Goal: Task Accomplishment & Management: Manage account settings

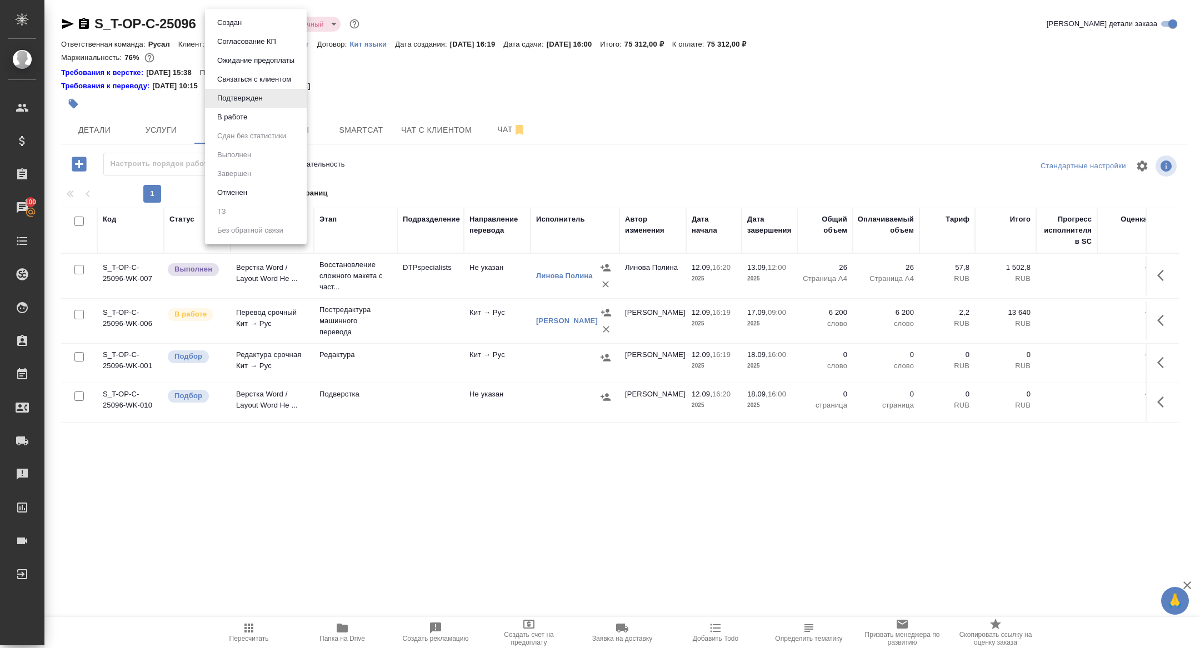
click at [259, 117] on li "В работе" at bounding box center [256, 117] width 102 height 19
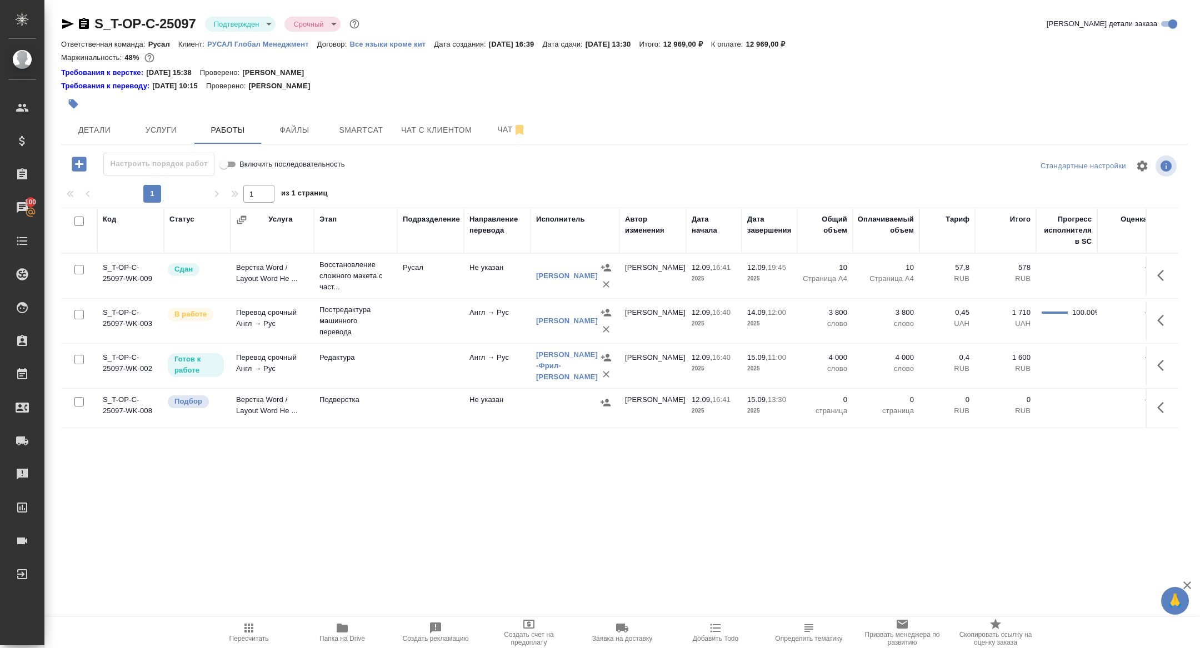
click at [242, 26] on body "🙏 .cls-1 fill:#fff; AWATERA Zhuravleva Alexandra Клиенты Спецификации Заказы 10…" at bounding box center [600, 324] width 1200 height 648
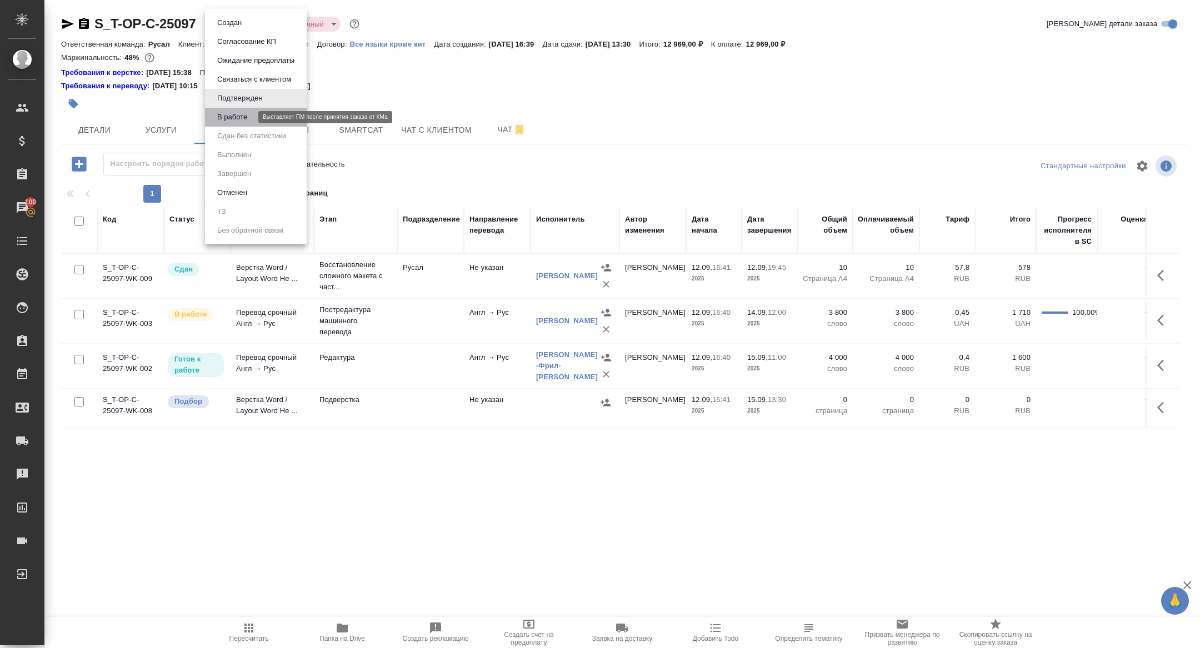
click at [237, 118] on button "В работе" at bounding box center [232, 117] width 37 height 12
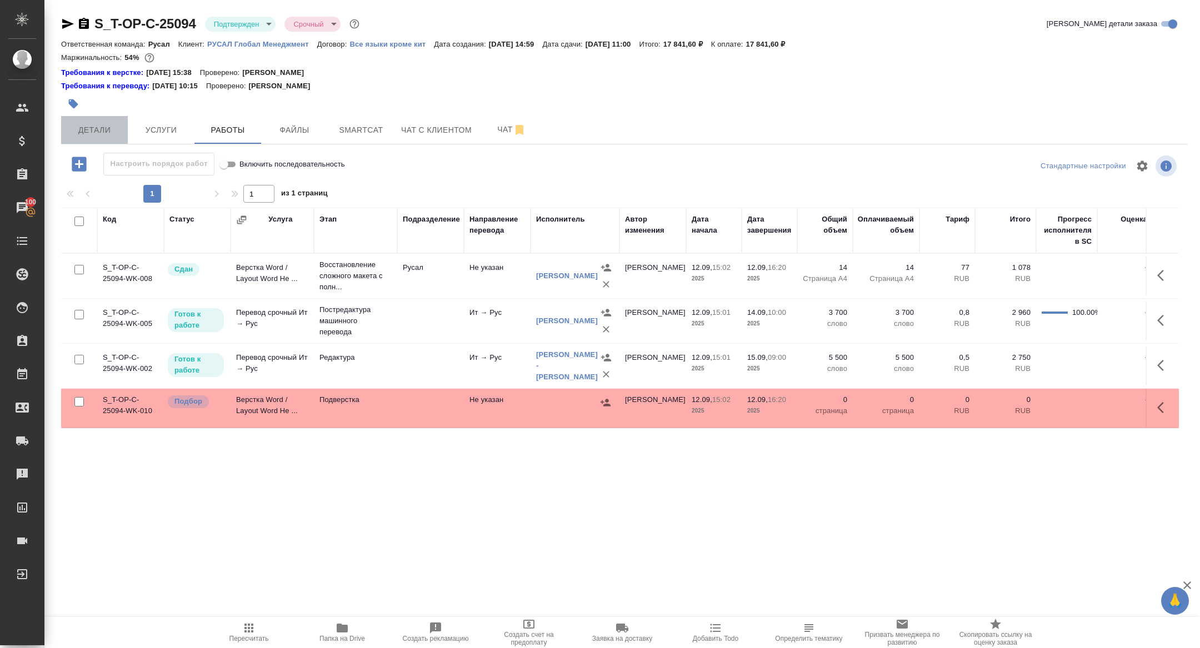
click at [96, 134] on span "Детали" at bounding box center [94, 130] width 53 height 14
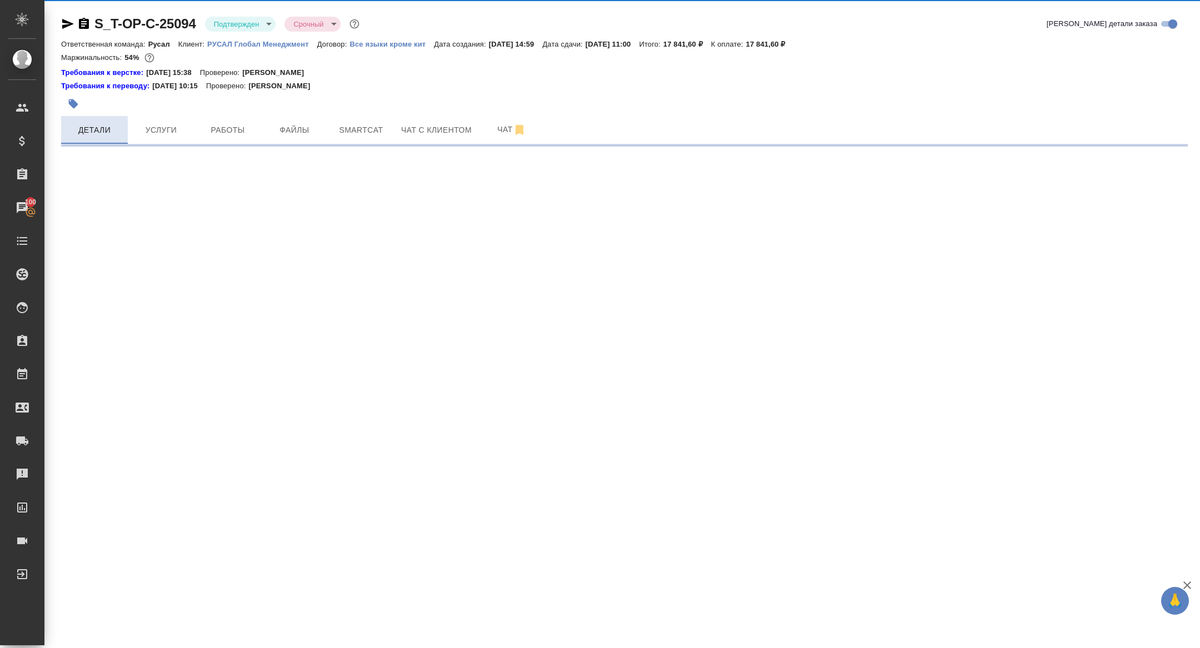
select select "RU"
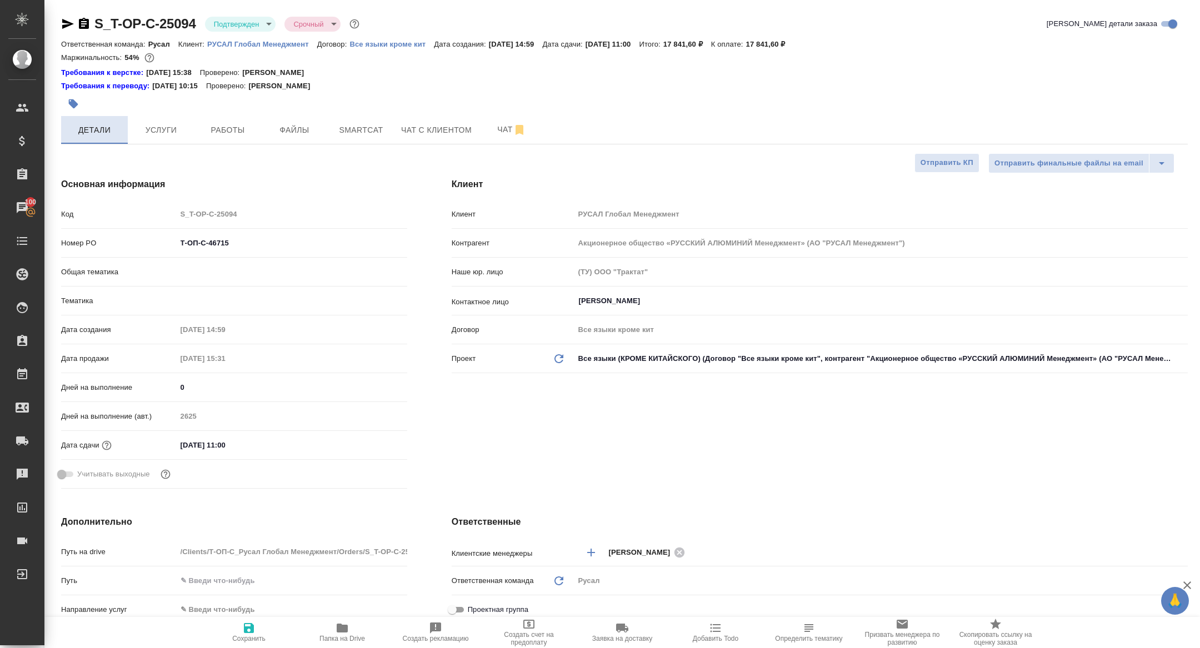
type textarea "x"
click at [247, 12] on div "S_T-OP-C-25094 Подтвержден confirmed Срочный urgent Кратко детали заказа Ответс…" at bounding box center [624, 585] width 1139 height 1170
click at [239, 31] on body "🙏 .cls-1 fill:#fff; AWATERA Zhuravleva Alexandra Клиенты Спецификации Заказы 10…" at bounding box center [600, 324] width 1200 height 648
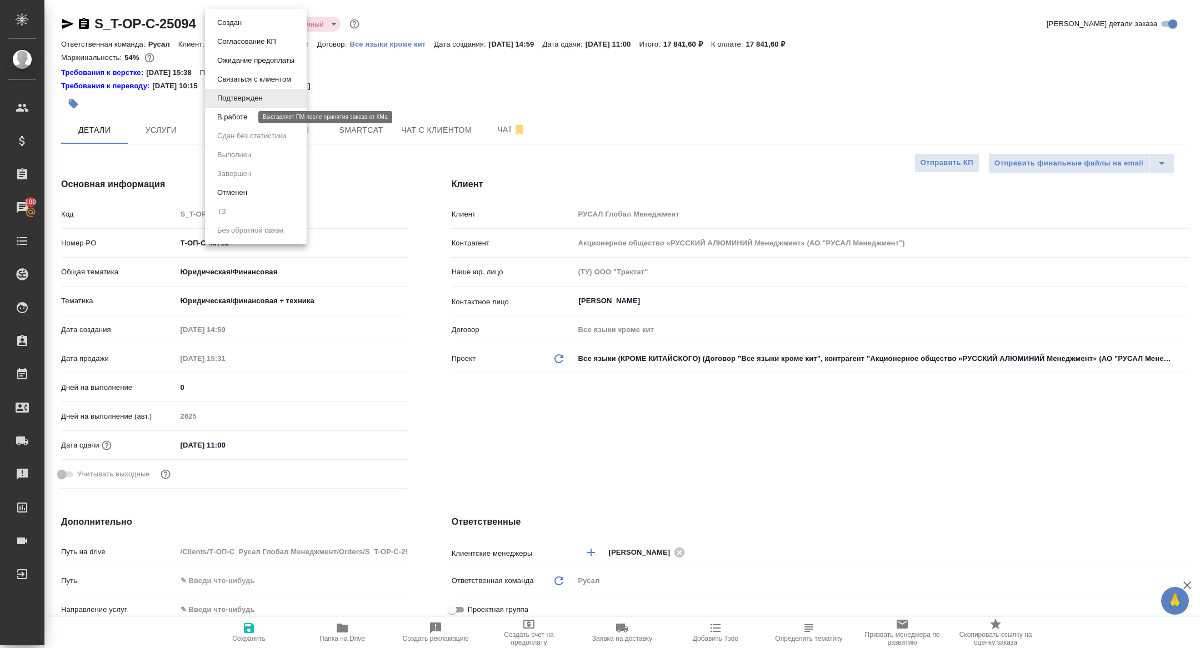
click at [240, 119] on button "В работе" at bounding box center [232, 117] width 37 height 12
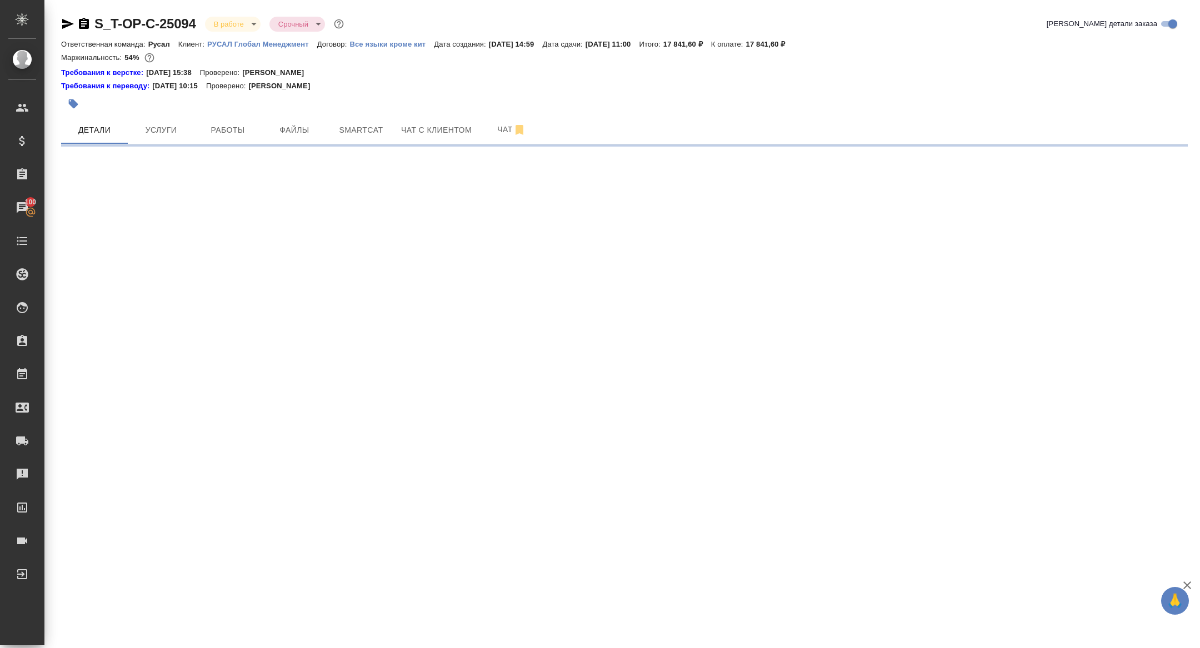
select select "RU"
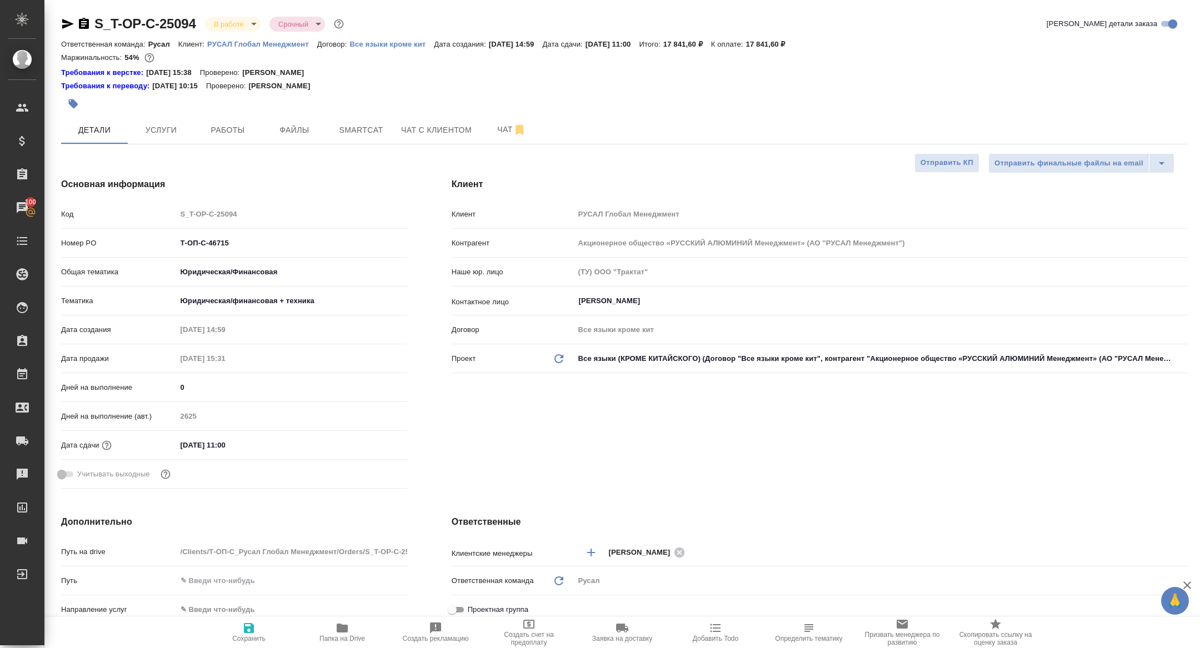
type textarea "x"
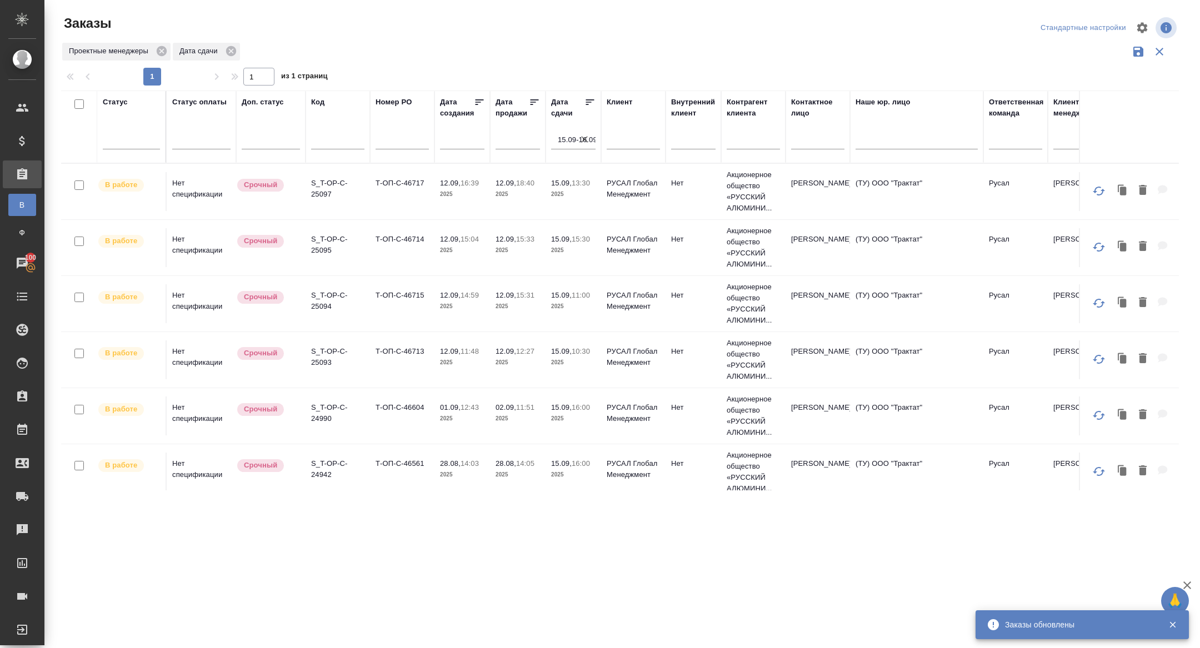
click at [593, 97] on icon at bounding box center [589, 102] width 11 height 11
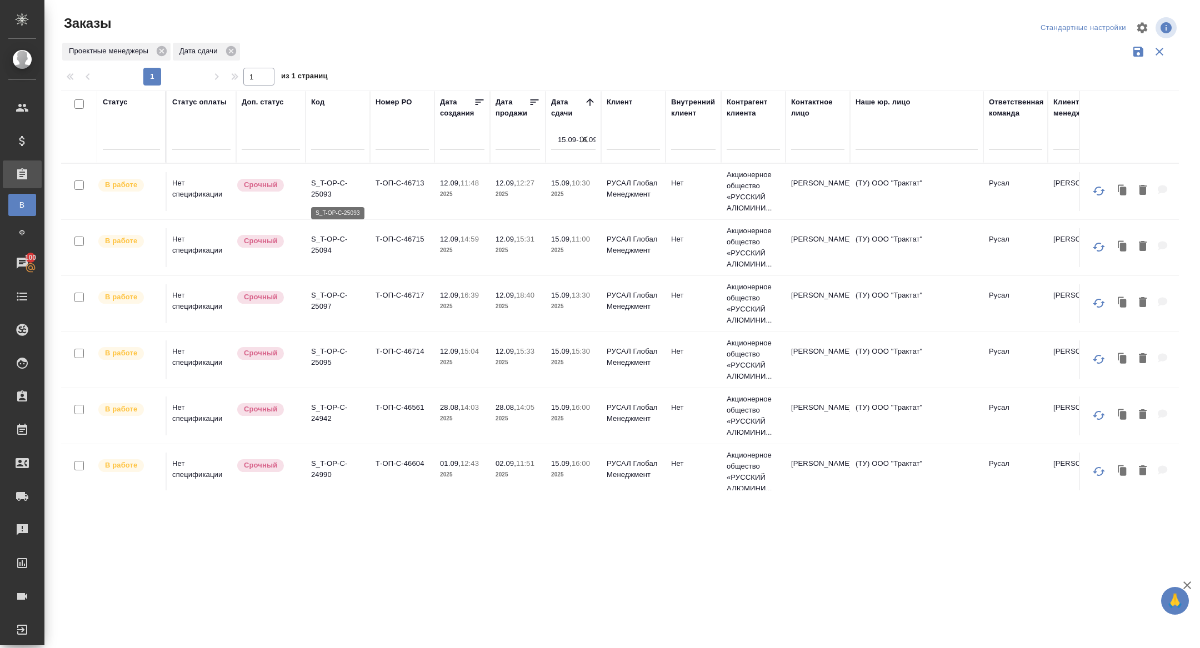
click at [335, 193] on p "S_T-OP-C-25093" at bounding box center [337, 189] width 53 height 22
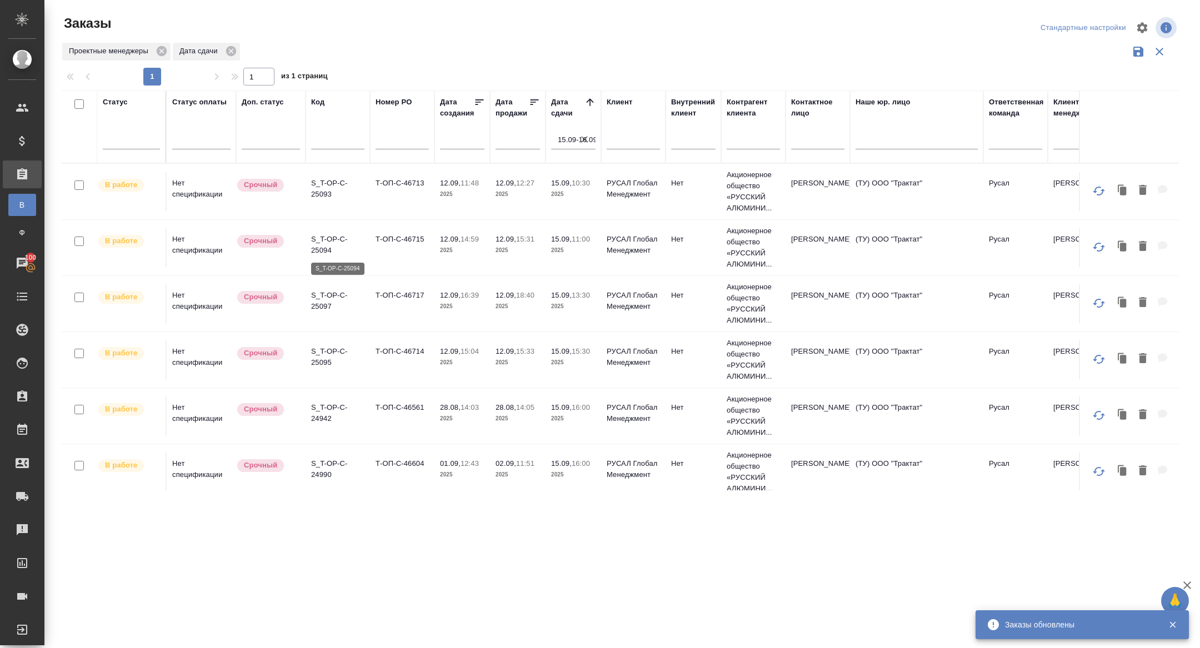
click at [321, 246] on p "S_T-OP-C-25094" at bounding box center [337, 245] width 53 height 22
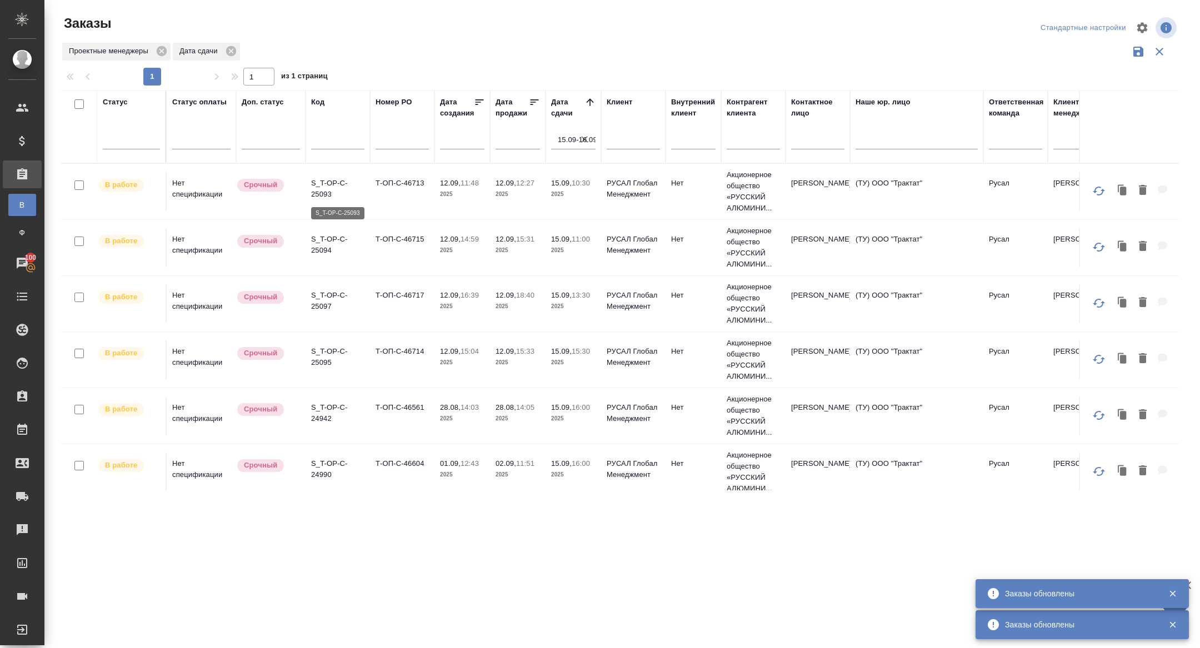
click at [320, 190] on p "S_T-OP-C-25093" at bounding box center [337, 189] width 53 height 22
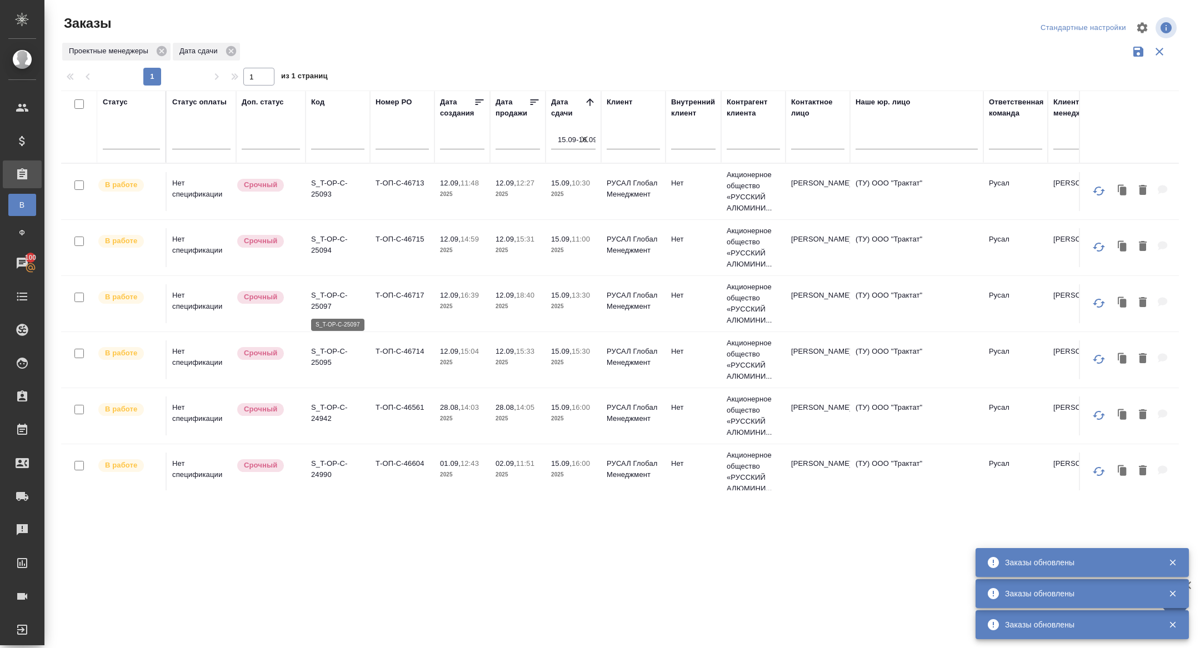
click at [320, 303] on p "S_T-OP-C-25097" at bounding box center [337, 301] width 53 height 22
click at [315, 305] on p "S_T-OP-C-25097" at bounding box center [337, 301] width 53 height 22
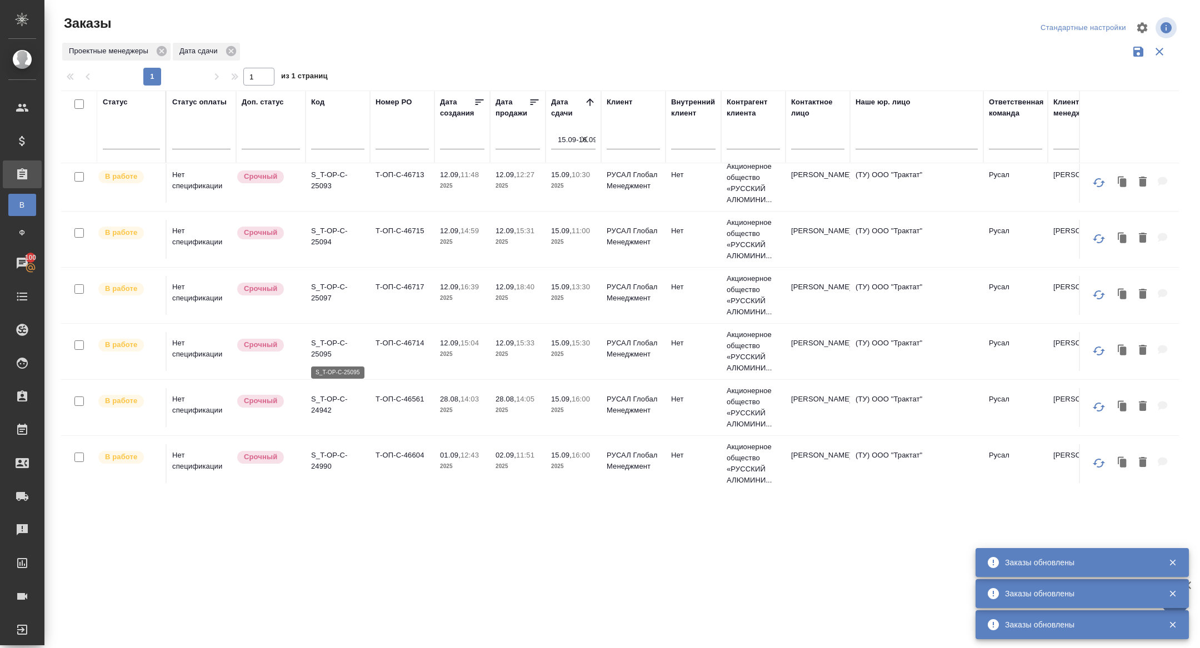
click at [320, 340] on p "S_T-OP-C-25095" at bounding box center [337, 349] width 53 height 22
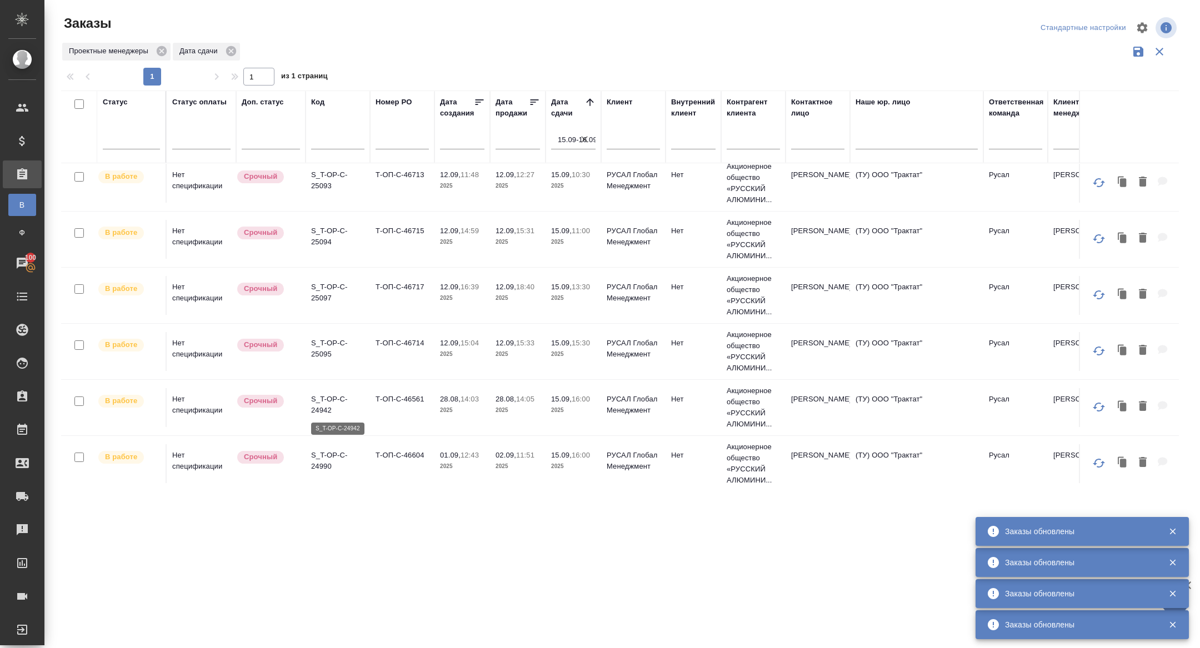
click at [335, 408] on p "S_T-OP-C-24942" at bounding box center [337, 405] width 53 height 22
click at [322, 462] on p "S_T-OP-C-24990" at bounding box center [337, 461] width 53 height 22
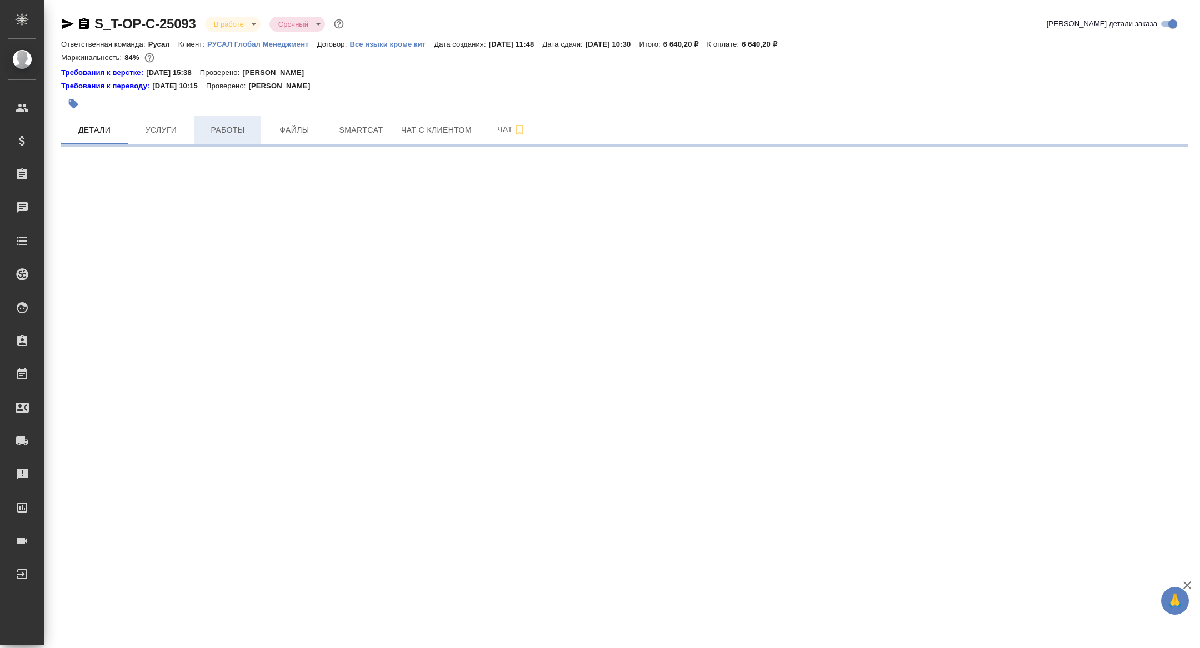
click at [222, 137] on button "Работы" at bounding box center [227, 130] width 67 height 28
select select "RU"
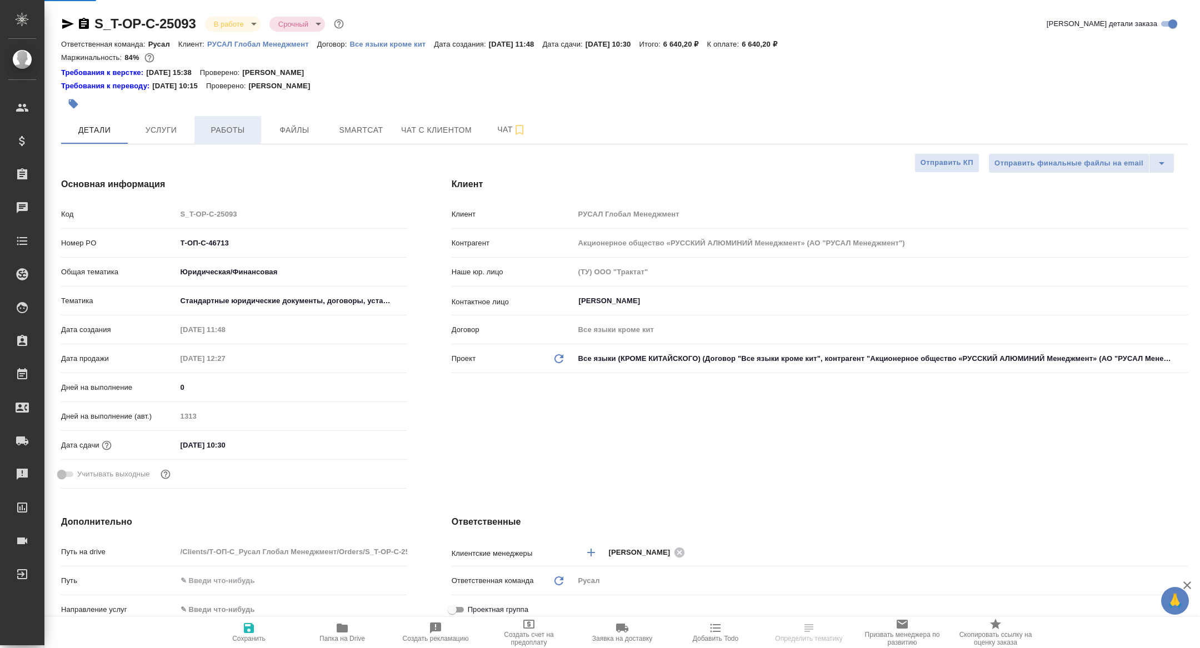
type textarea "x"
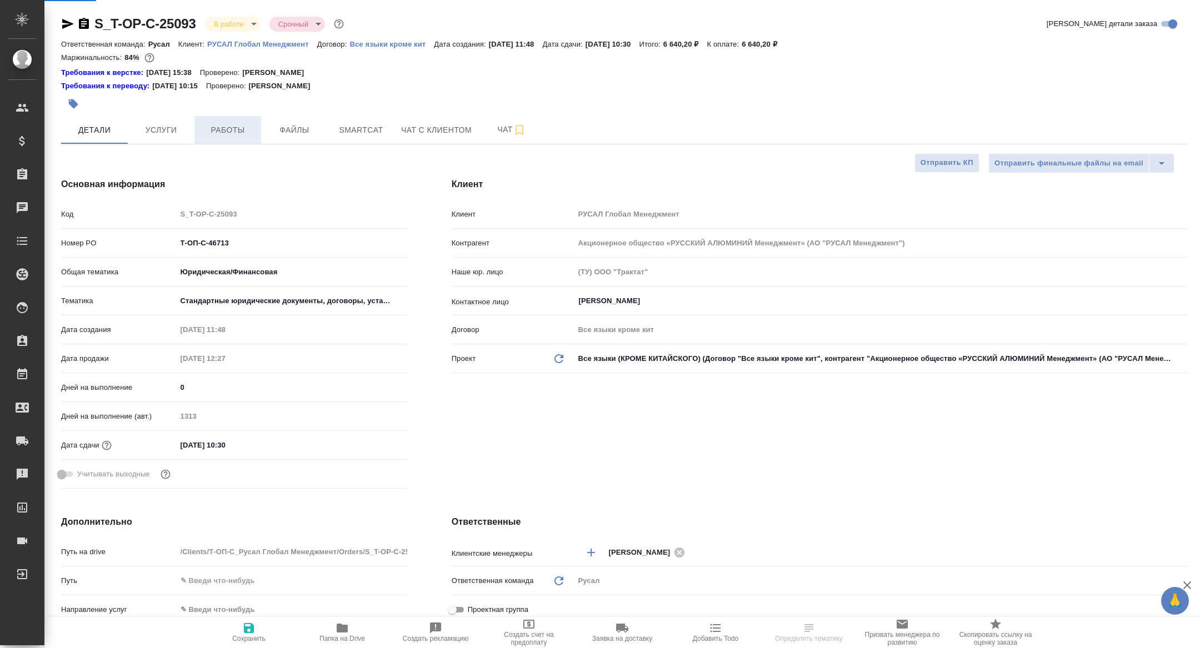
type textarea "x"
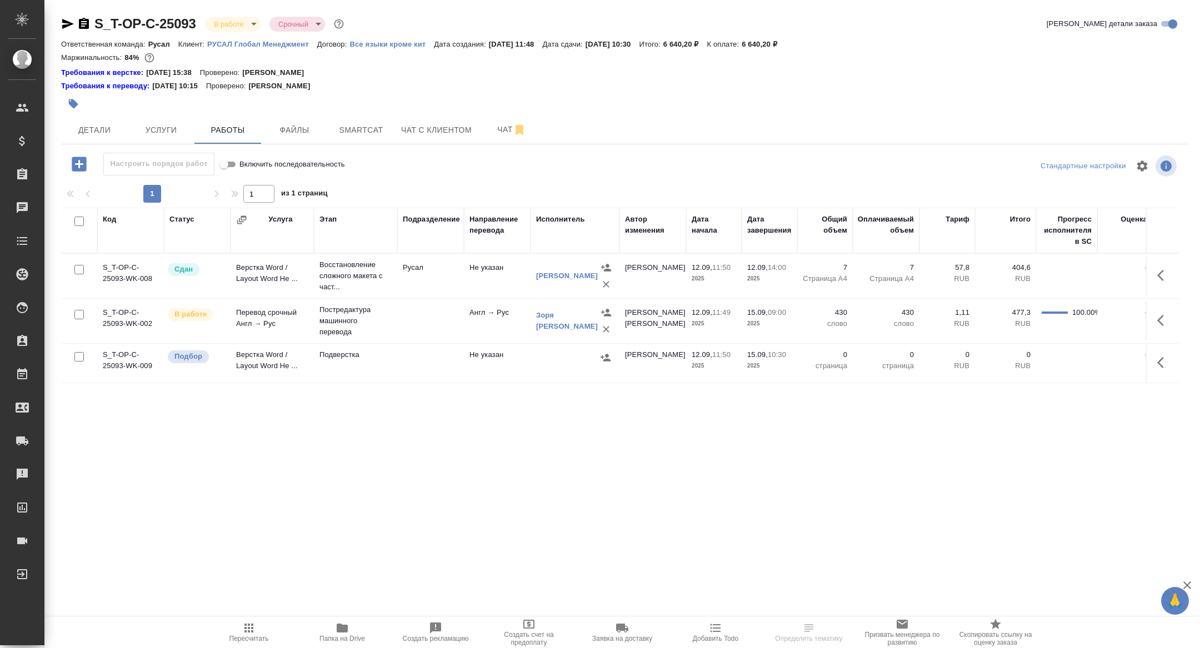
click at [334, 630] on span "Папка на Drive" at bounding box center [342, 632] width 80 height 21
click at [69, 18] on icon "button" at bounding box center [67, 23] width 13 height 13
click at [379, 133] on span "Smartcat" at bounding box center [360, 130] width 53 height 14
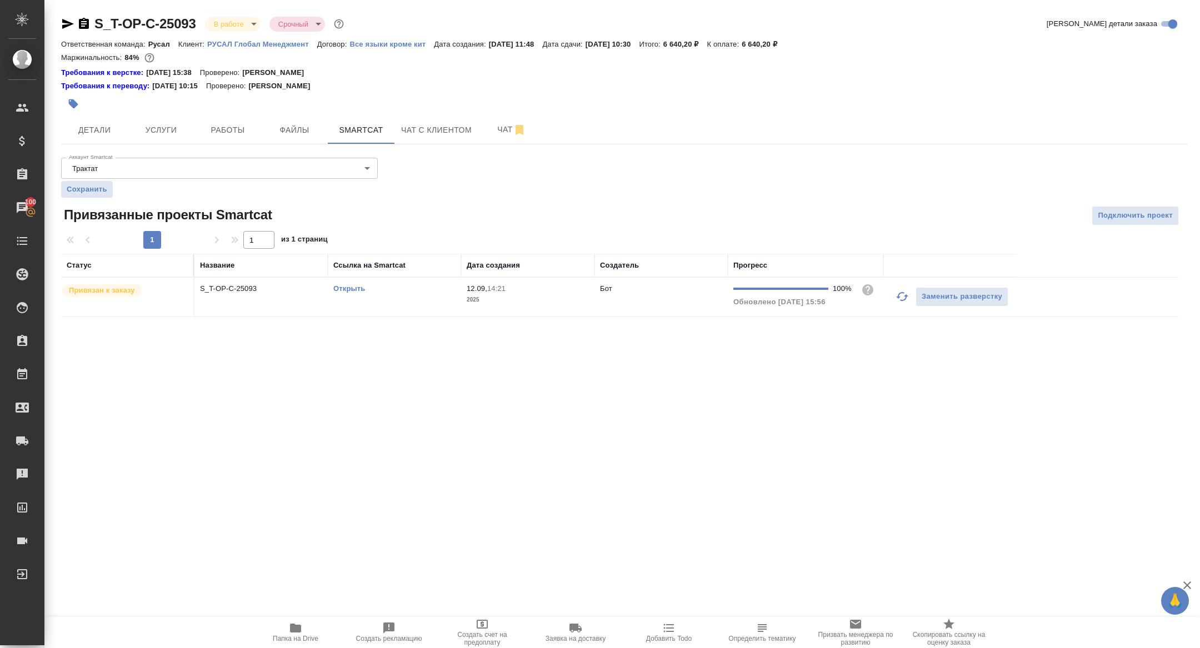
click at [347, 282] on td "Открыть" at bounding box center [394, 297] width 133 height 39
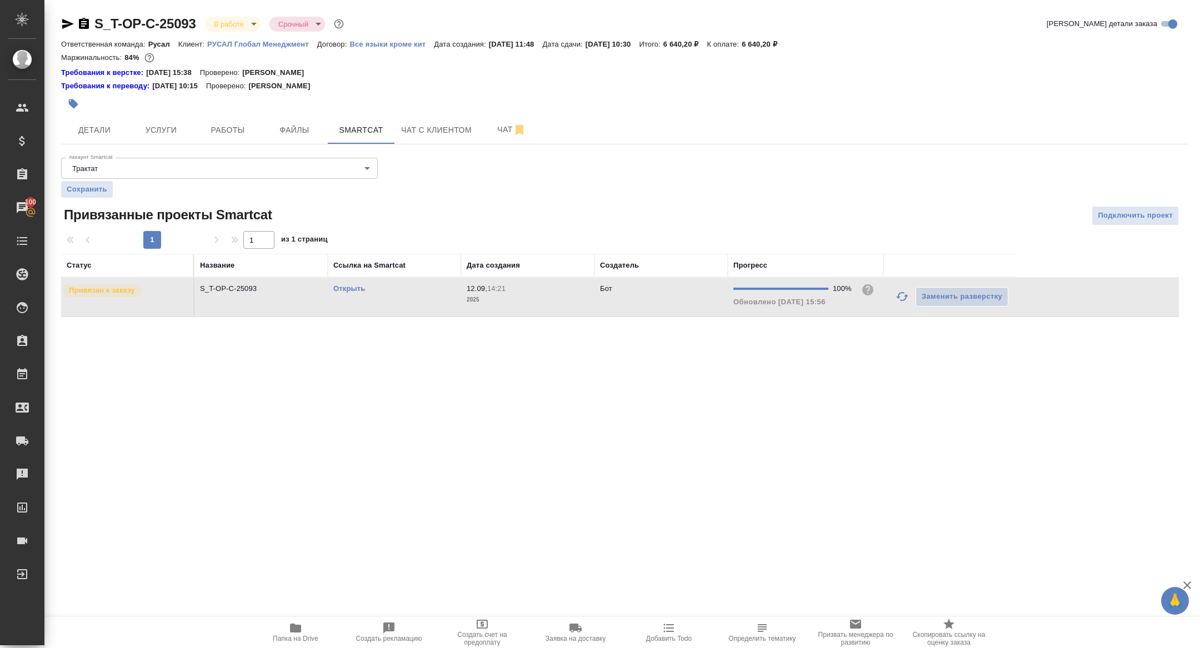
click at [348, 283] on div "Открыть" at bounding box center [394, 288] width 122 height 11
click at [342, 290] on link "Открыть" at bounding box center [349, 288] width 32 height 8
click at [88, 142] on button "Детали" at bounding box center [94, 130] width 67 height 28
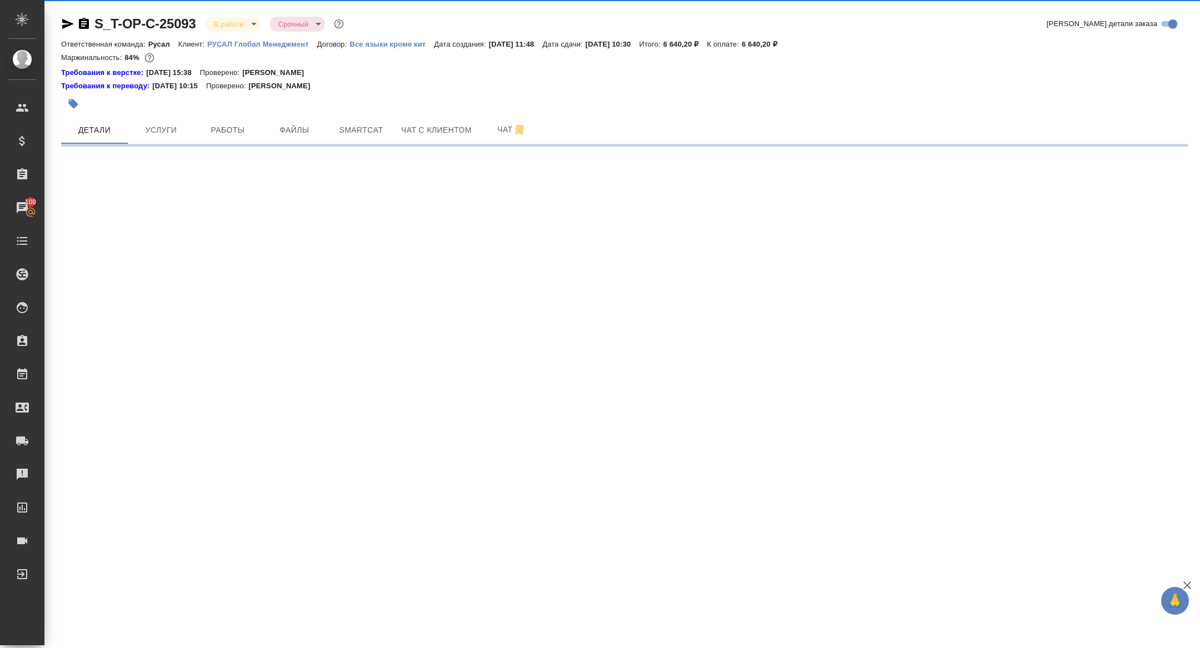
select select "RU"
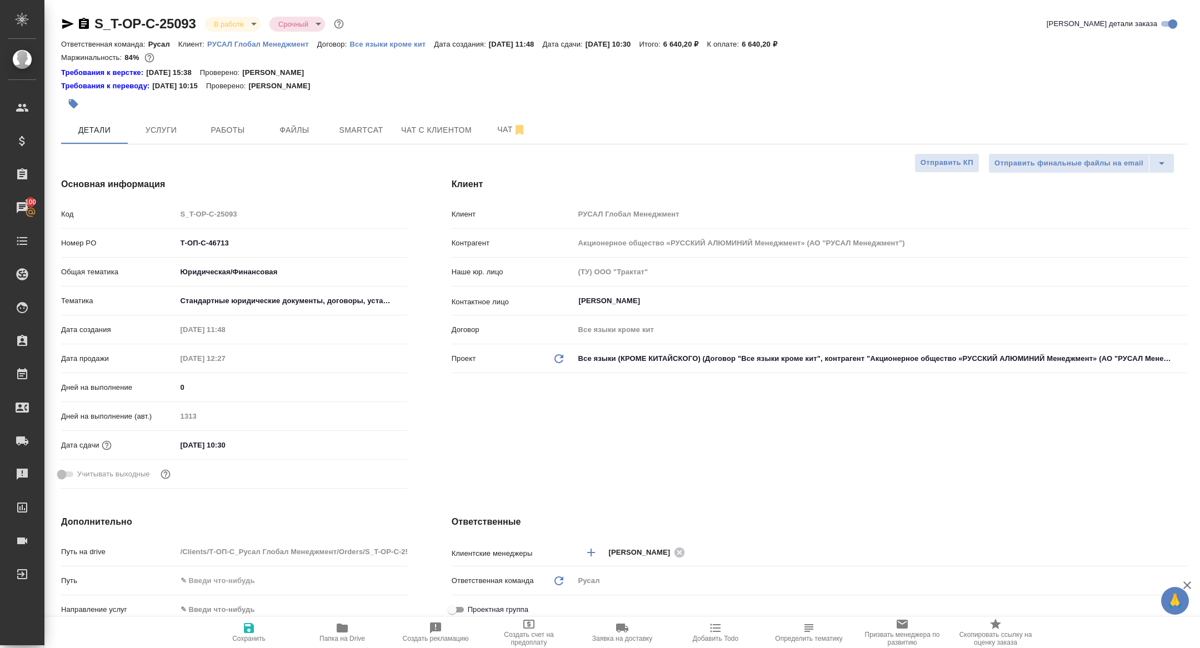
type textarea "x"
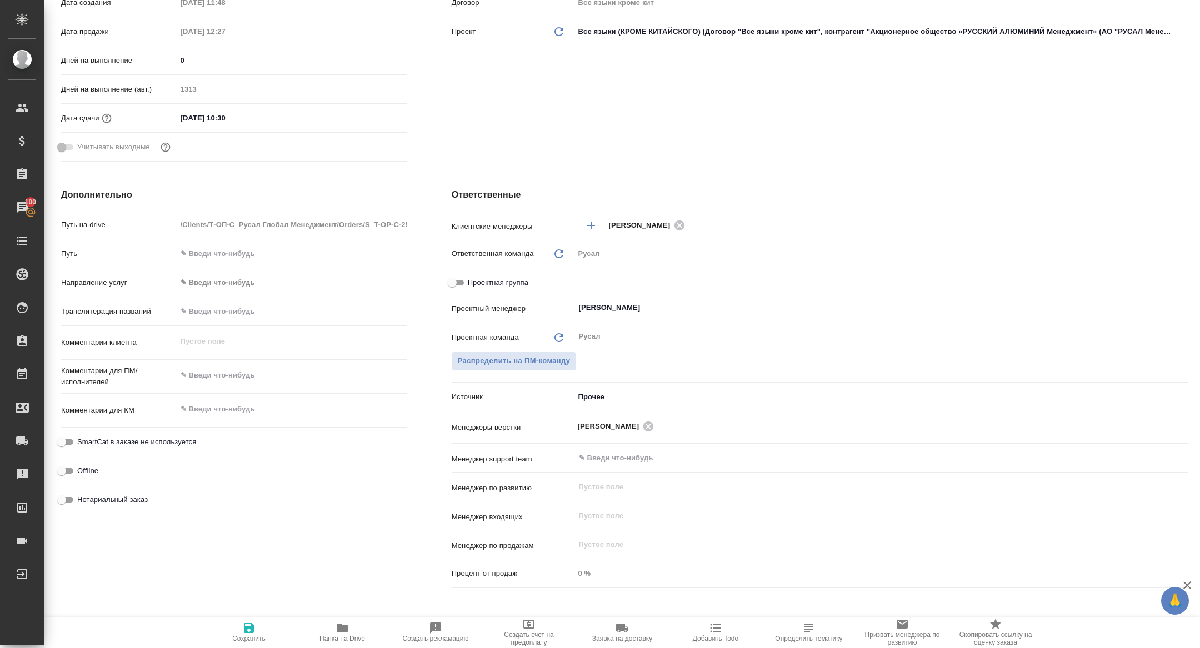
scroll to position [355, 0]
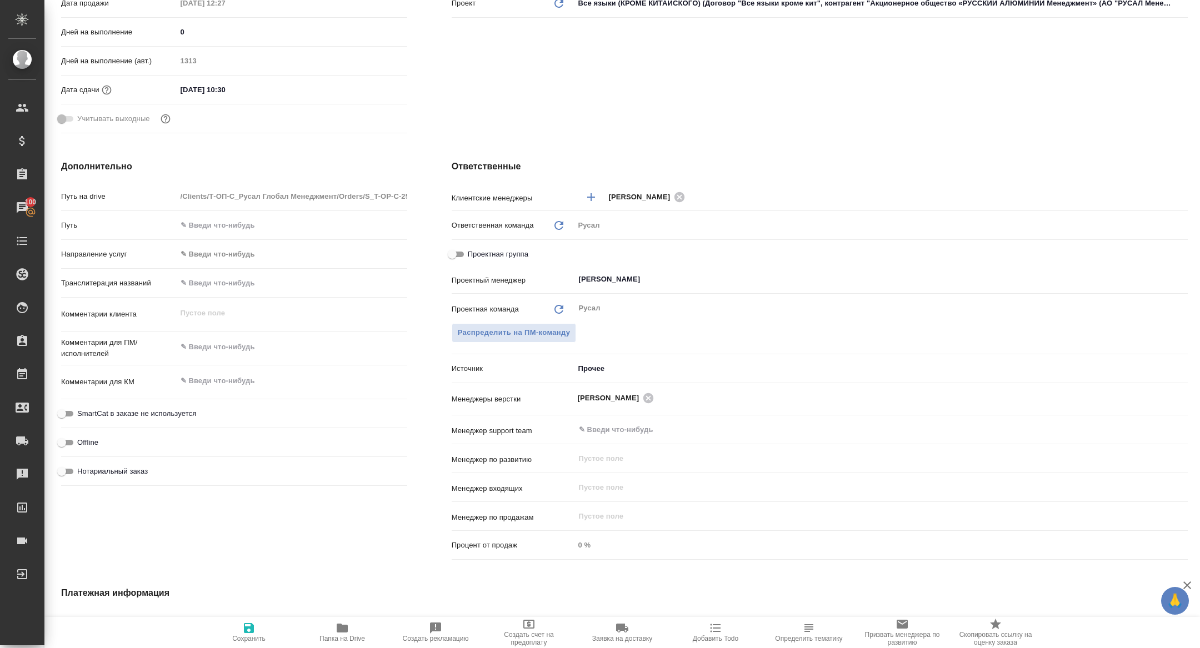
click at [454, 252] on input "Проектная группа" at bounding box center [452, 254] width 40 height 13
checkbox input "true"
type textarea "x"
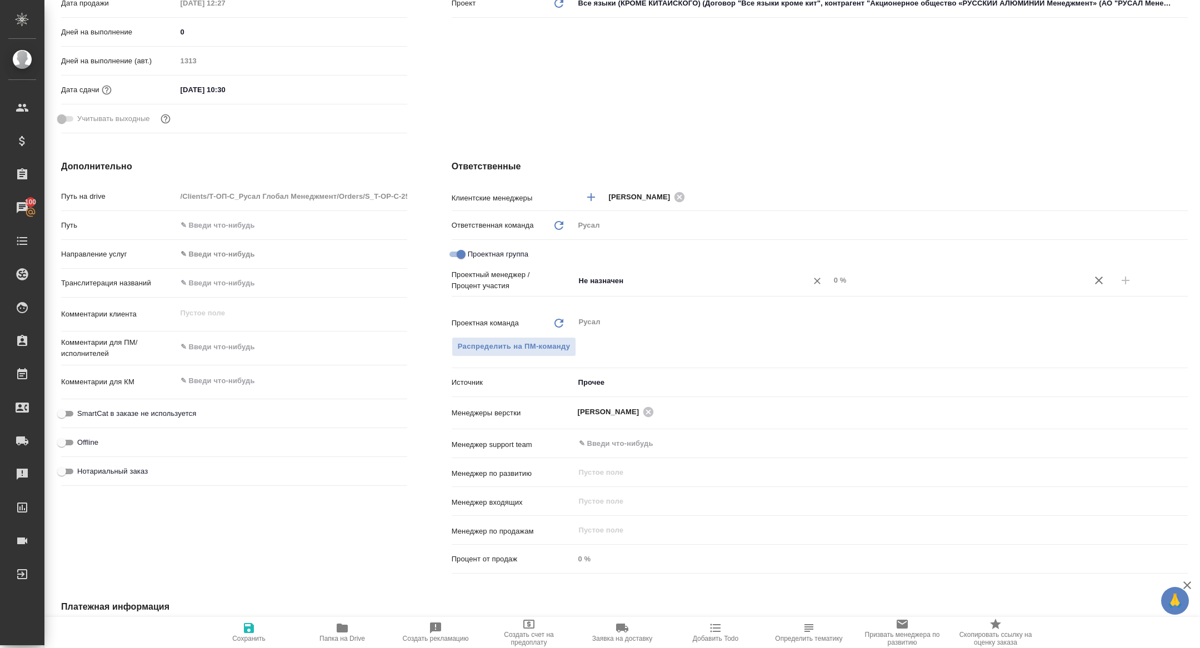
click at [648, 283] on input "Не назначен" at bounding box center [684, 280] width 212 height 13
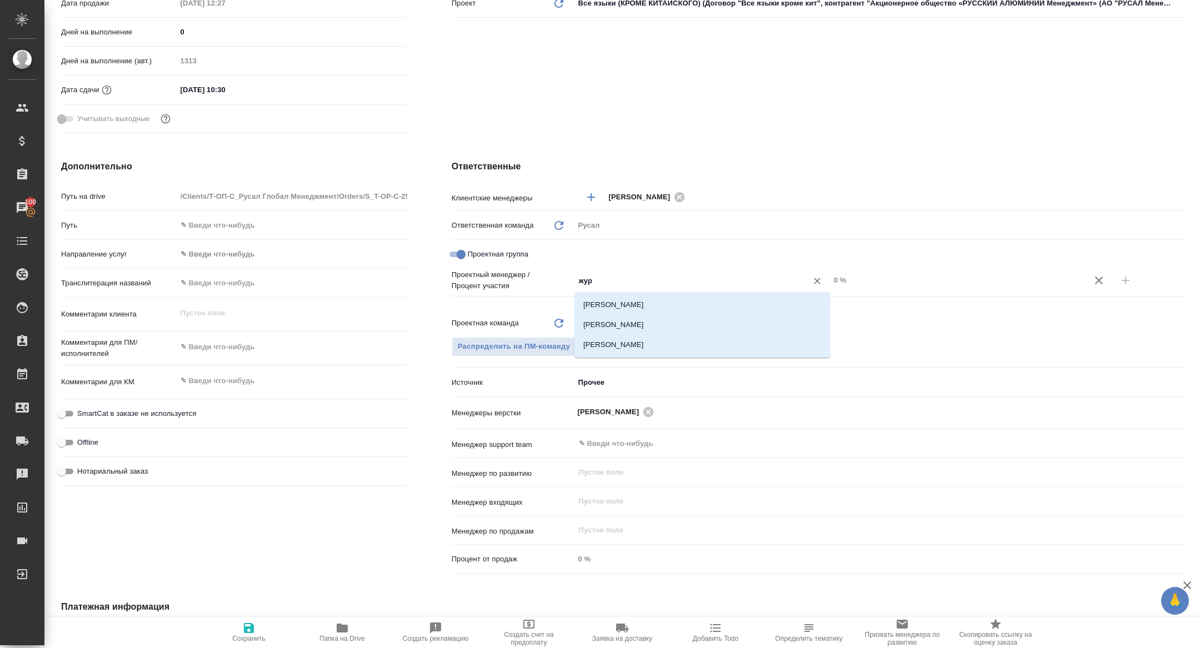
type input "жура"
click at [682, 328] on li "[PERSON_NAME]" at bounding box center [701, 325] width 255 height 20
type textarea "x"
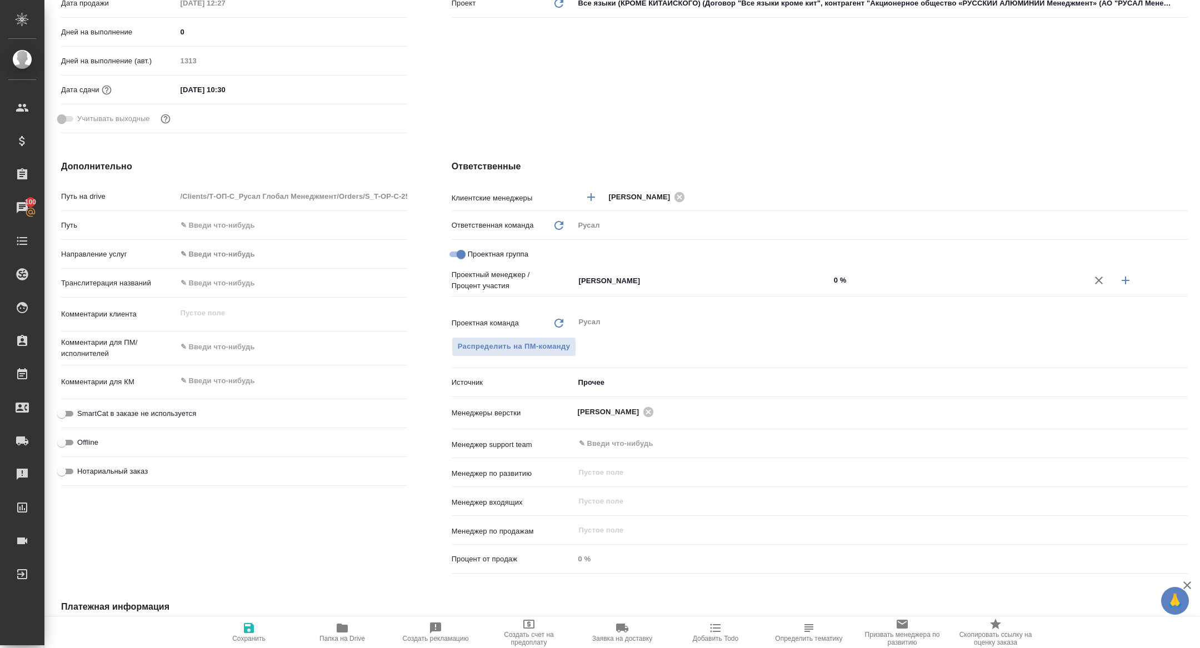
click at [1128, 282] on icon "button" at bounding box center [1125, 280] width 13 height 13
type textarea "x"
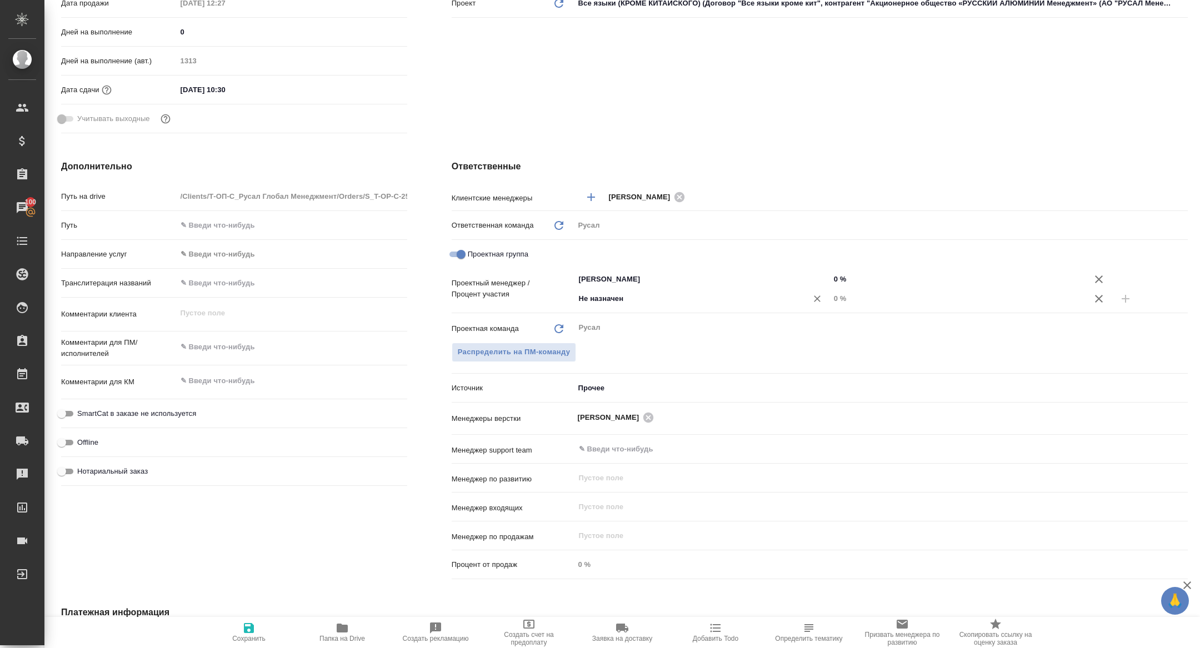
click at [622, 298] on input "Не назначен" at bounding box center [684, 298] width 212 height 13
type input "хрус"
click at [620, 327] on li "Хрусталёва Дарья" at bounding box center [701, 323] width 255 height 20
type textarea "x"
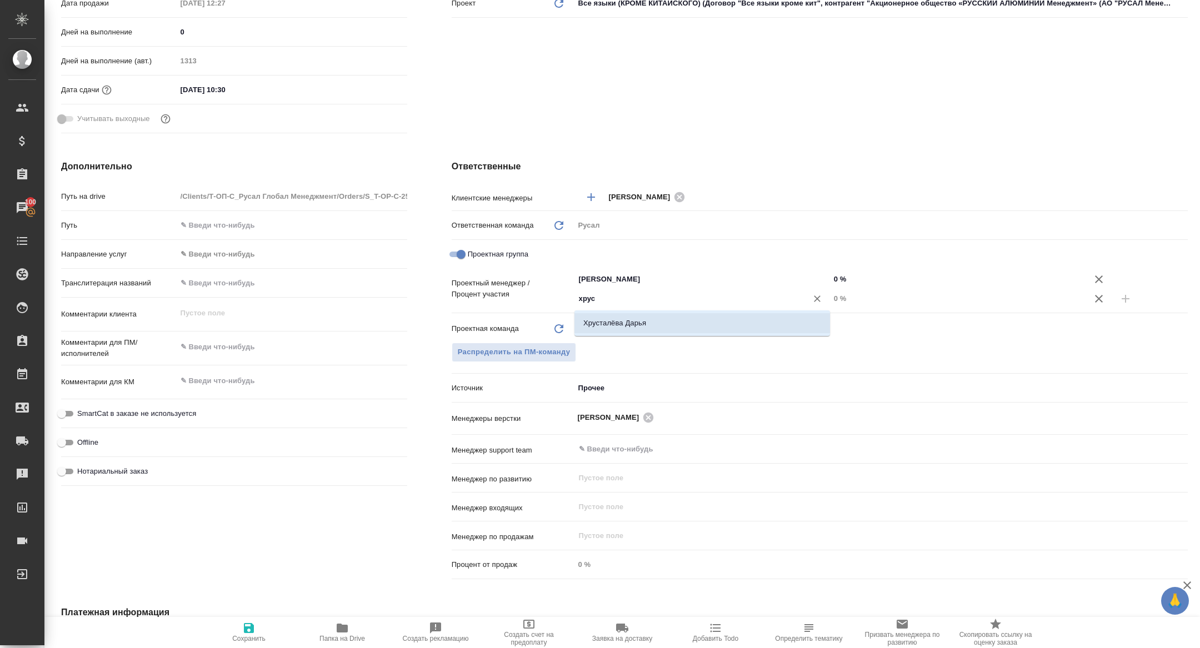
type textarea "x"
click at [832, 297] on input "0 %" at bounding box center [957, 298] width 255 height 16
type input "20 %"
type textarea "x"
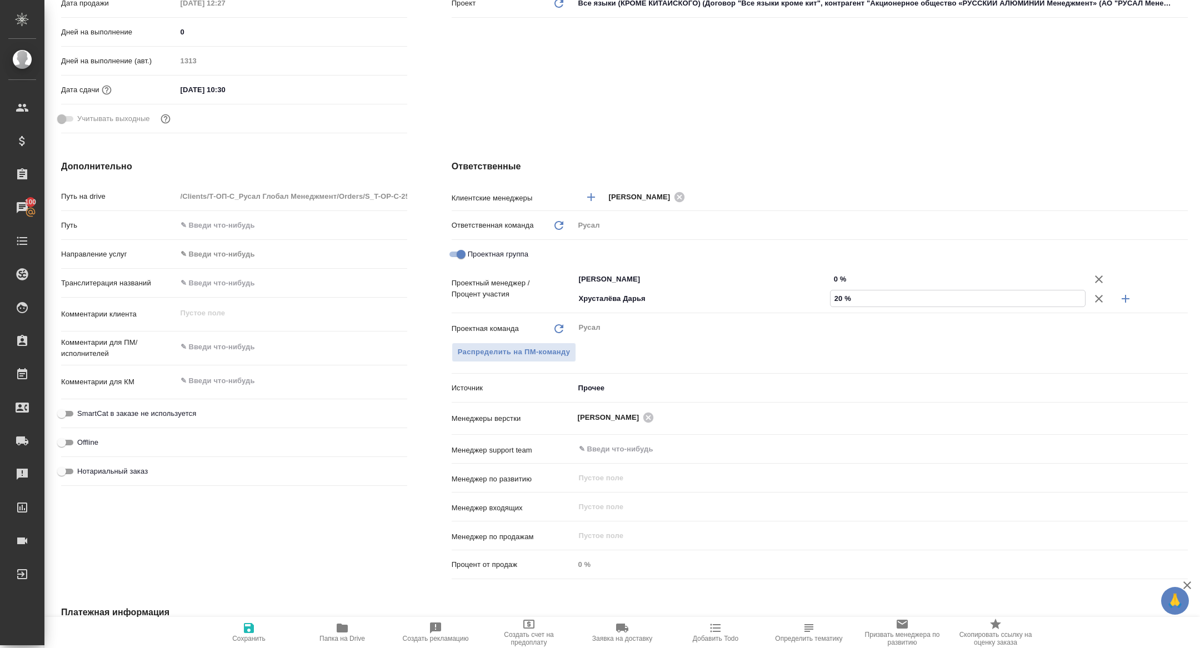
type textarea "x"
type input "20 %"
click at [832, 279] on input "0 %" at bounding box center [957, 279] width 255 height 16
type textarea "x"
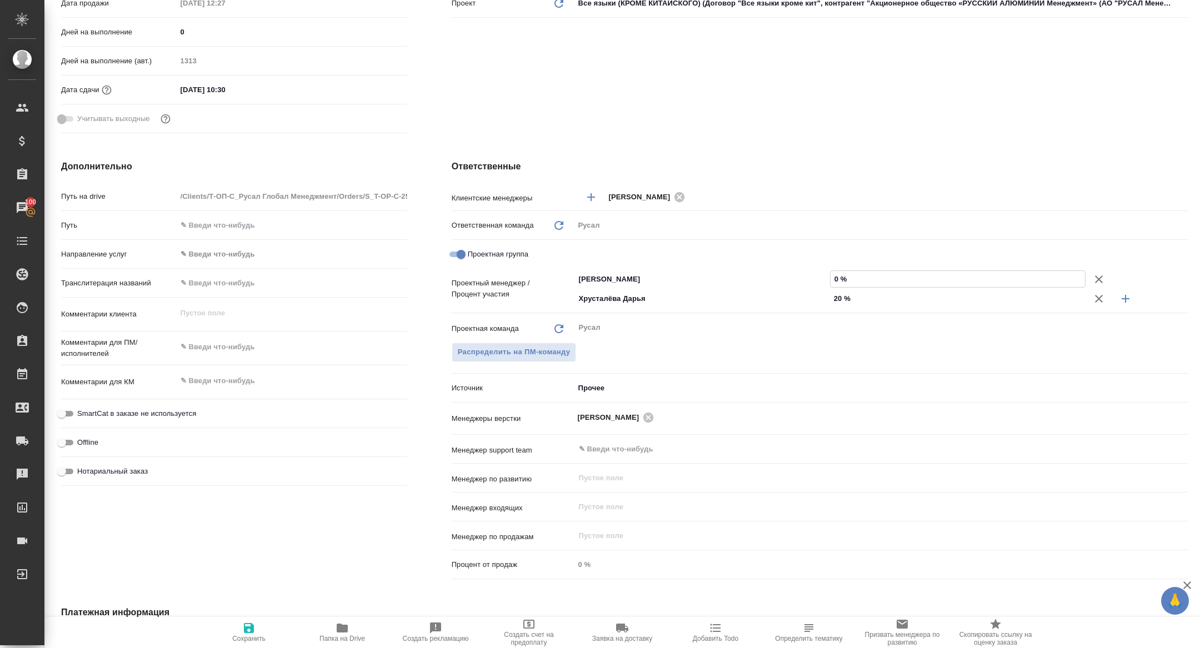
type textarea "x"
type input "80 %"
click at [250, 638] on span "Сохранить" at bounding box center [248, 639] width 33 height 8
type textarea "x"
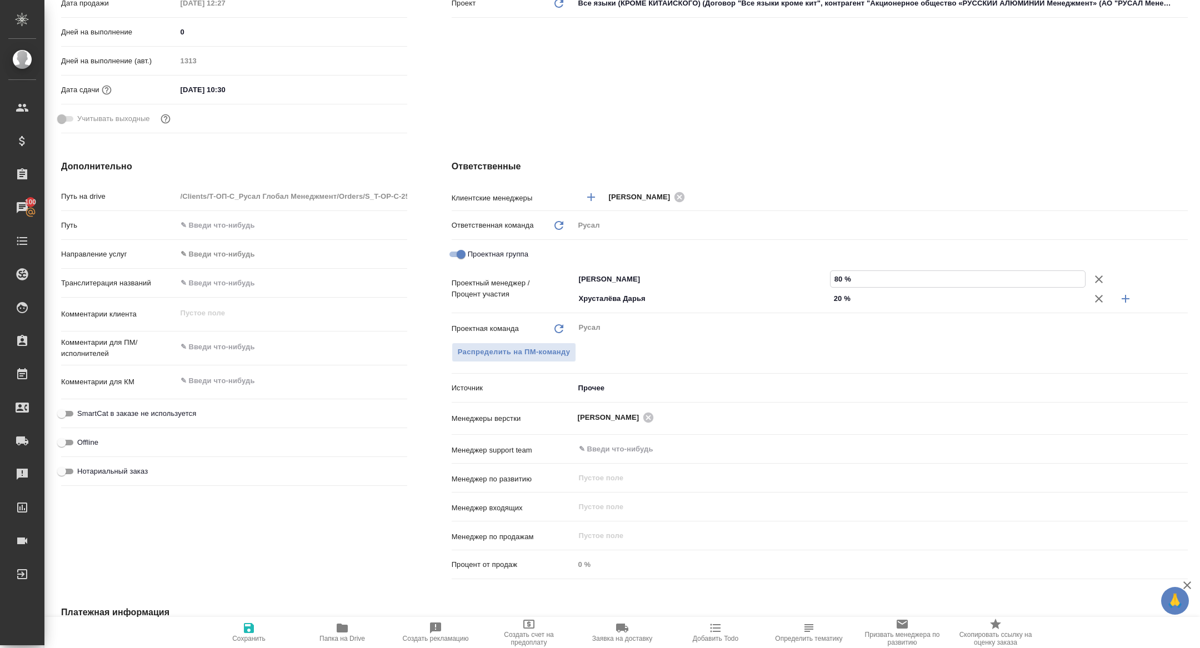
type textarea "x"
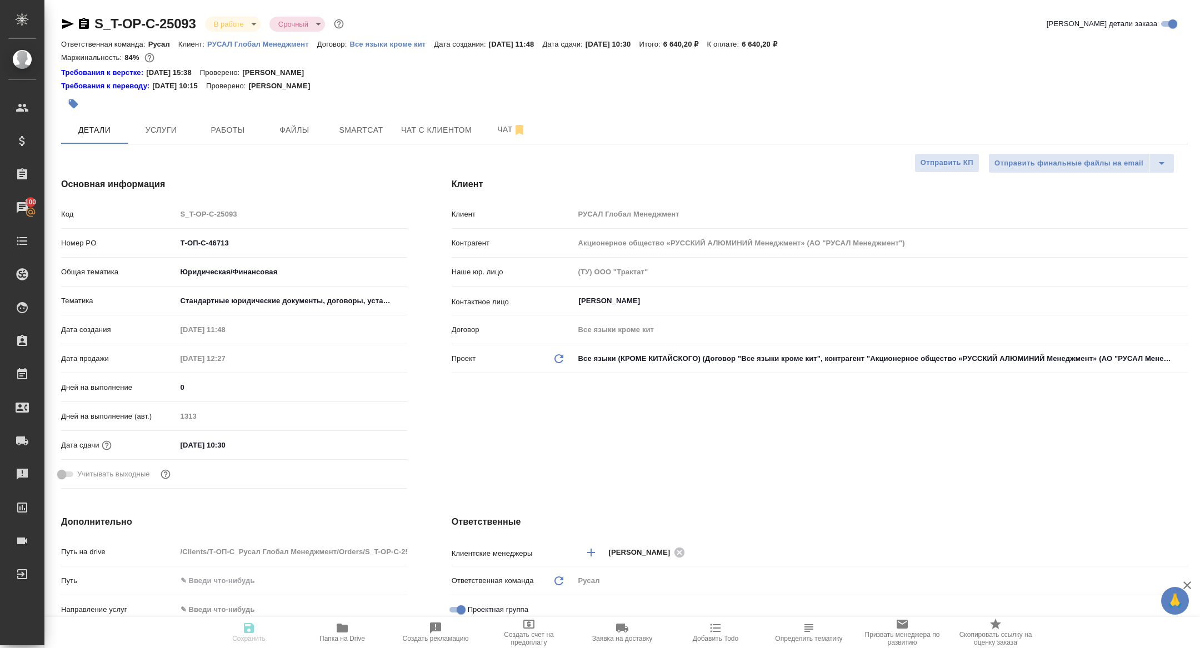
type textarea "x"
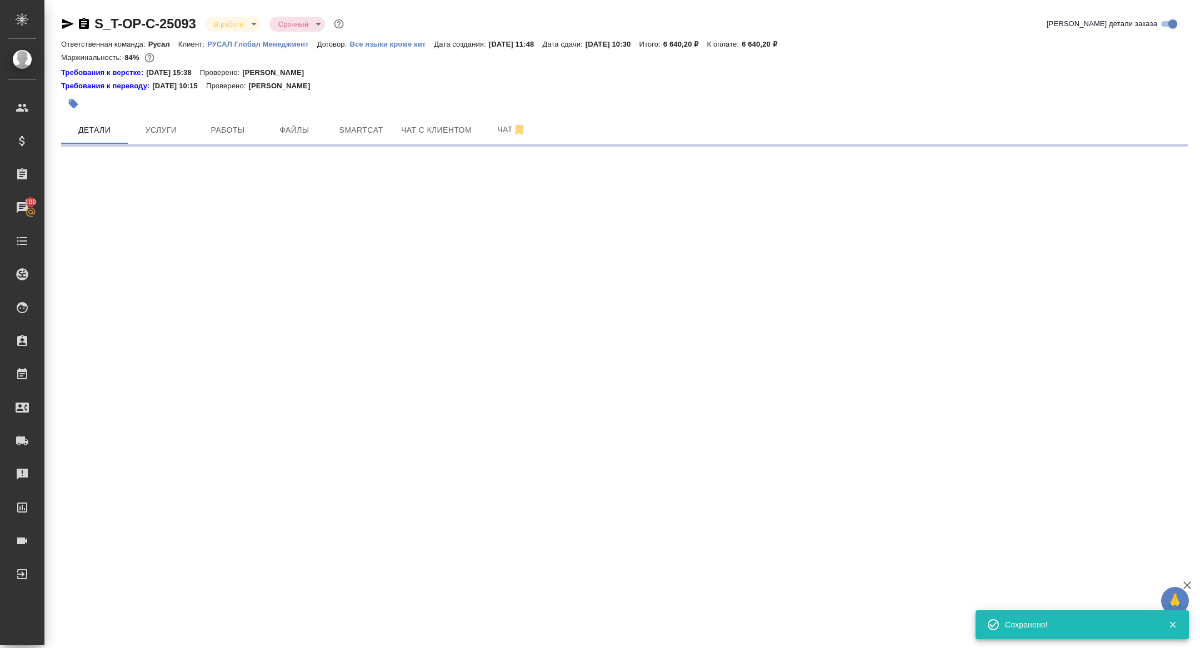
select select "RU"
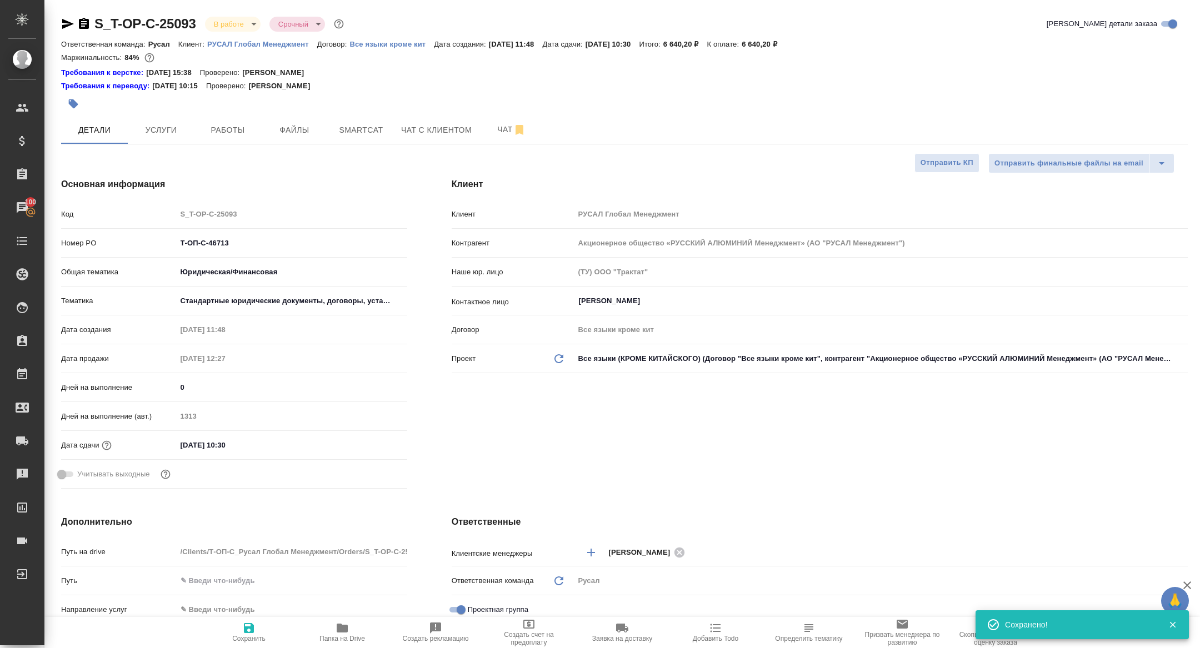
type textarea "x"
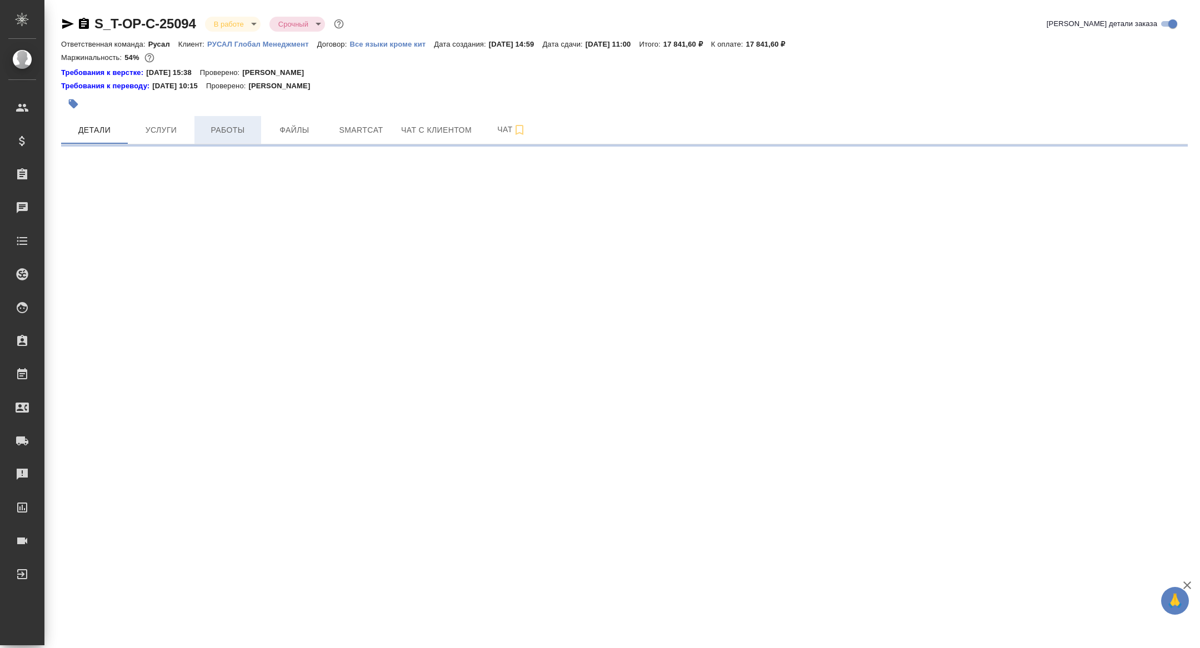
click at [237, 136] on span "Работы" at bounding box center [227, 130] width 53 height 14
select select "RU"
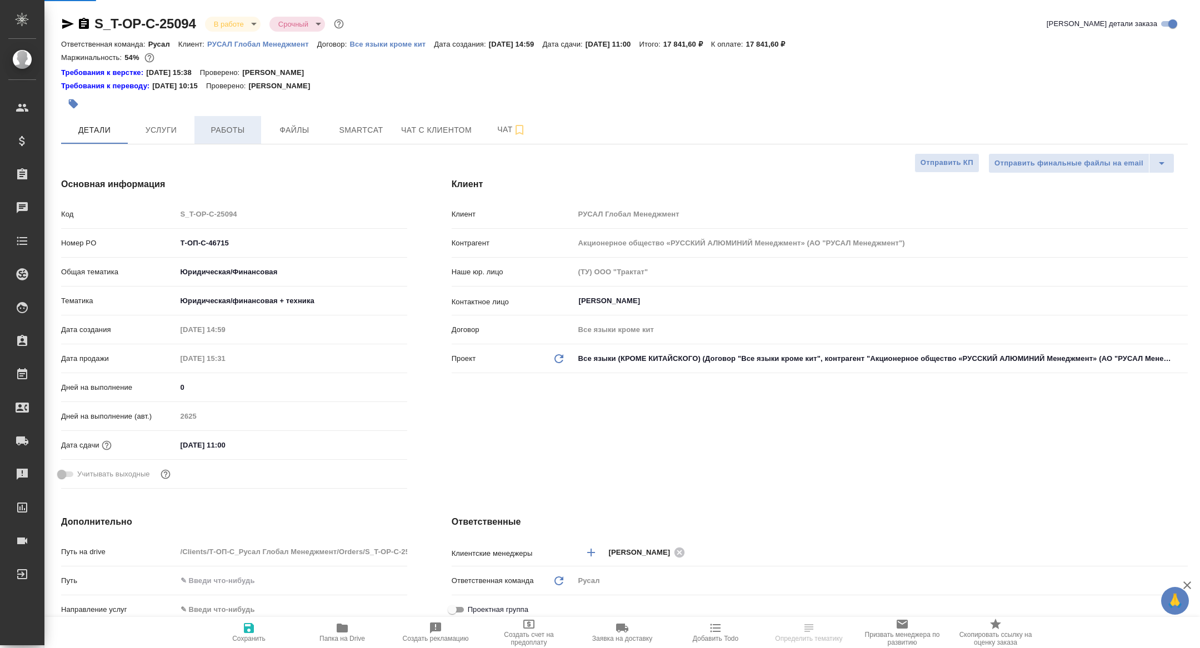
type textarea "x"
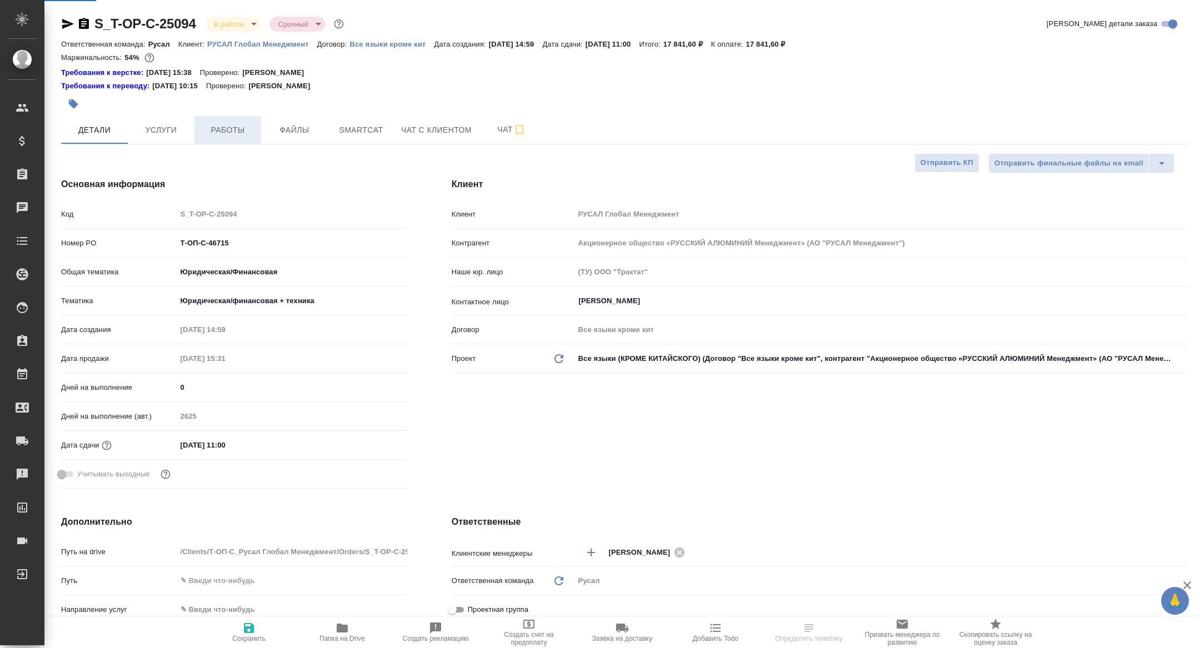
type textarea "x"
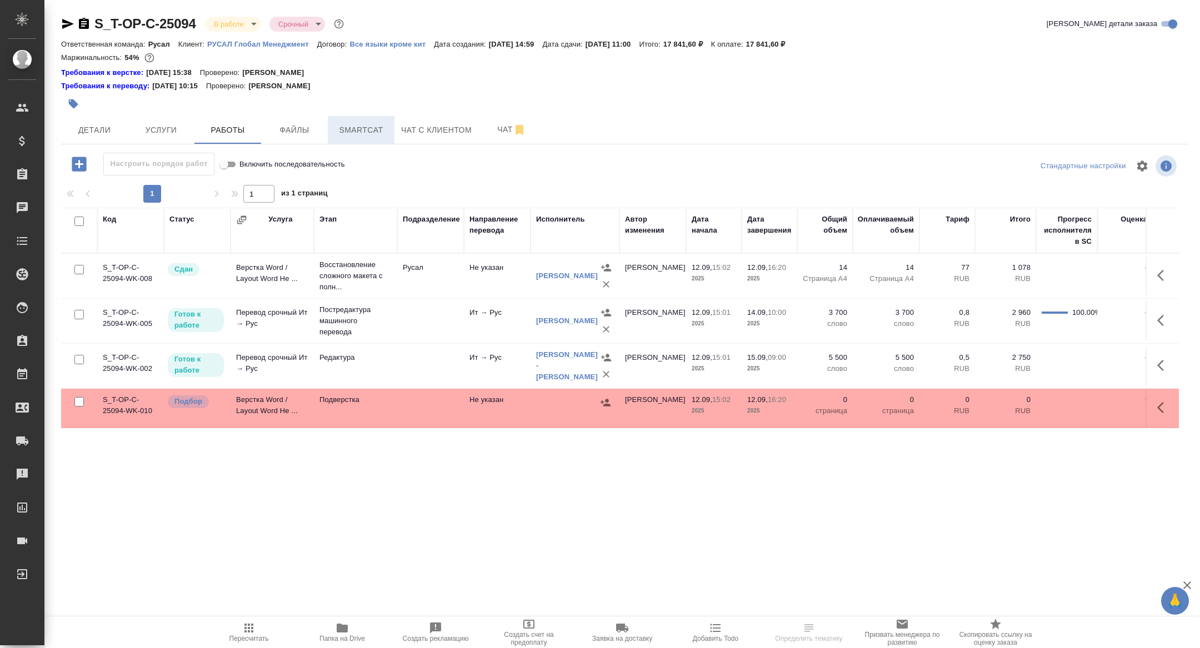
click at [367, 123] on span "Smartcat" at bounding box center [360, 130] width 53 height 14
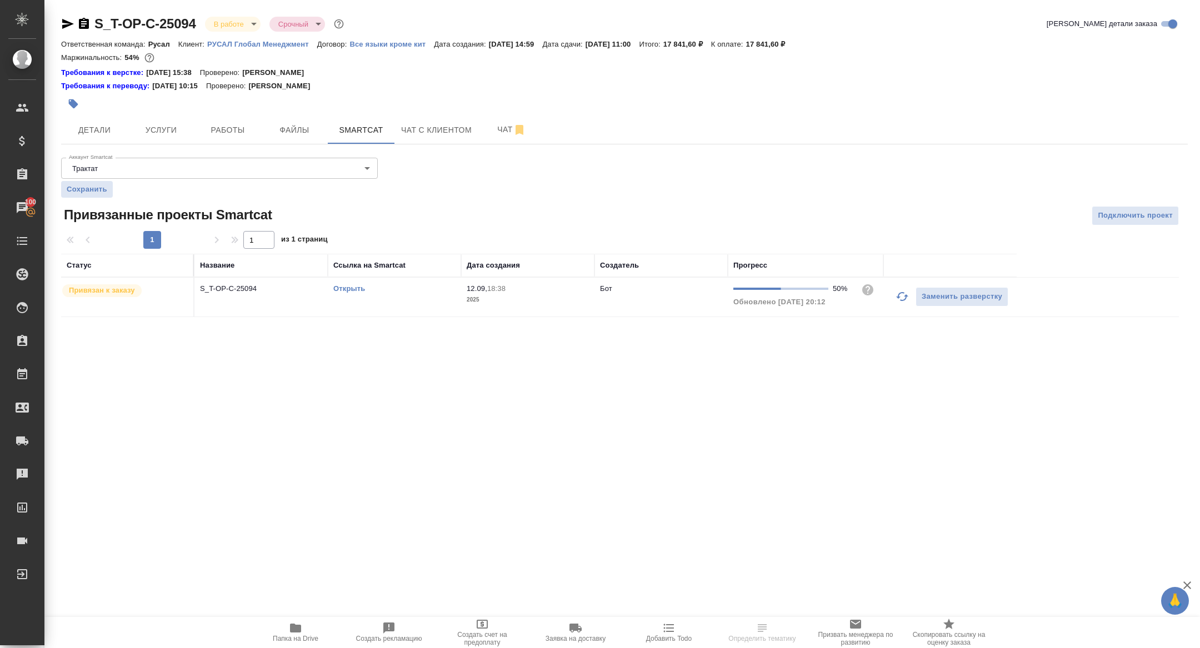
click at [346, 287] on link "Открыть" at bounding box center [349, 288] width 32 height 8
click at [302, 638] on span "Папка на Drive" at bounding box center [296, 639] width 46 height 8
click at [68, 18] on icon "button" at bounding box center [67, 23] width 13 height 13
click at [99, 148] on div "S_T-OP-C-25094 В работе inProgress Срочный urgent Кратко детали заказа Ответств…" at bounding box center [624, 172] width 1139 height 345
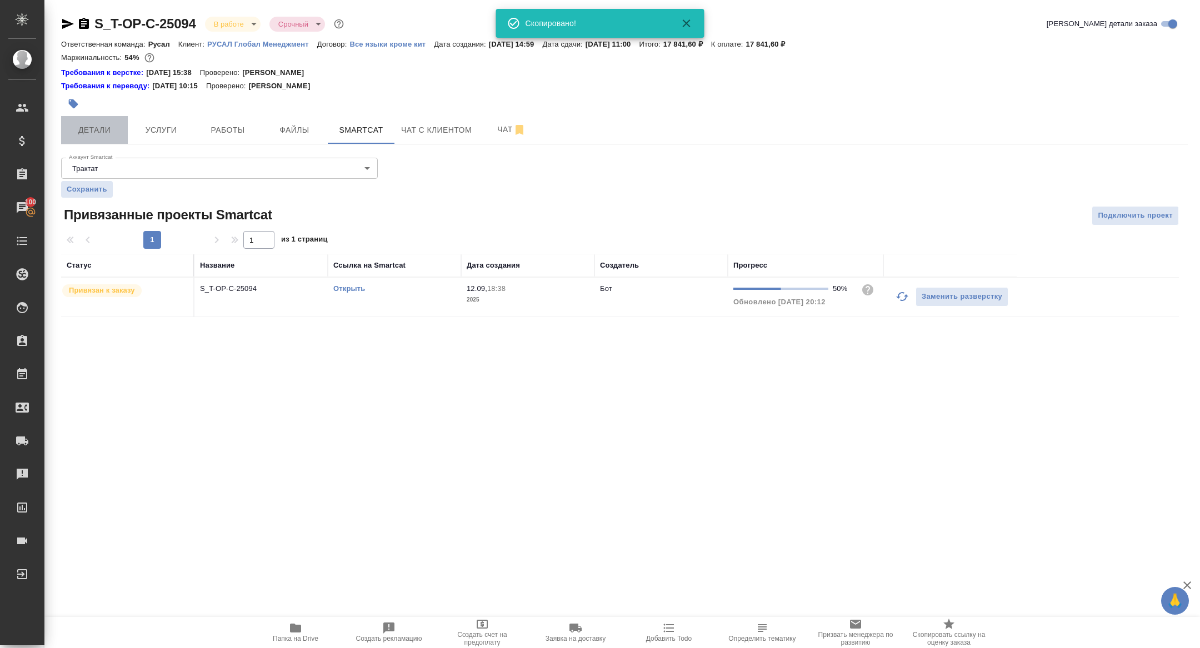
click at [93, 123] on span "Детали" at bounding box center [94, 130] width 53 height 14
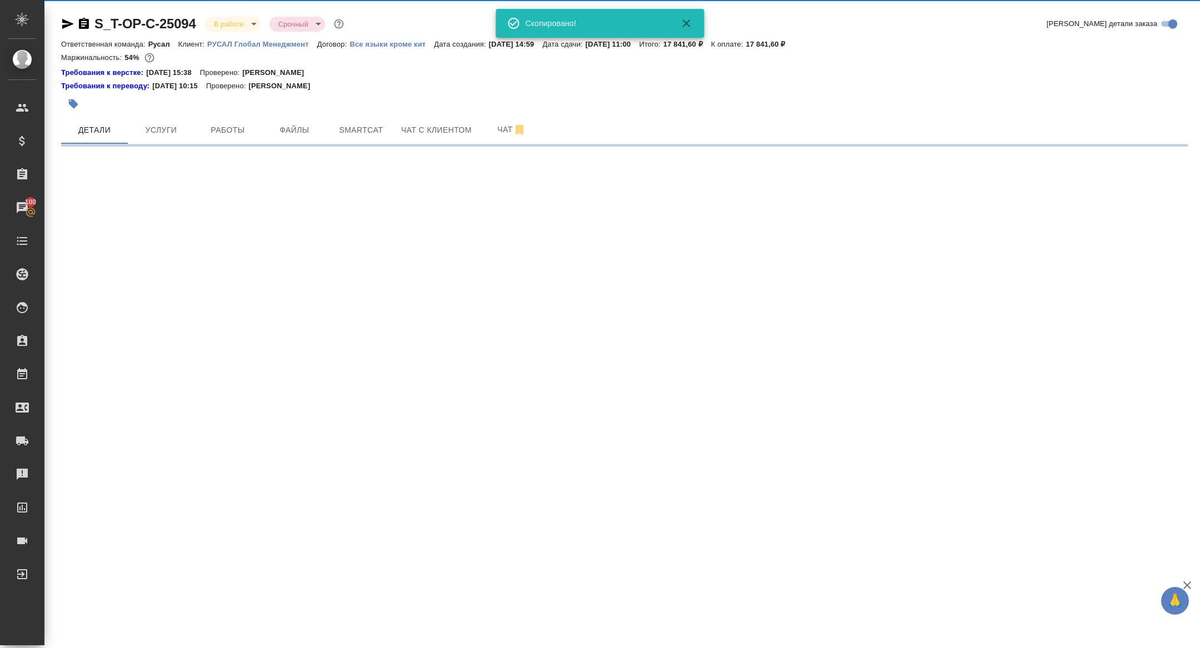
select select "RU"
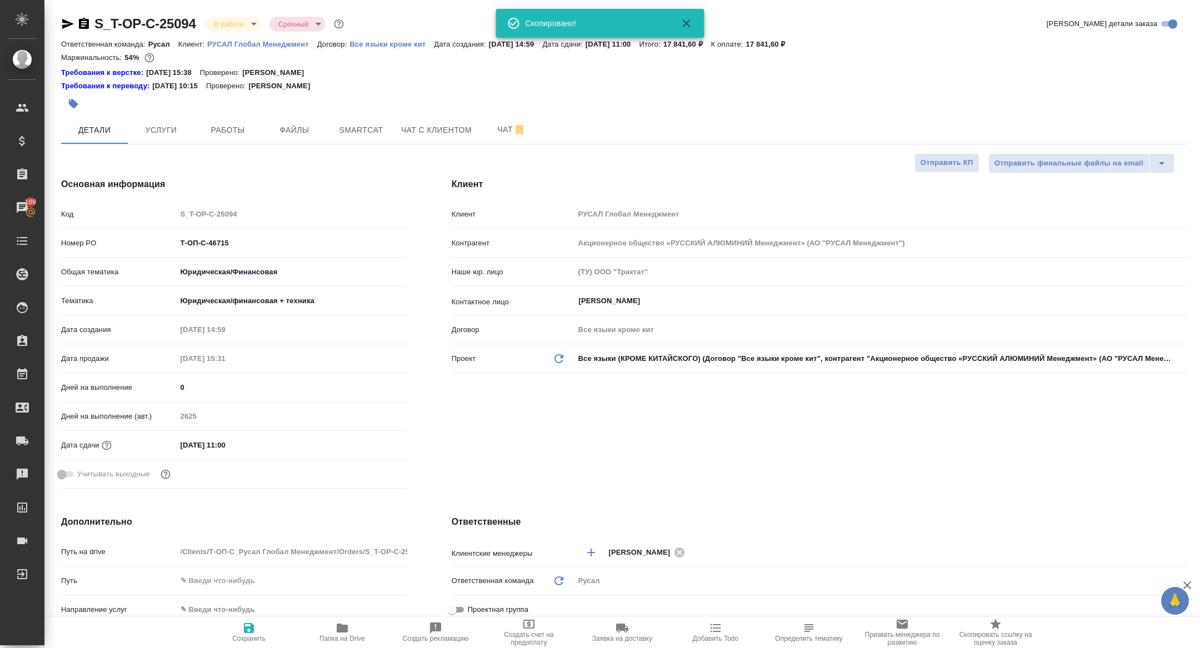
type textarea "x"
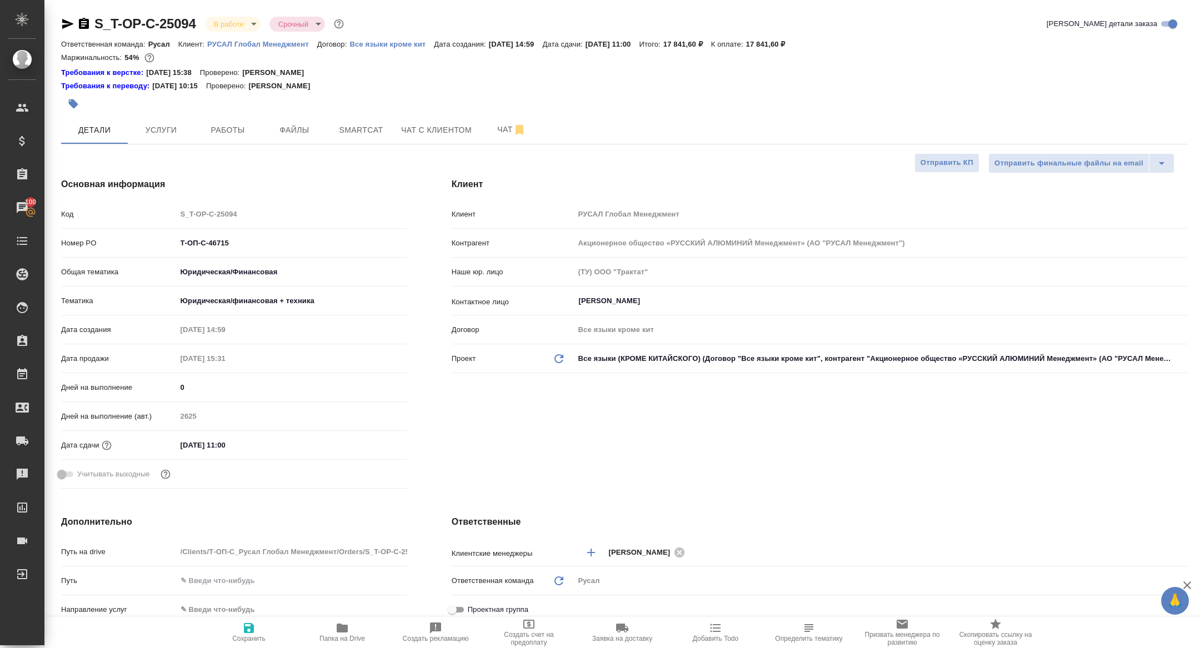
type textarea "x"
click at [66, 28] on icon "button" at bounding box center [67, 23] width 13 height 13
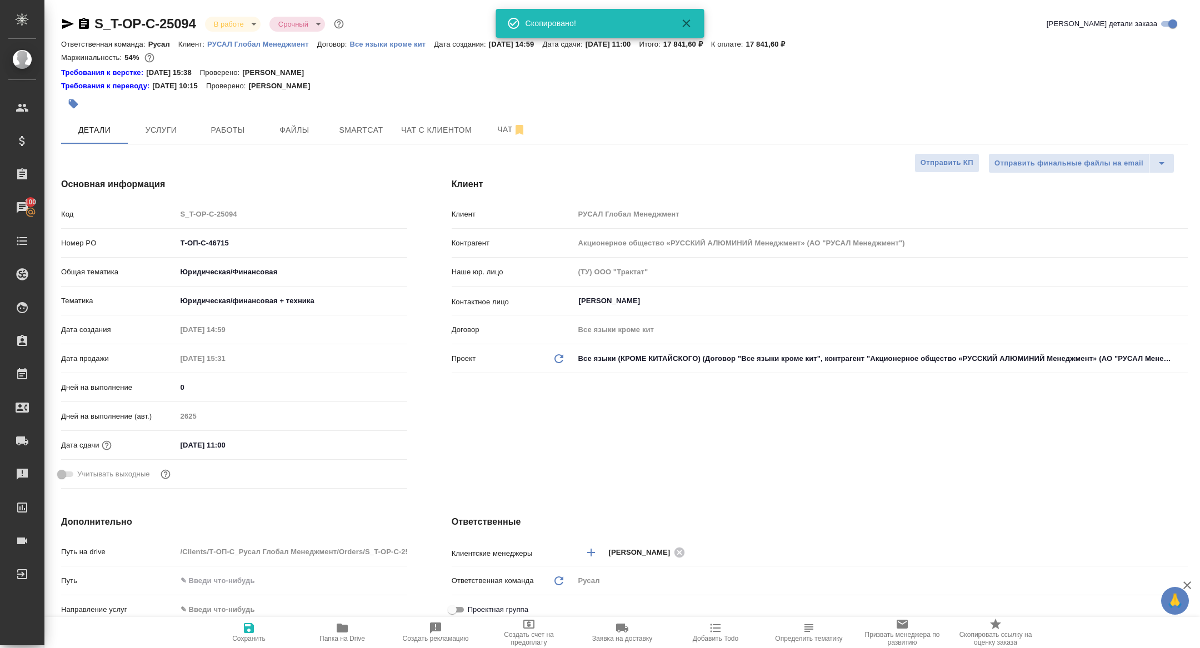
type textarea "x"
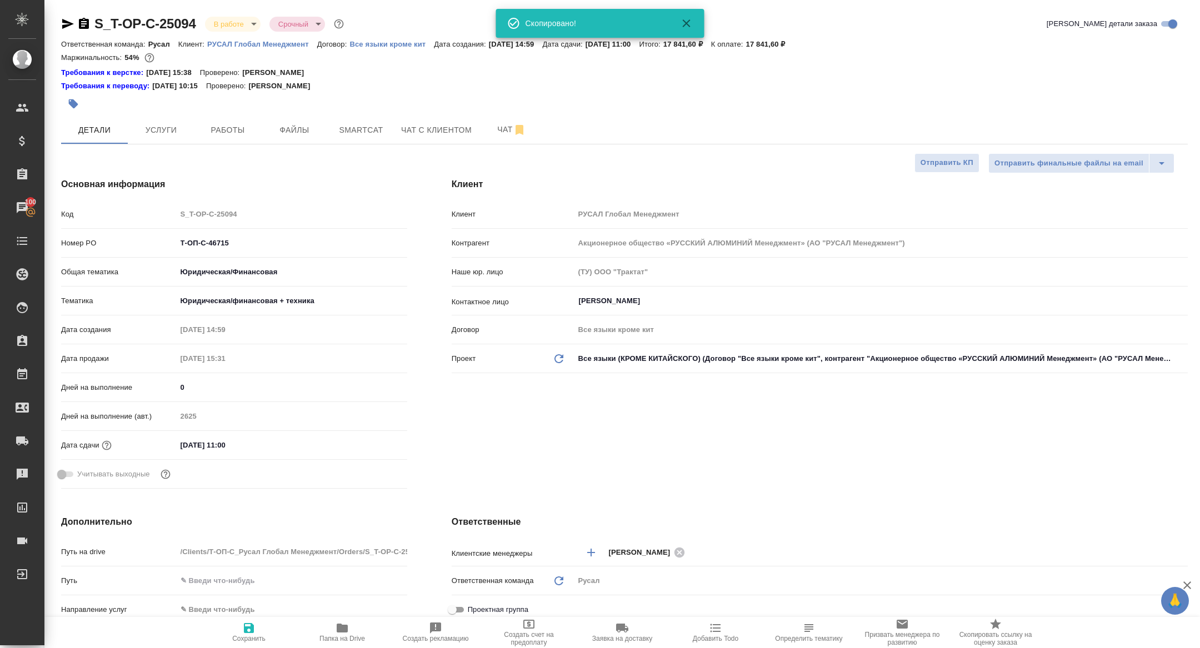
type textarea "x"
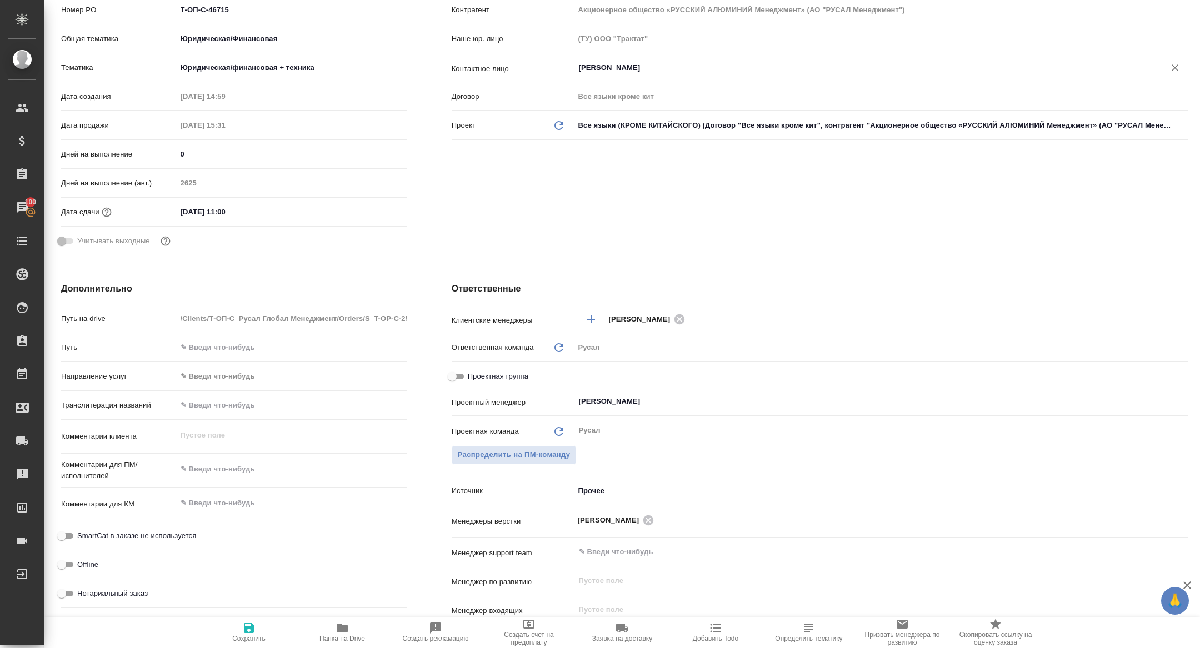
scroll to position [252, 0]
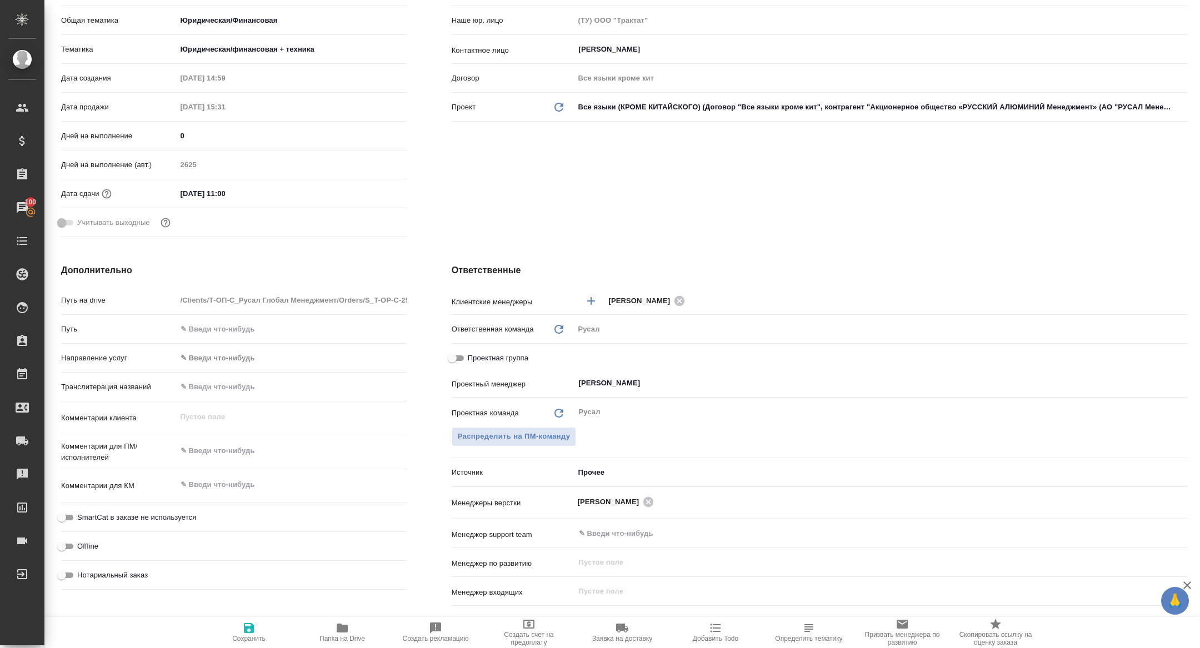
click at [459, 357] on input "Проектная группа" at bounding box center [452, 358] width 40 height 13
checkbox input "true"
type textarea "x"
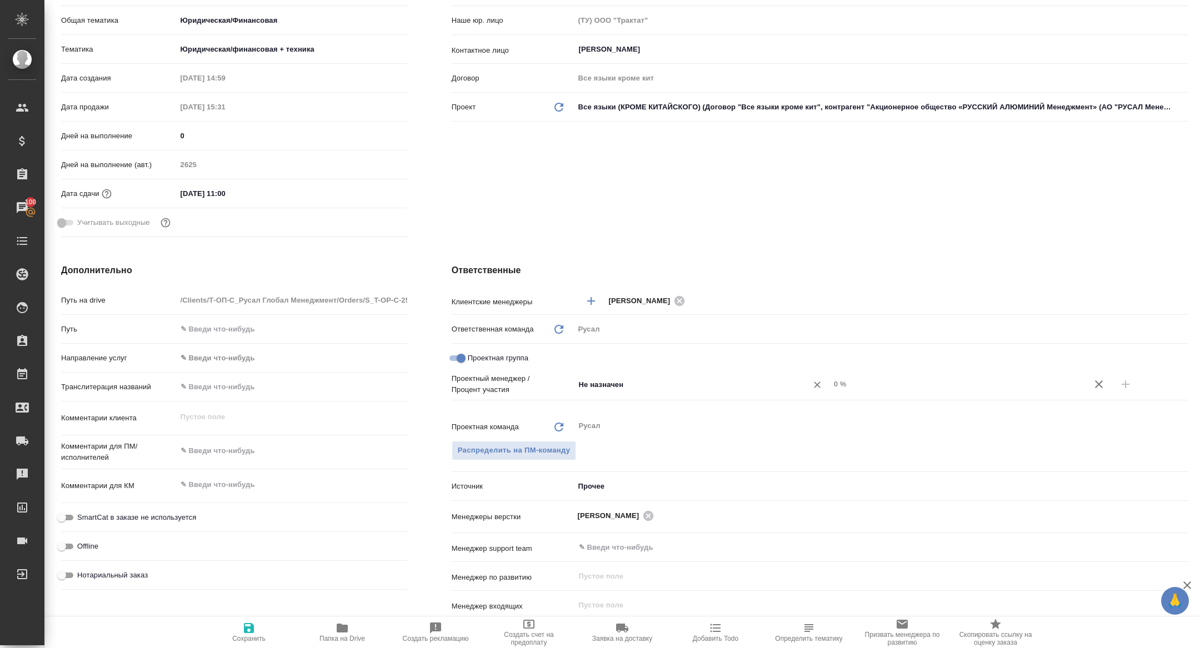
click at [659, 387] on input "Не назначен" at bounding box center [684, 384] width 212 height 13
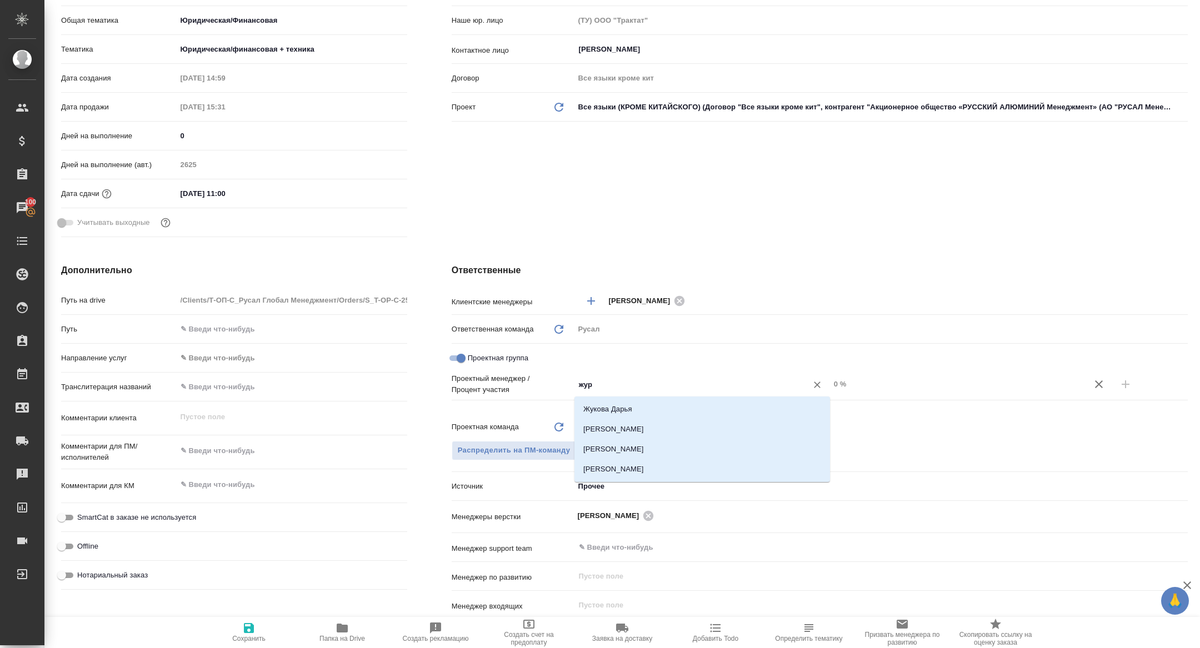
type input "жура"
click at [693, 434] on li "[PERSON_NAME]" at bounding box center [701, 429] width 255 height 20
type textarea "x"
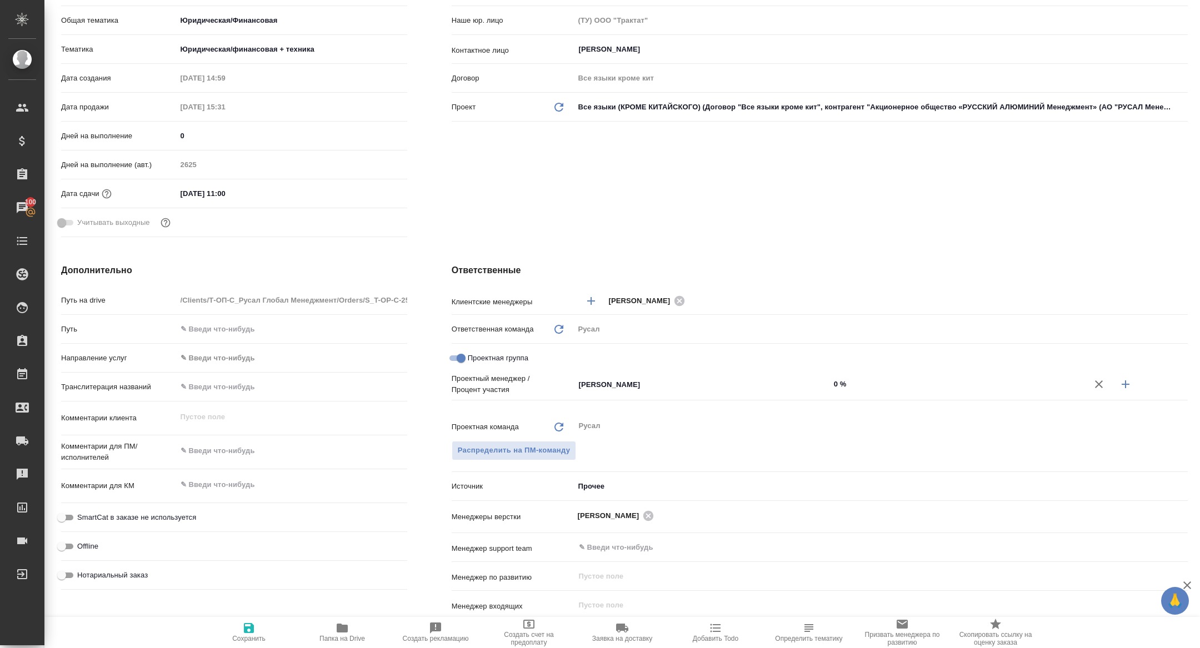
click at [1125, 378] on icon "button" at bounding box center [1125, 384] width 13 height 13
type textarea "x"
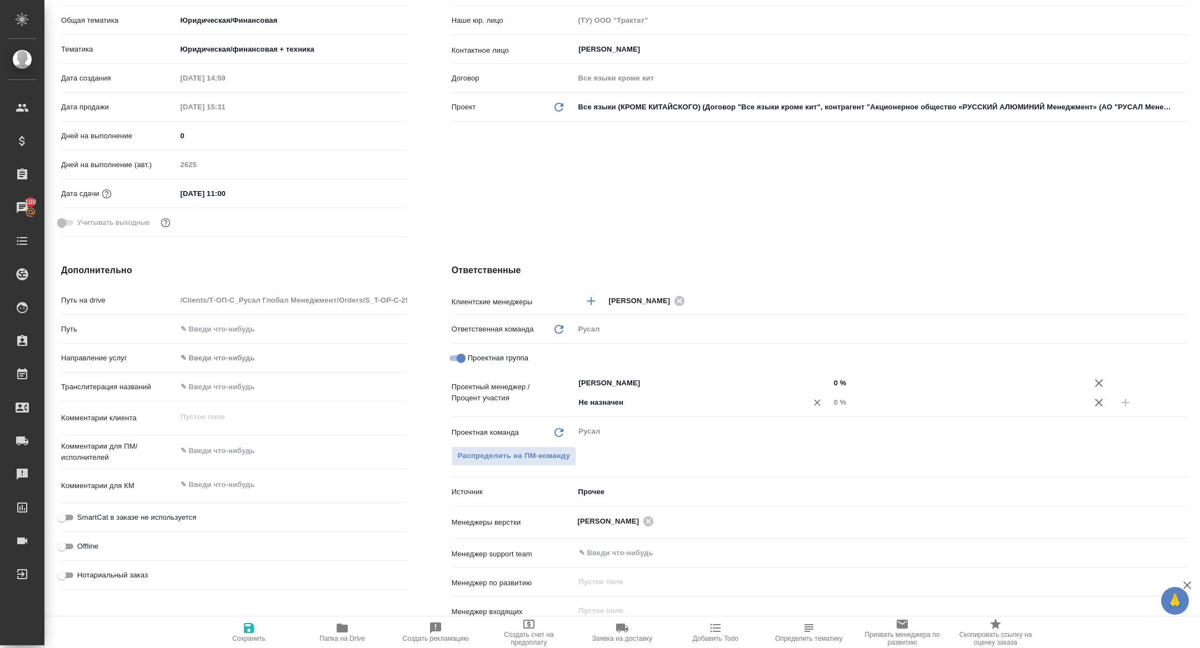
click at [618, 404] on input "Не назначен" at bounding box center [684, 402] width 212 height 13
type input "х"
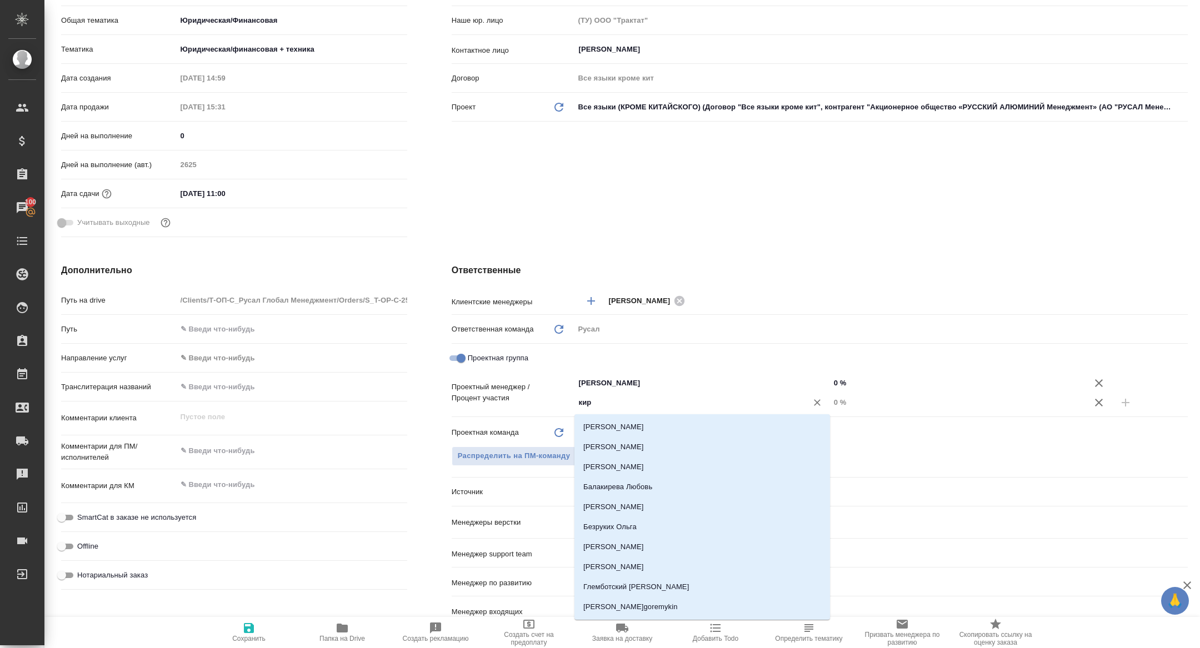
type input "кири"
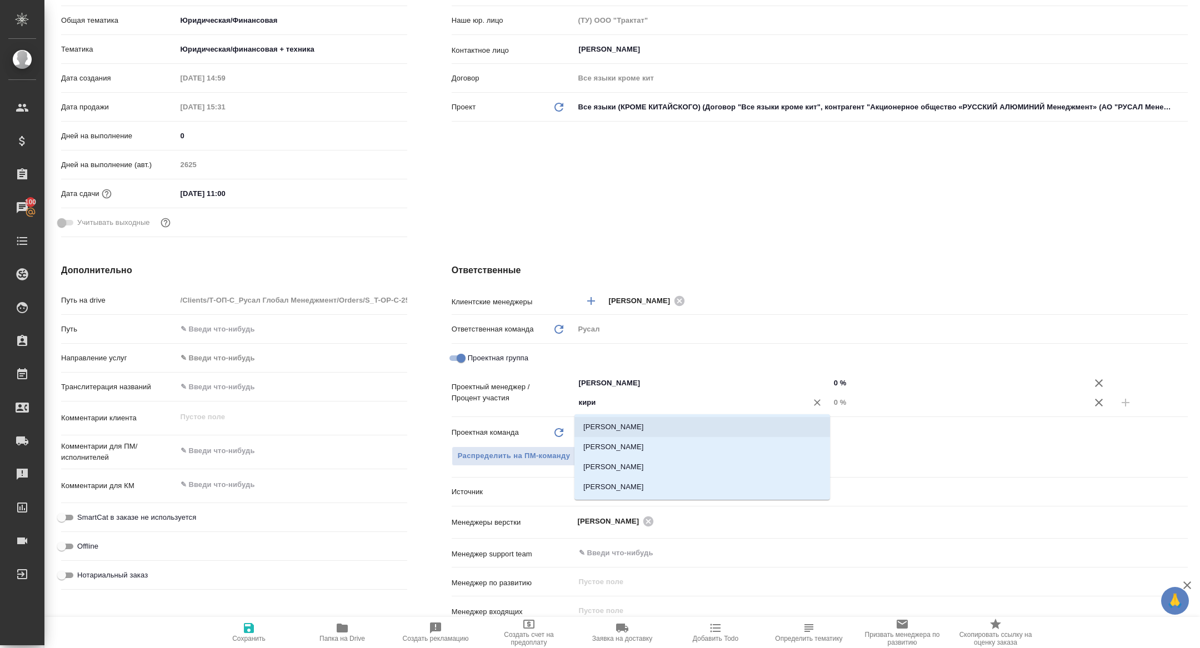
click at [629, 429] on li "Авдеенко Кирилл" at bounding box center [701, 427] width 255 height 20
type textarea "x"
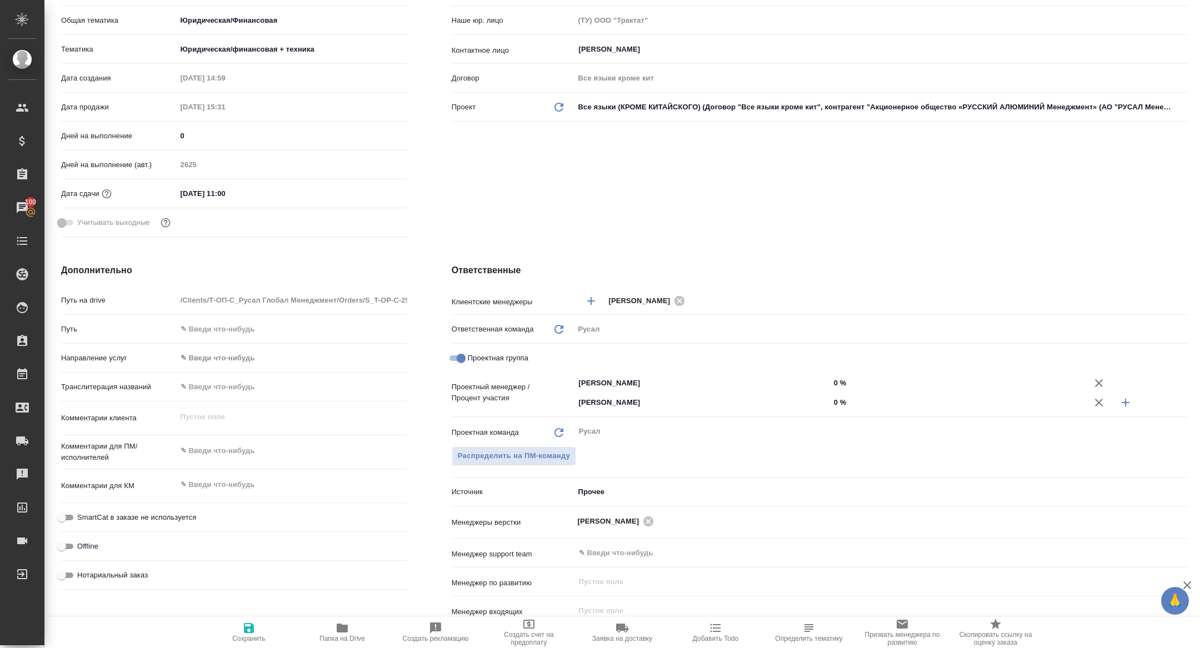
click at [833, 400] on input "0 %" at bounding box center [957, 402] width 255 height 16
type input "20 %"
type textarea "x"
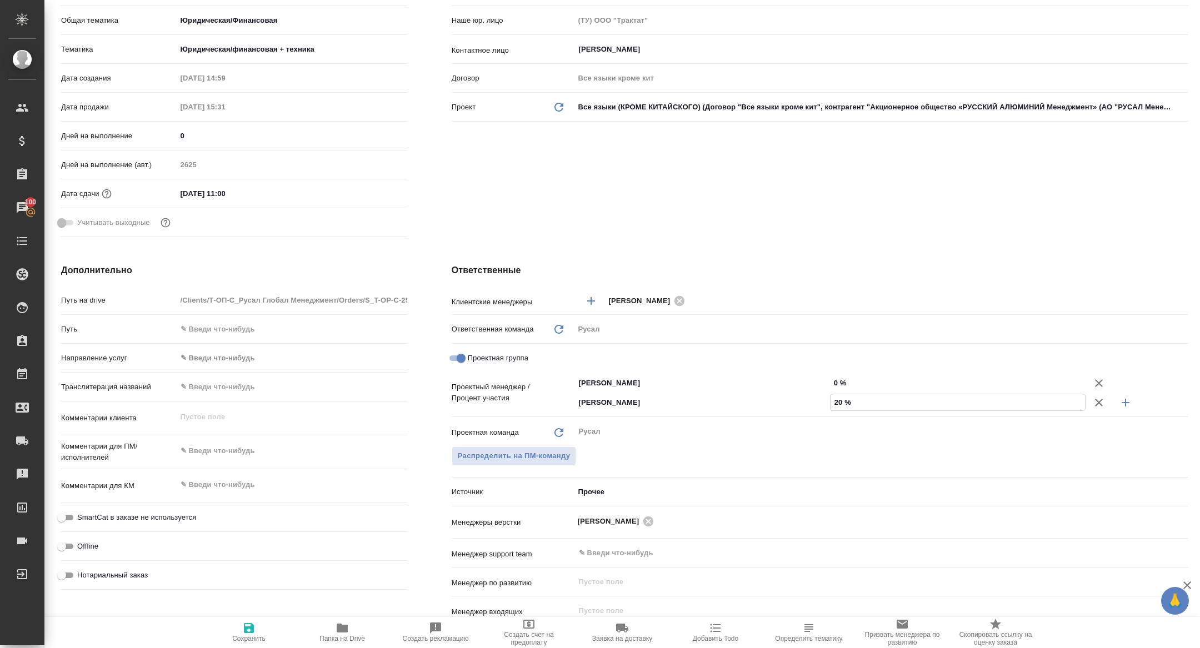
type input "20 %"
click at [832, 383] on input "0 %" at bounding box center [957, 383] width 255 height 16
type input "80 %"
type textarea "x"
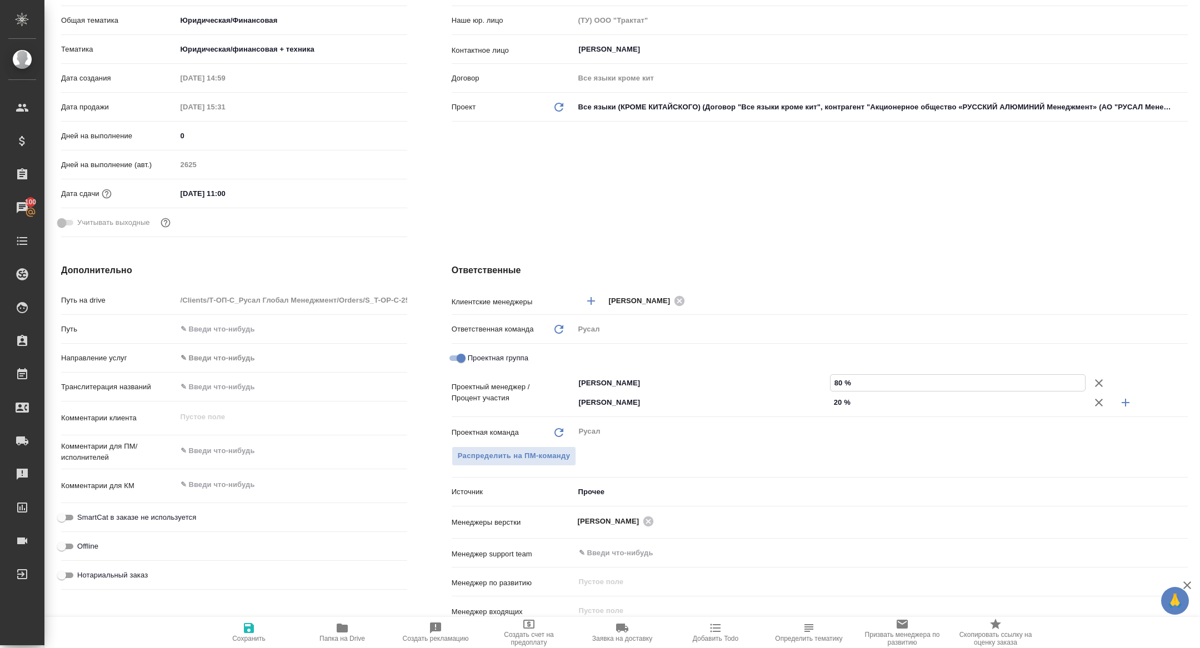
type textarea "x"
type input "80 %"
click at [244, 643] on button "Сохранить" at bounding box center [248, 632] width 93 height 31
type textarea "x"
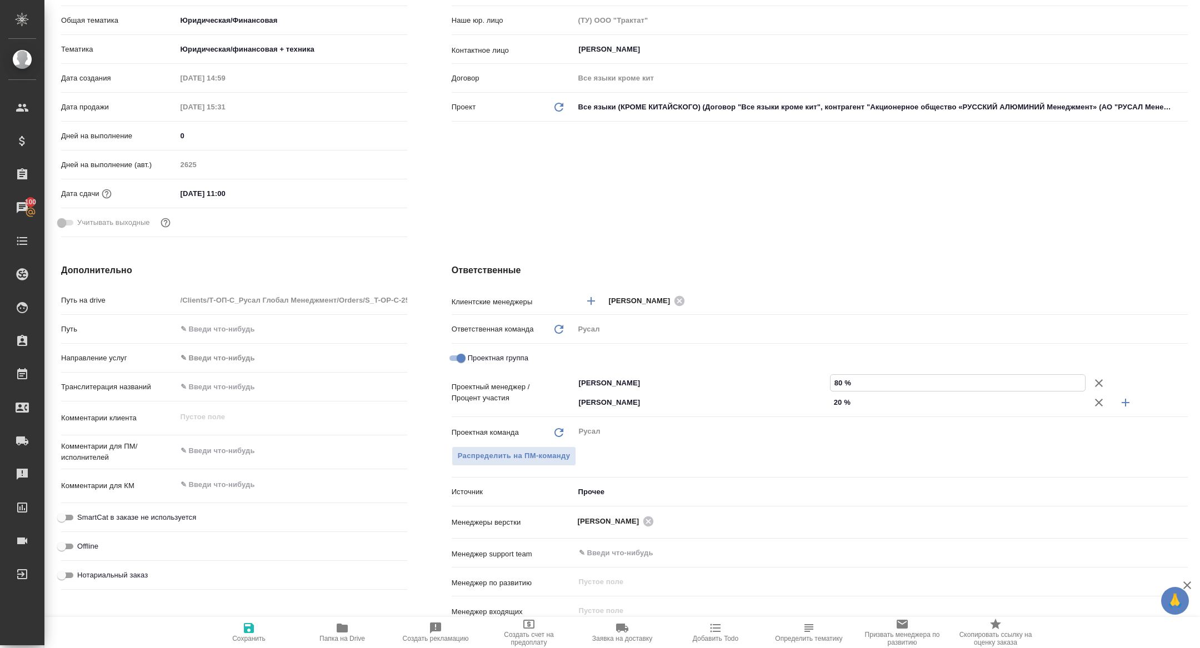
type textarea "x"
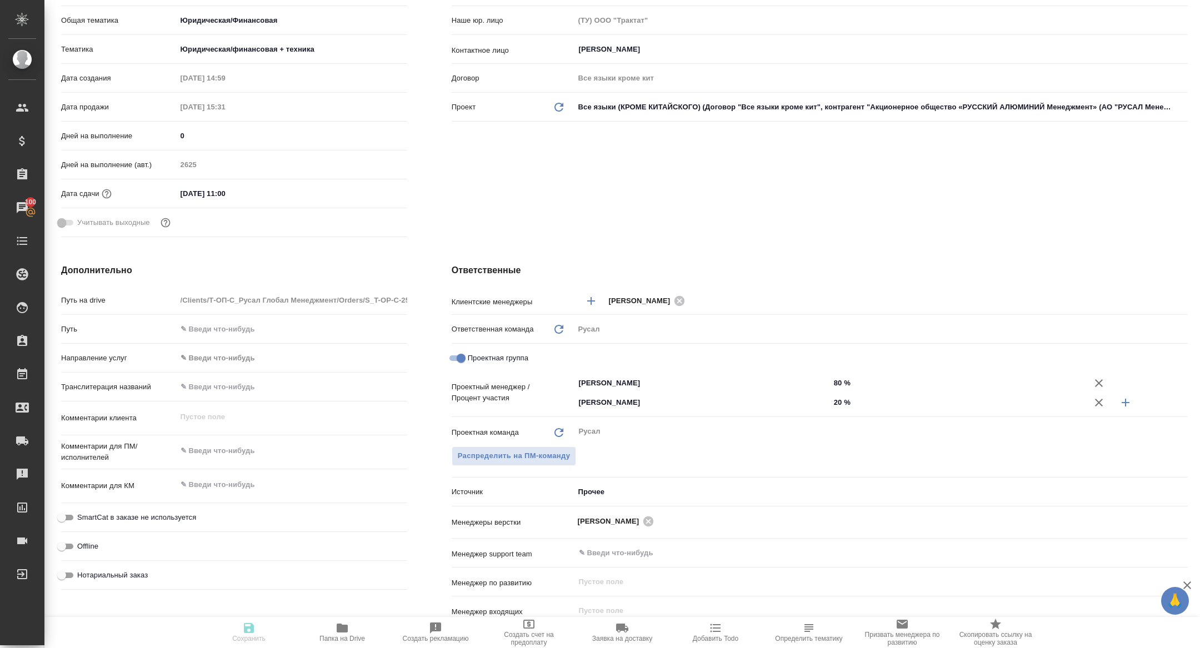
type textarea "x"
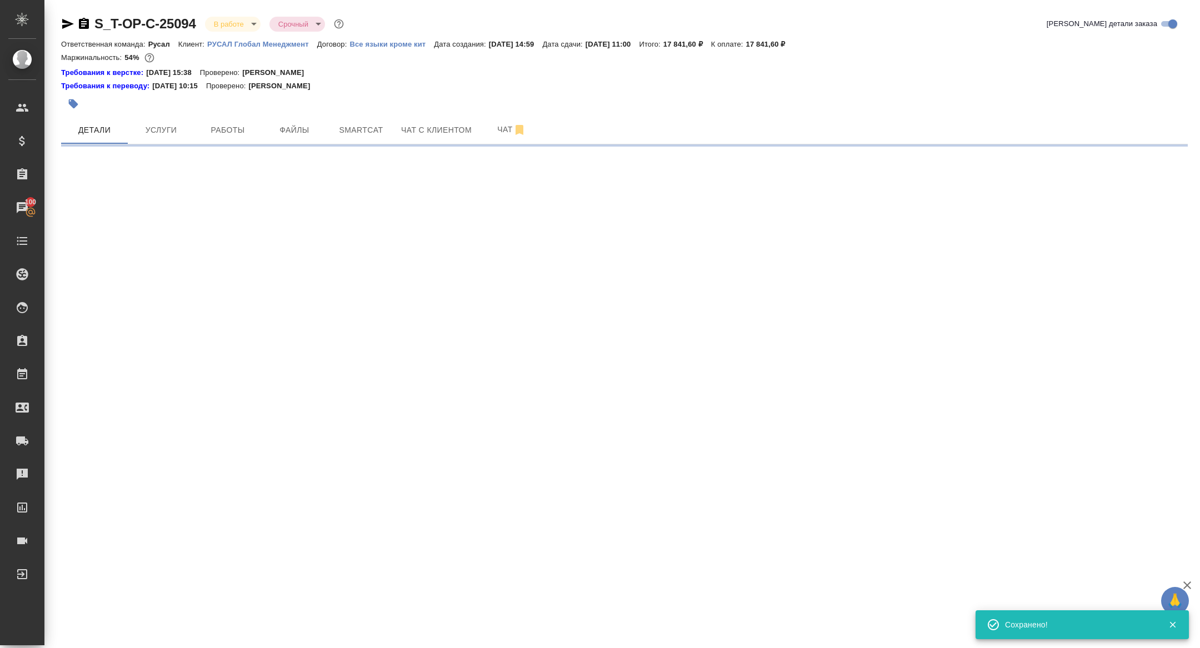
scroll to position [0, 0]
select select "RU"
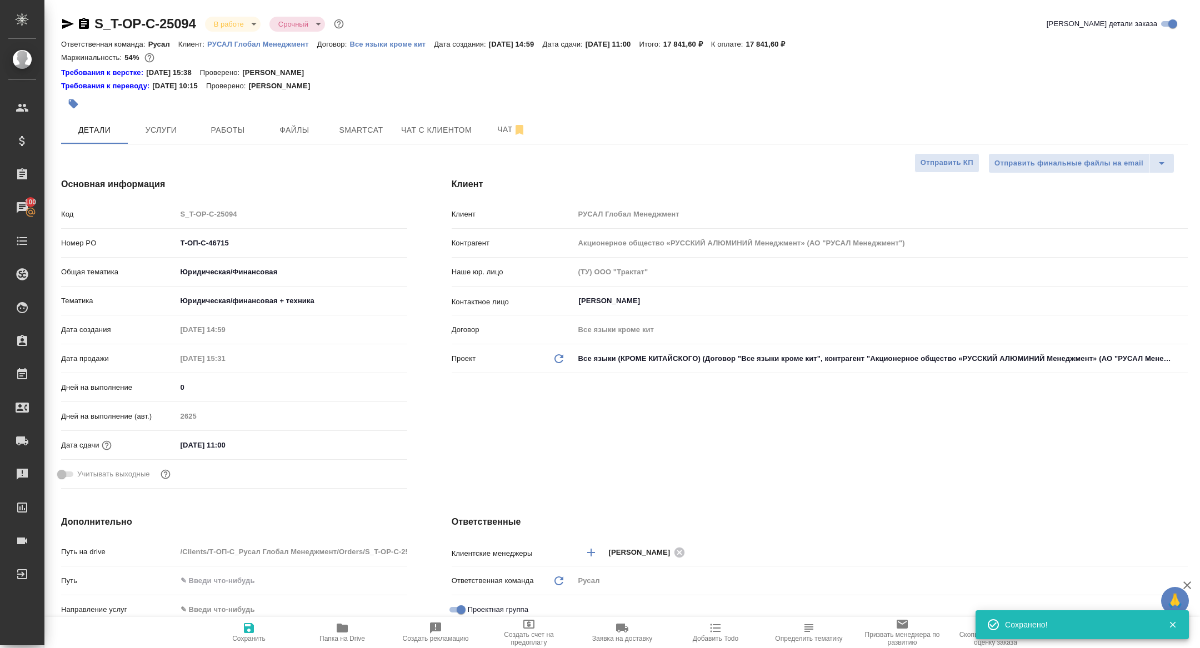
type textarea "x"
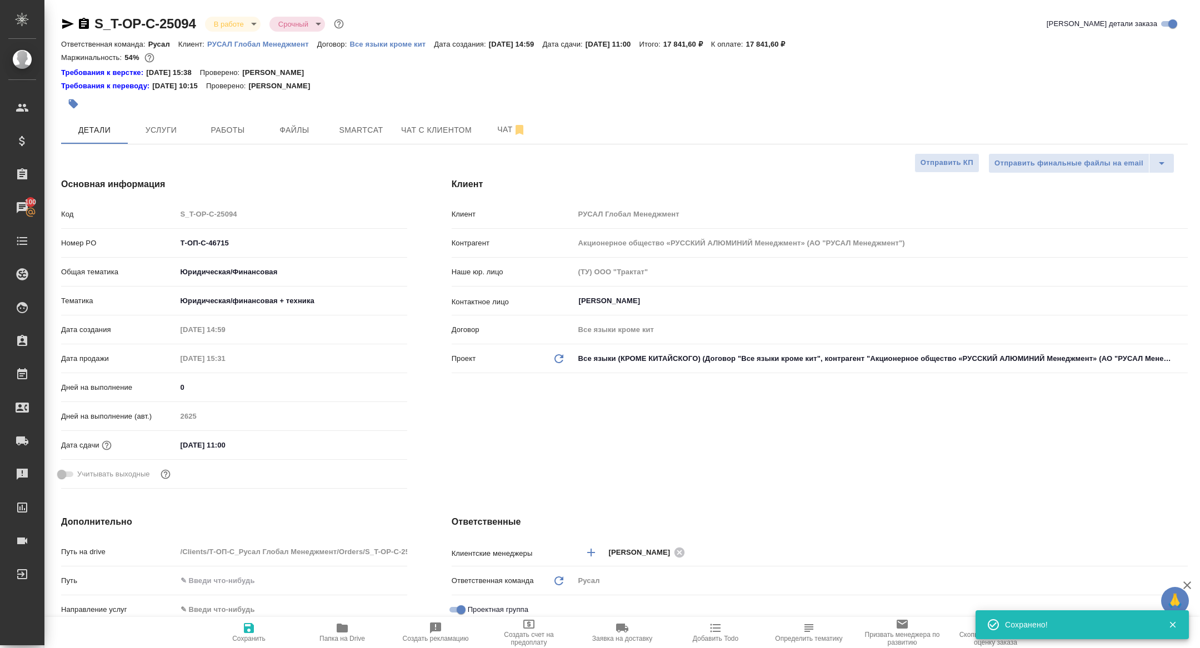
type textarea "x"
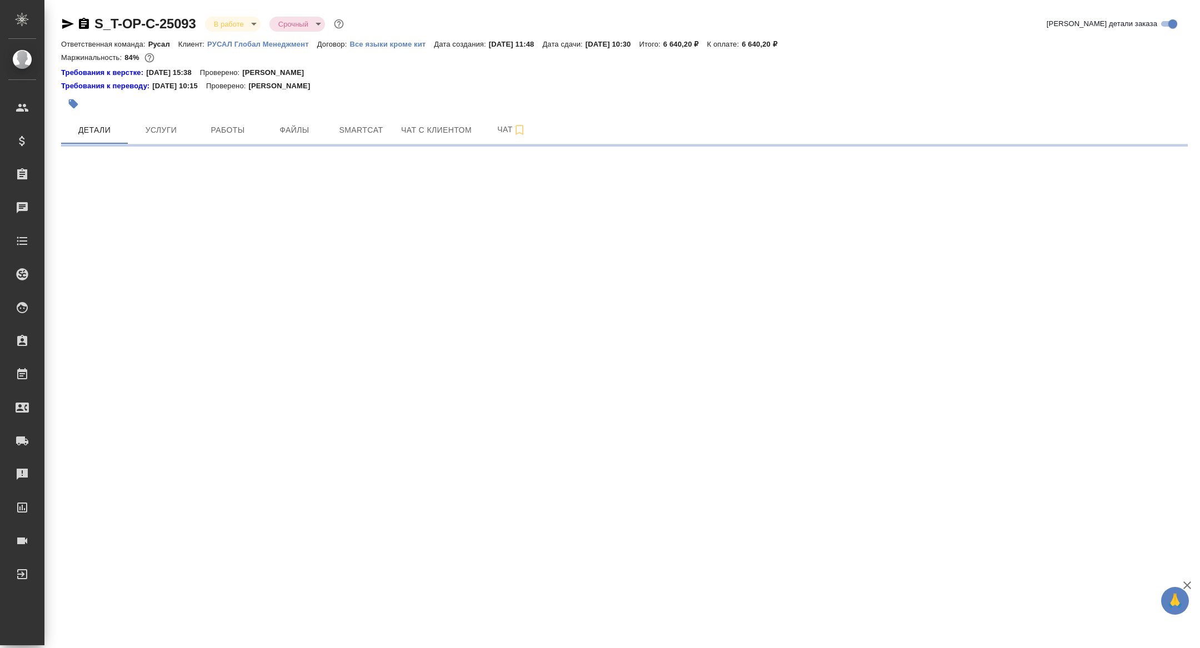
select select "RU"
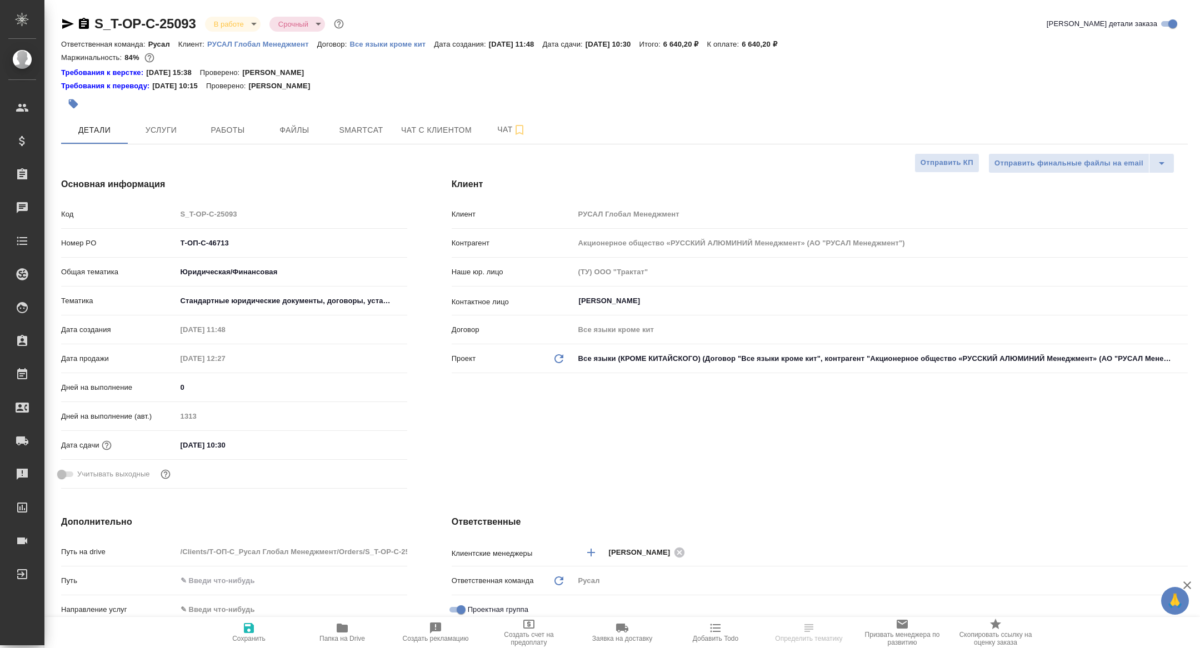
type textarea "x"
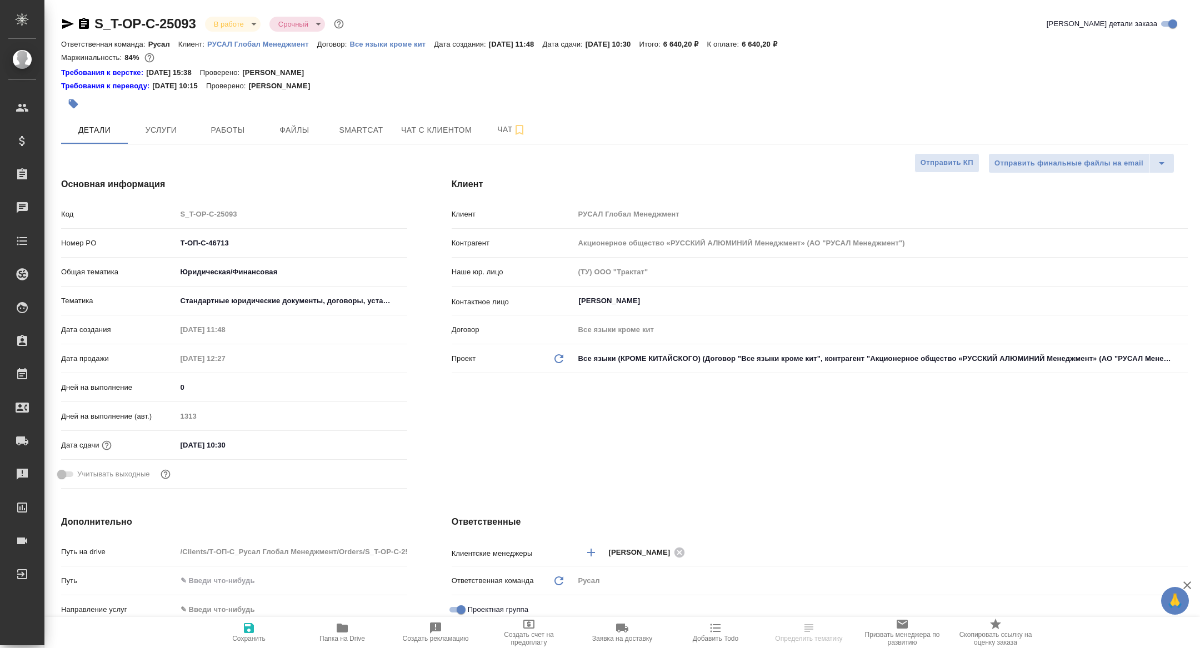
type textarea "x"
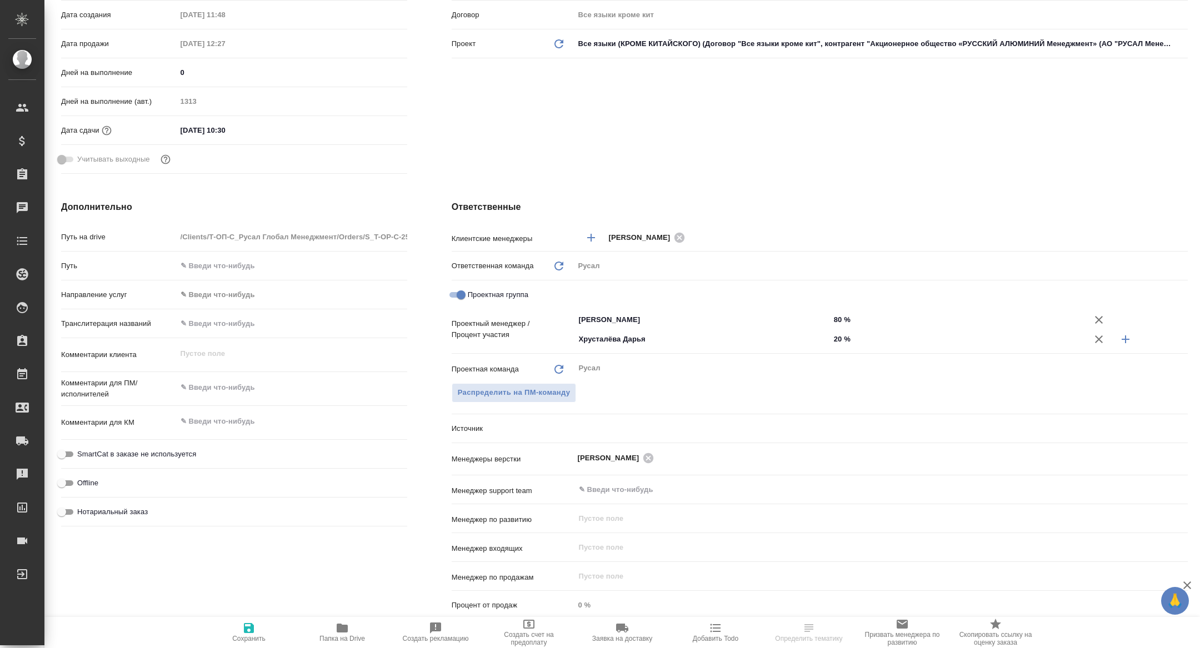
type textarea "x"
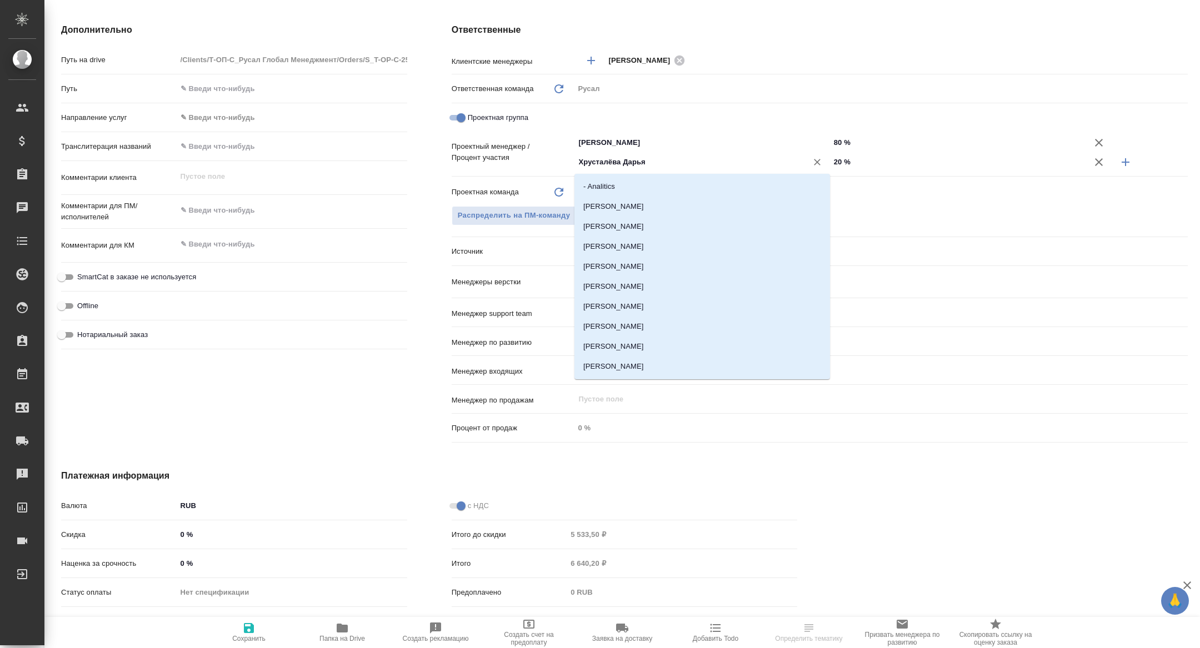
click at [644, 163] on input "Хрусталёва Дарья" at bounding box center [684, 162] width 212 height 13
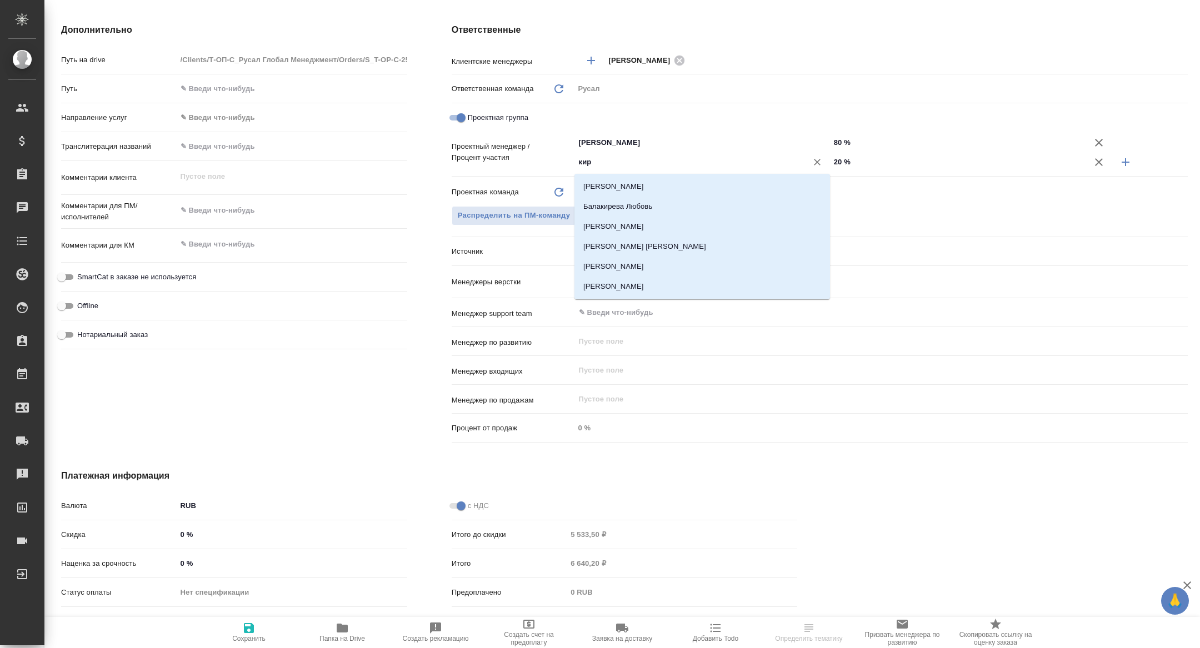
type input "кири"
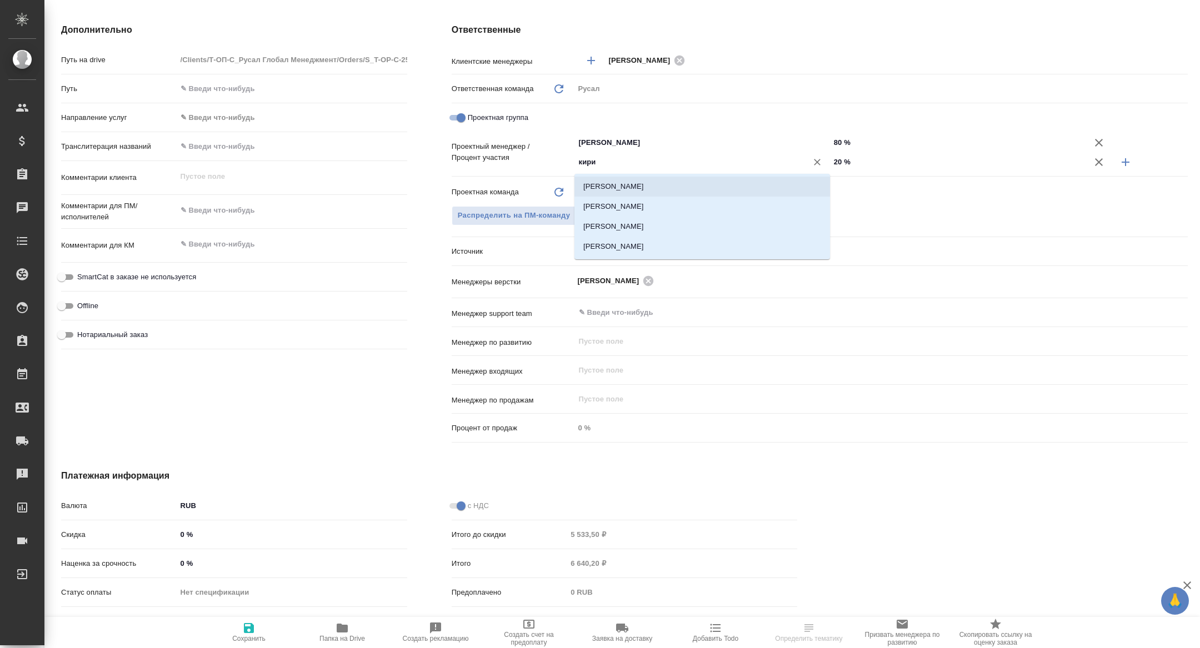
click at [656, 184] on li "[PERSON_NAME]" at bounding box center [701, 187] width 255 height 20
type textarea "x"
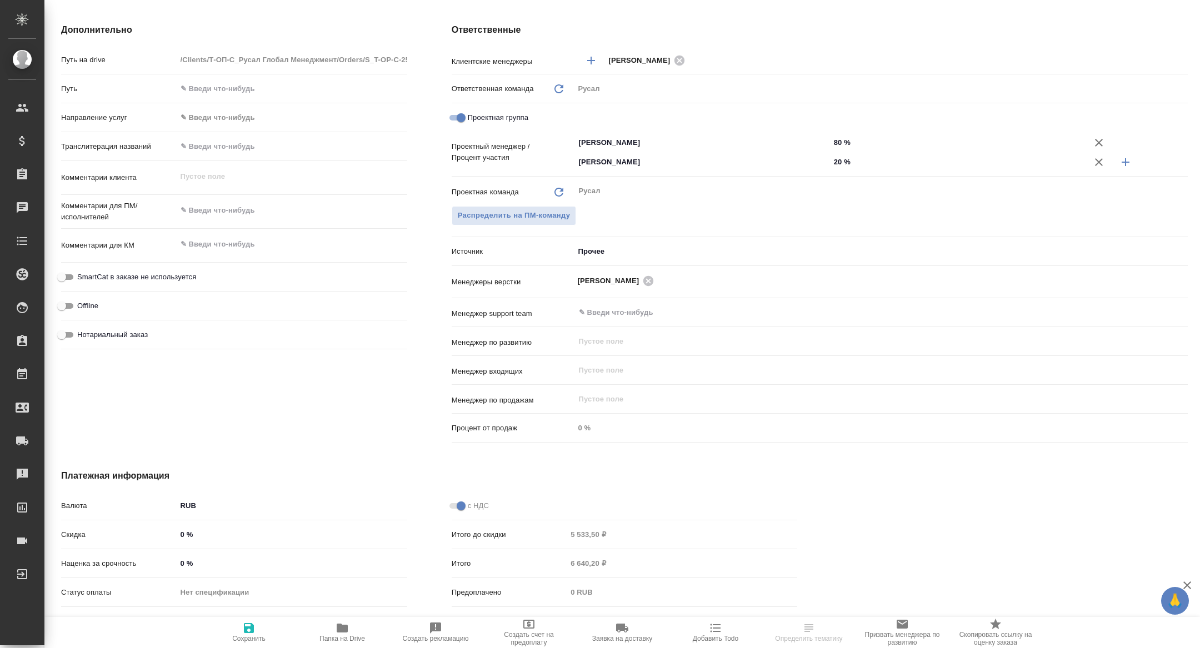
click at [266, 629] on span "Сохранить" at bounding box center [249, 632] width 80 height 21
type textarea "x"
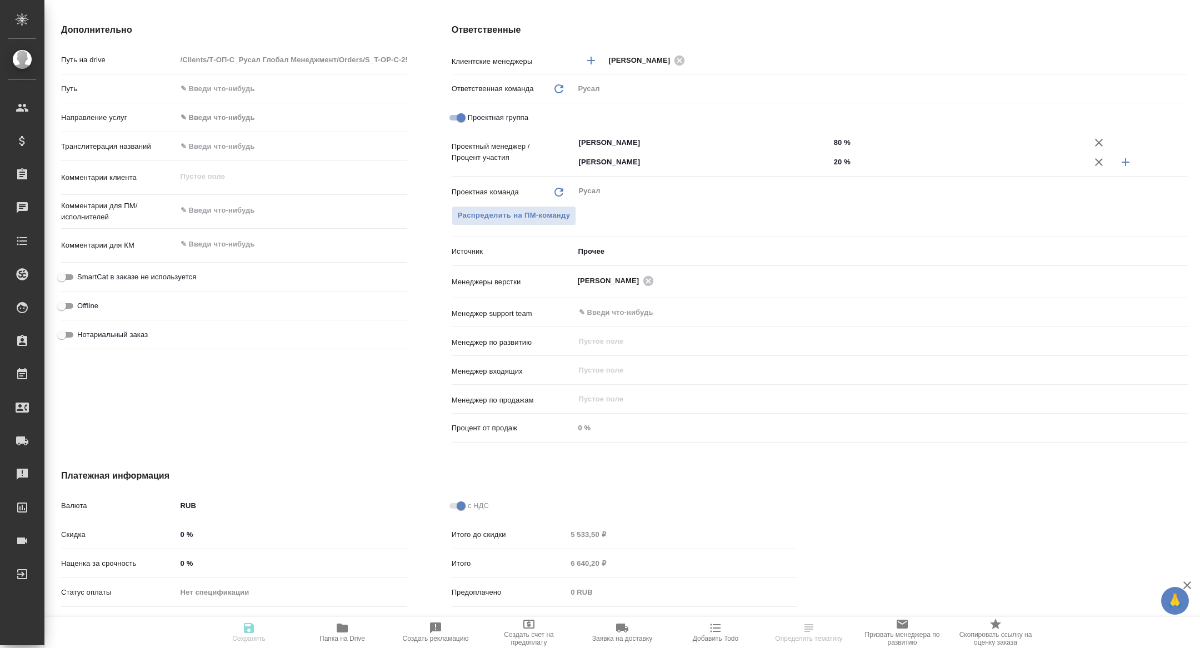
type textarea "x"
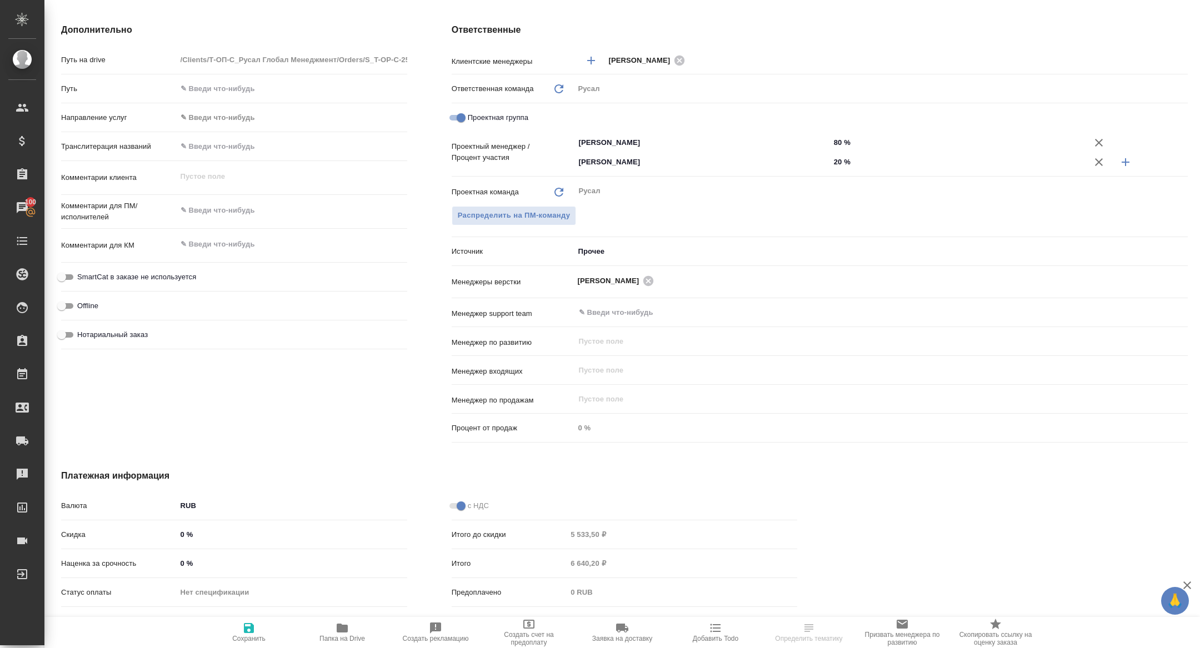
scroll to position [0, 0]
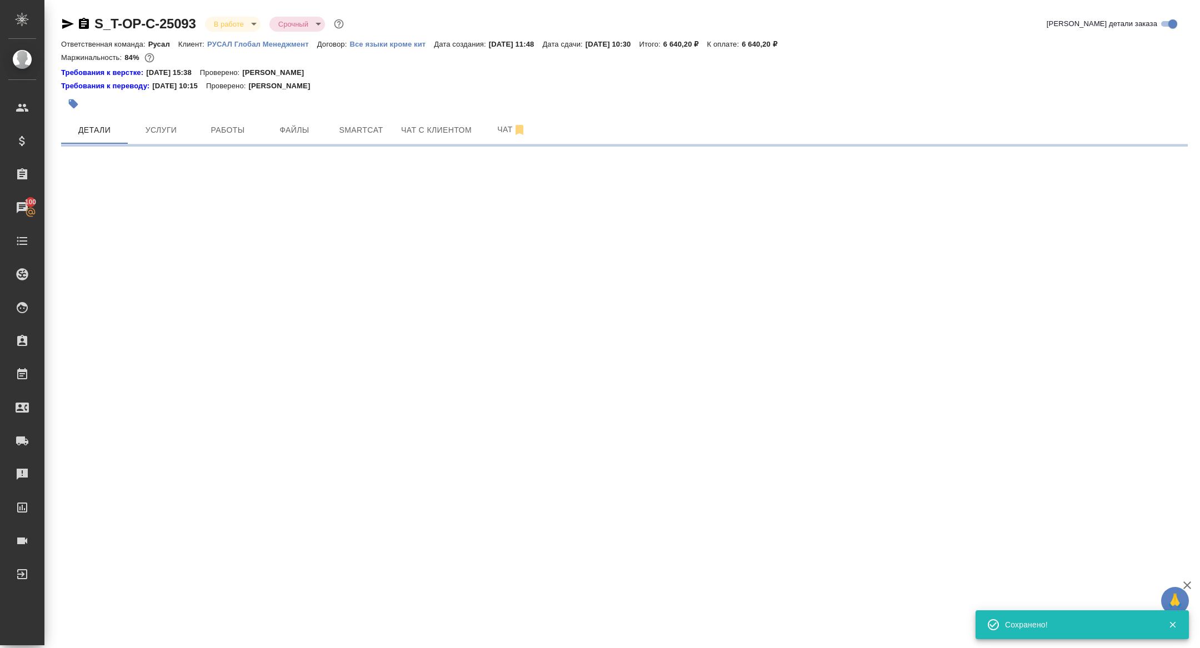
select select "RU"
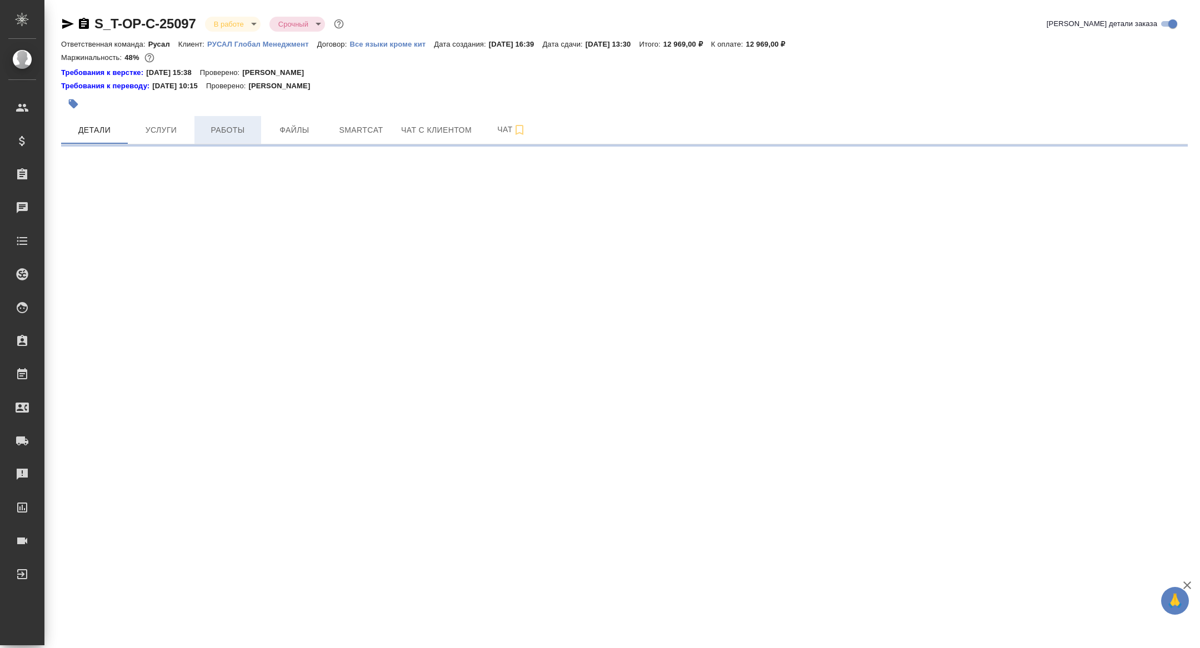
click at [229, 139] on button "Работы" at bounding box center [227, 130] width 67 height 28
select select "RU"
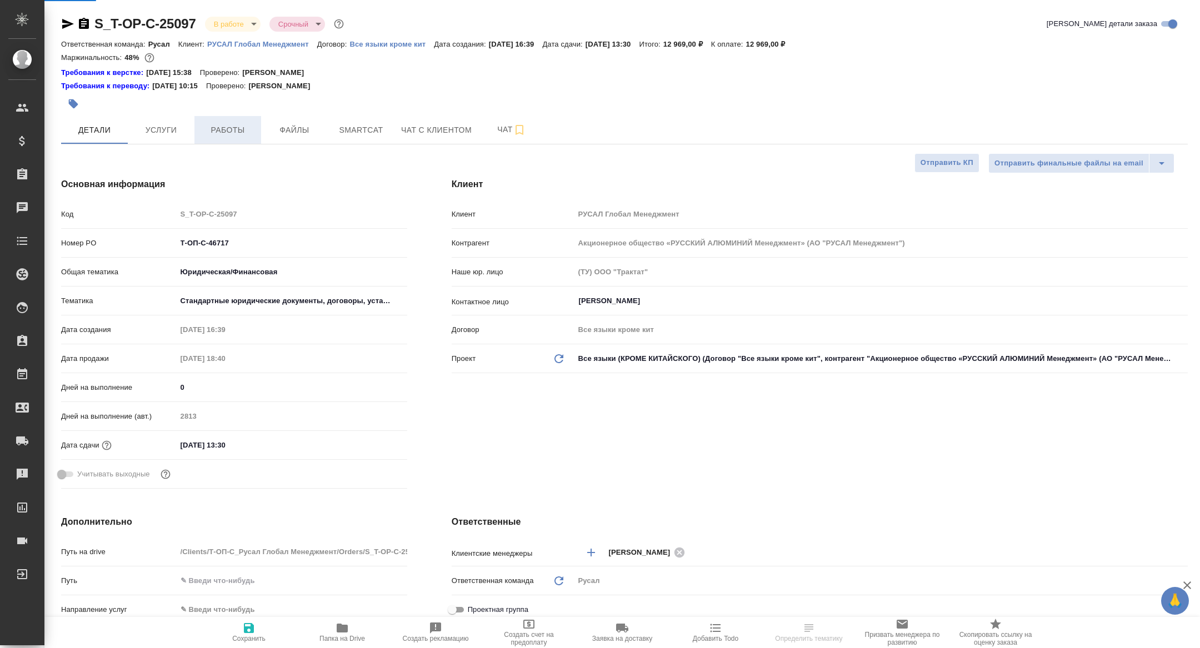
type textarea "x"
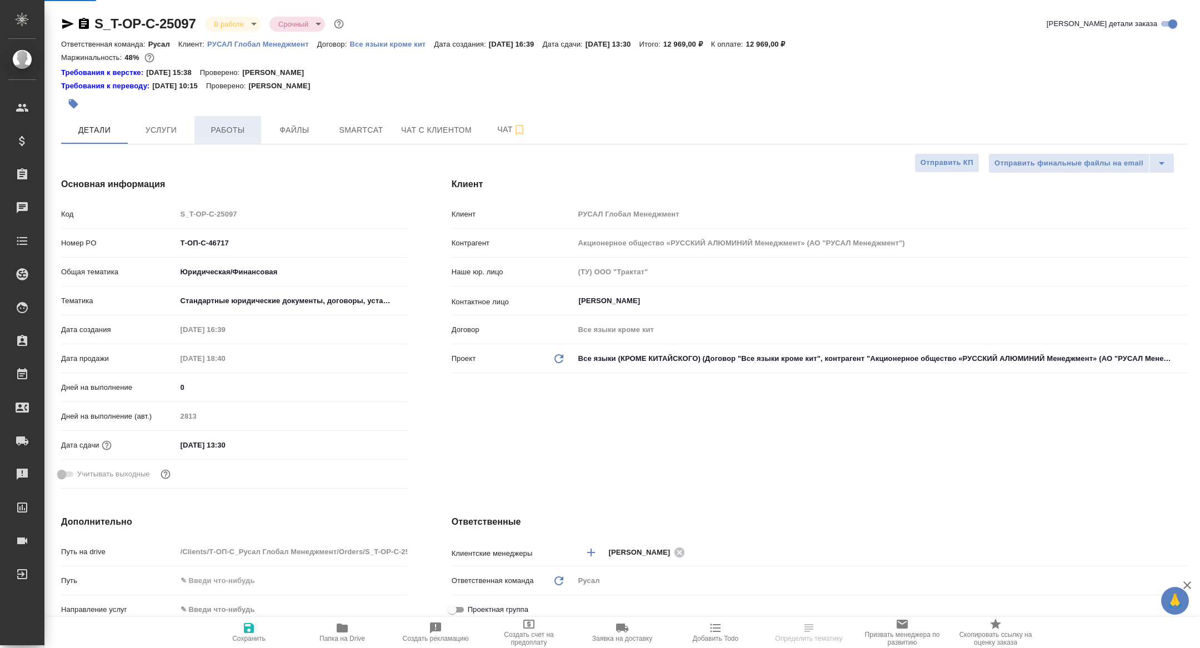
type textarea "x"
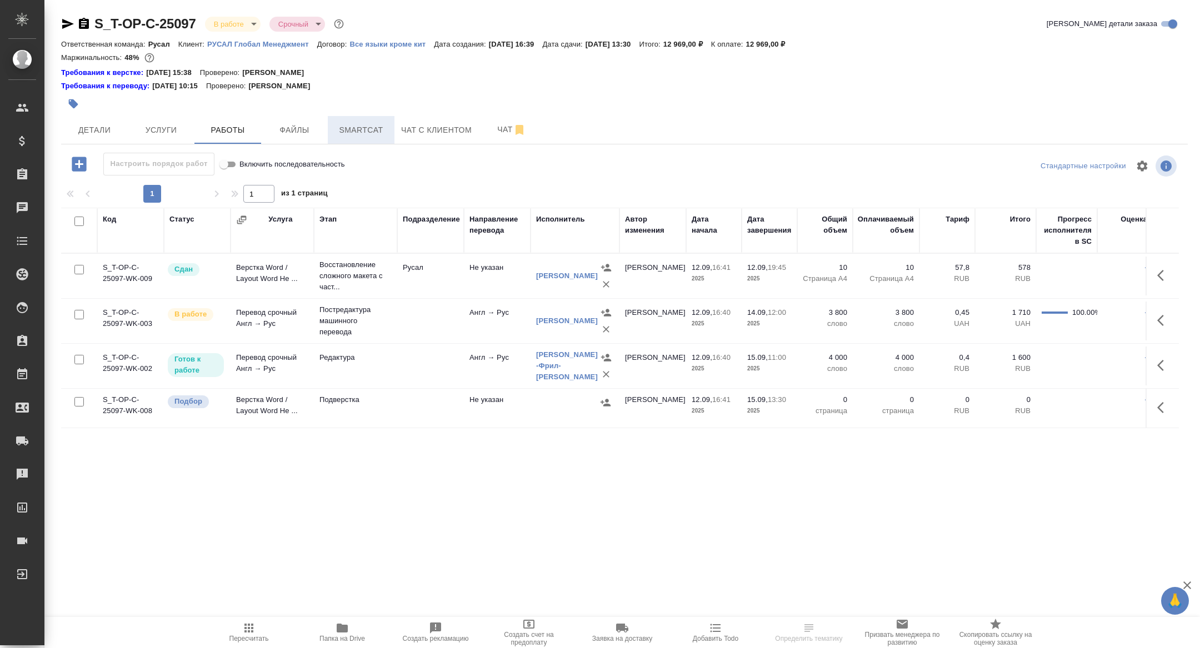
click at [362, 125] on span "Smartcat" at bounding box center [360, 130] width 53 height 14
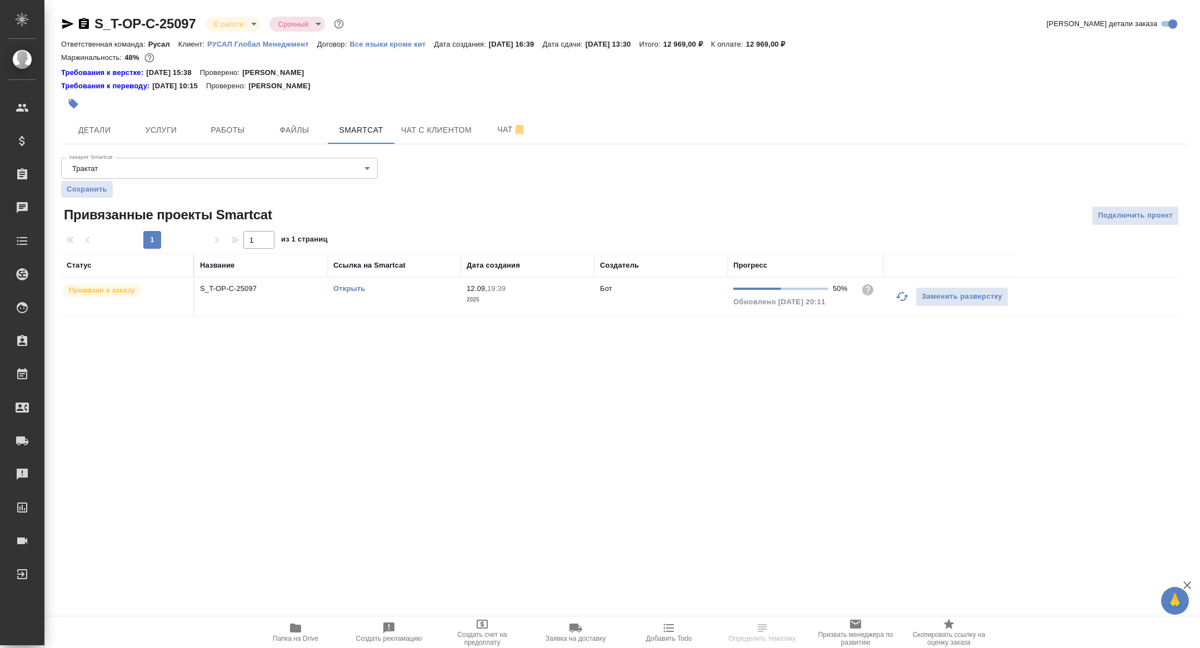
click at [347, 290] on link "Открыть" at bounding box center [349, 288] width 32 height 8
click at [83, 28] on icon "button" at bounding box center [84, 23] width 10 height 11
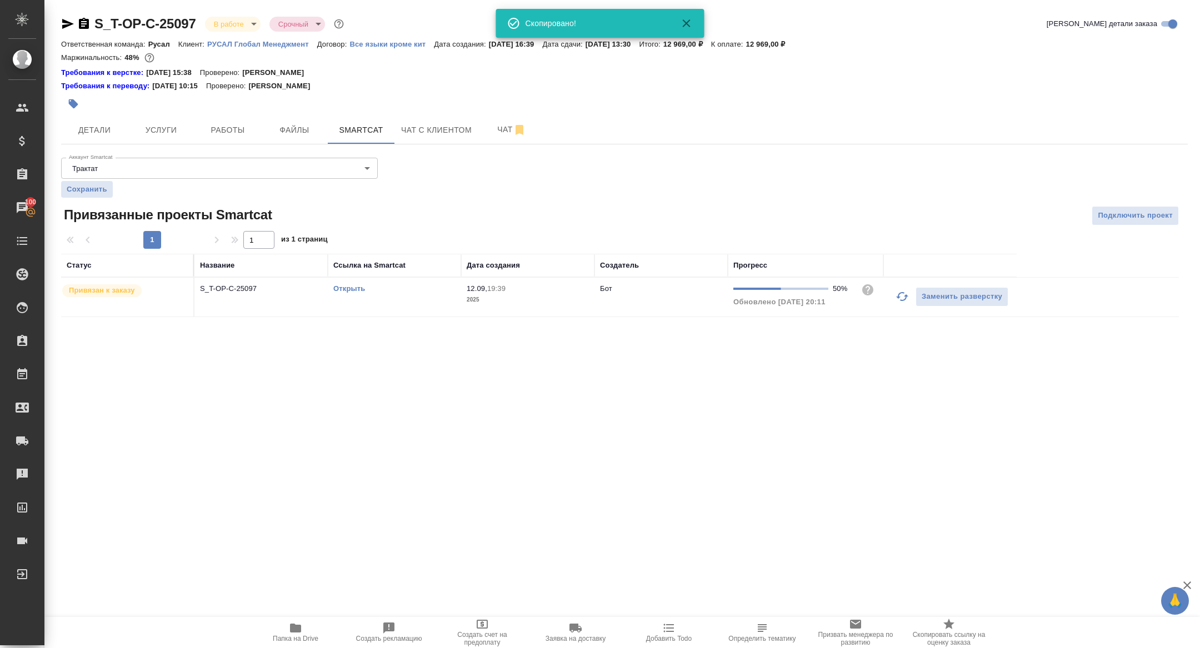
click at [74, 25] on icon "button" at bounding box center [67, 23] width 13 height 13
click at [69, 27] on icon "button" at bounding box center [67, 23] width 13 height 13
click at [68, 23] on icon "button" at bounding box center [67, 23] width 13 height 13
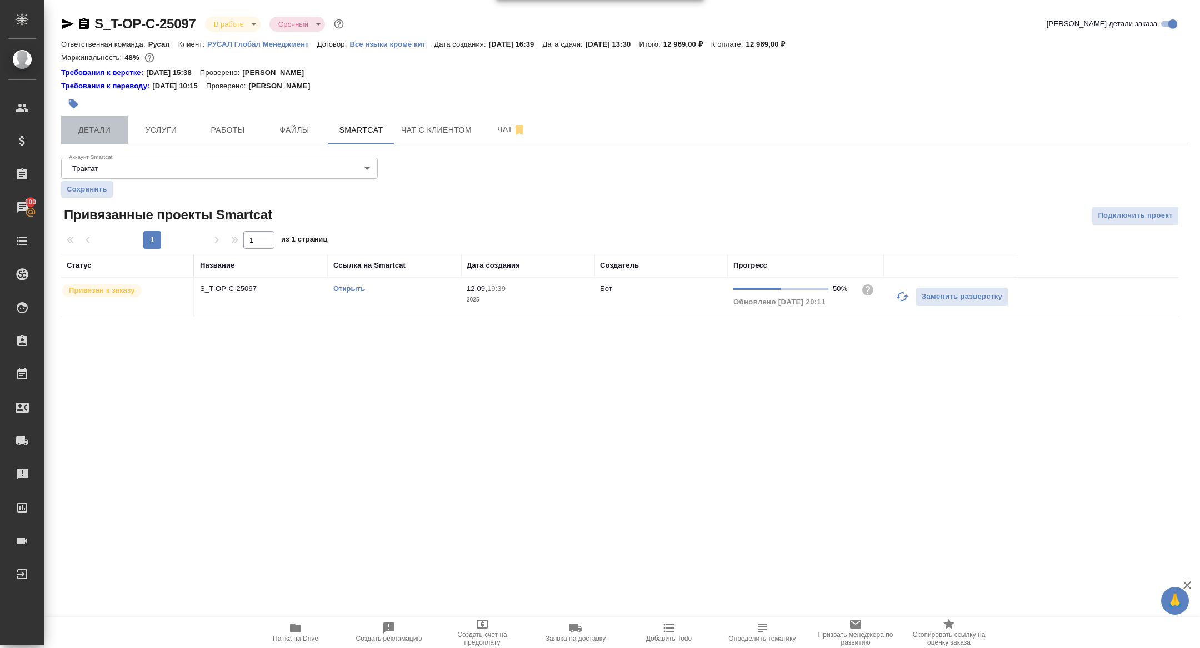
click at [112, 129] on span "Детали" at bounding box center [94, 130] width 53 height 14
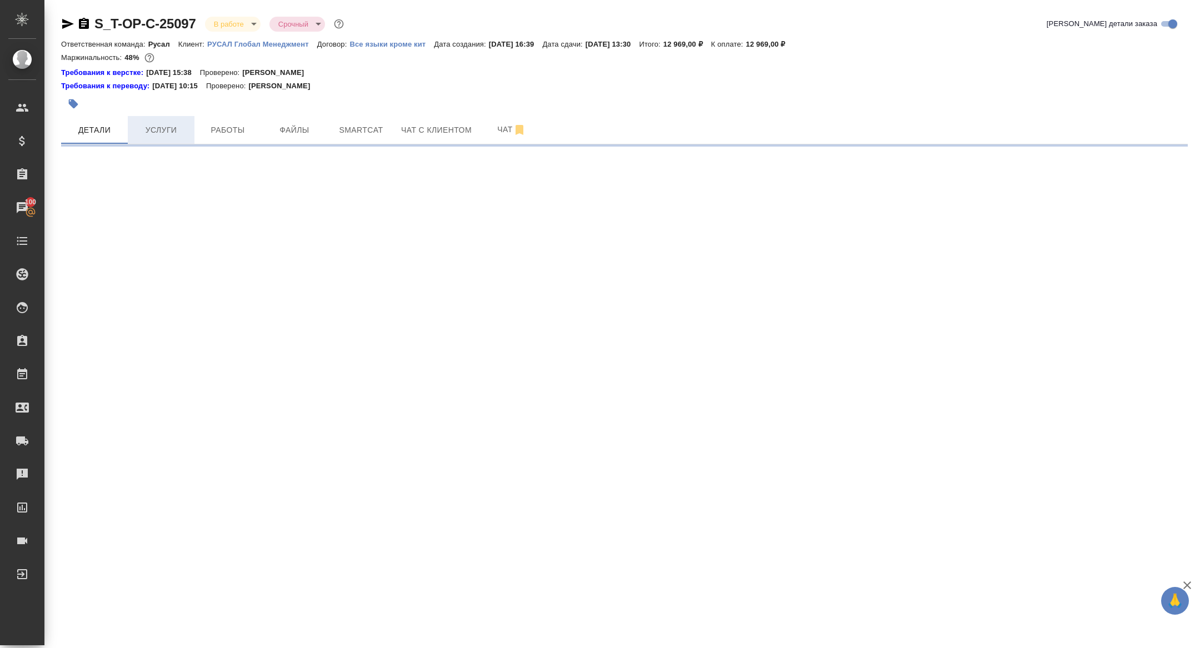
select select "RU"
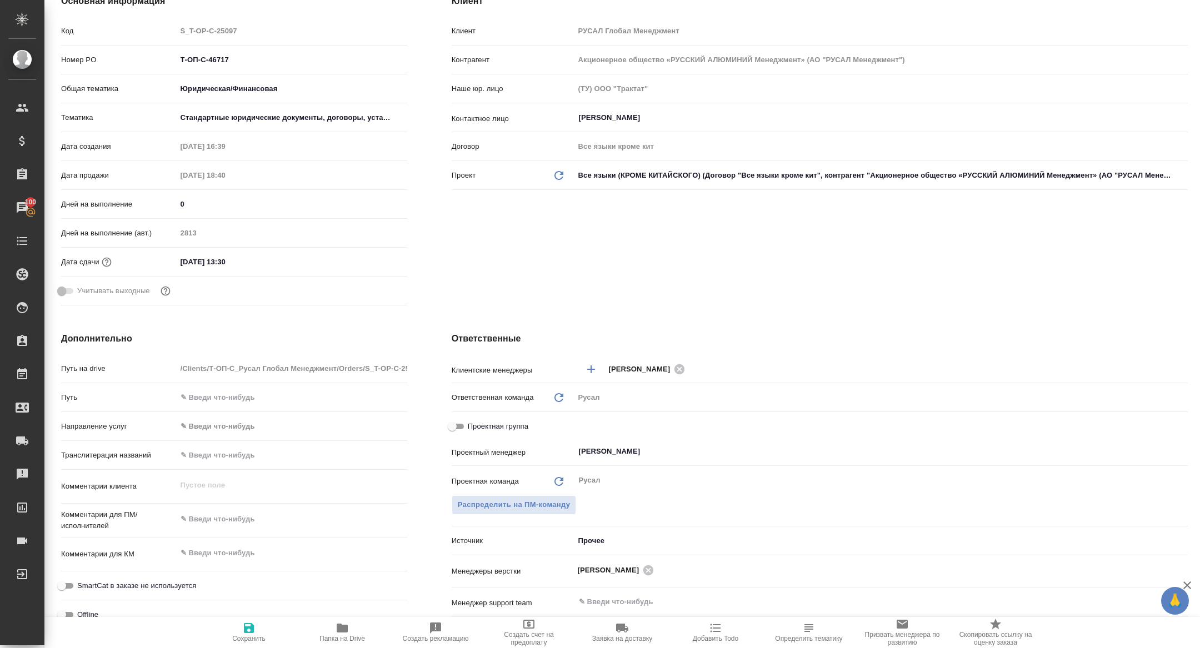
scroll to position [193, 0]
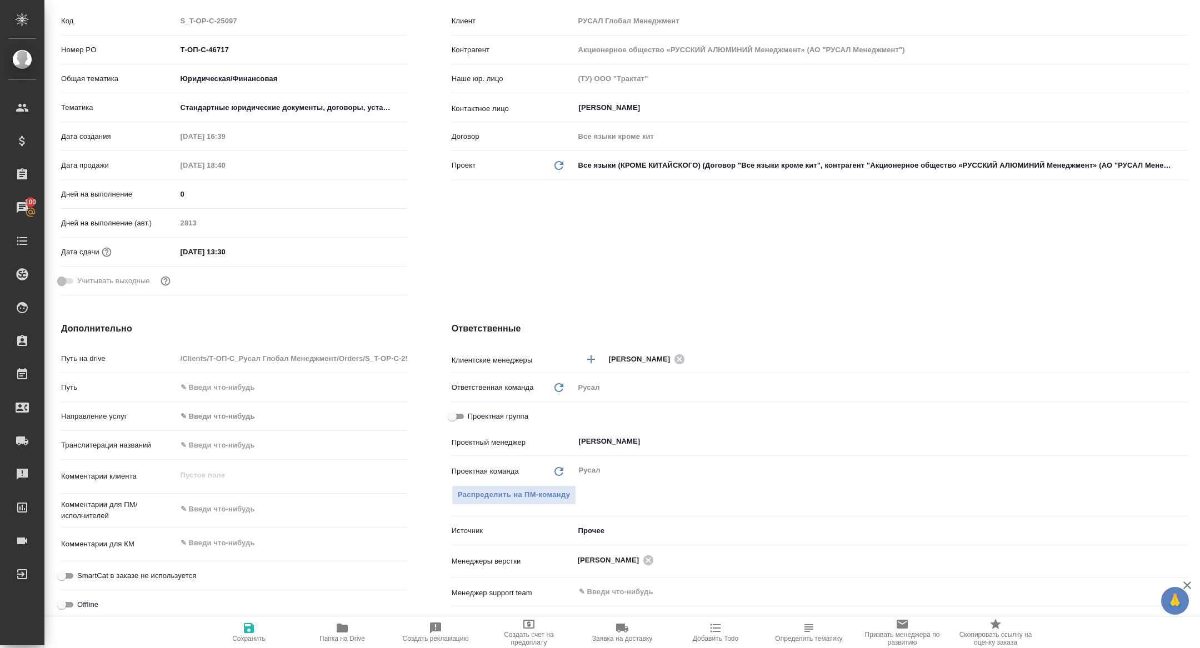
click at [455, 420] on input "Проектная группа" at bounding box center [452, 416] width 40 height 13
checkbox input "true"
type textarea "x"
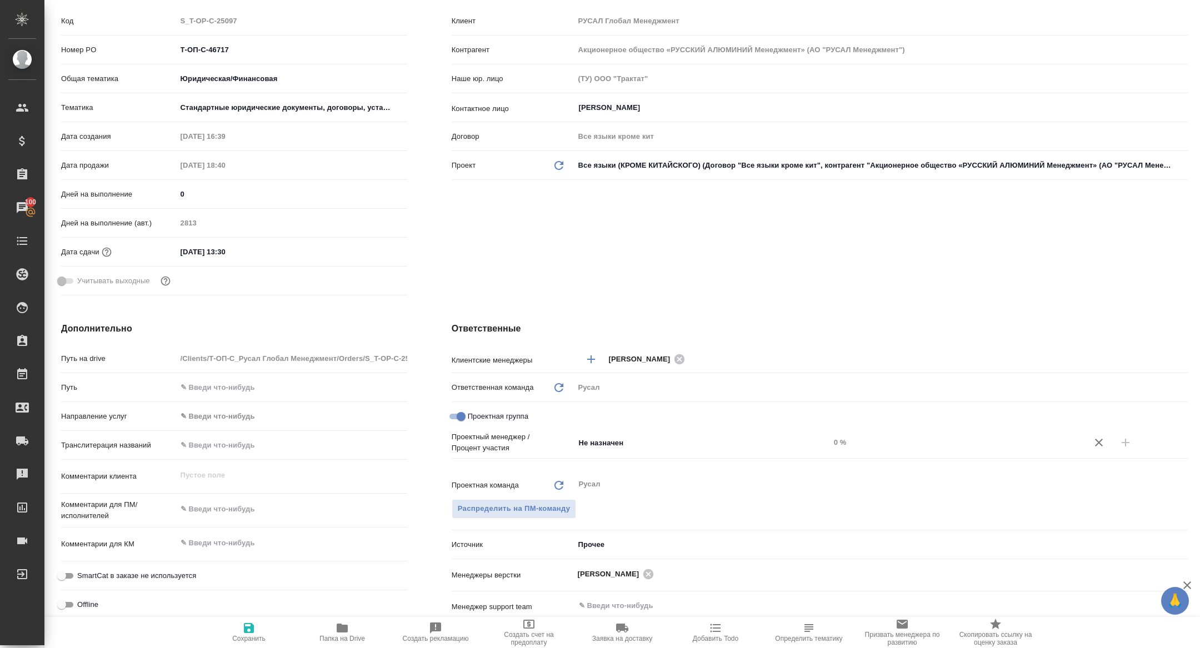
click at [623, 425] on div "Проектная группа" at bounding box center [820, 416] width 736 height 19
click at [605, 442] on input "Не назначен" at bounding box center [684, 442] width 212 height 13
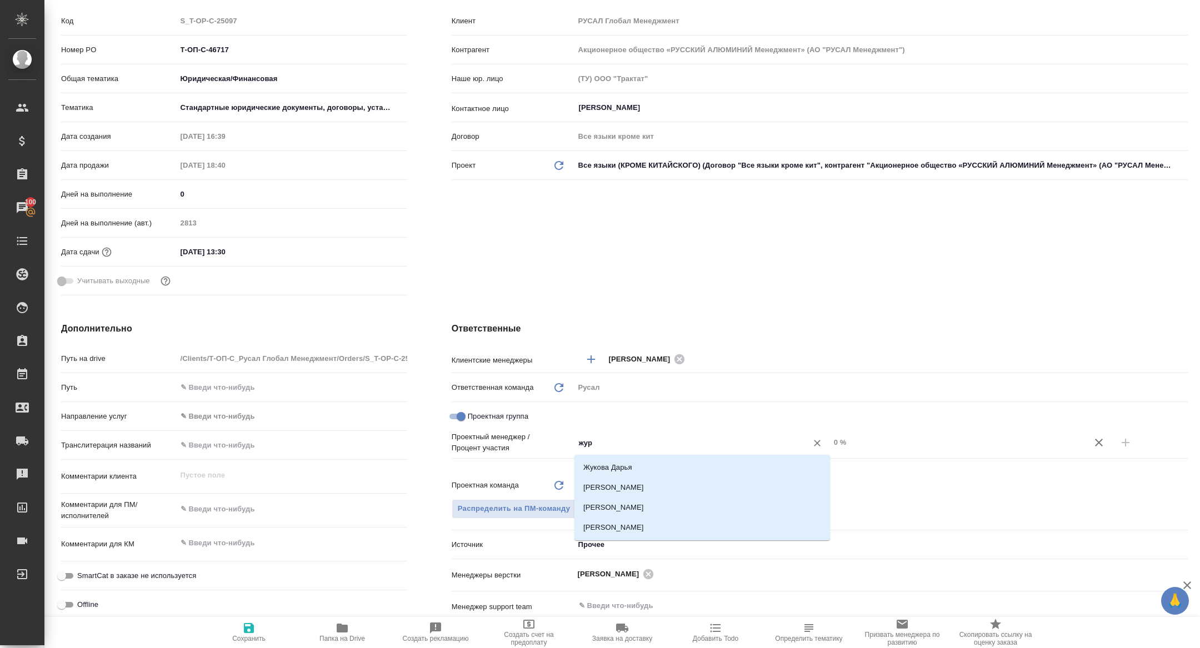
type input "жура"
click at [658, 482] on li "[PERSON_NAME]" at bounding box center [701, 488] width 255 height 20
type textarea "x"
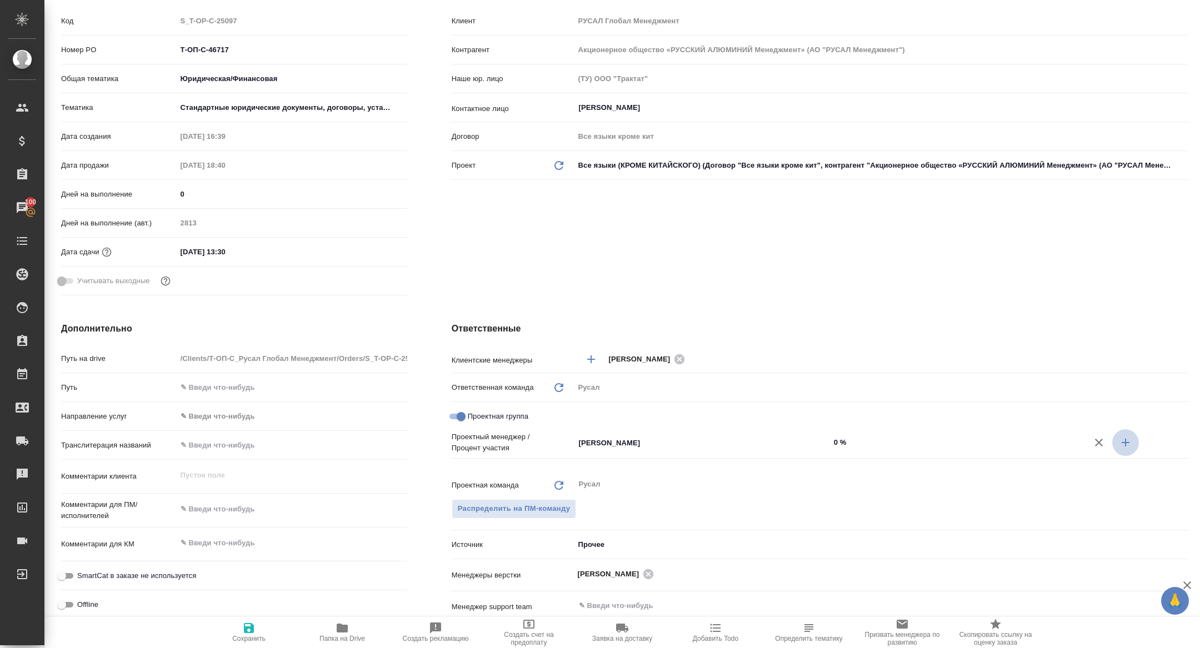
click at [1126, 441] on icon "button" at bounding box center [1125, 442] width 13 height 13
type textarea "x"
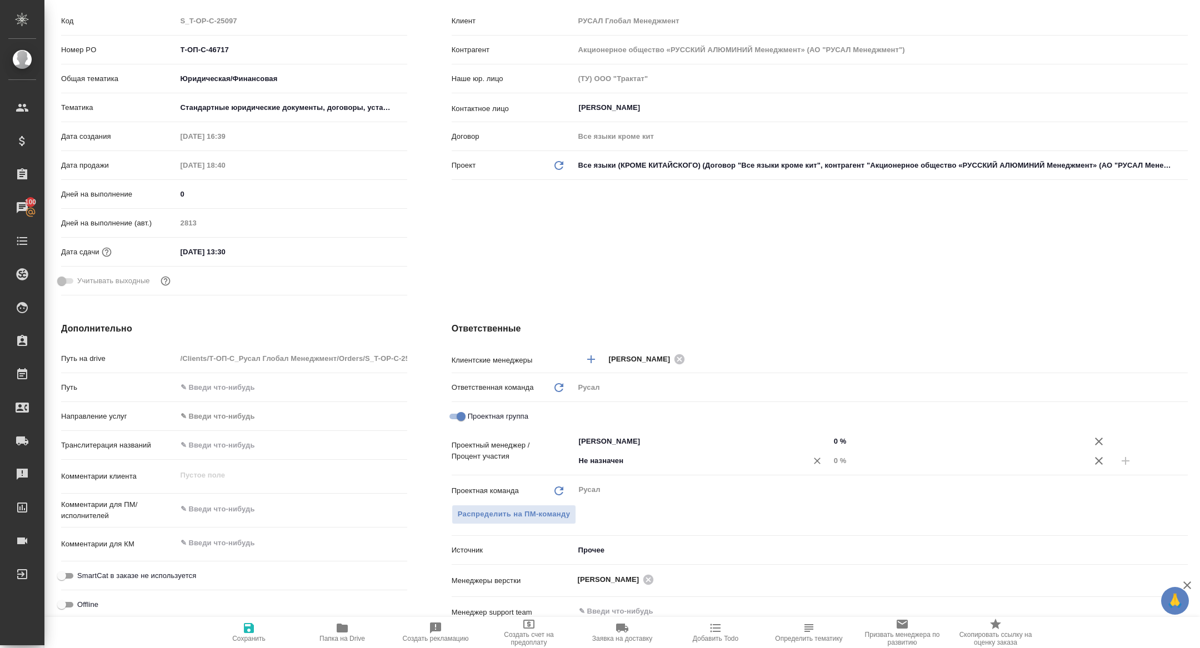
click at [684, 469] on div "Не назначен ​" at bounding box center [701, 461] width 255 height 20
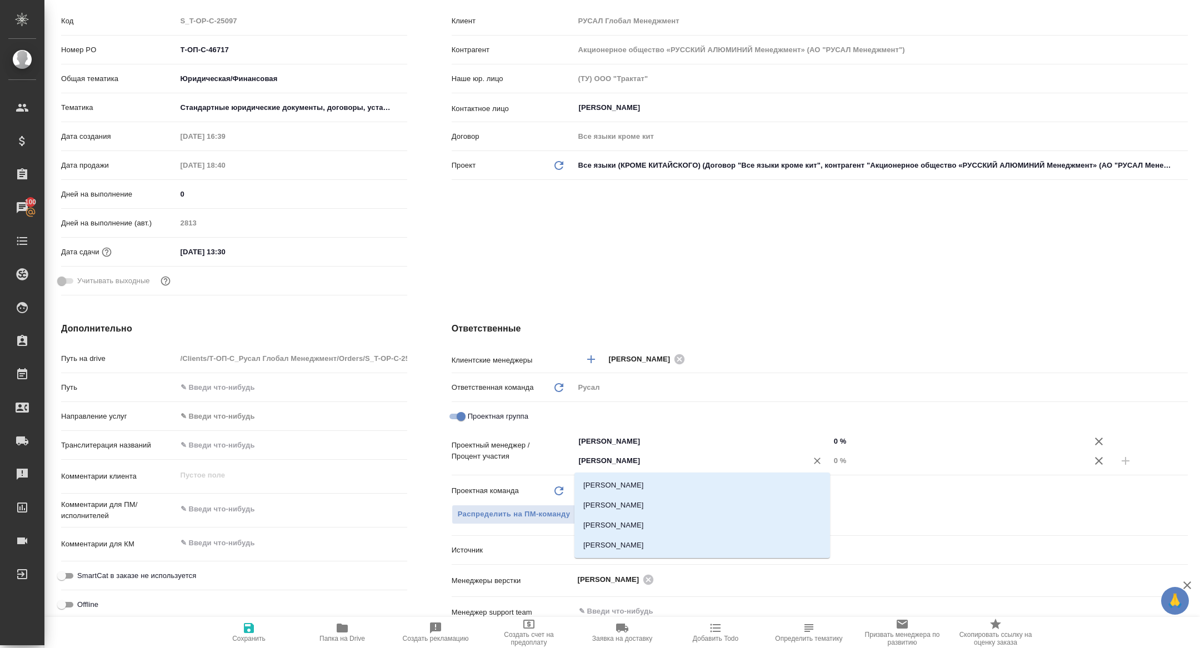
type input "кирилл"
click at [664, 490] on li "[PERSON_NAME]" at bounding box center [701, 485] width 255 height 20
type textarea "x"
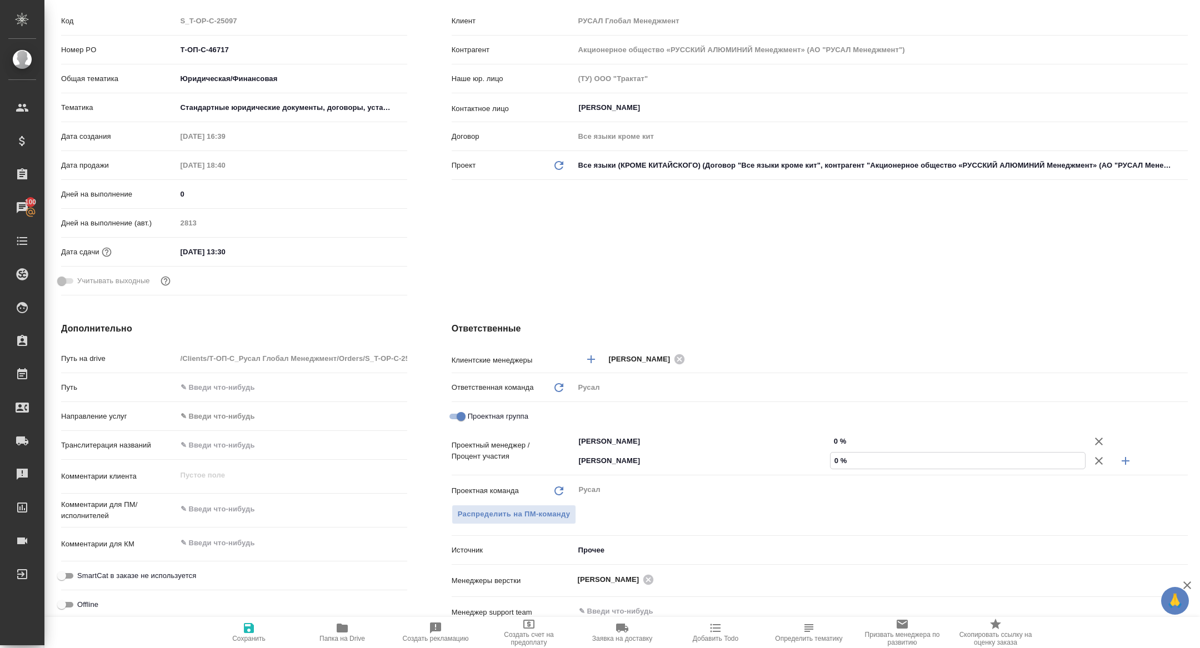
click at [833, 457] on input "0 %" at bounding box center [957, 461] width 254 height 16
type textarea "x"
type input "20 %"
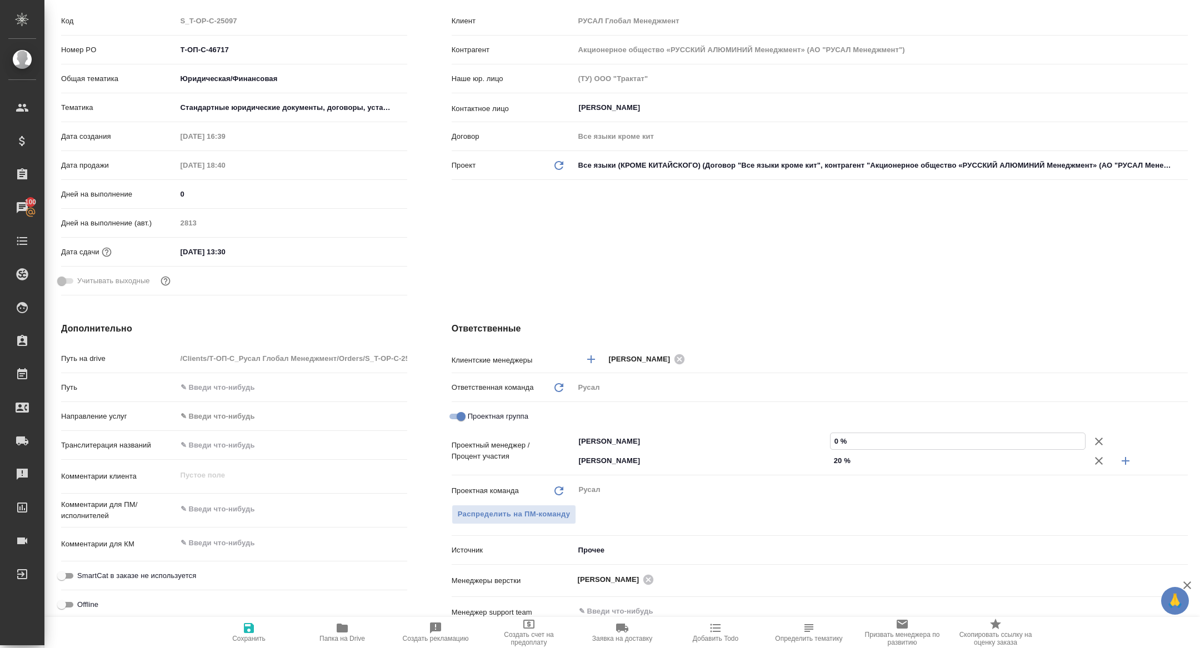
click at [836, 437] on input "0 %" at bounding box center [957, 441] width 254 height 16
type input "80 %"
type textarea "x"
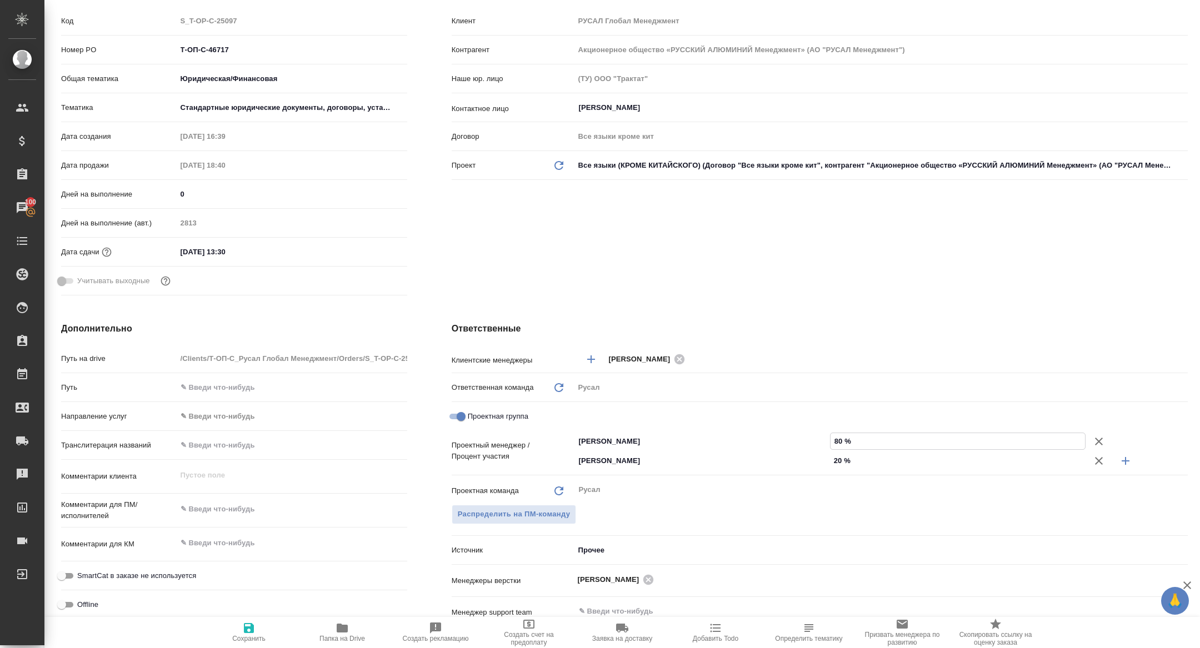
type input "80 %"
click at [252, 622] on icon "button" at bounding box center [248, 628] width 13 height 13
type textarea "x"
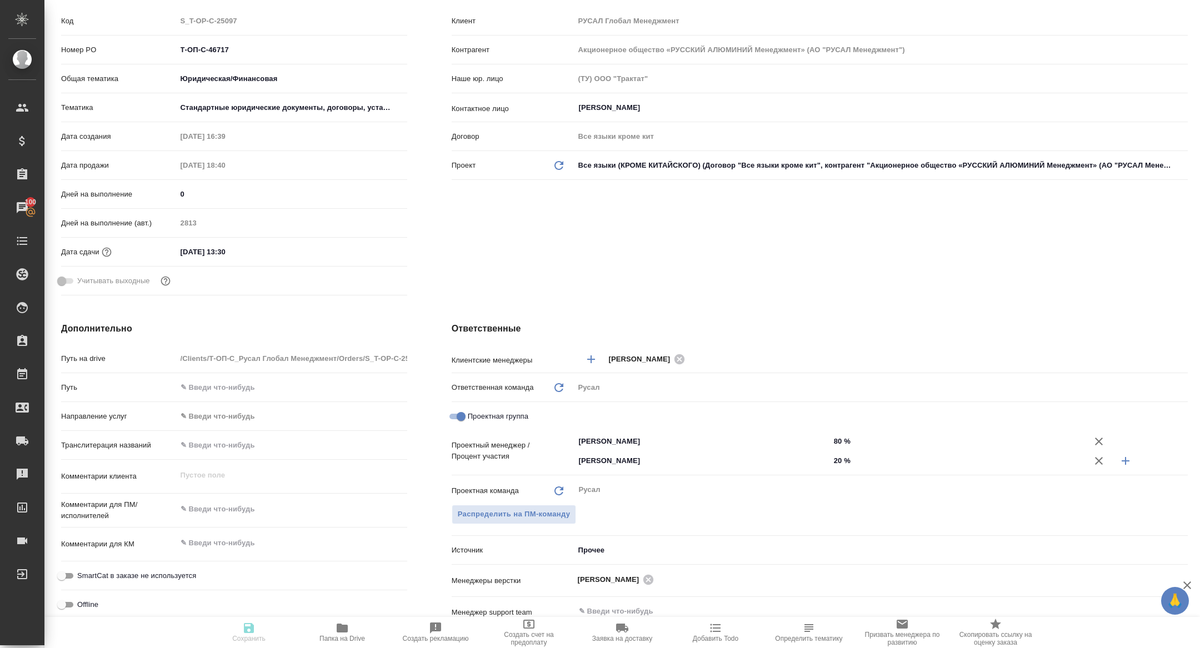
type textarea "x"
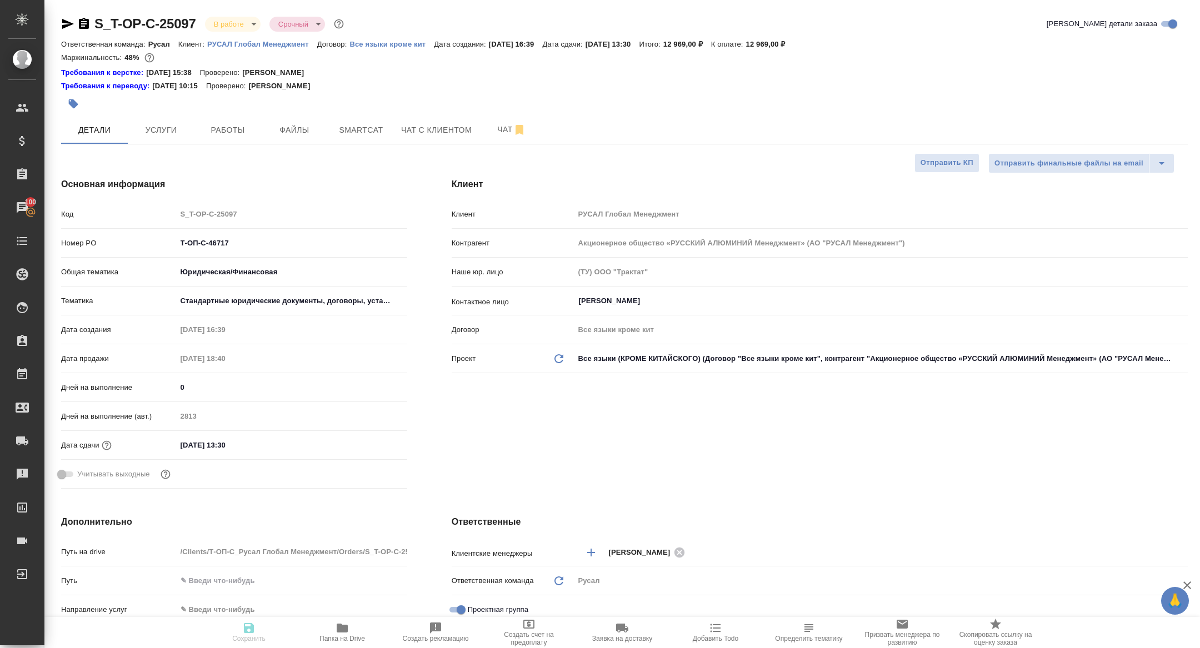
type textarea "x"
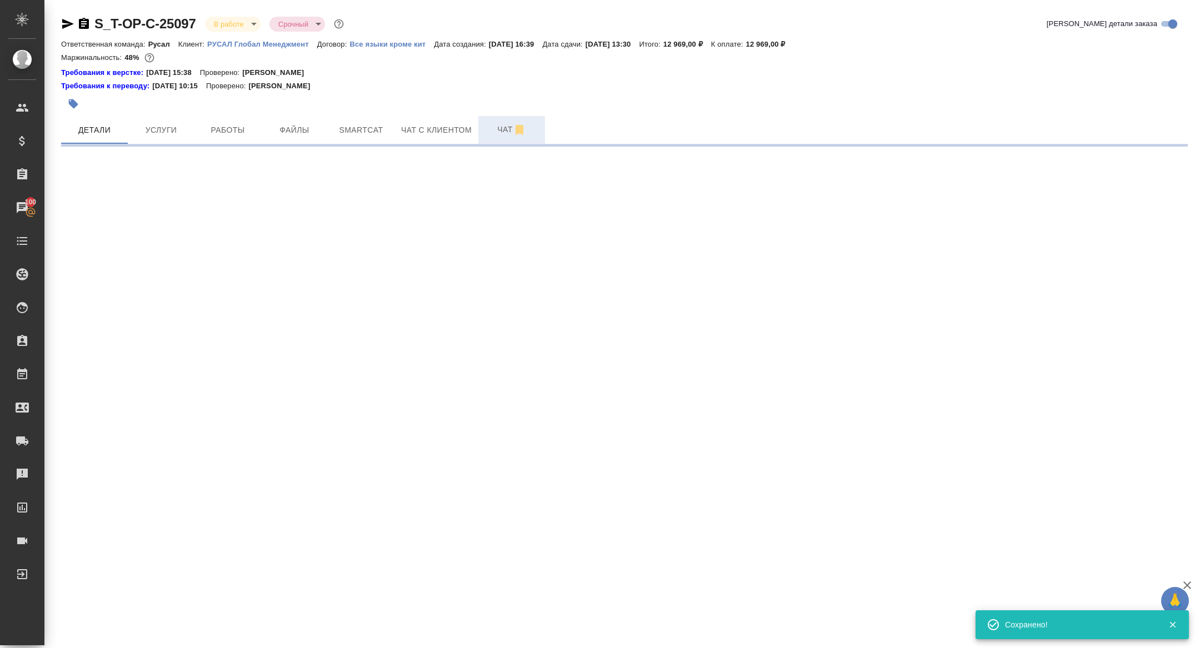
click at [483, 131] on button "Чат" at bounding box center [511, 130] width 67 height 28
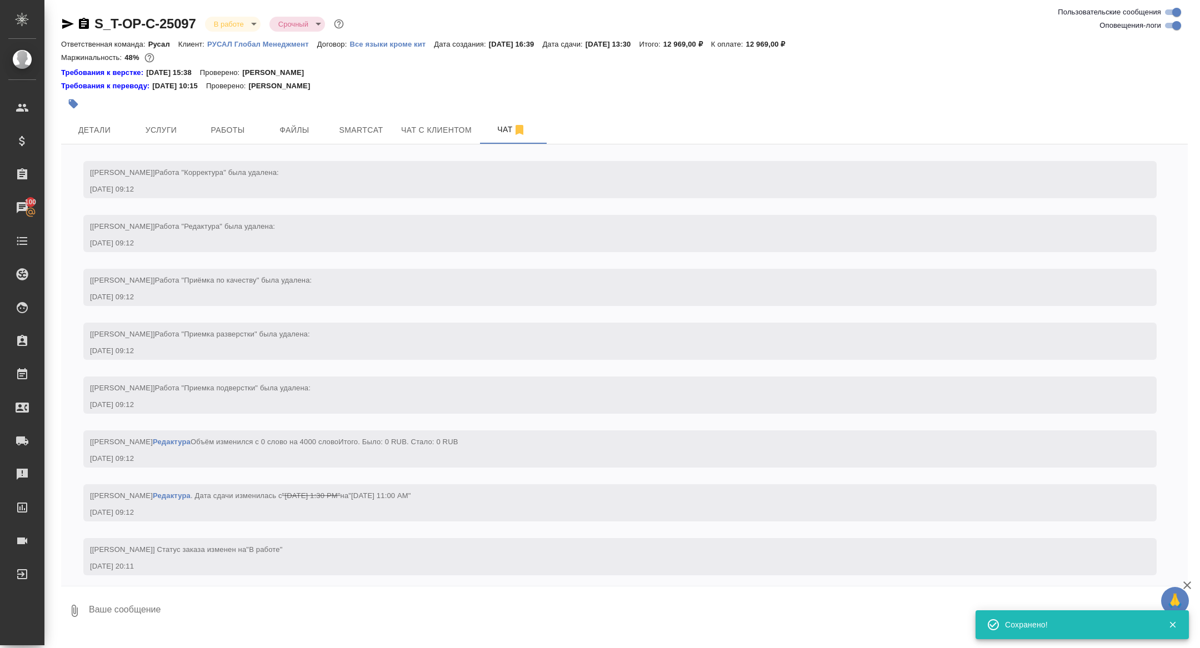
scroll to position [2311, 0]
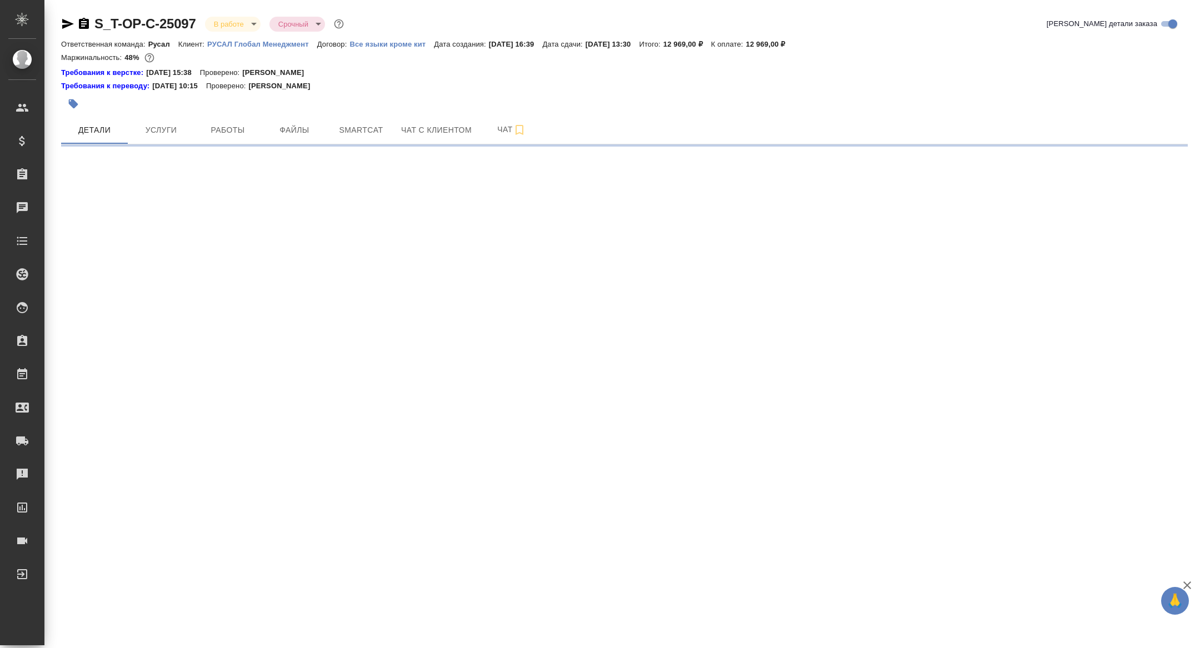
select select "RU"
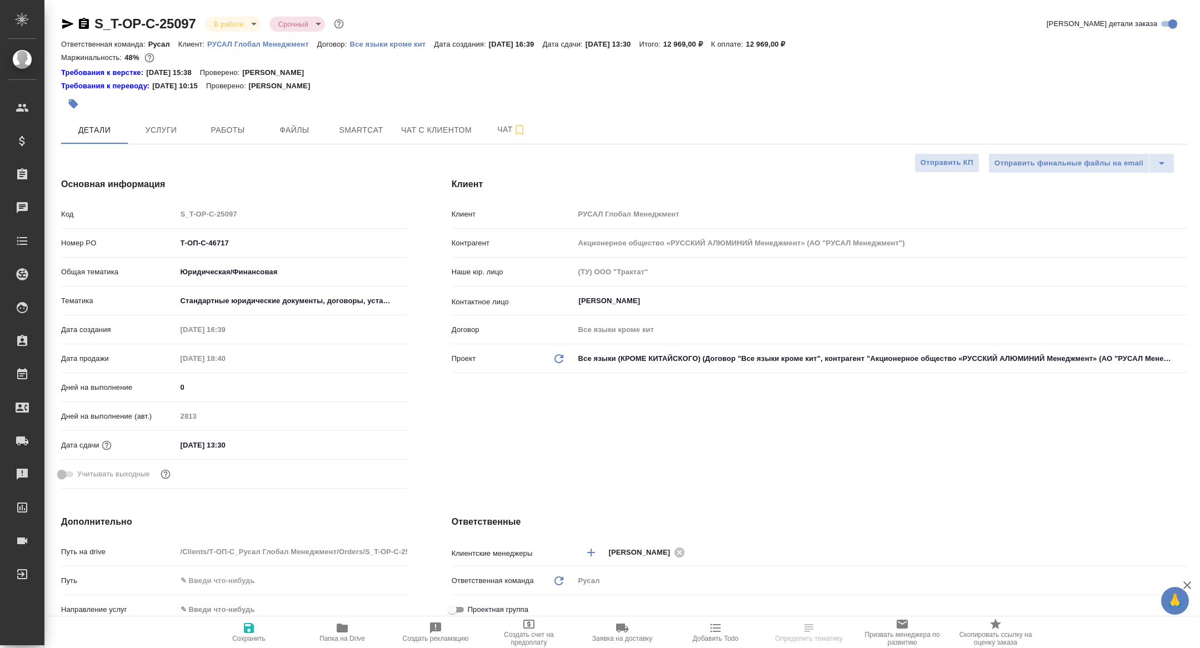
type textarea "x"
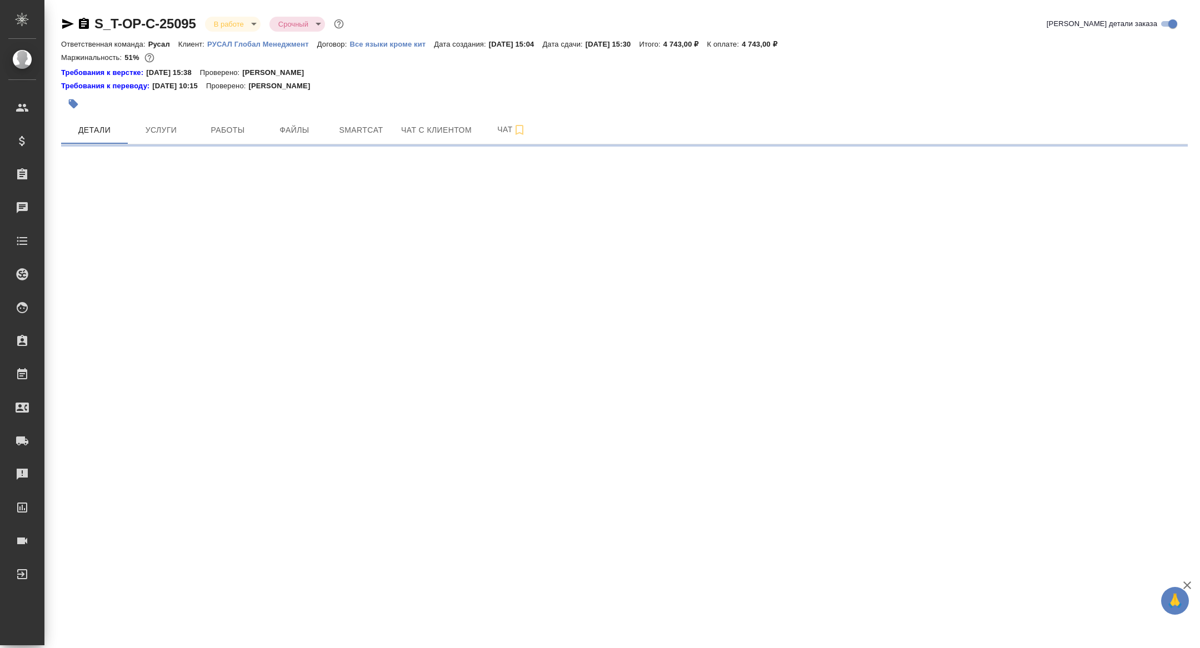
select select "RU"
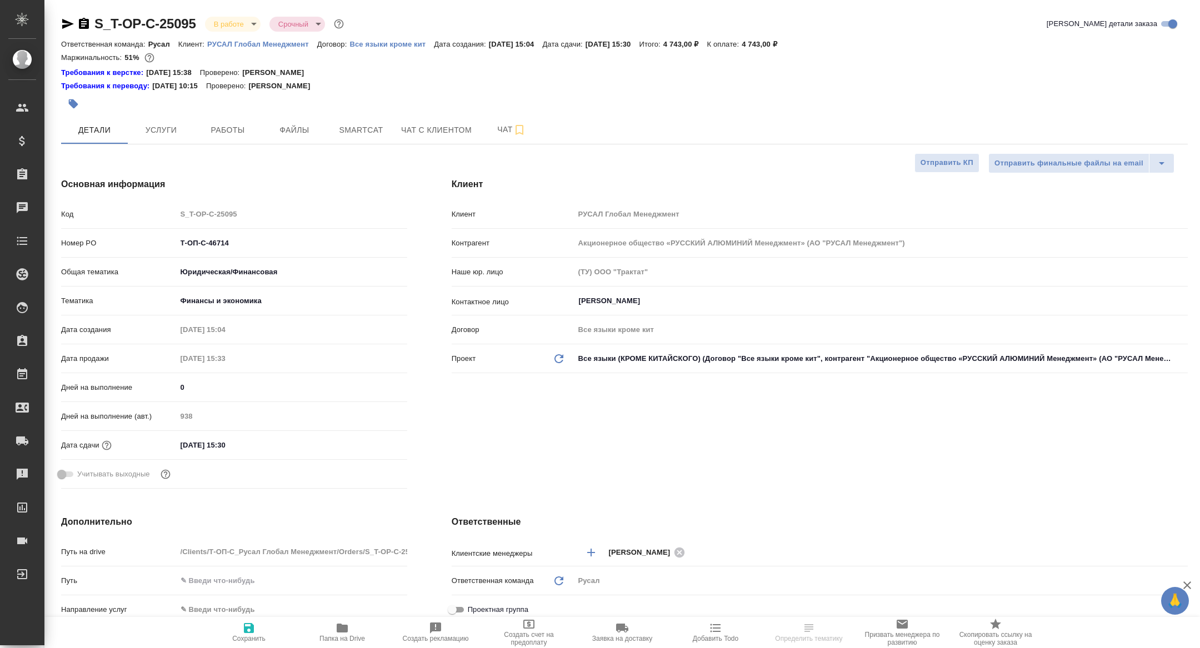
click at [233, 114] on div at bounding box center [436, 104] width 751 height 24
type textarea "x"
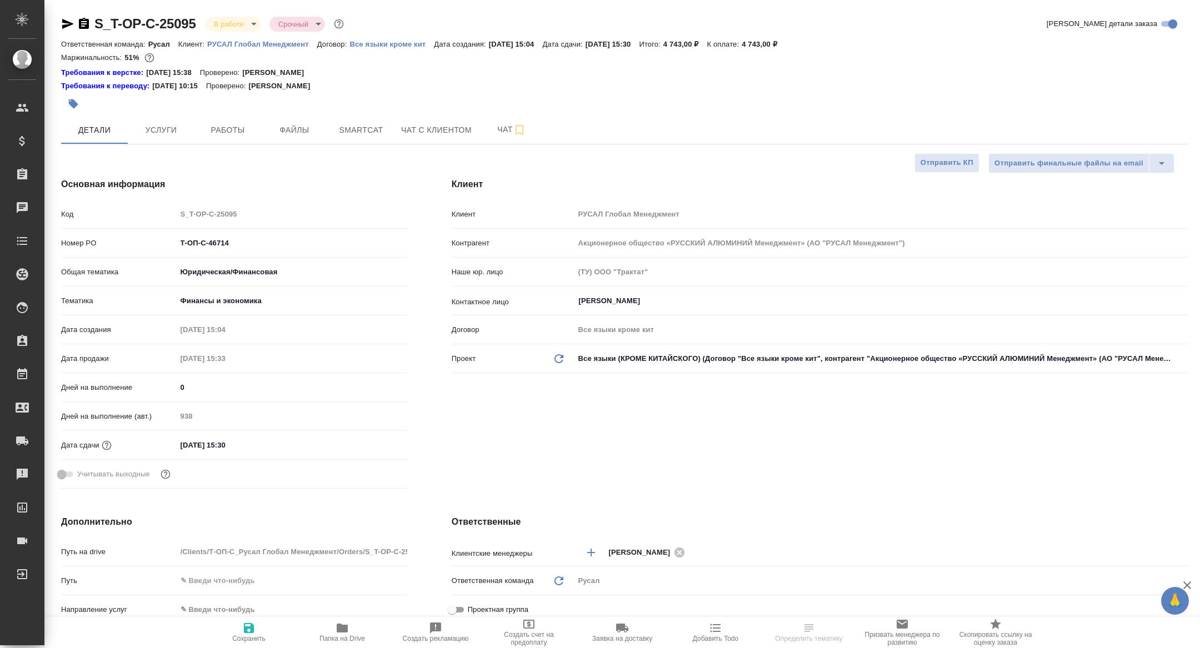
type textarea "x"
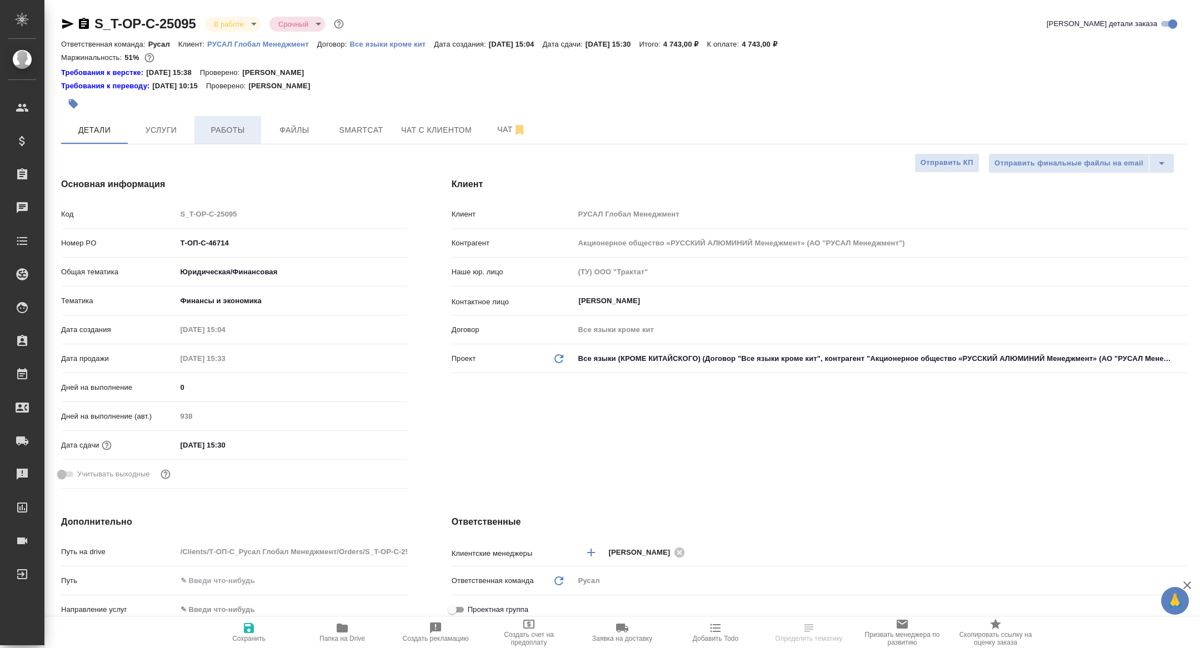
click at [233, 127] on span "Работы" at bounding box center [227, 130] width 53 height 14
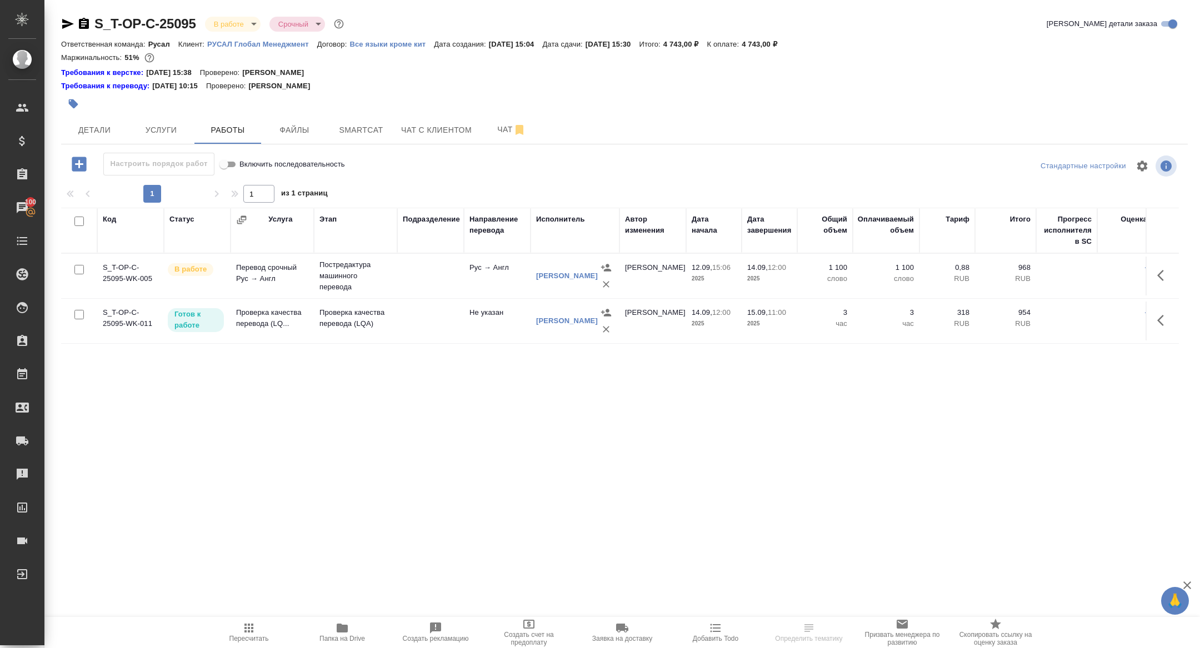
click at [63, 22] on icon "button" at bounding box center [68, 24] width 12 height 10
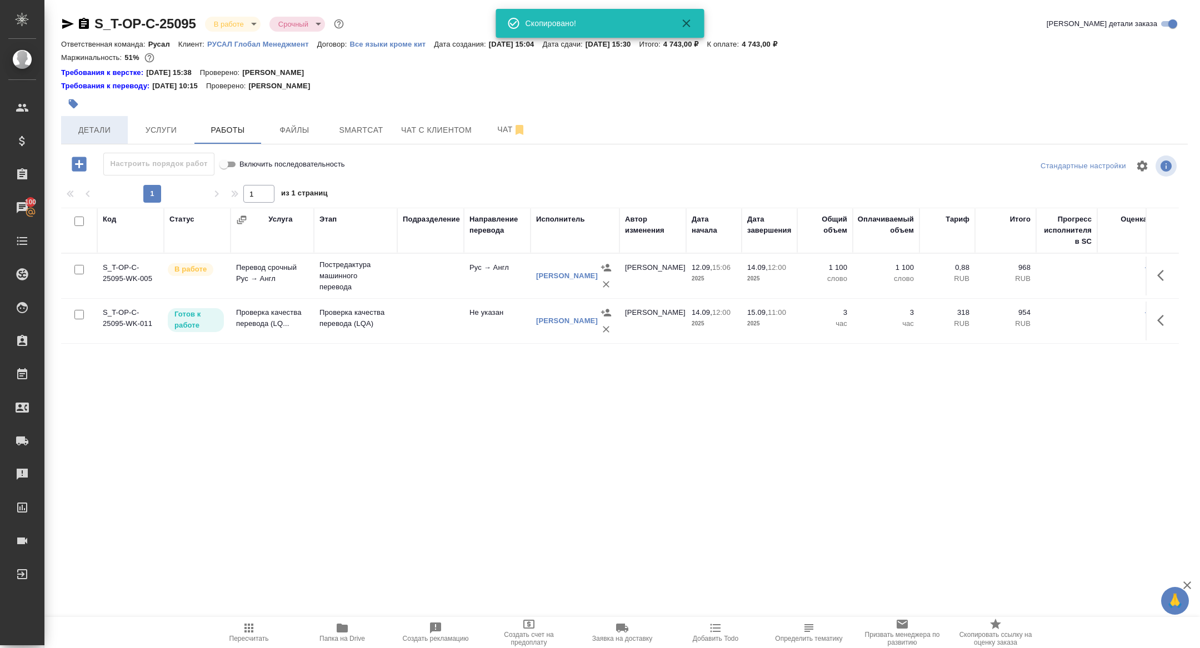
click at [77, 128] on span "Детали" at bounding box center [94, 130] width 53 height 14
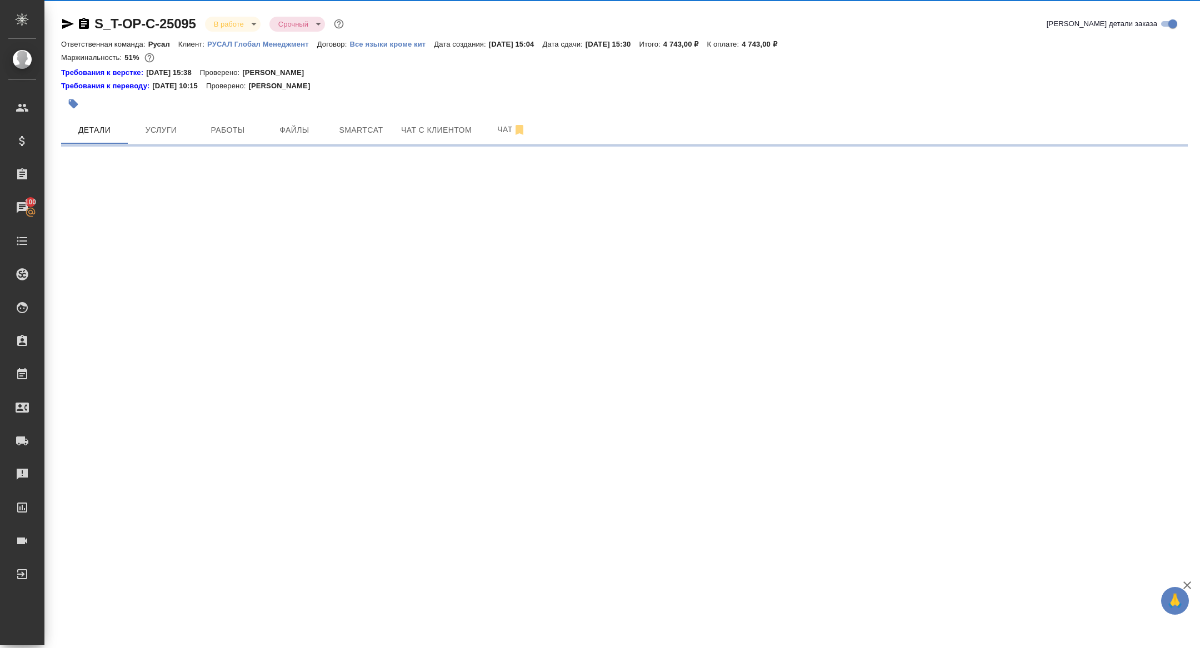
select select "RU"
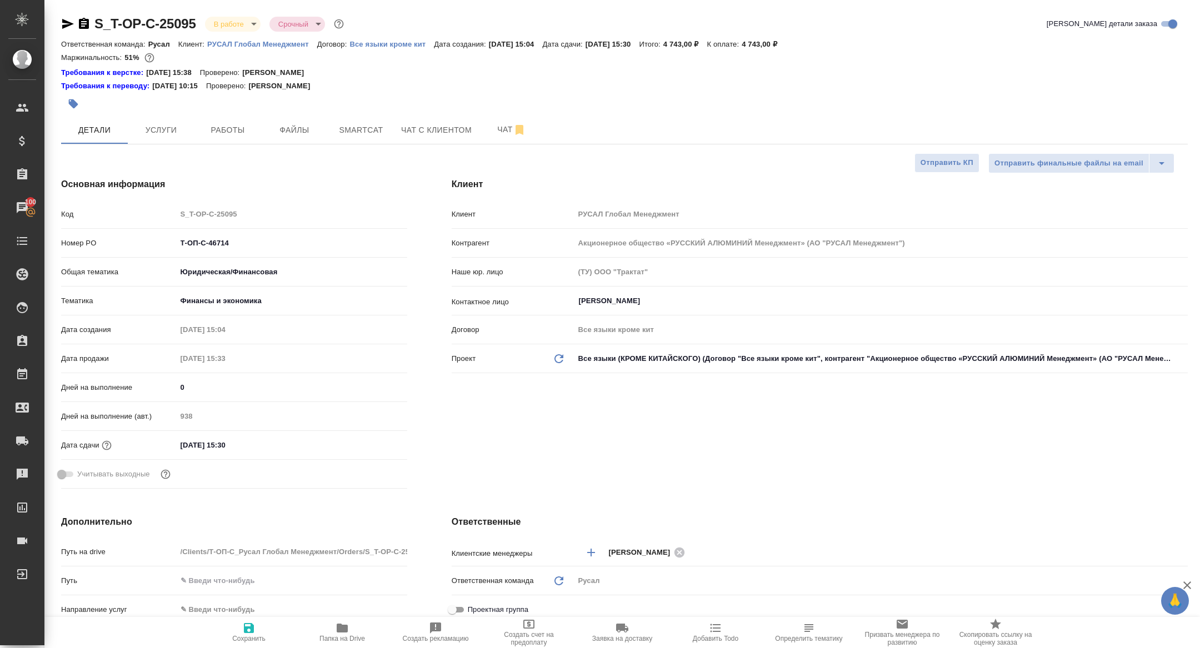
type textarea "x"
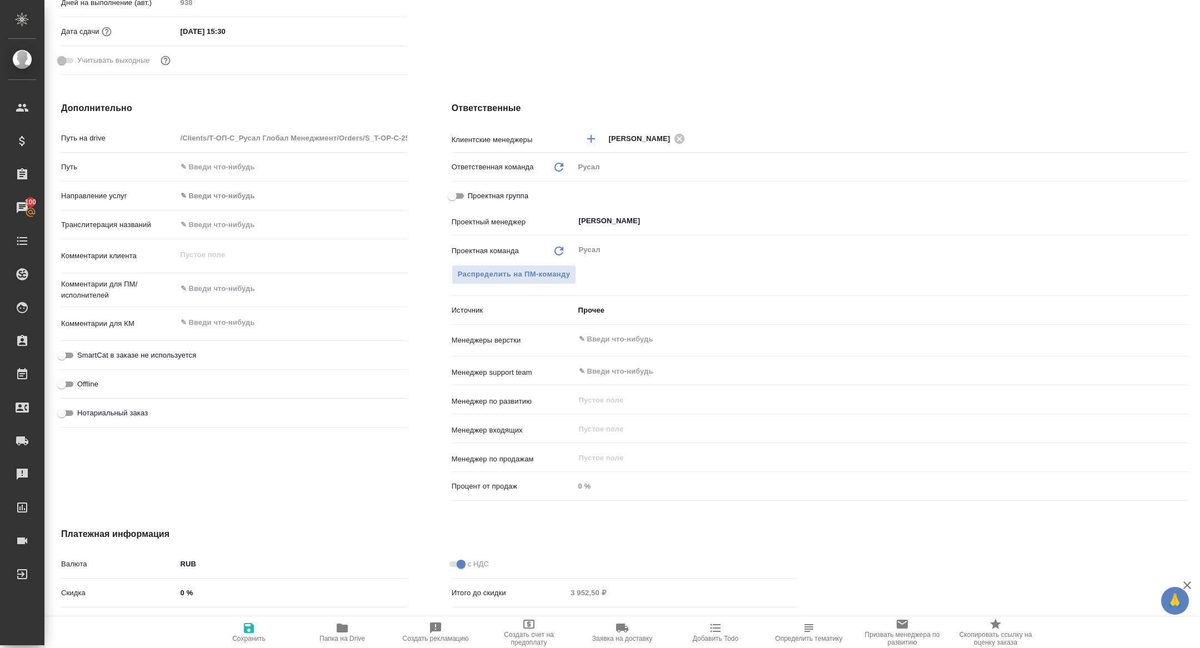
scroll to position [417, 0]
type textarea "x"
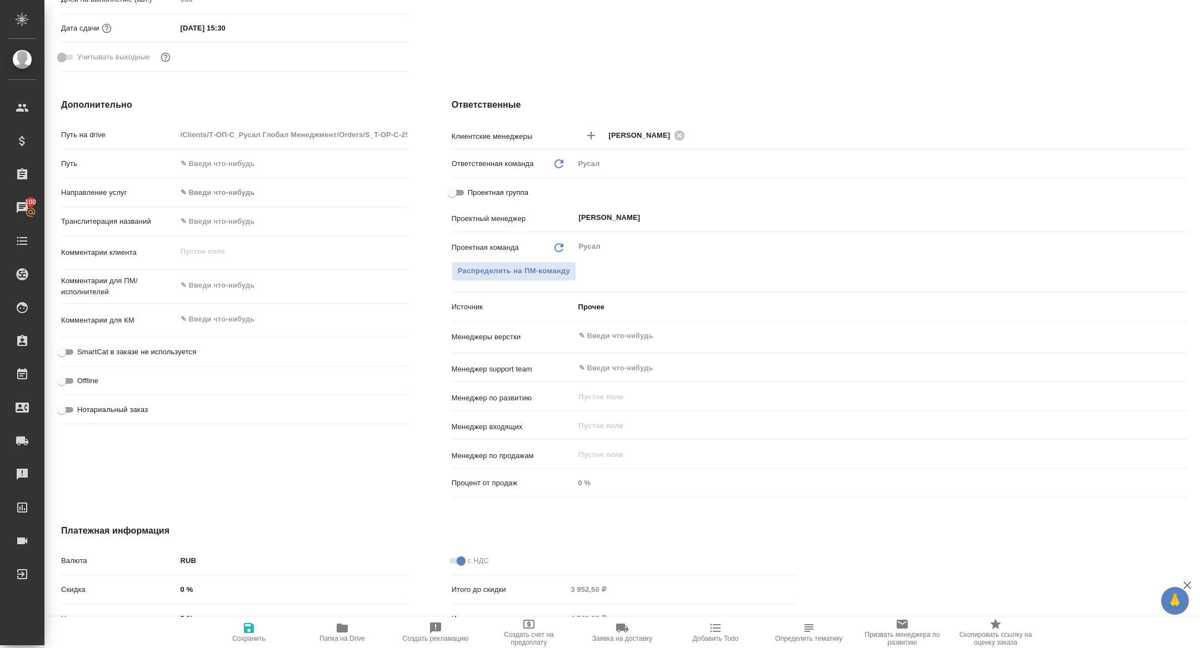
type textarea "x"
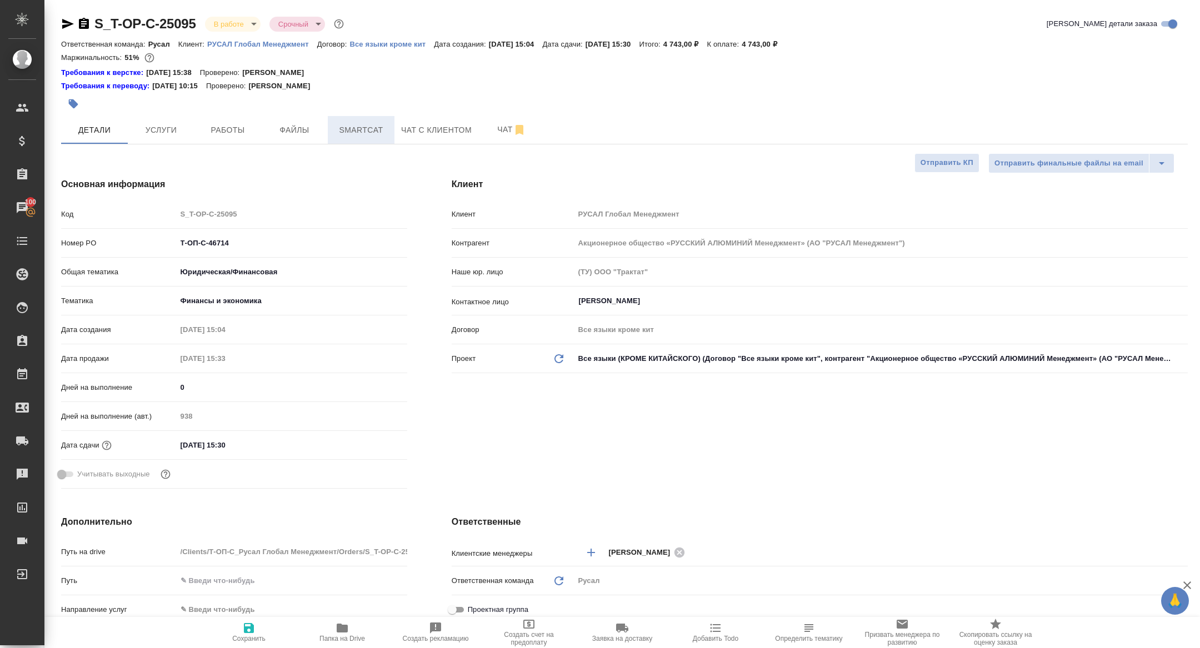
click at [360, 137] on span "Smartcat" at bounding box center [360, 130] width 53 height 14
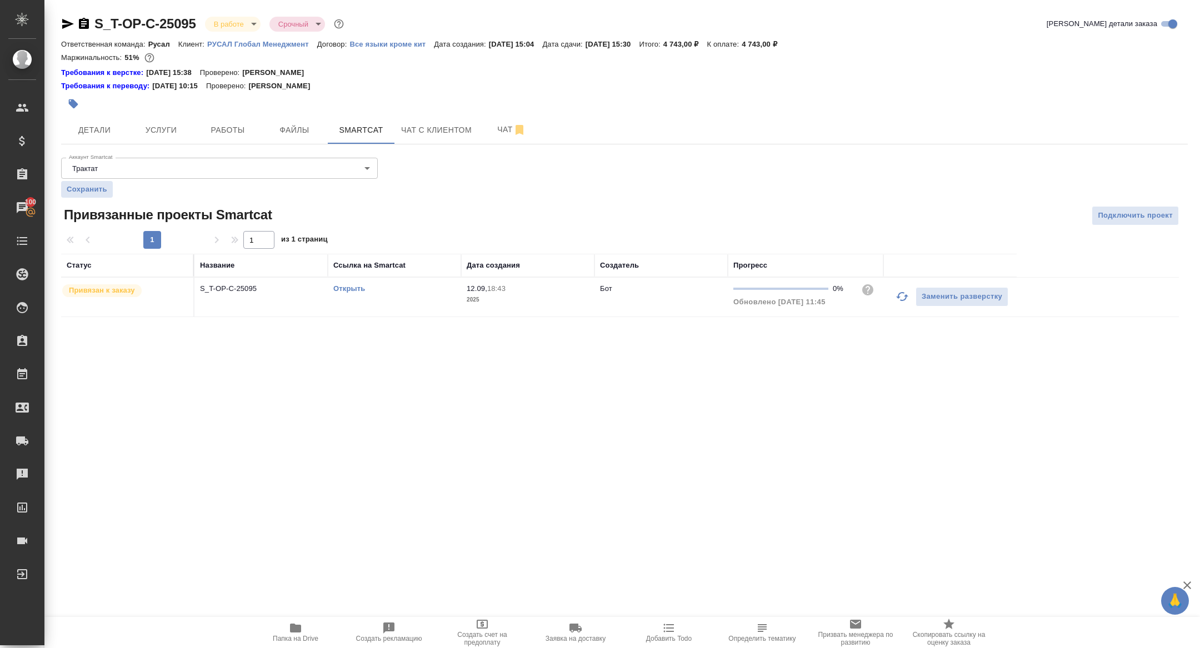
click at [341, 285] on link "Открыть" at bounding box center [349, 288] width 32 height 8
click at [92, 131] on span "Детали" at bounding box center [94, 130] width 53 height 14
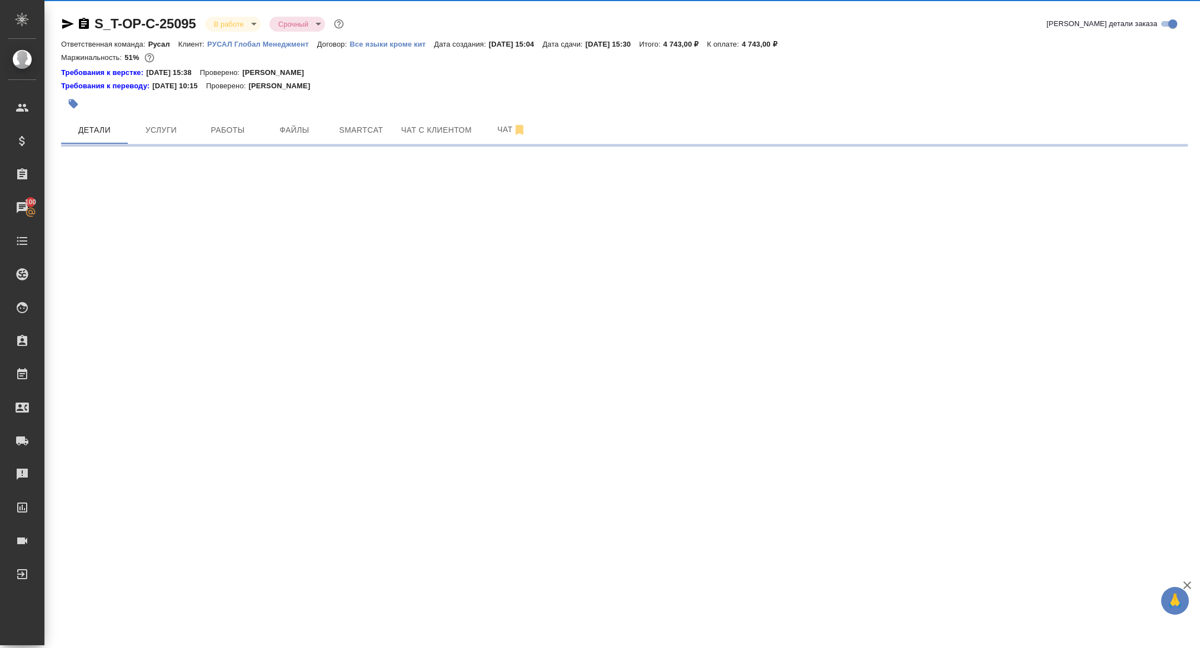
select select "RU"
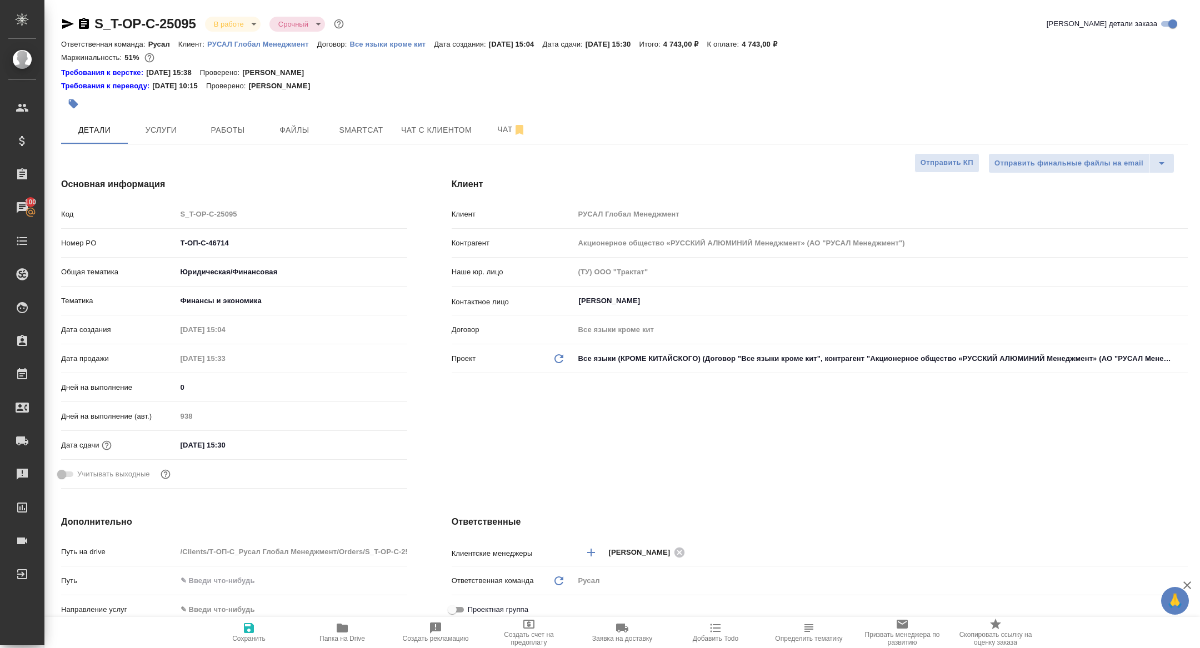
type textarea "x"
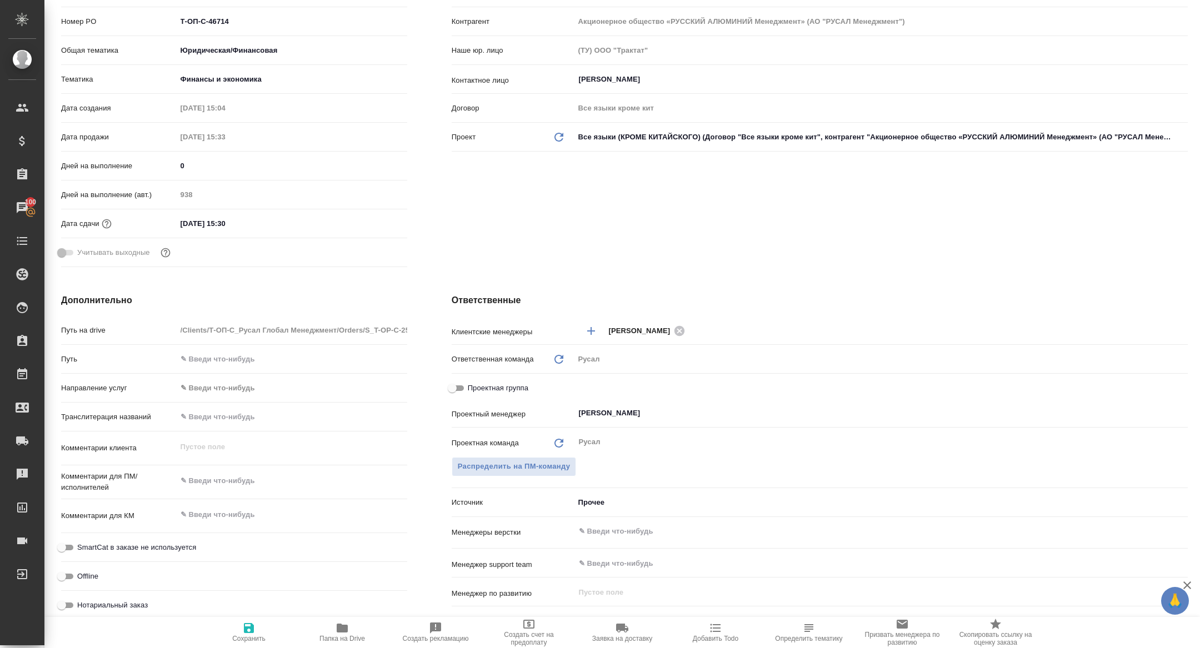
scroll to position [342, 0]
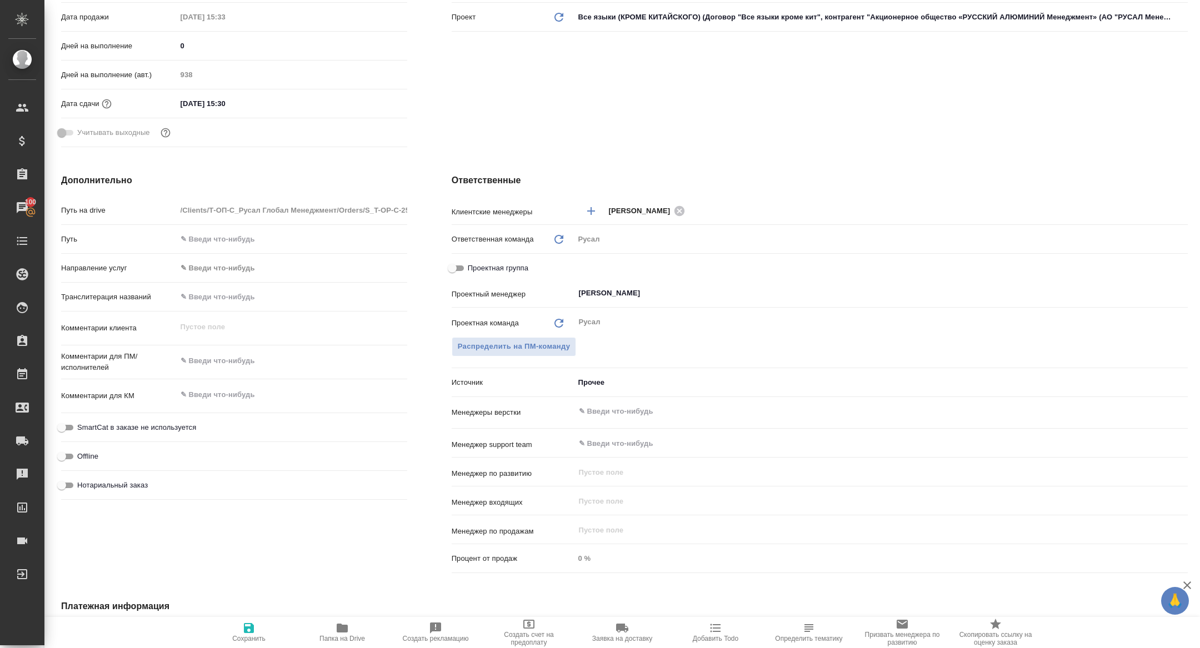
click at [459, 268] on input "Проектная группа" at bounding box center [452, 268] width 40 height 13
checkbox input "true"
type textarea "x"
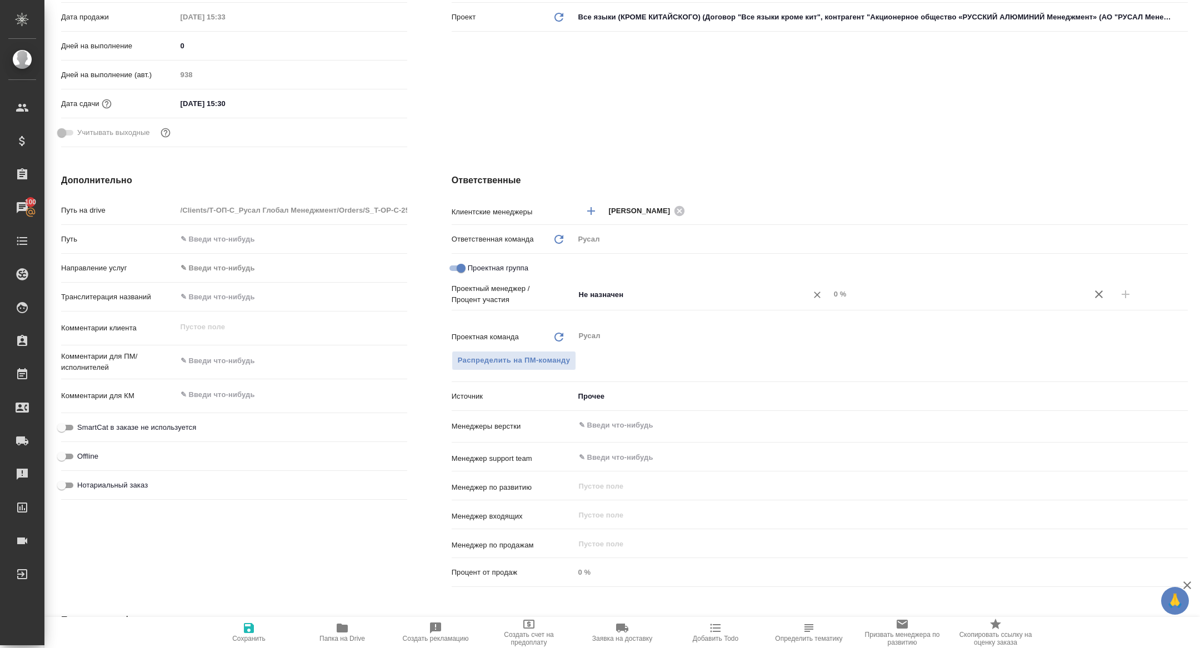
click at [627, 299] on input "Не назначен" at bounding box center [684, 294] width 212 height 13
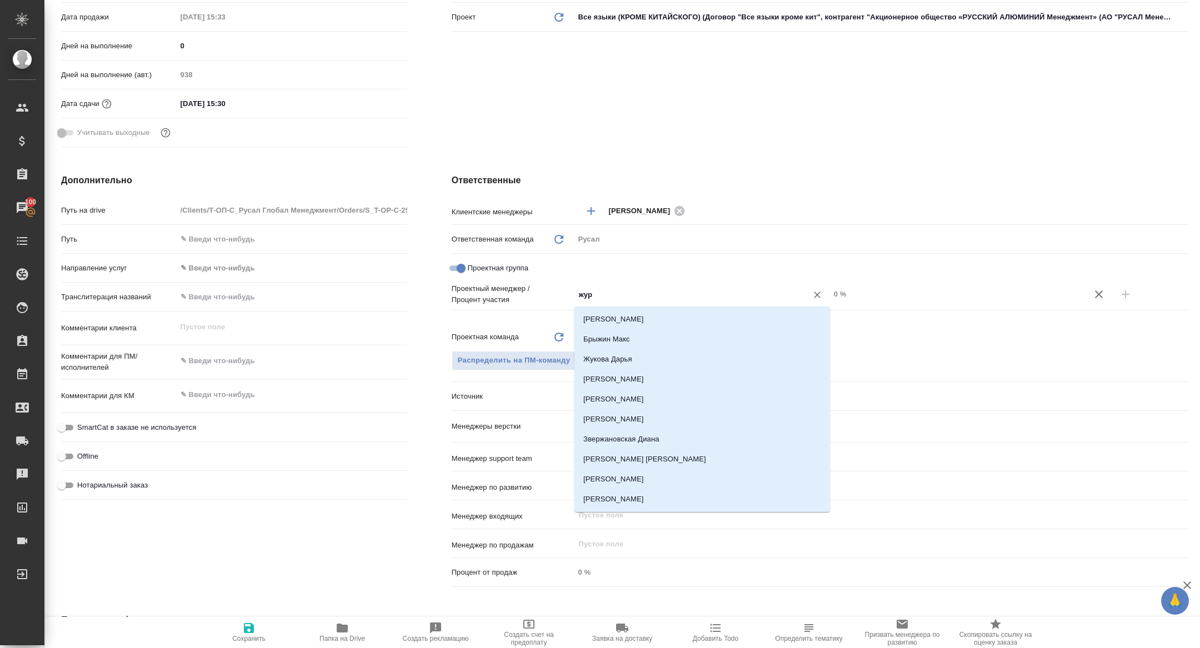
type input "жура"
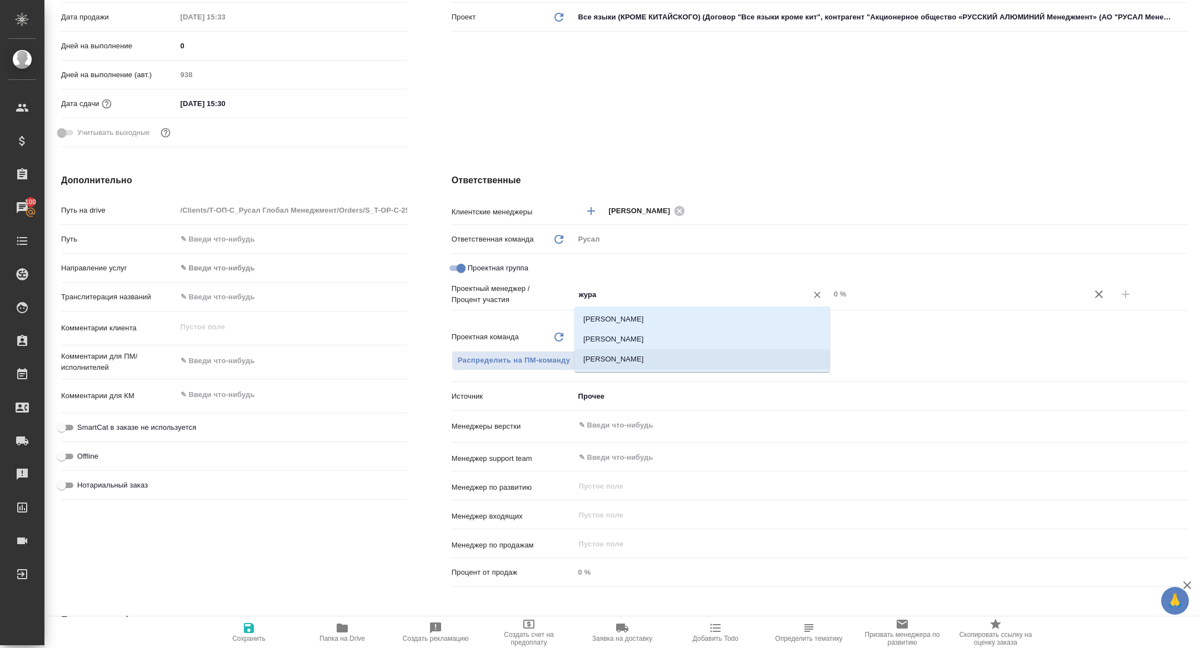
click at [663, 342] on li "[PERSON_NAME]" at bounding box center [701, 339] width 255 height 20
type textarea "x"
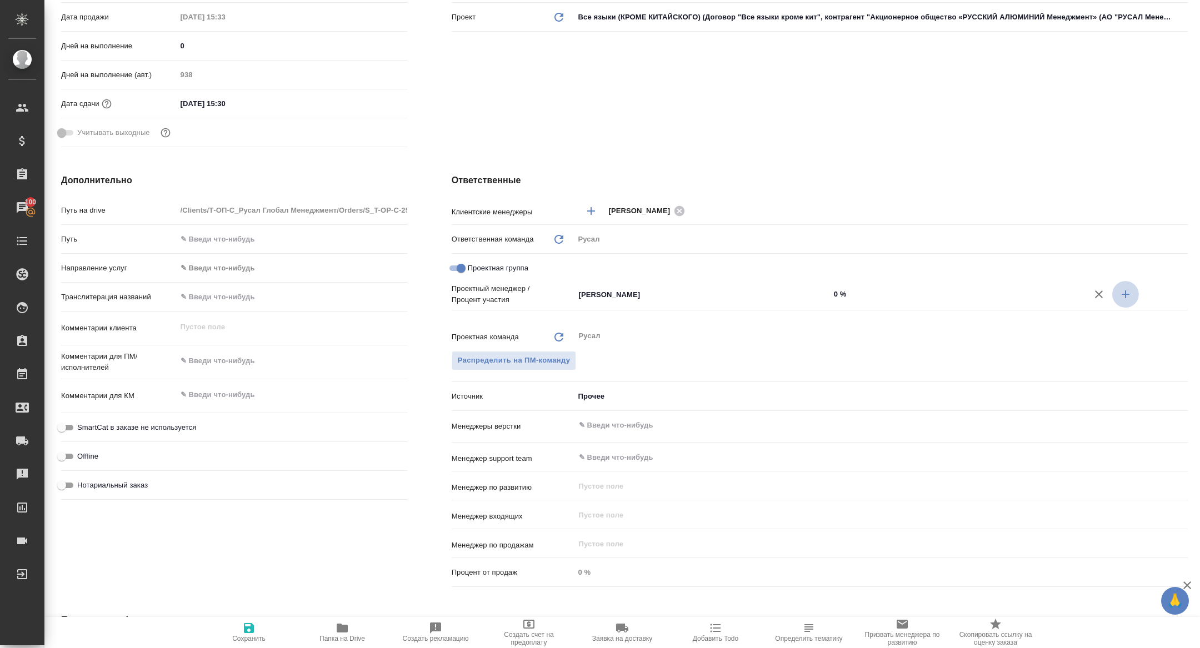
click at [1126, 298] on icon "button" at bounding box center [1125, 294] width 13 height 13
type textarea "x"
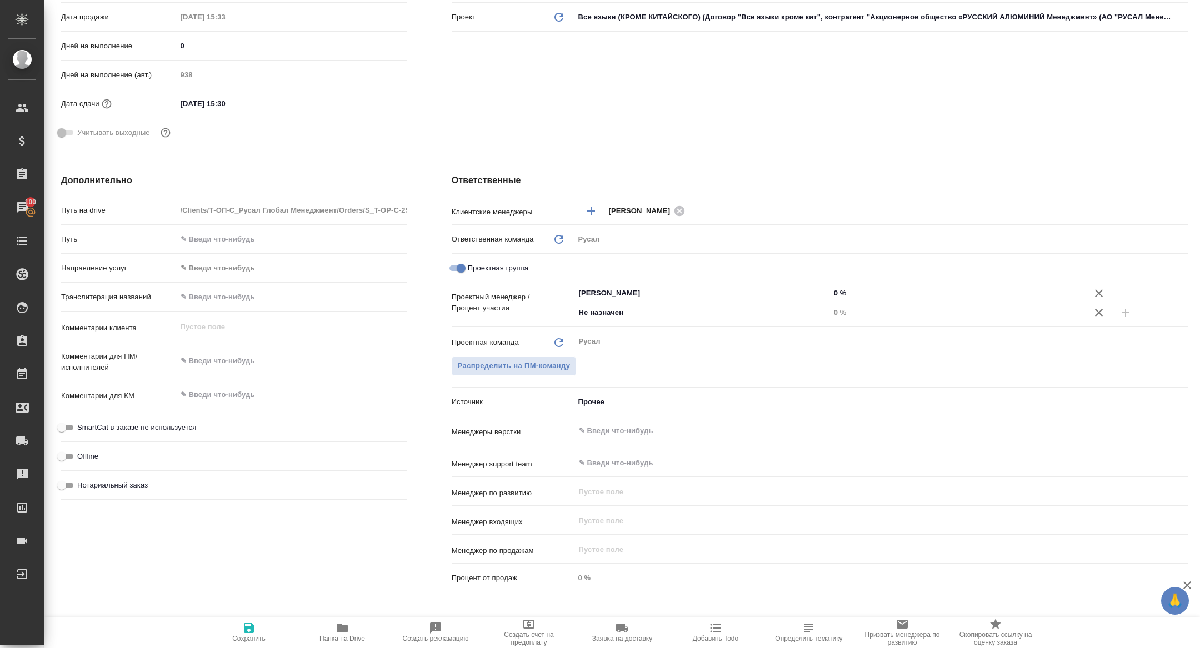
click at [697, 327] on div "Проектный менеджер / Процент участия Журавлева Александра ​ 0 % Не назначен ​ 0…" at bounding box center [820, 307] width 736 height 48
click at [680, 317] on input "Не назначен" at bounding box center [684, 312] width 212 height 13
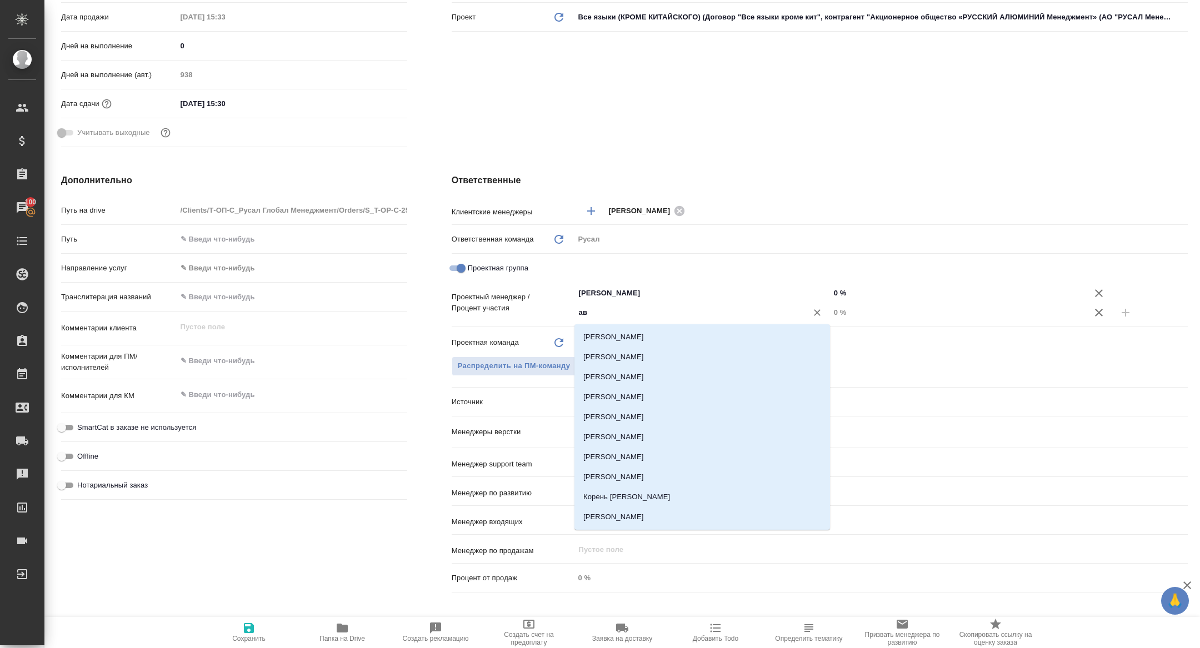
type input "а"
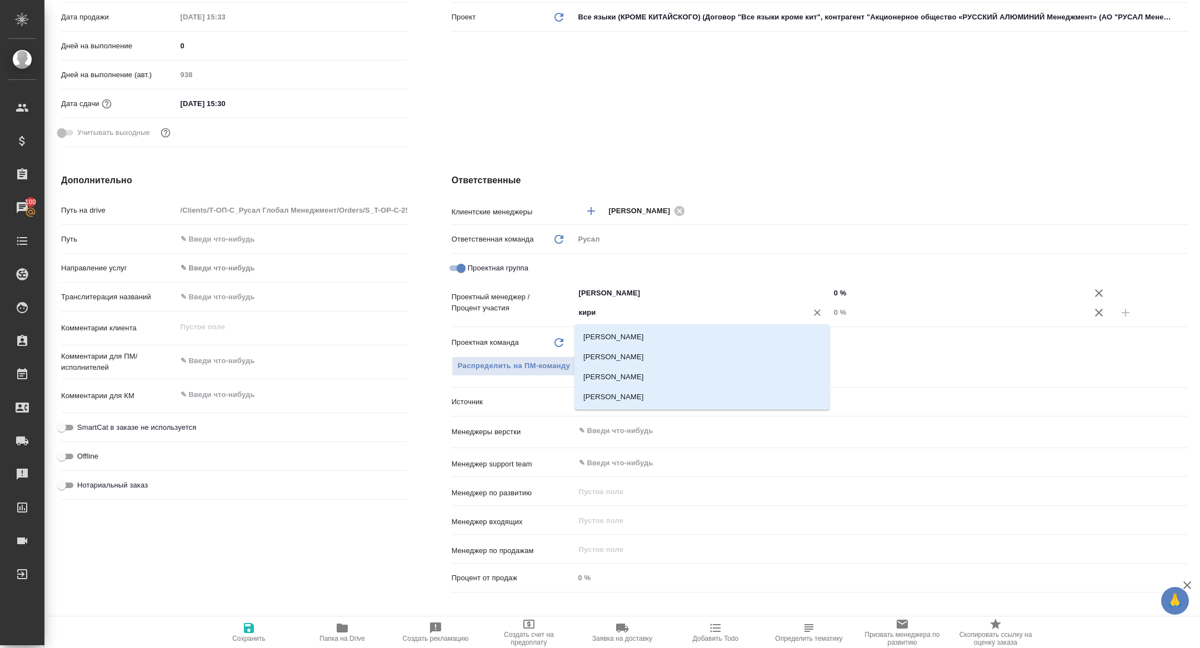
type input "кирил"
click at [694, 338] on li "[PERSON_NAME]" at bounding box center [701, 337] width 255 height 20
type textarea "x"
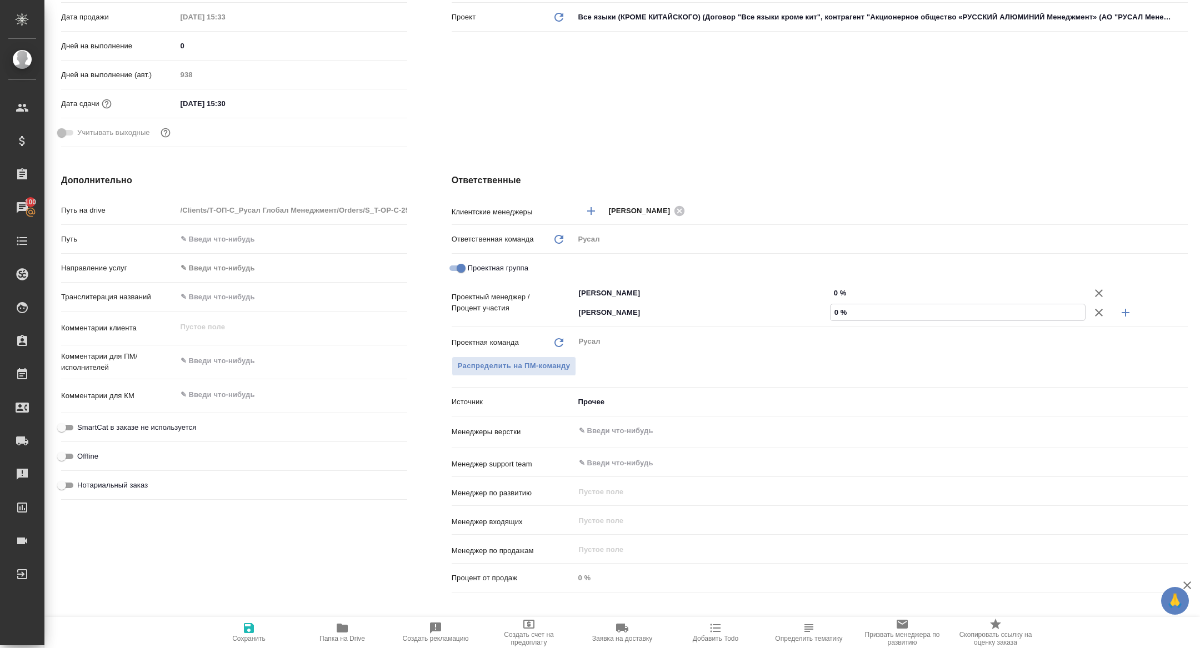
click at [830, 309] on input "0 %" at bounding box center [957, 312] width 254 height 16
type input "20 %"
type textarea "x"
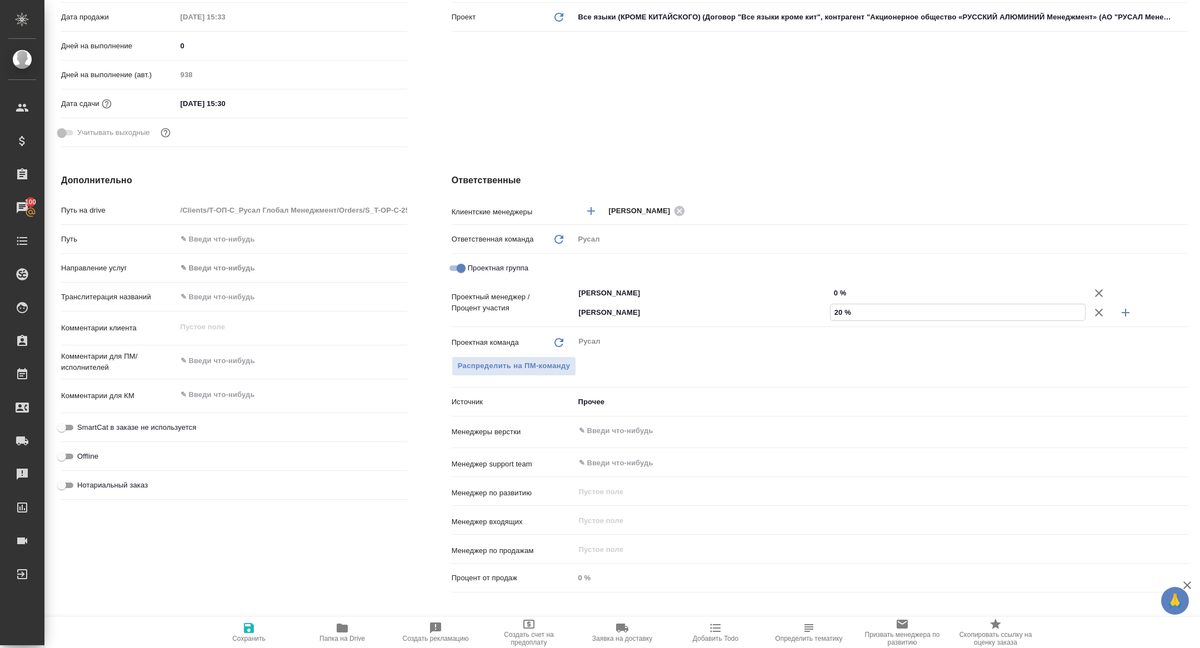
type input "20 %"
click at [836, 290] on input "0 %" at bounding box center [957, 293] width 254 height 16
type textarea "x"
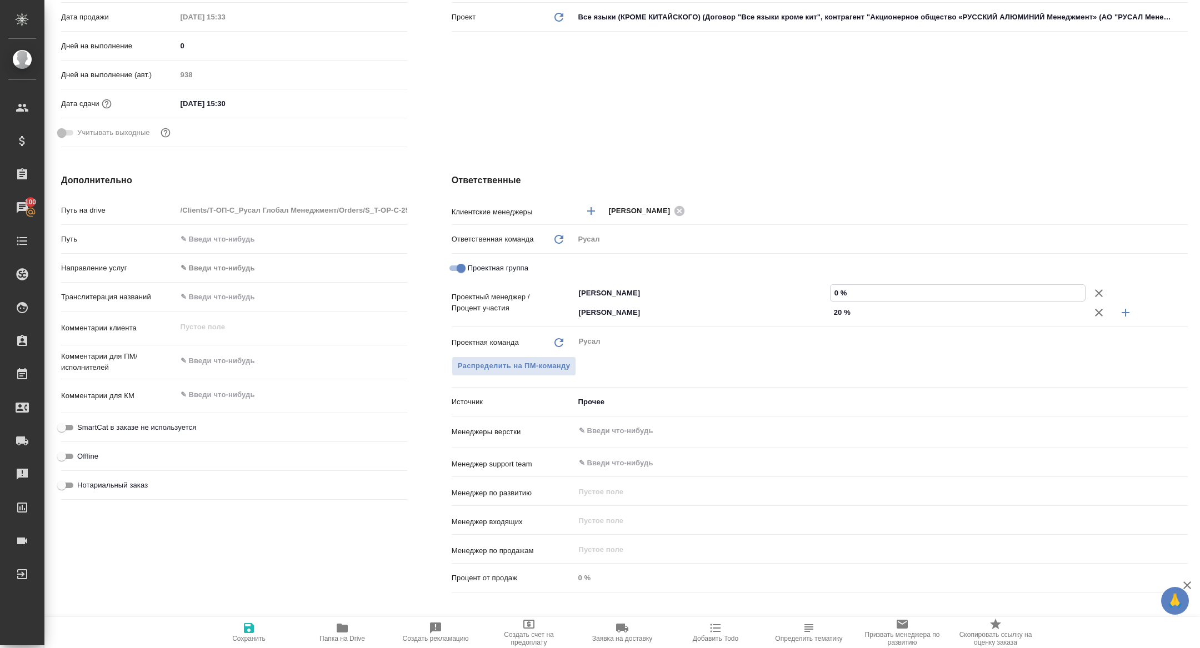
type input "90 %"
type textarea "x"
type input "80 %"
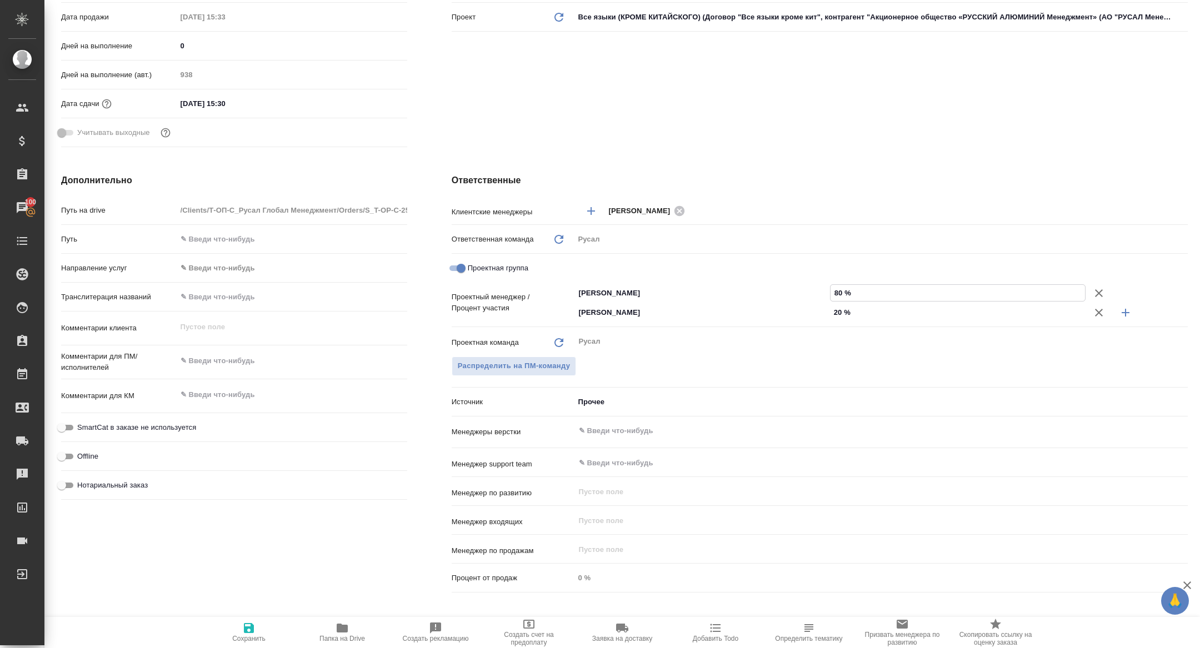
type textarea "x"
type input "80 %"
click at [263, 644] on button "Сохранить" at bounding box center [248, 632] width 93 height 31
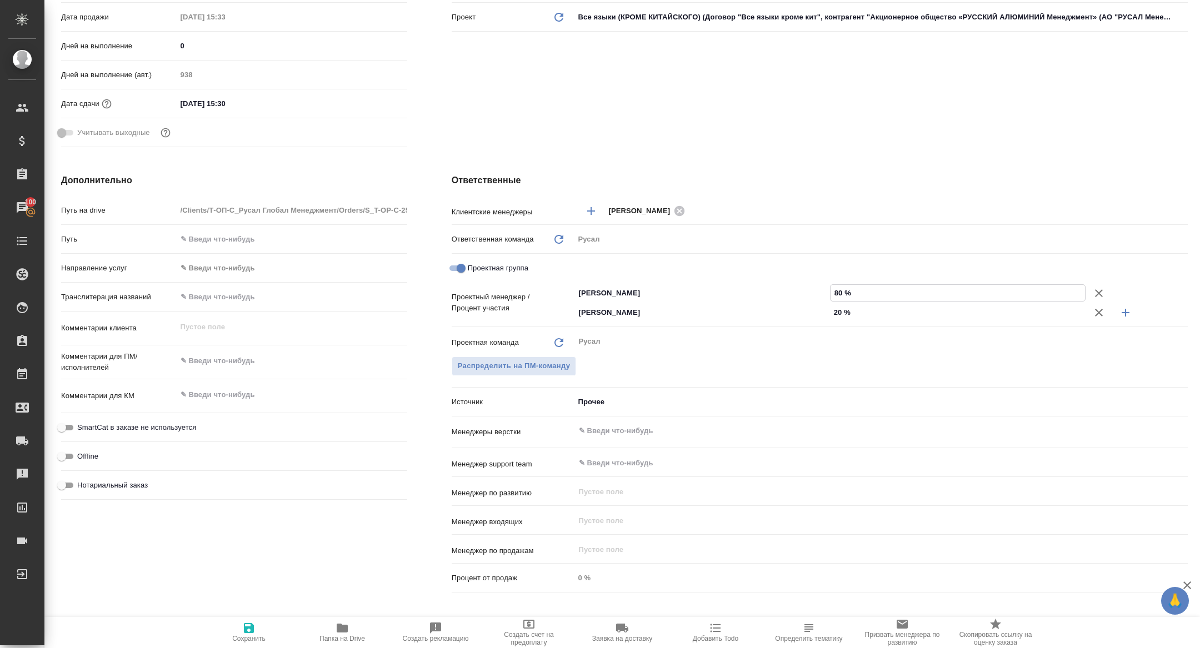
type textarea "x"
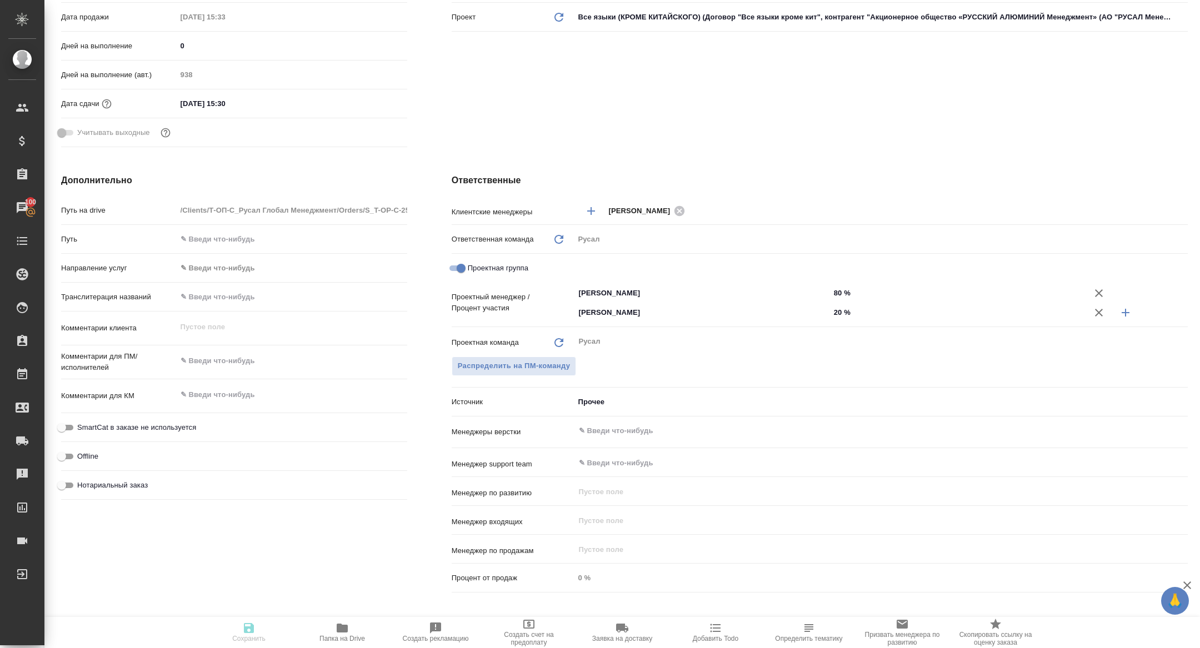
type textarea "x"
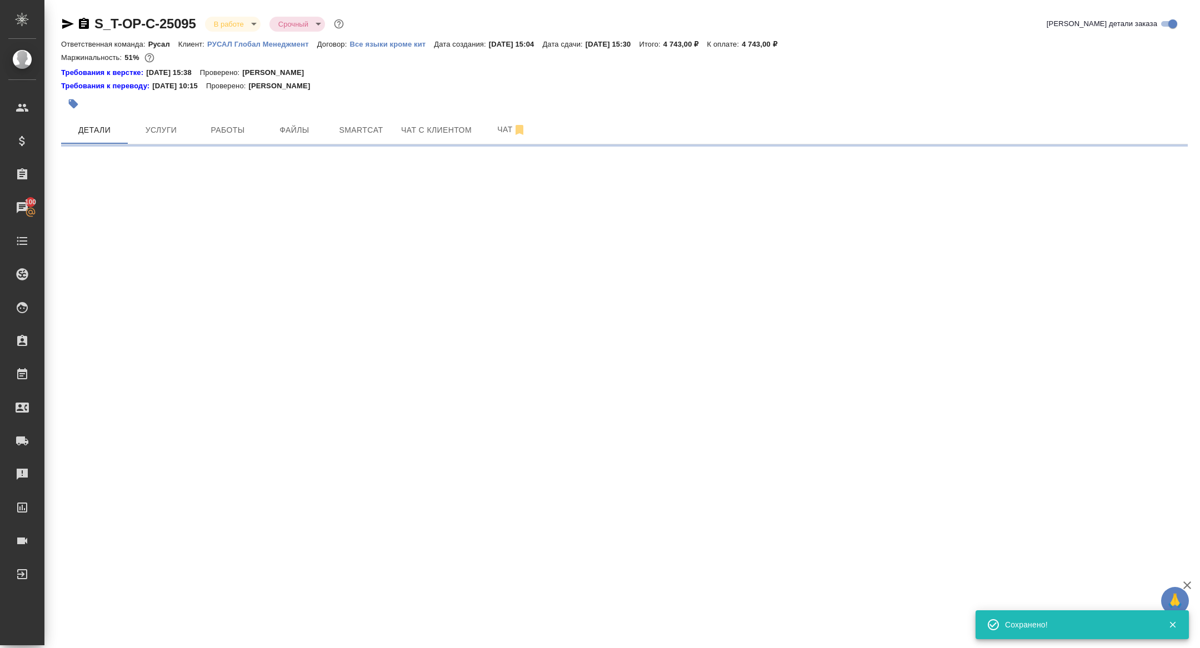
select select "RU"
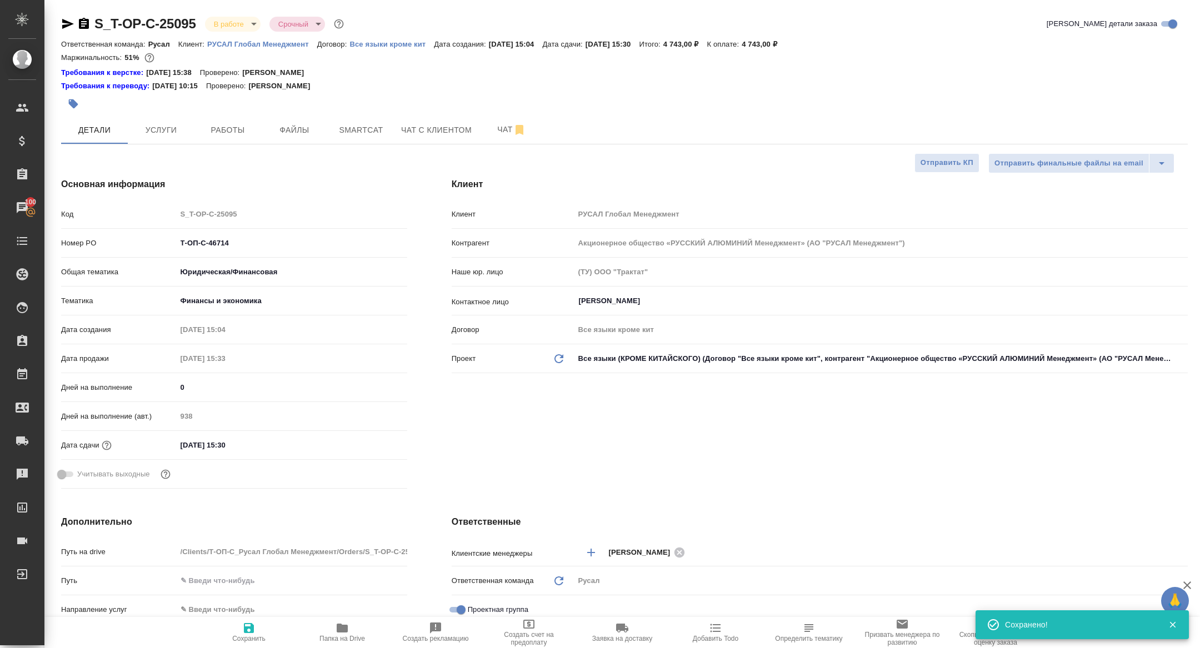
type textarea "x"
click at [238, 146] on div "S_T-OP-C-25095 В работе inProgress Срочный urgent Кратко детали заказа Ответств…" at bounding box center [624, 594] width 1139 height 1189
click at [233, 138] on button "Работы" at bounding box center [227, 130] width 67 height 28
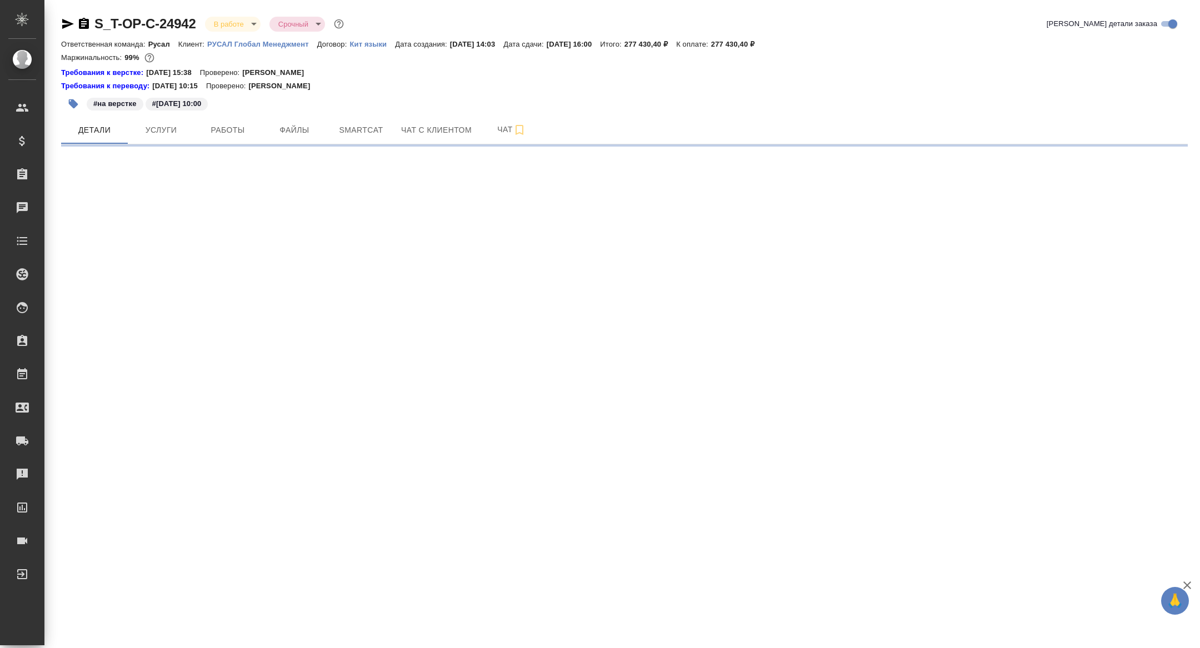
select select "RU"
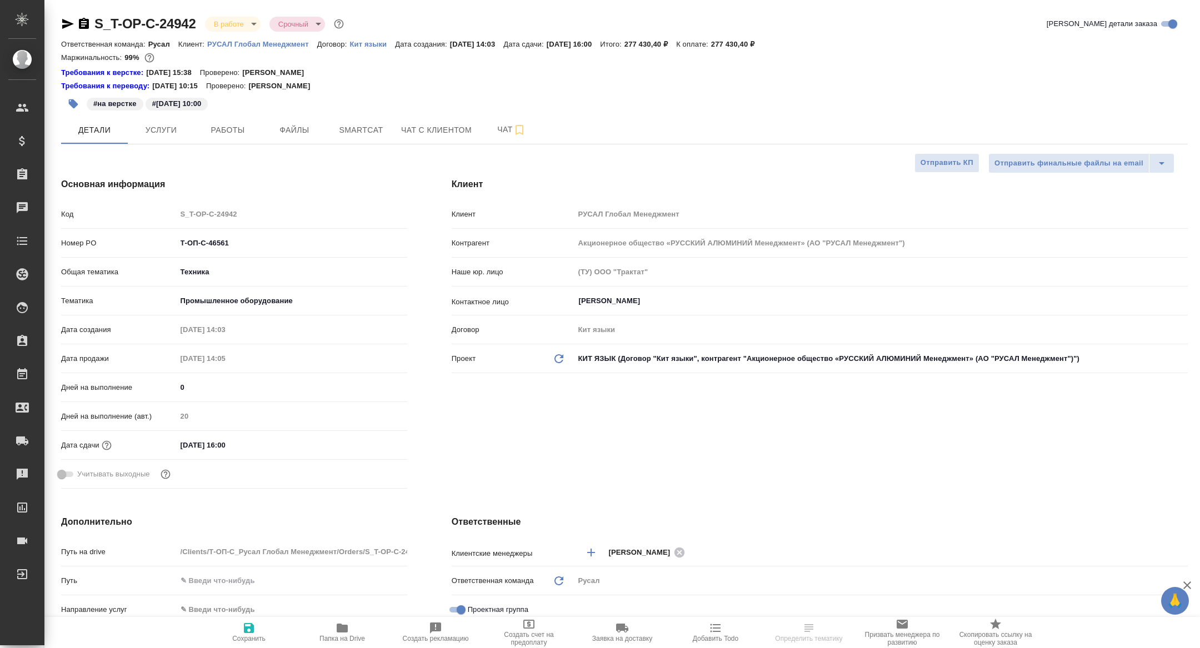
type textarea "x"
select select "RU"
type textarea "x"
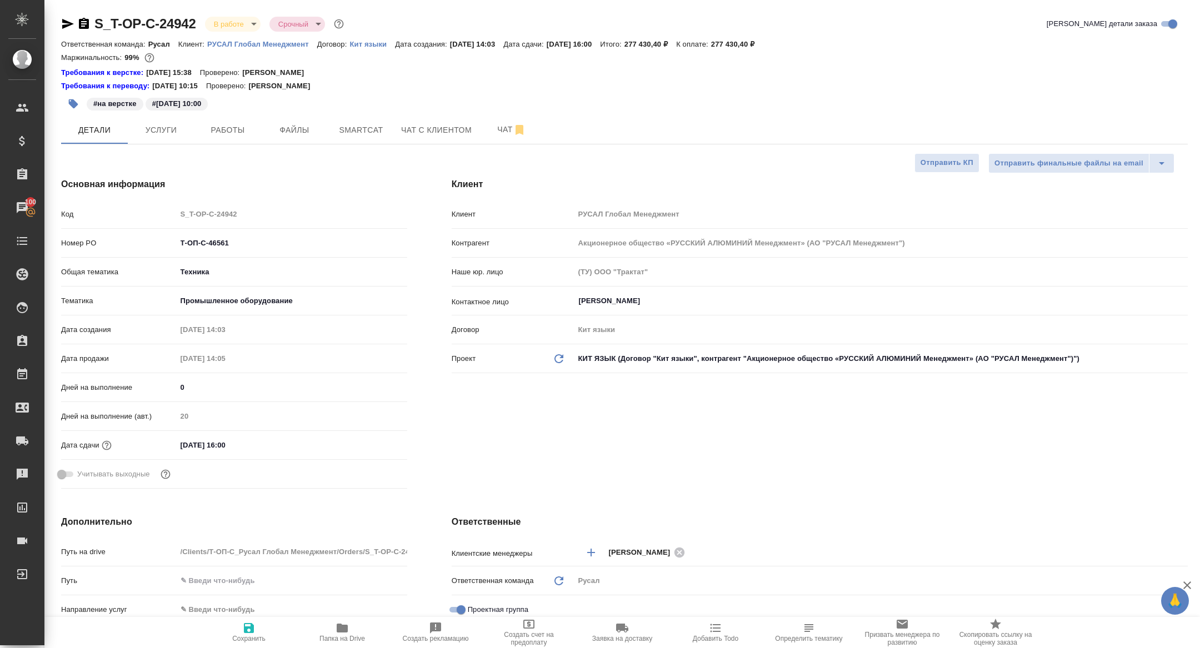
type textarea "x"
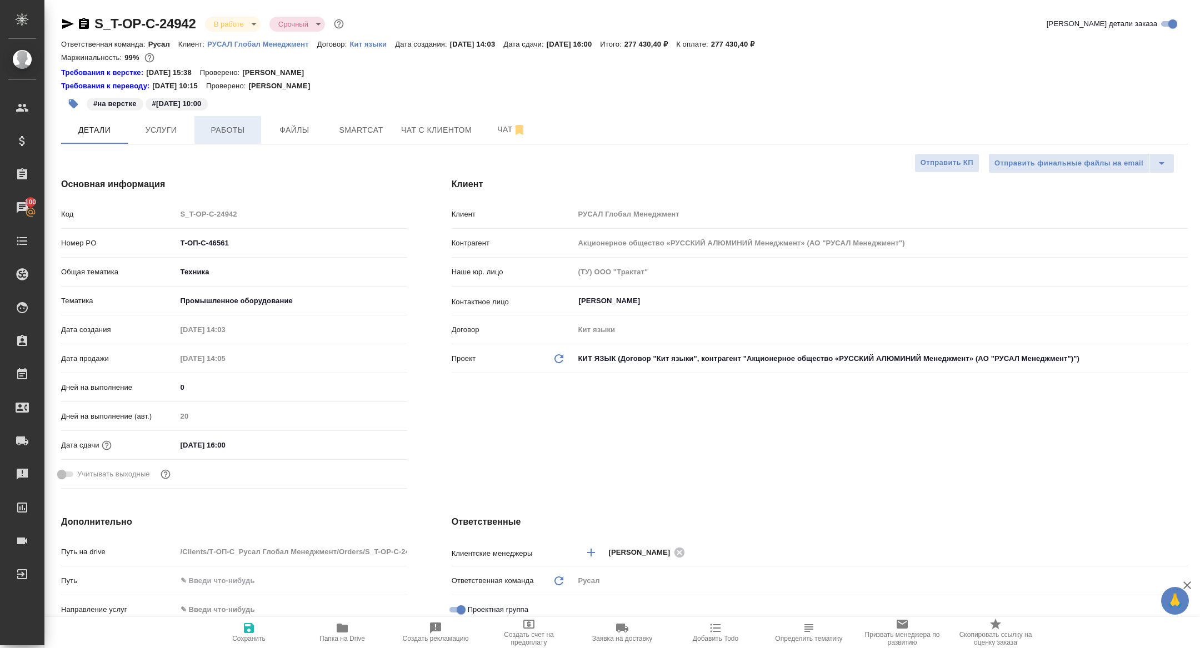
click at [217, 126] on span "Работы" at bounding box center [227, 130] width 53 height 14
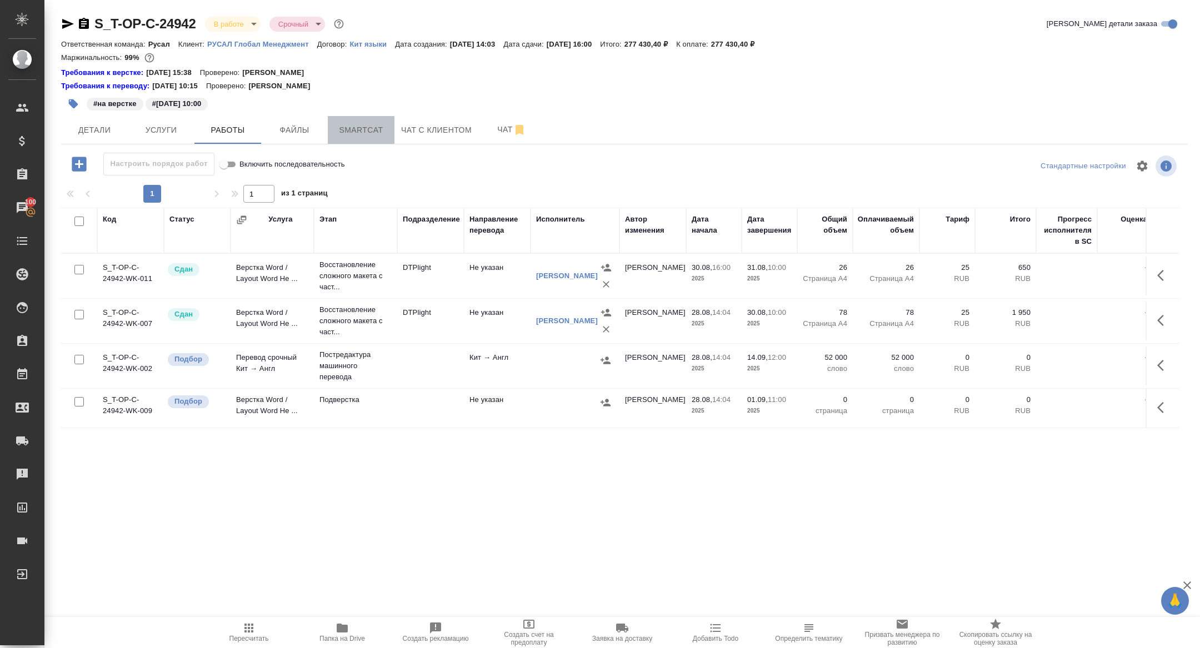
click at [355, 141] on button "Smartcat" at bounding box center [361, 130] width 67 height 28
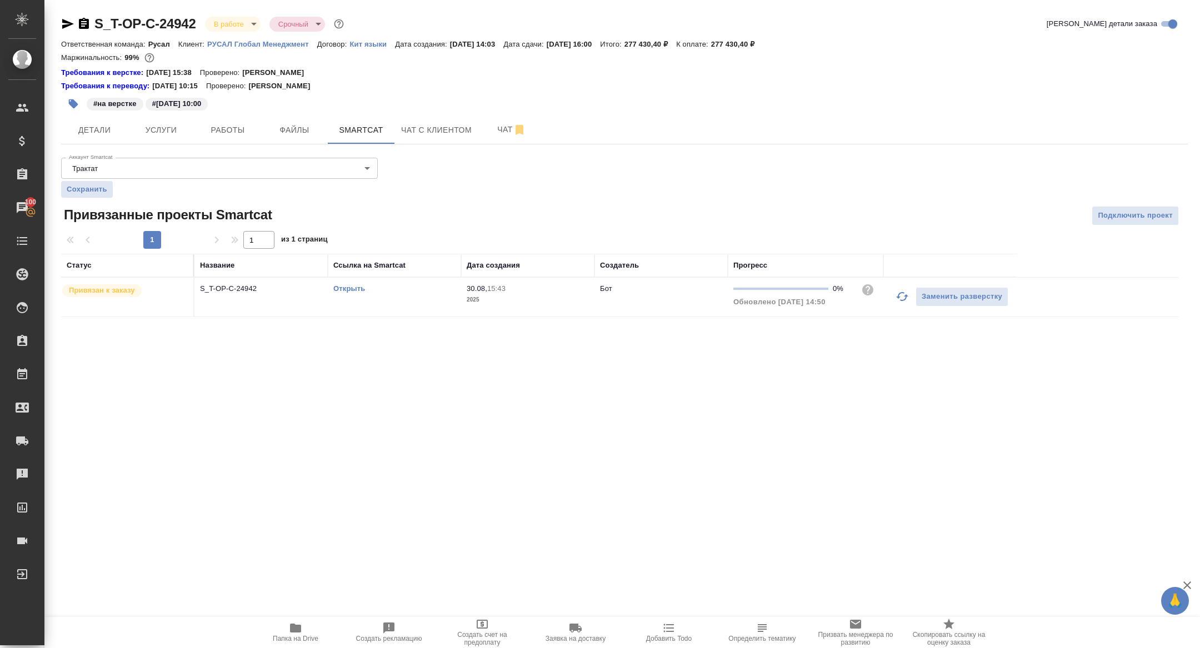
click at [348, 288] on link "Открыть" at bounding box center [349, 288] width 32 height 8
click at [492, 123] on span "Чат" at bounding box center [511, 130] width 53 height 14
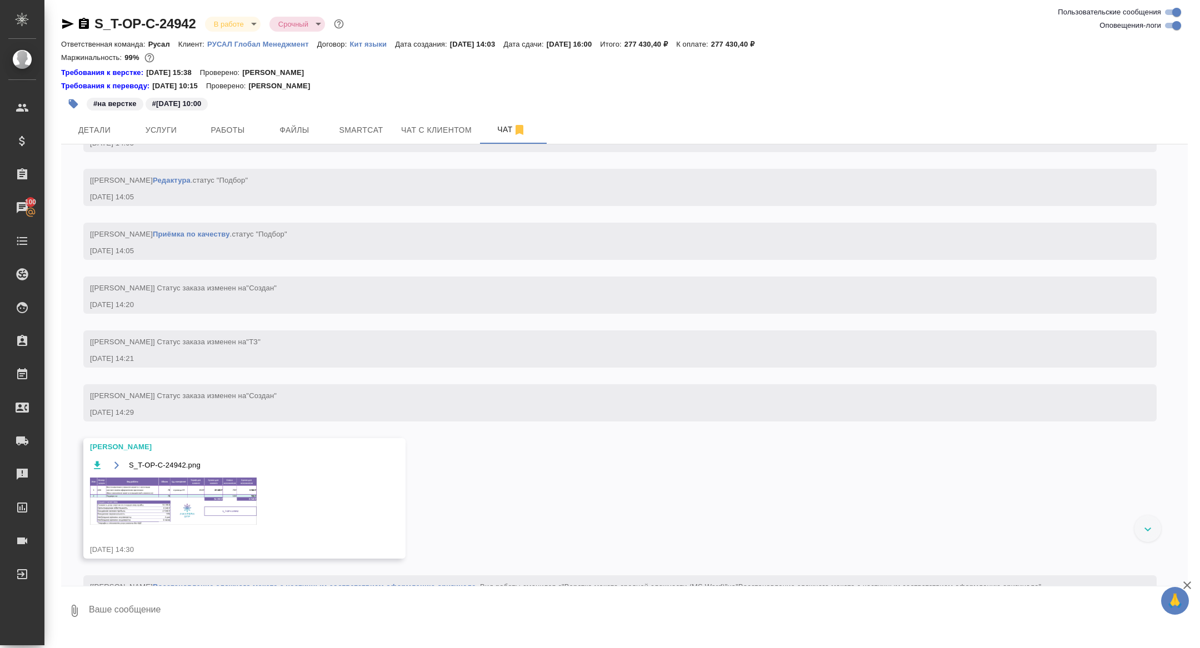
scroll to position [848, 0]
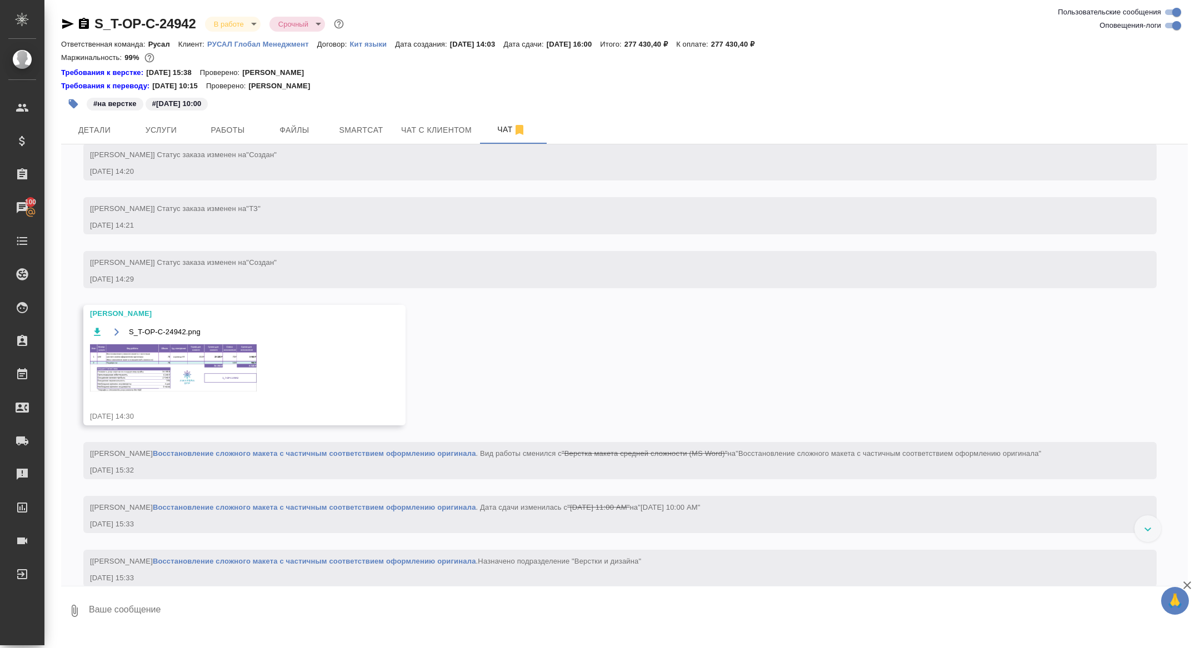
click at [202, 389] on img at bounding box center [173, 367] width 167 height 47
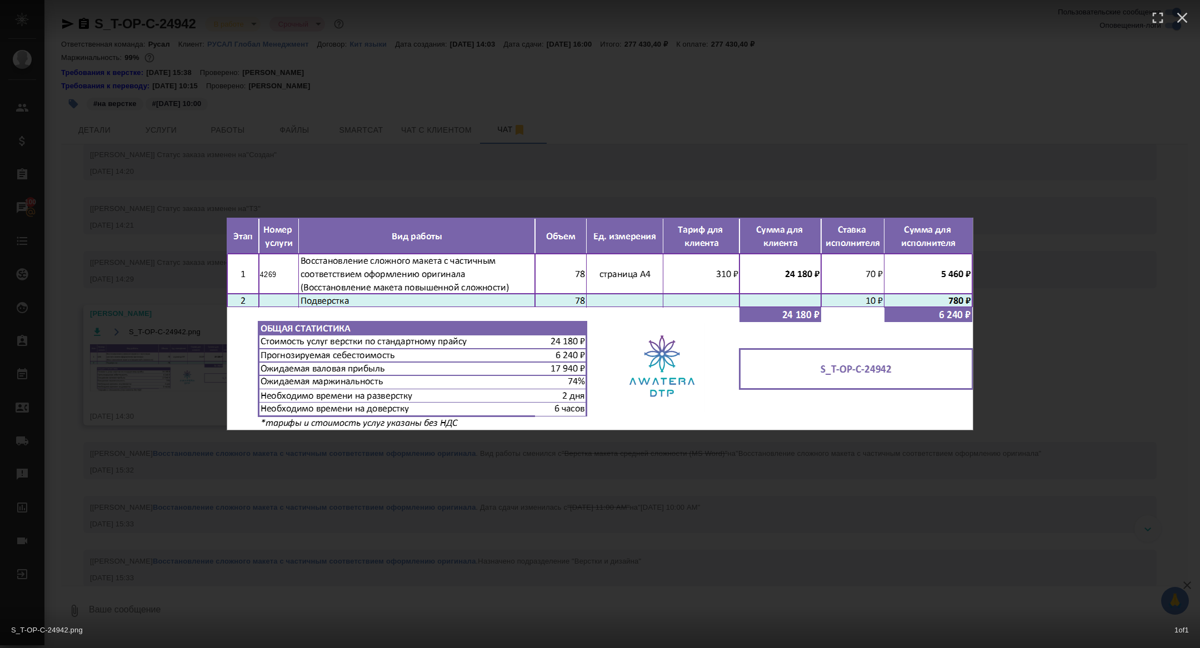
click at [145, 372] on div "S_T-OP-C-24942.png 1 of 1" at bounding box center [600, 324] width 1200 height 648
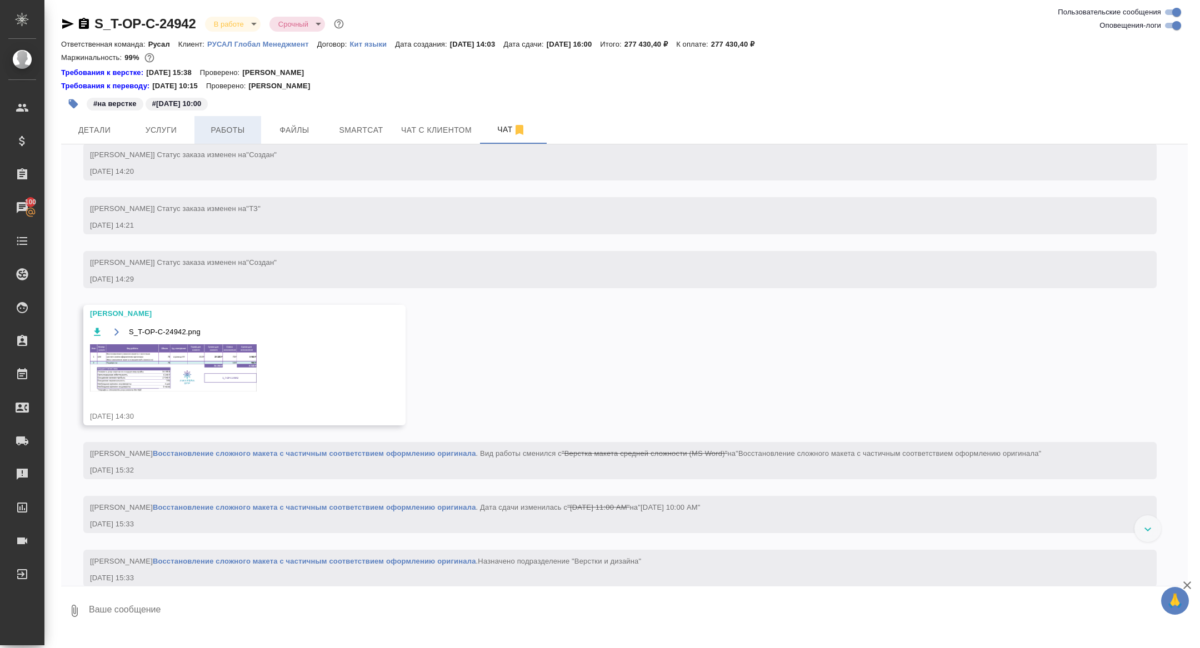
click at [240, 137] on button "Работы" at bounding box center [227, 130] width 67 height 28
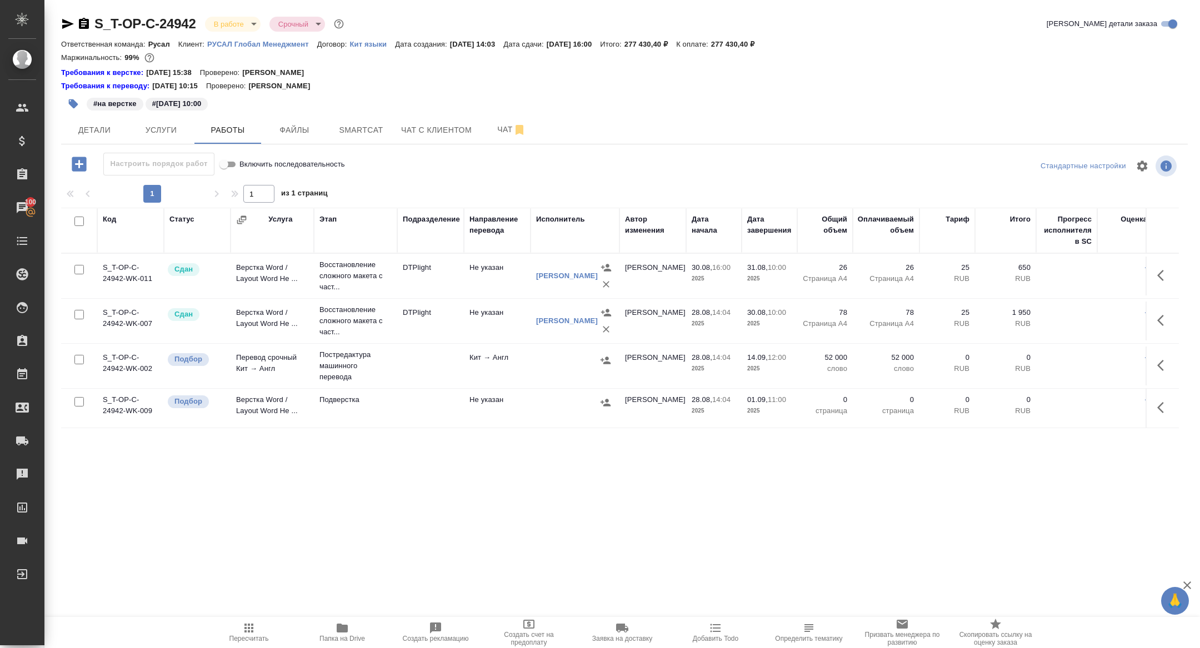
click at [1152, 400] on div at bounding box center [1162, 407] width 21 height 27
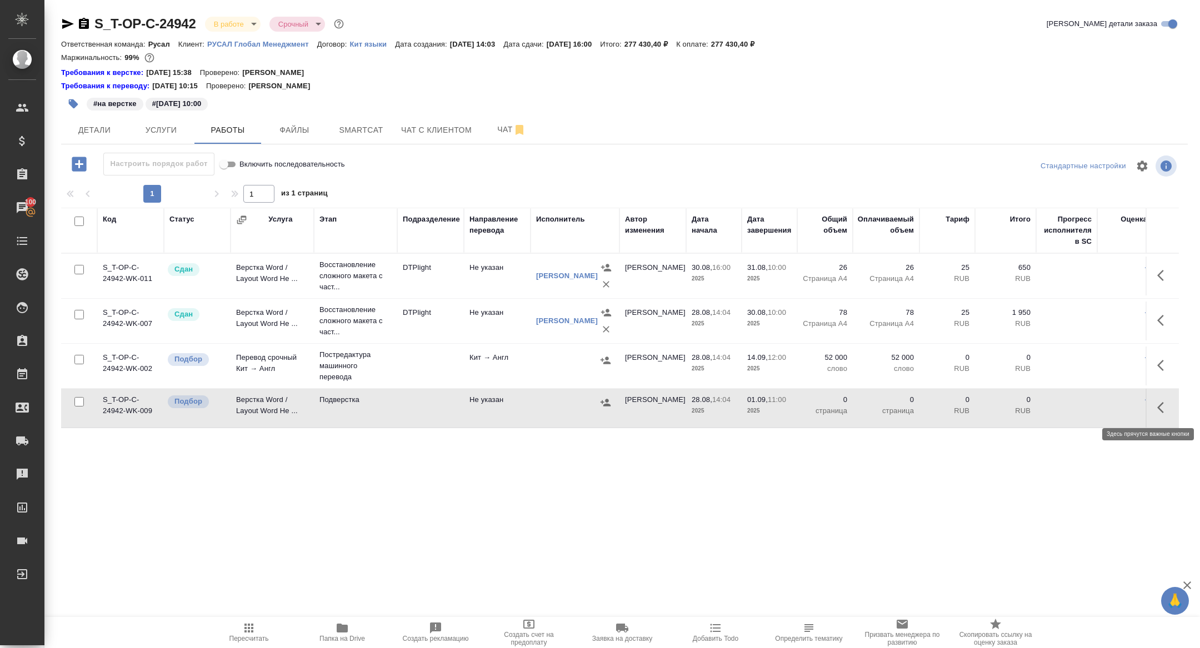
click at [1160, 407] on icon "button" at bounding box center [1163, 407] width 13 height 13
click at [1079, 404] on icon "button" at bounding box center [1081, 407] width 13 height 13
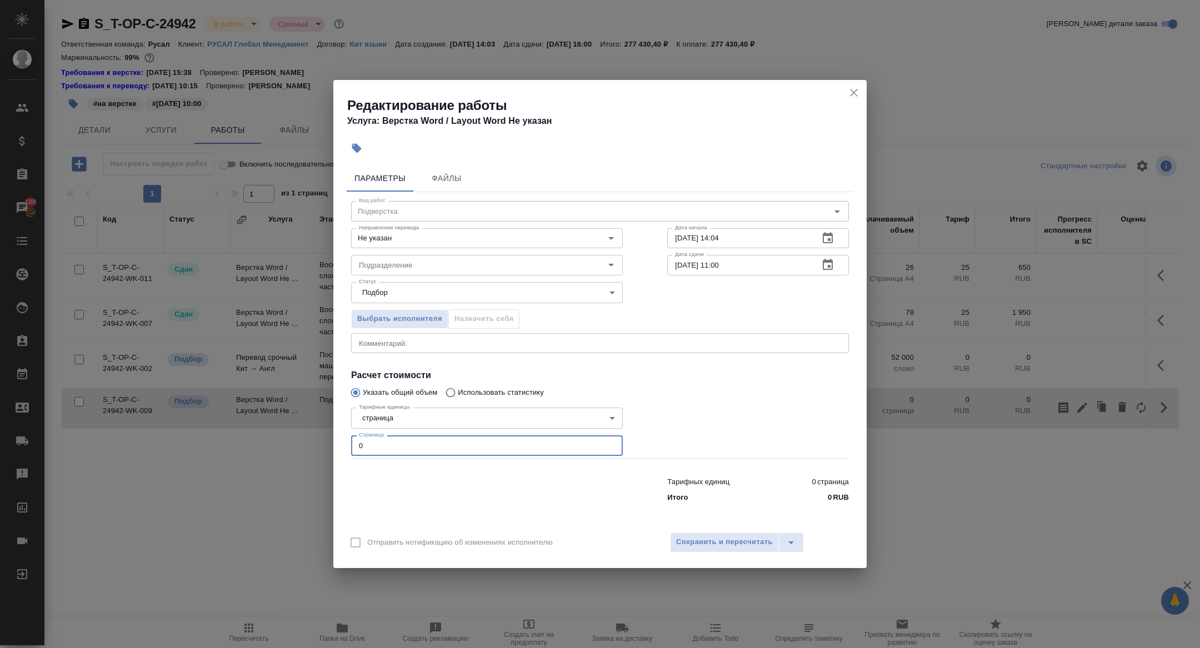
drag, startPoint x: 389, startPoint y: 442, endPoint x: 306, endPoint y: 438, distance: 83.4
click at [306, 438] on div "Редактирование работы Услуга: Верстка Word / Layout Word Не указан Параметры Фа…" at bounding box center [600, 324] width 1200 height 648
type input "78"
click at [824, 239] on icon "button" at bounding box center [827, 238] width 13 height 13
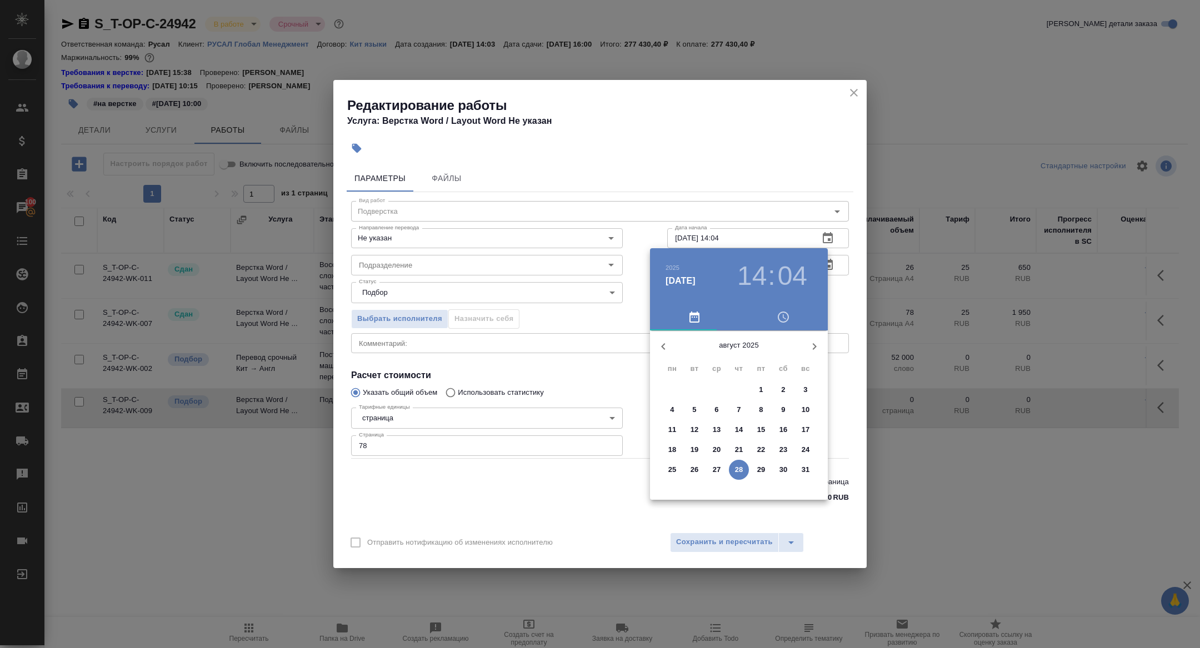
click at [810, 357] on button "button" at bounding box center [814, 346] width 27 height 27
click at [672, 427] on p "15" at bounding box center [672, 429] width 8 height 11
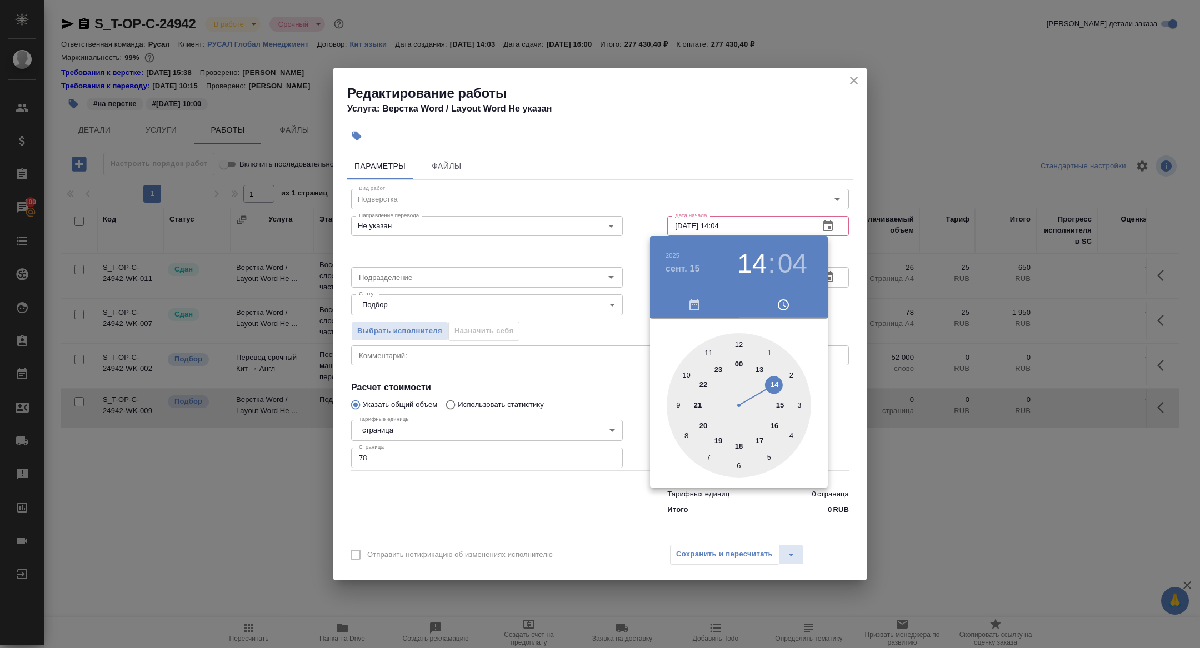
click at [677, 403] on div at bounding box center [739, 405] width 144 height 144
click at [750, 258] on h3 "09" at bounding box center [751, 263] width 29 height 31
click at [688, 370] on div at bounding box center [739, 405] width 144 height 144
click at [740, 342] on div at bounding box center [739, 405] width 144 height 144
type input "15.09.2025 10:00"
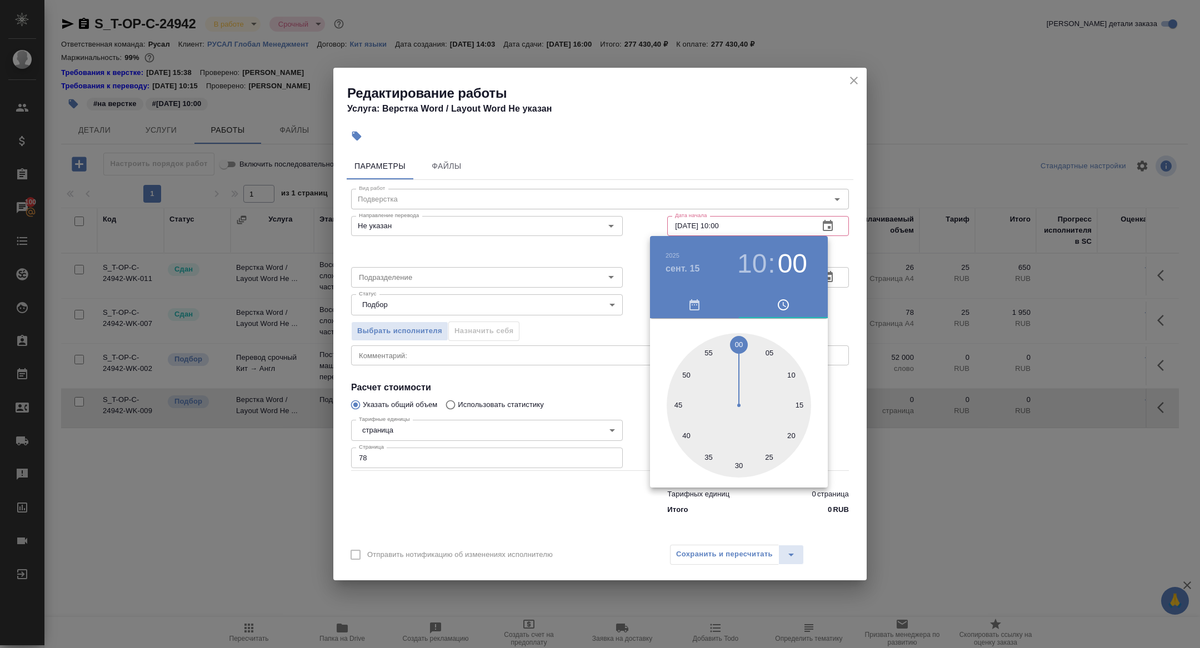
click at [569, 233] on div at bounding box center [600, 324] width 1200 height 648
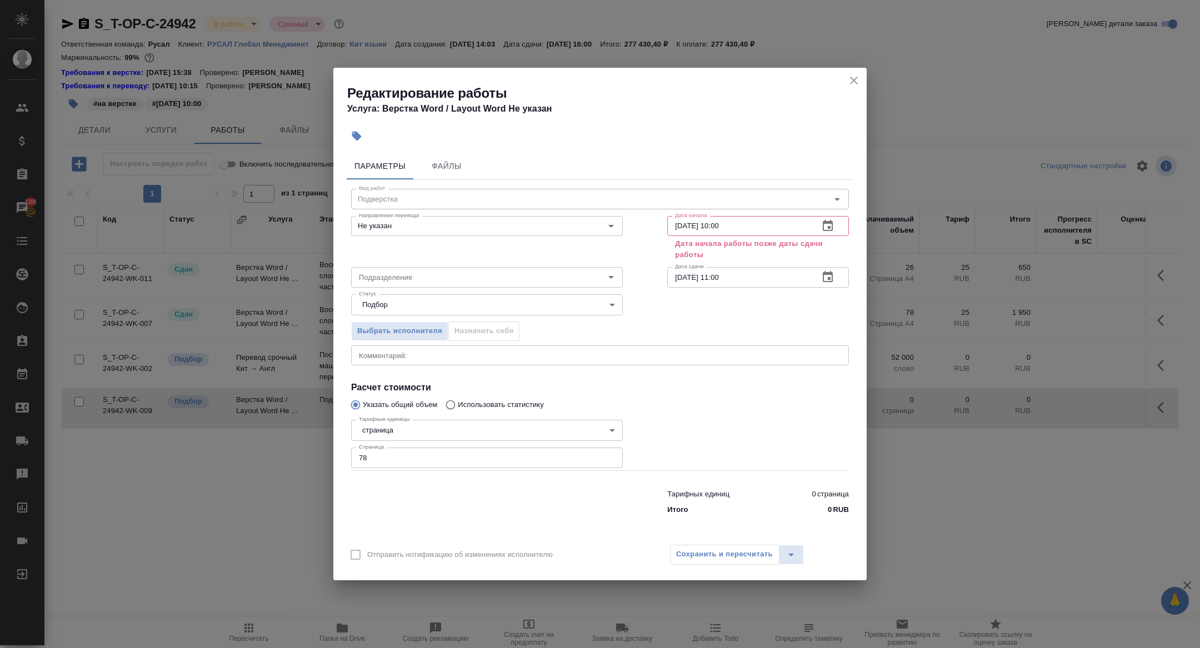
click at [830, 280] on icon "button" at bounding box center [827, 276] width 13 height 13
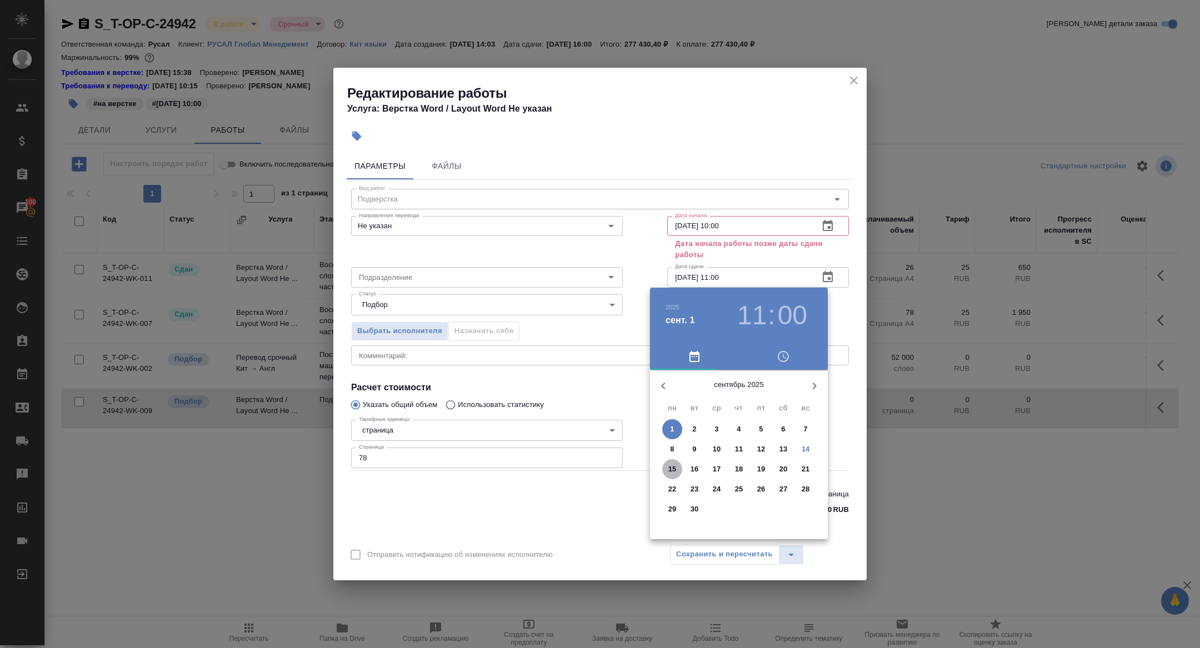
click at [674, 465] on p "15" at bounding box center [672, 469] width 8 height 11
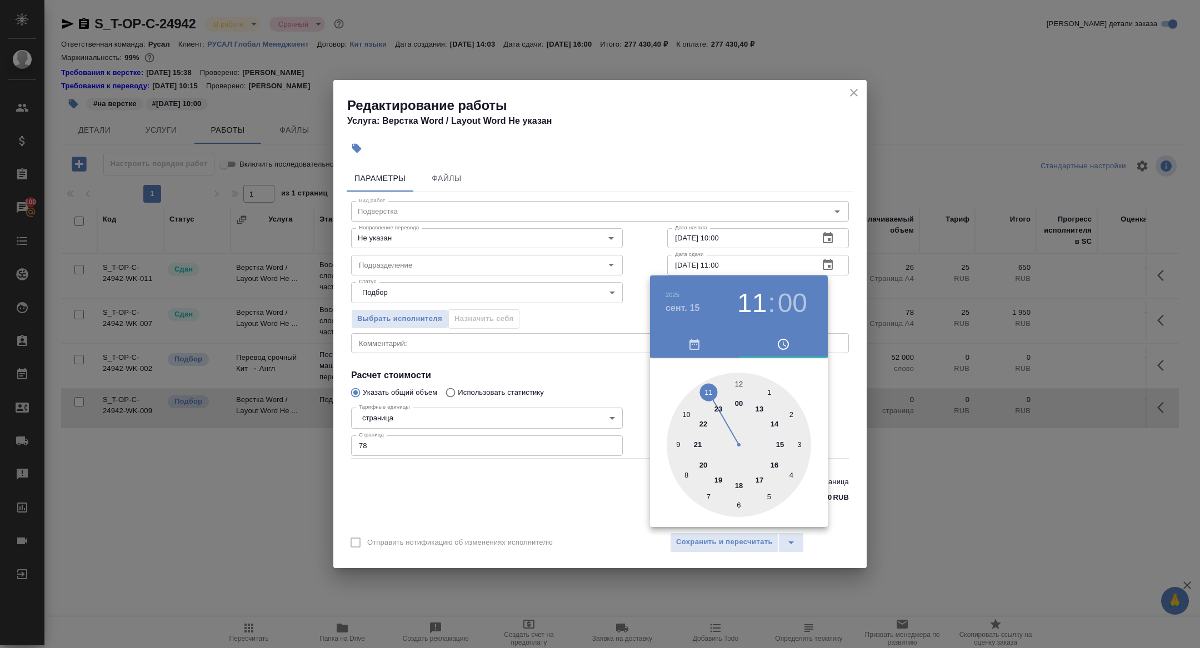
click at [780, 447] on div at bounding box center [739, 445] width 144 height 144
click at [738, 505] on div at bounding box center [739, 445] width 144 height 144
type input "15.09.2025 15:30"
click at [589, 394] on div at bounding box center [600, 324] width 1200 height 648
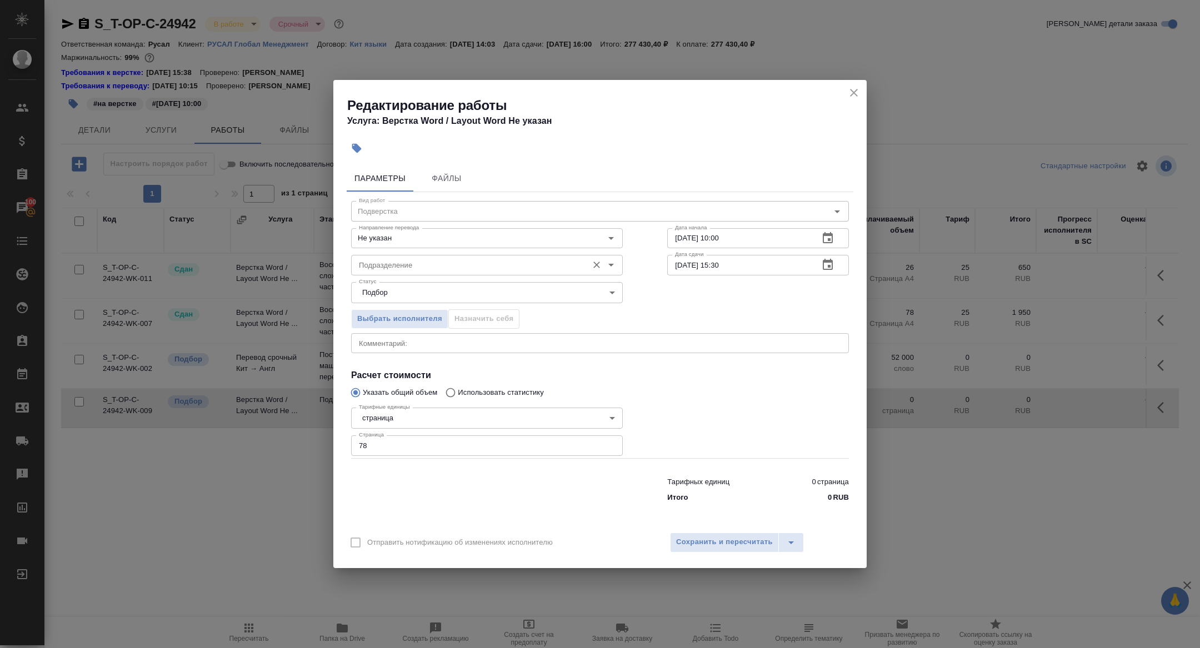
click at [379, 263] on input "Подразделение" at bounding box center [468, 264] width 228 height 13
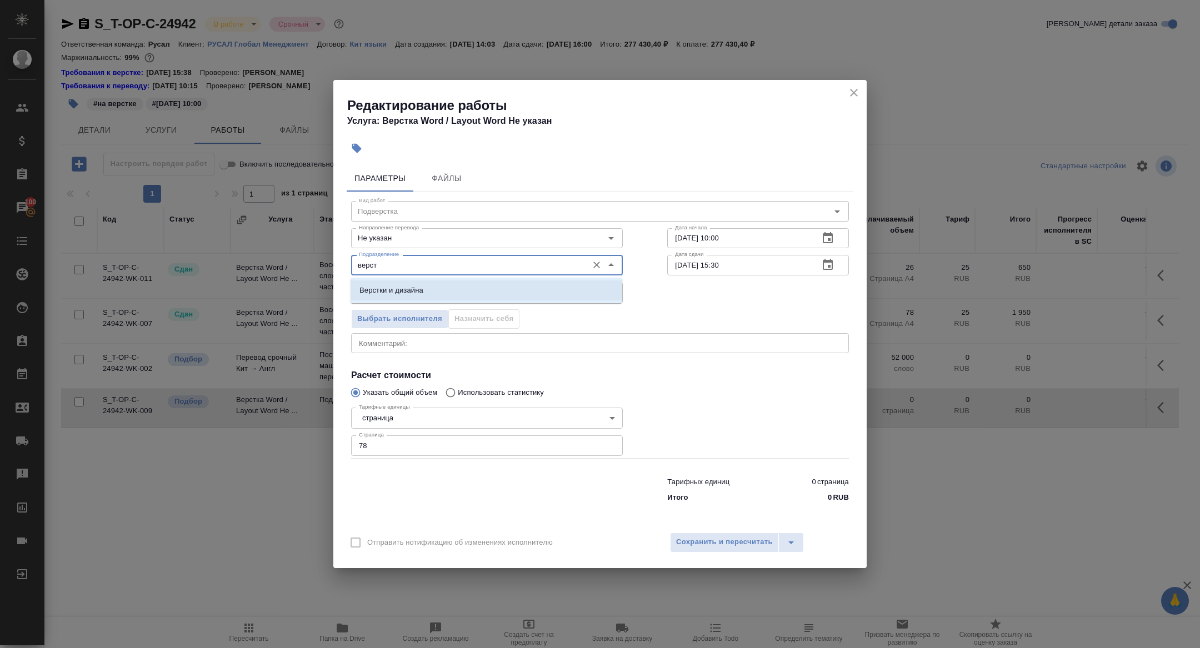
click at [400, 288] on p "Верстки и дизайна" at bounding box center [391, 290] width 64 height 11
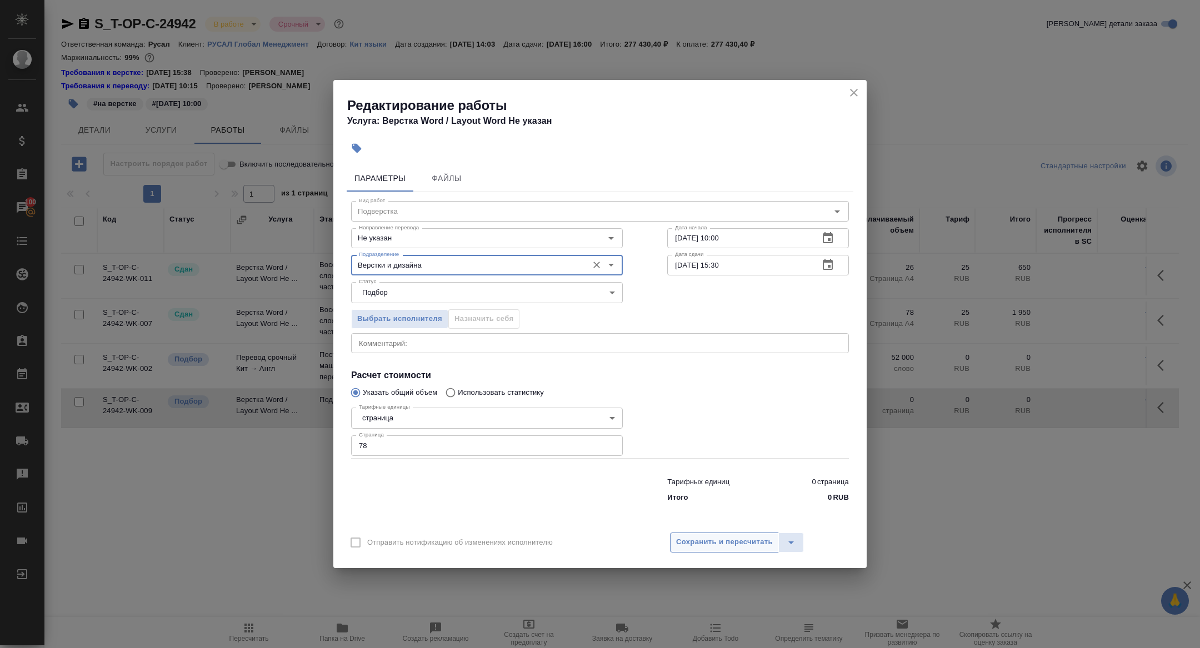
type input "Верстки и дизайна"
click at [701, 543] on span "Сохранить и пересчитать" at bounding box center [724, 542] width 97 height 13
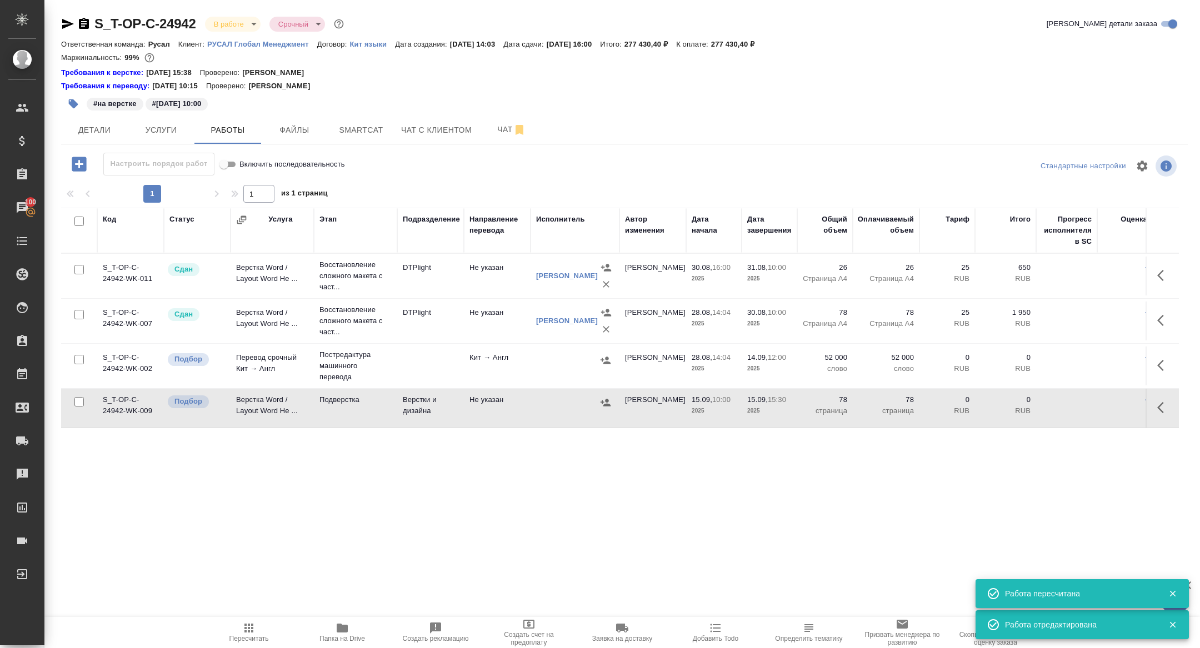
click at [1162, 401] on icon "button" at bounding box center [1163, 407] width 13 height 13
click at [1074, 405] on button "button" at bounding box center [1082, 407] width 19 height 27
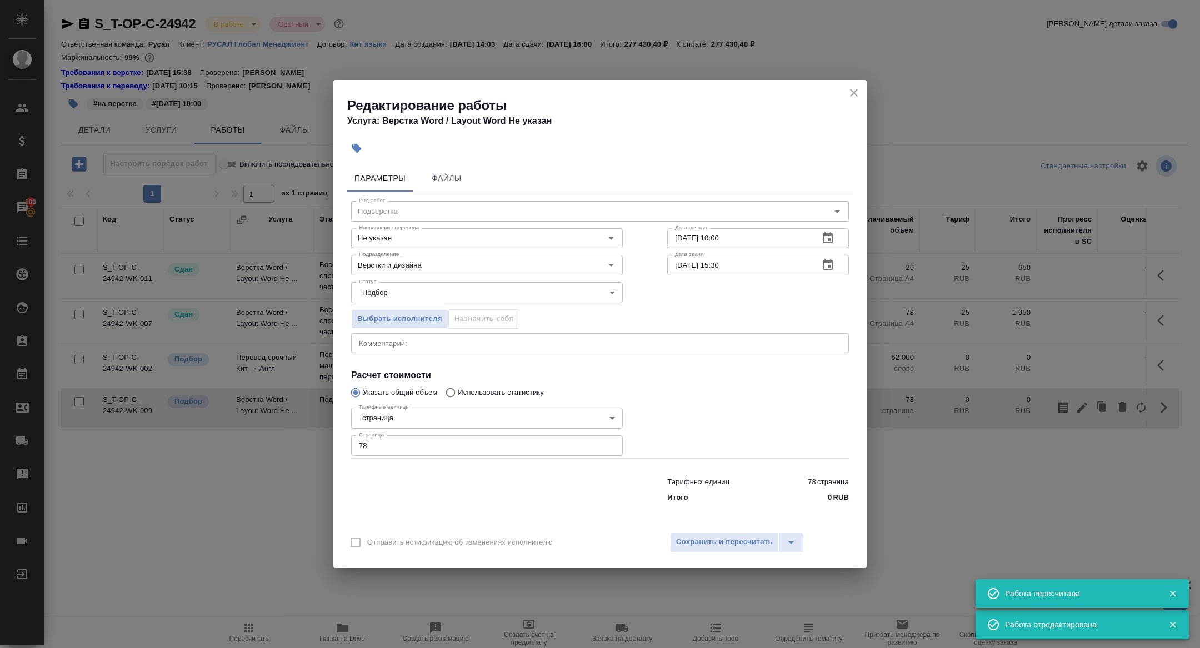
click at [357, 149] on icon "button" at bounding box center [356, 148] width 9 height 9
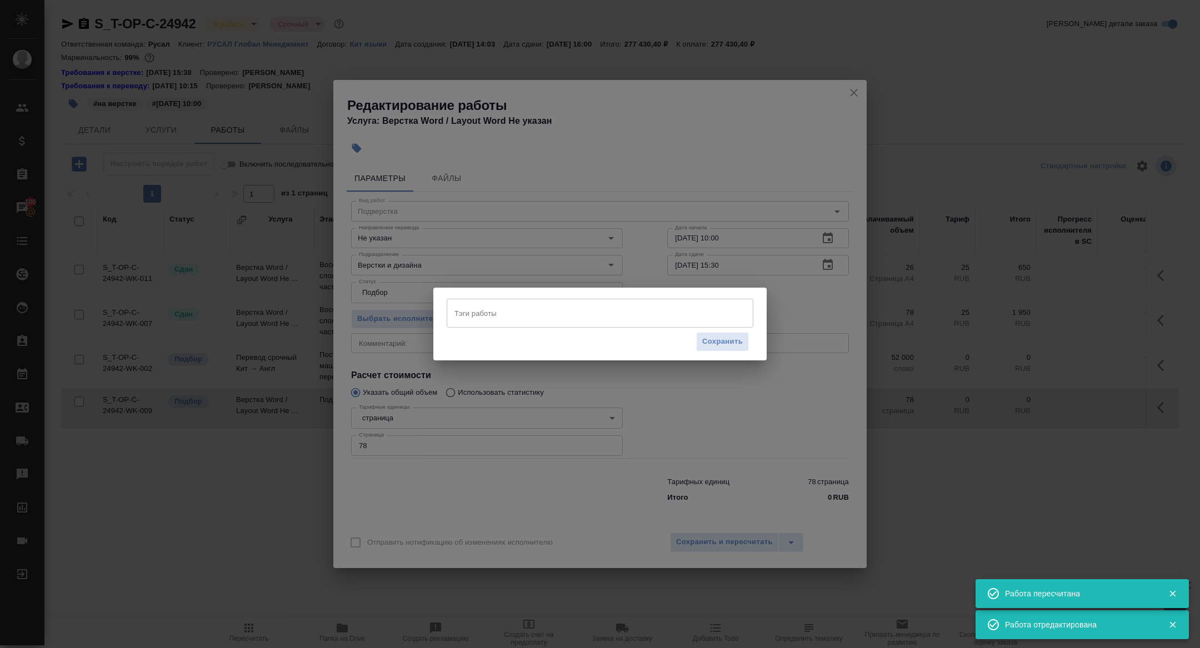
click at [474, 317] on input "Тэги работы" at bounding box center [589, 313] width 275 height 19
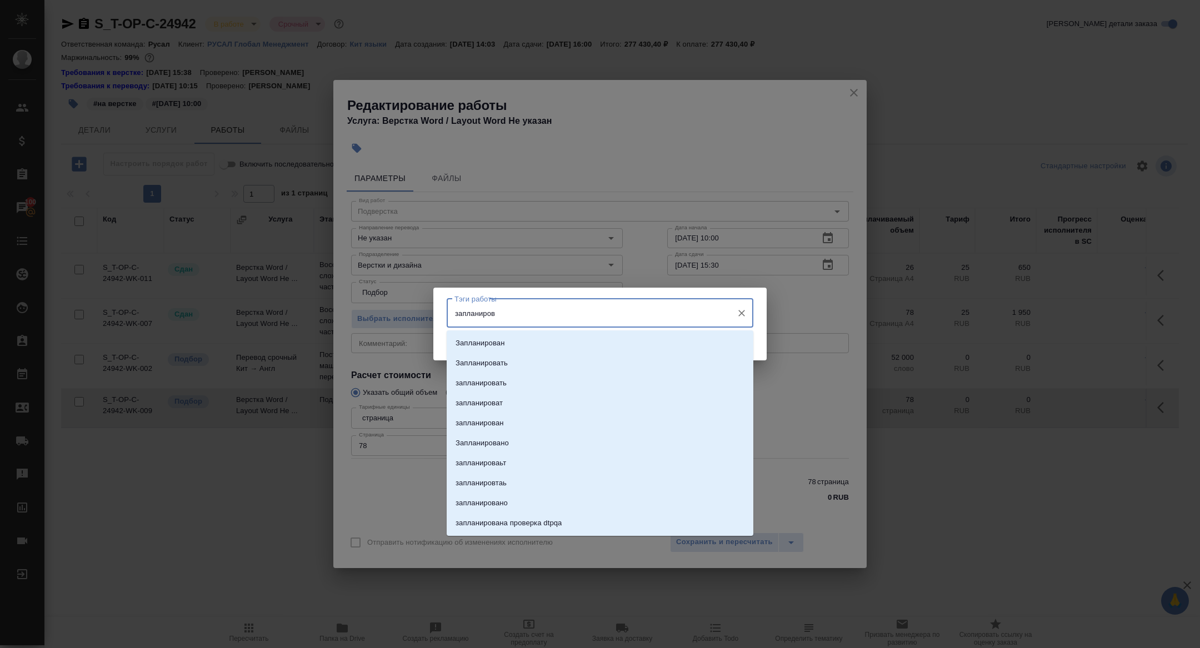
type input "запланирова"
click at [504, 338] on p "Запланирован" at bounding box center [479, 343] width 49 height 11
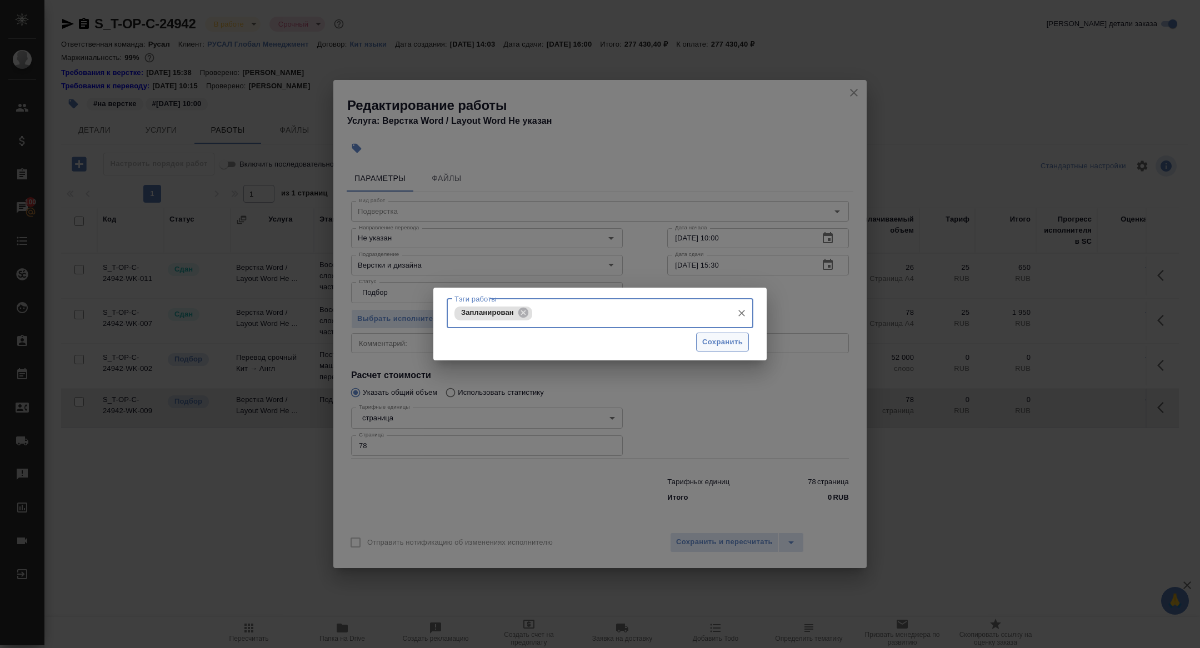
click at [726, 348] on span "Сохранить" at bounding box center [722, 342] width 41 height 13
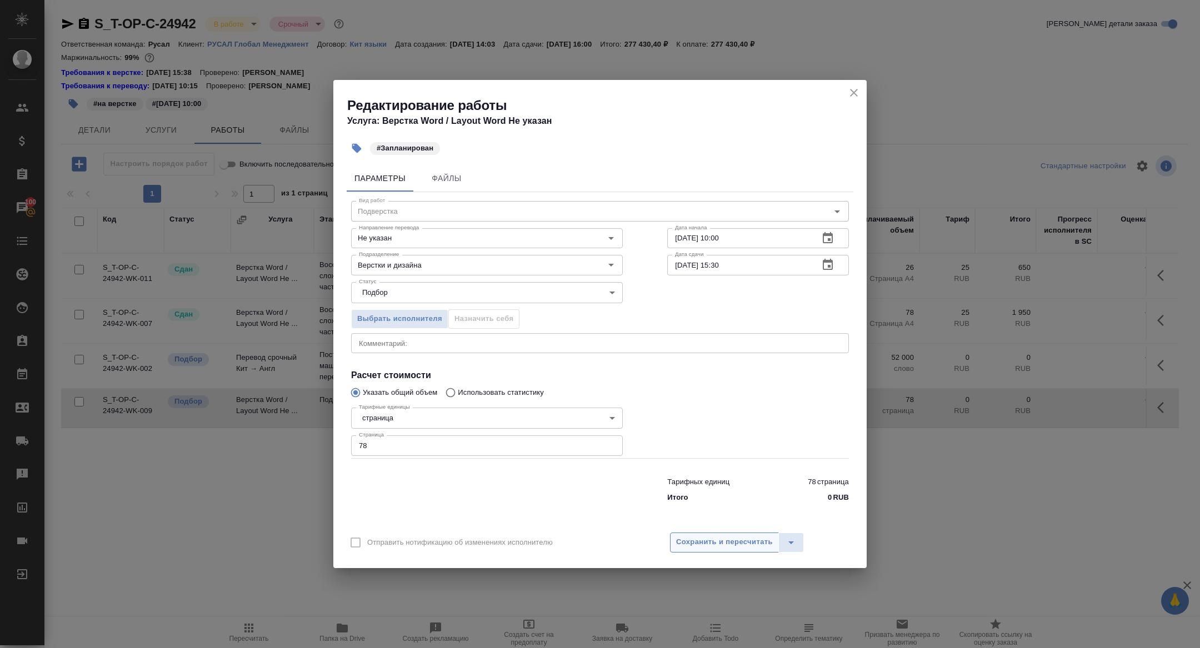
click at [714, 539] on span "Сохранить и пересчитать" at bounding box center [724, 542] width 97 height 13
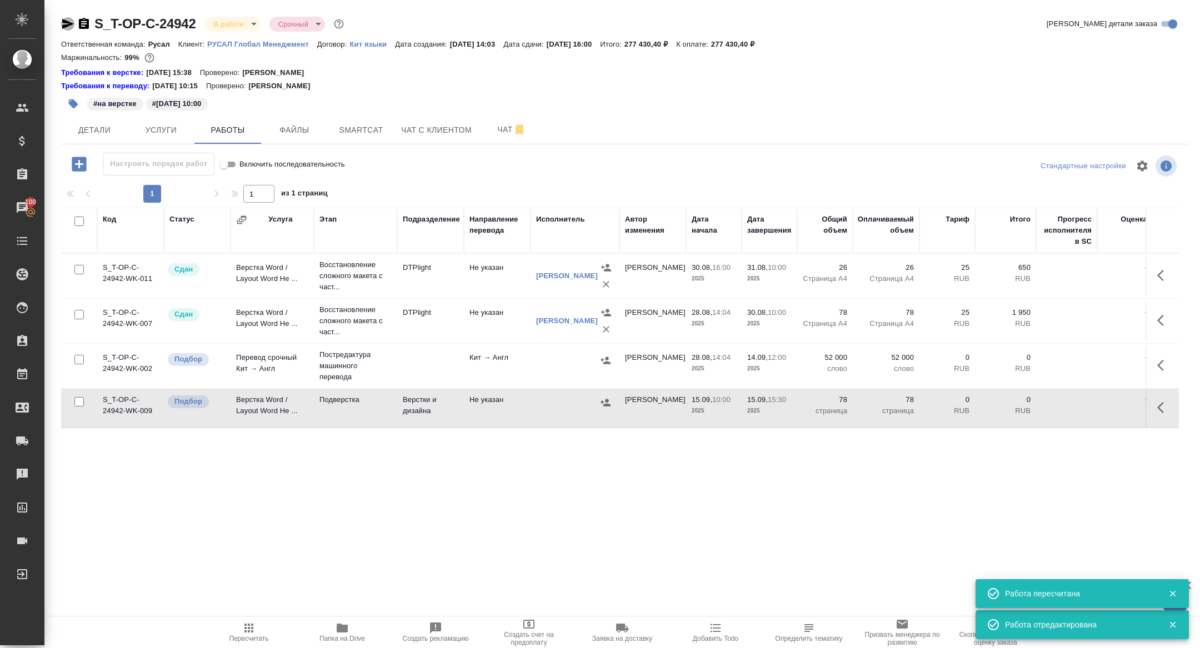
click at [65, 24] on icon "button" at bounding box center [67, 23] width 13 height 13
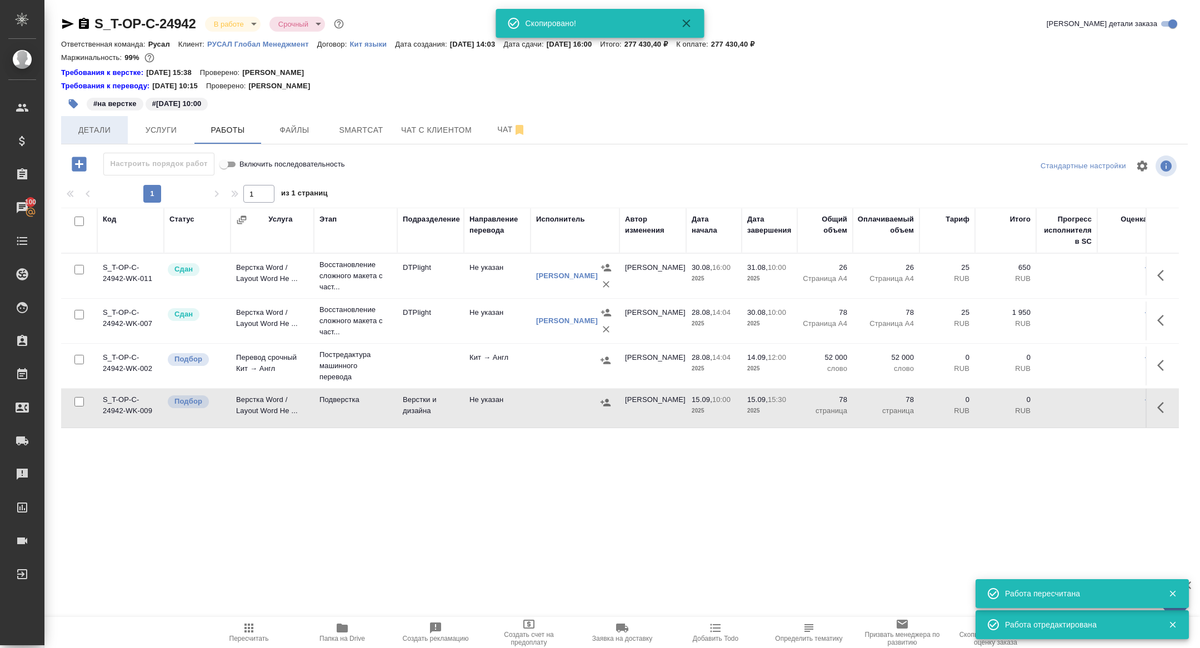
click at [87, 129] on span "Детали" at bounding box center [94, 130] width 53 height 14
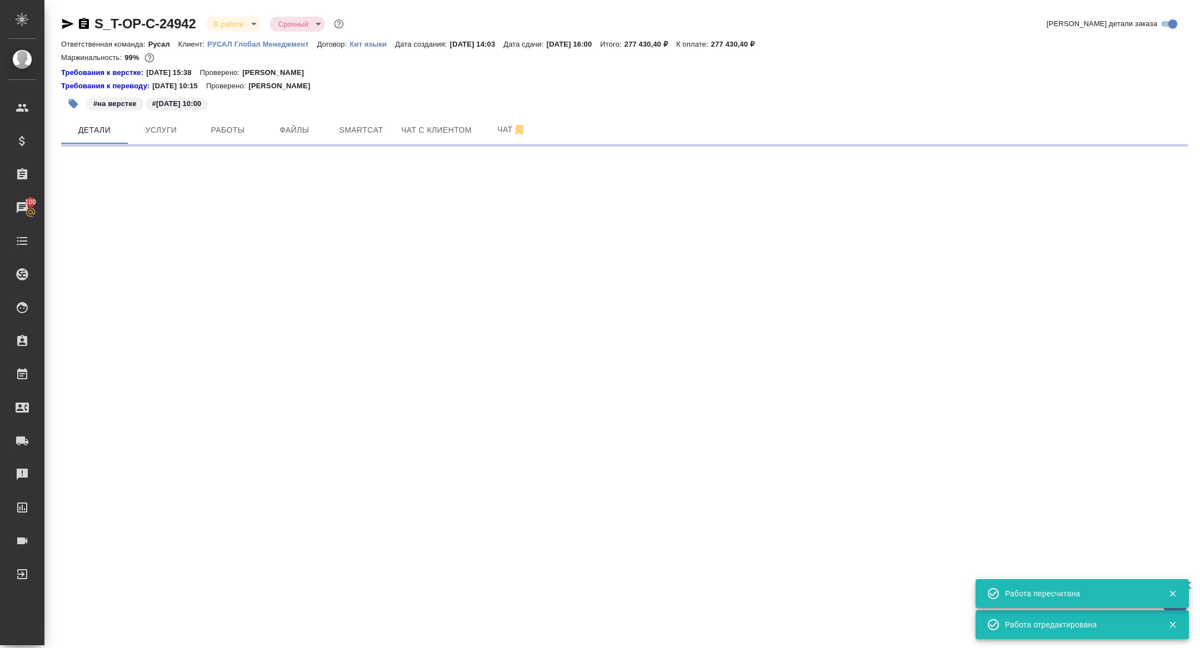
select select "RU"
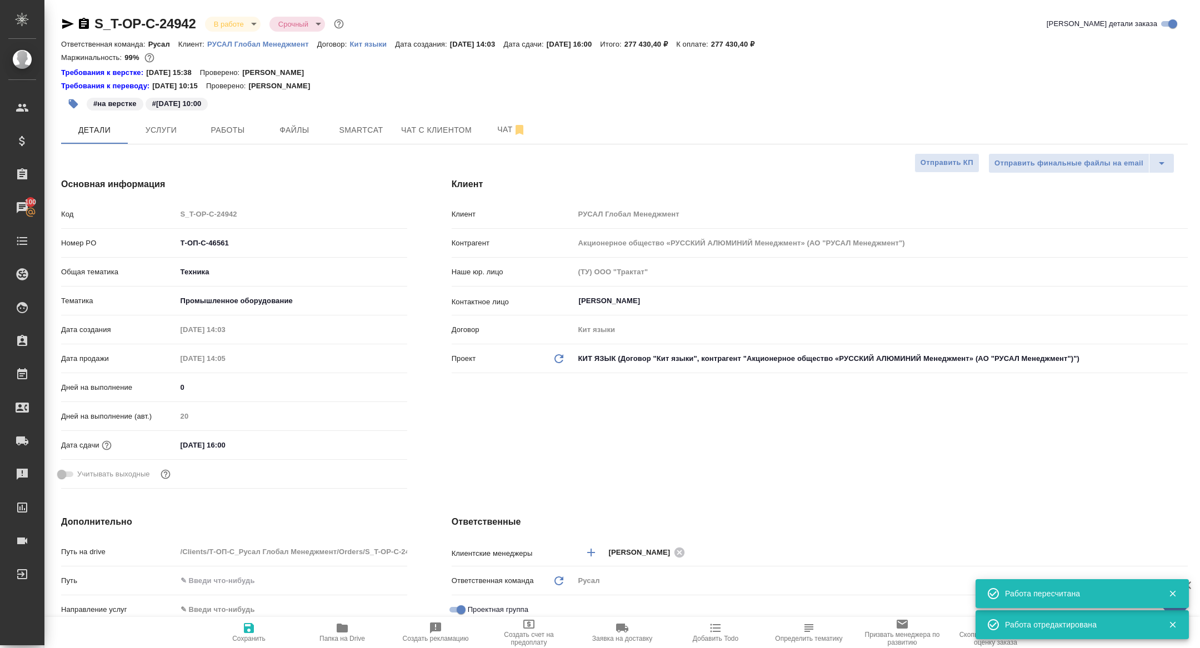
type textarea "x"
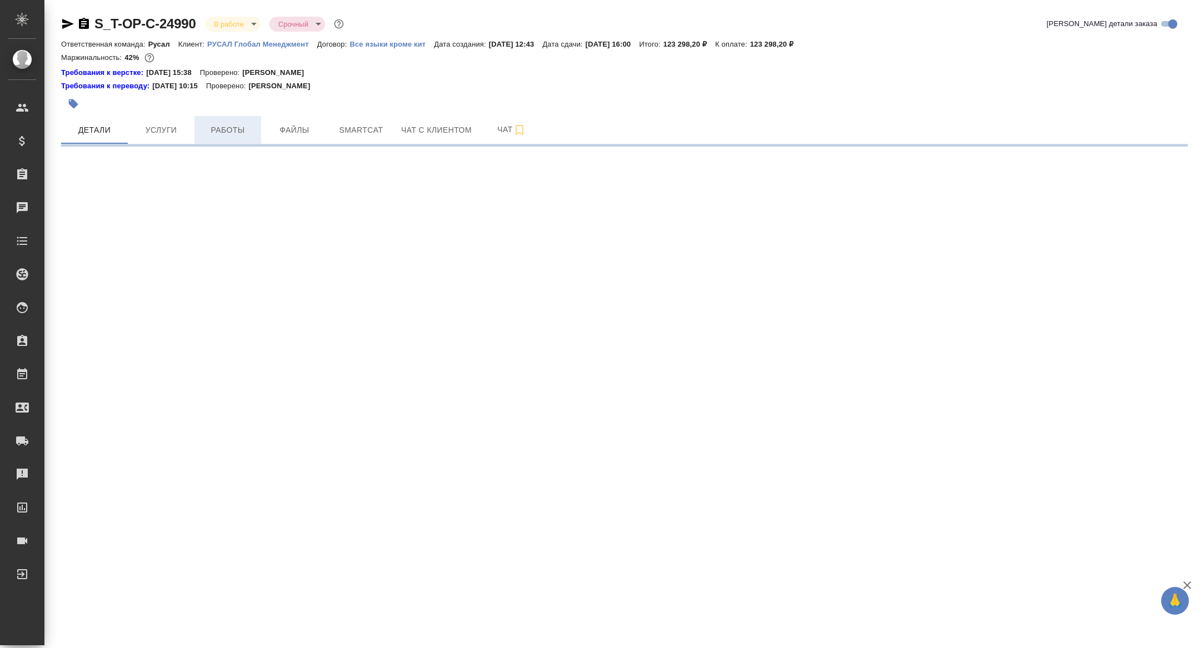
click at [220, 128] on span "Работы" at bounding box center [227, 130] width 53 height 14
select select "RU"
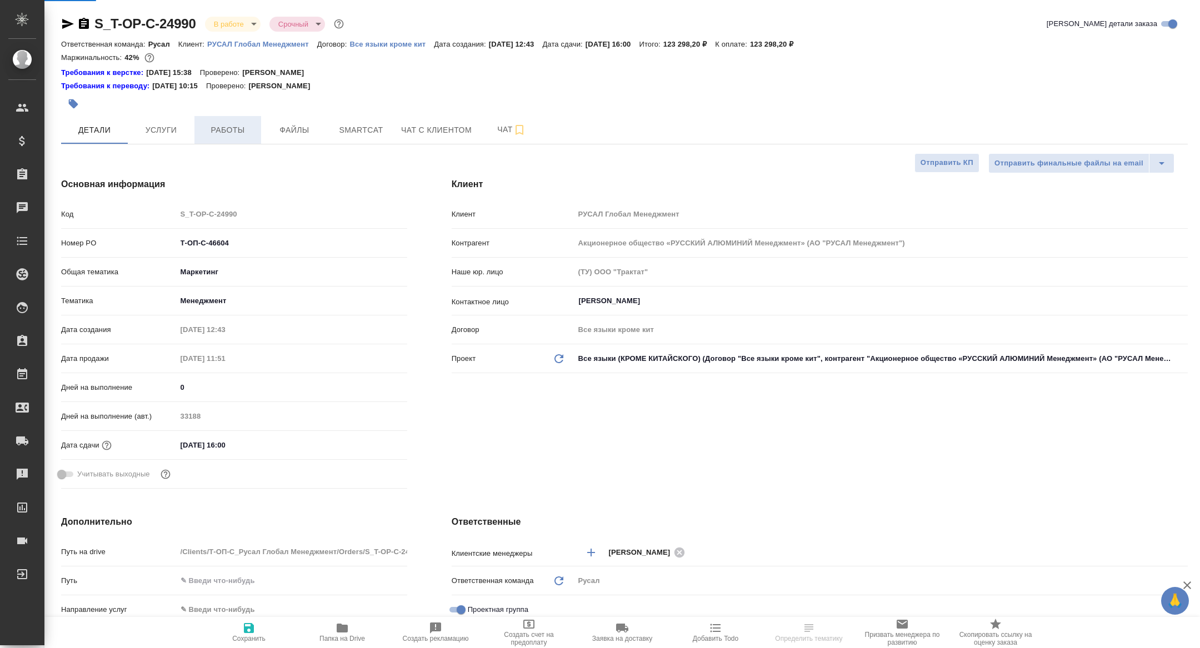
type textarea "x"
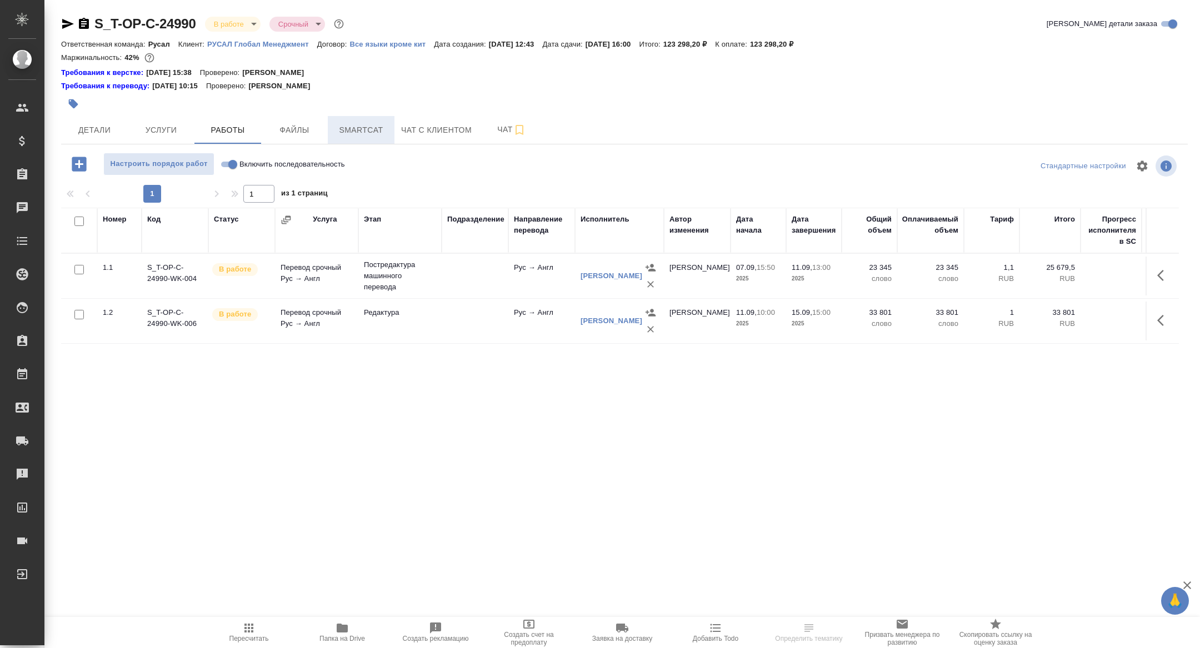
click at [341, 127] on span "Smartcat" at bounding box center [360, 130] width 53 height 14
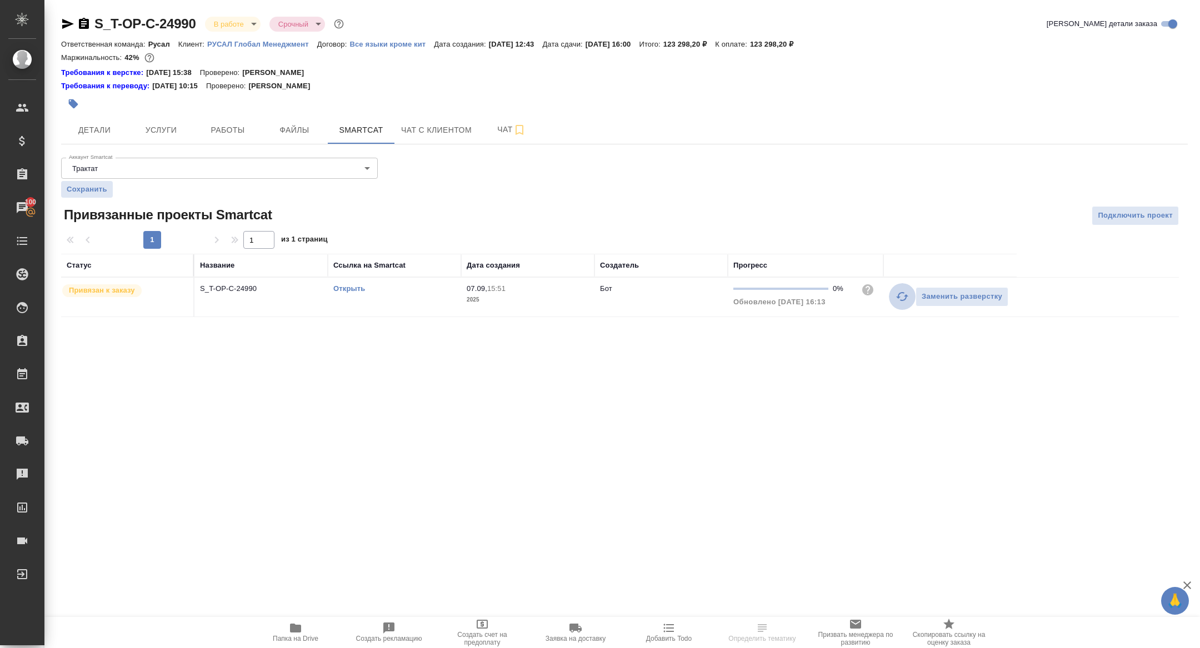
click at [898, 295] on icon "button" at bounding box center [902, 296] width 12 height 9
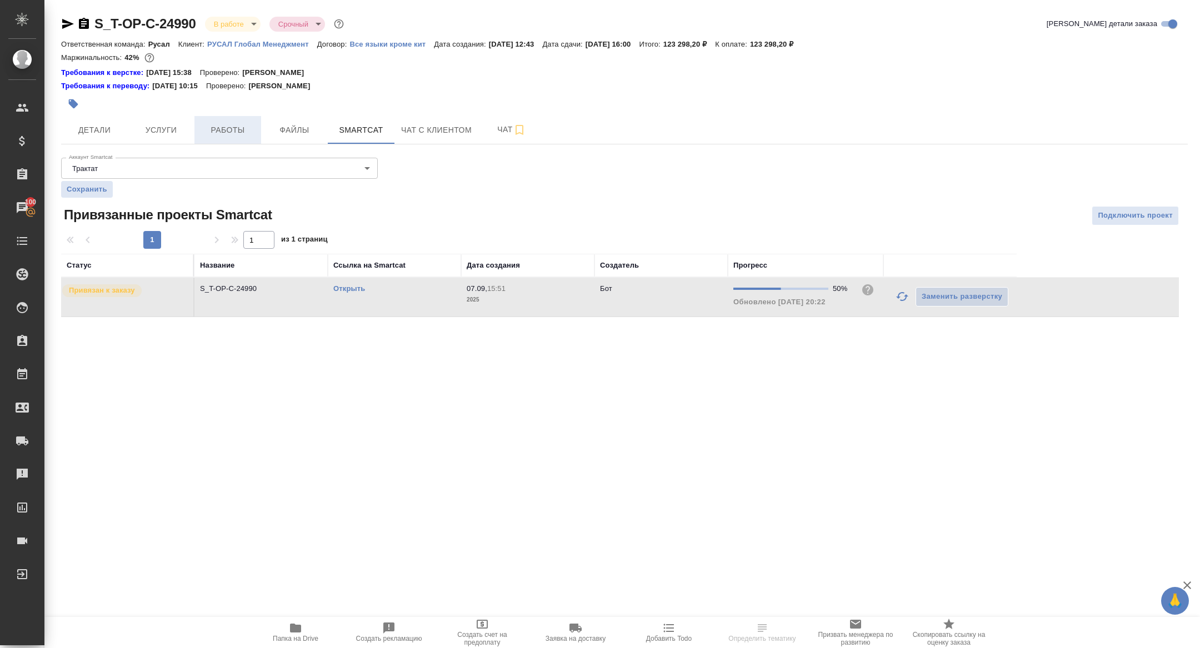
click at [206, 129] on span "Работы" at bounding box center [227, 130] width 53 height 14
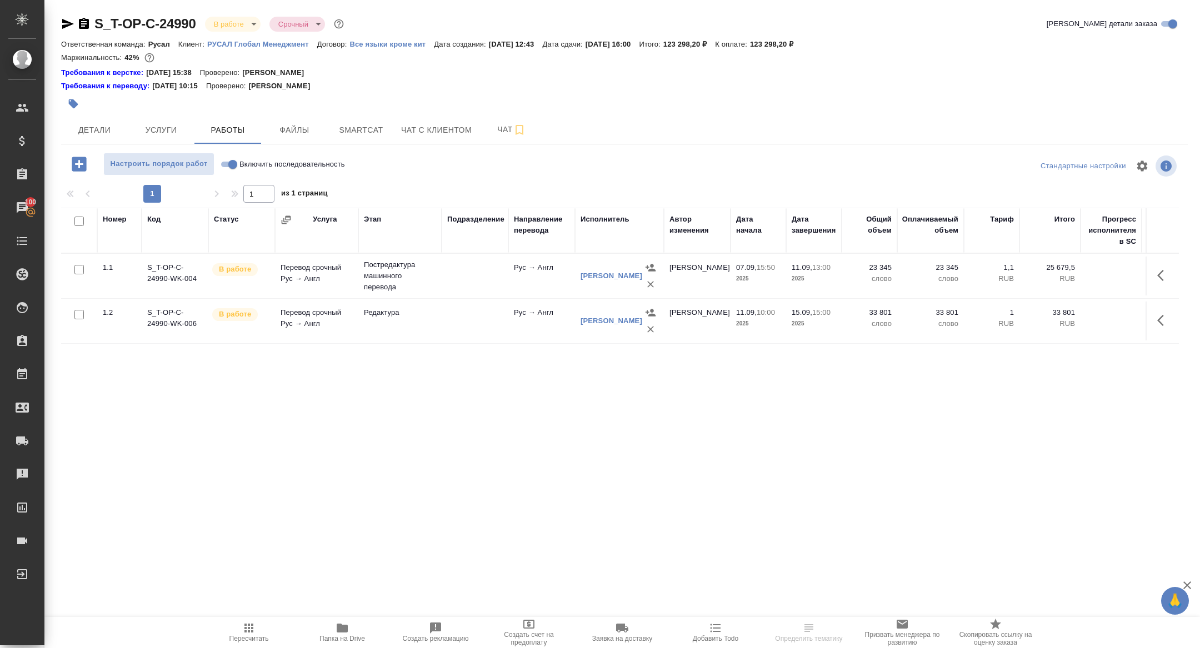
click at [652, 327] on icon "button" at bounding box center [650, 329] width 7 height 7
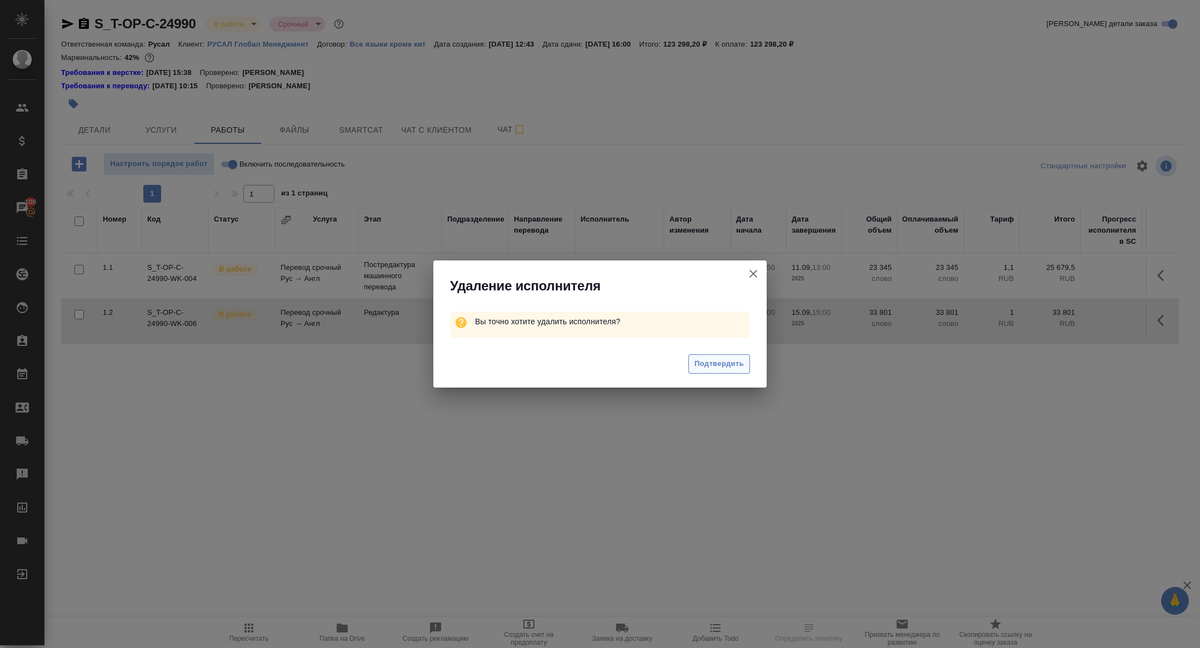
click at [701, 364] on span "Подтвердить" at bounding box center [718, 364] width 49 height 13
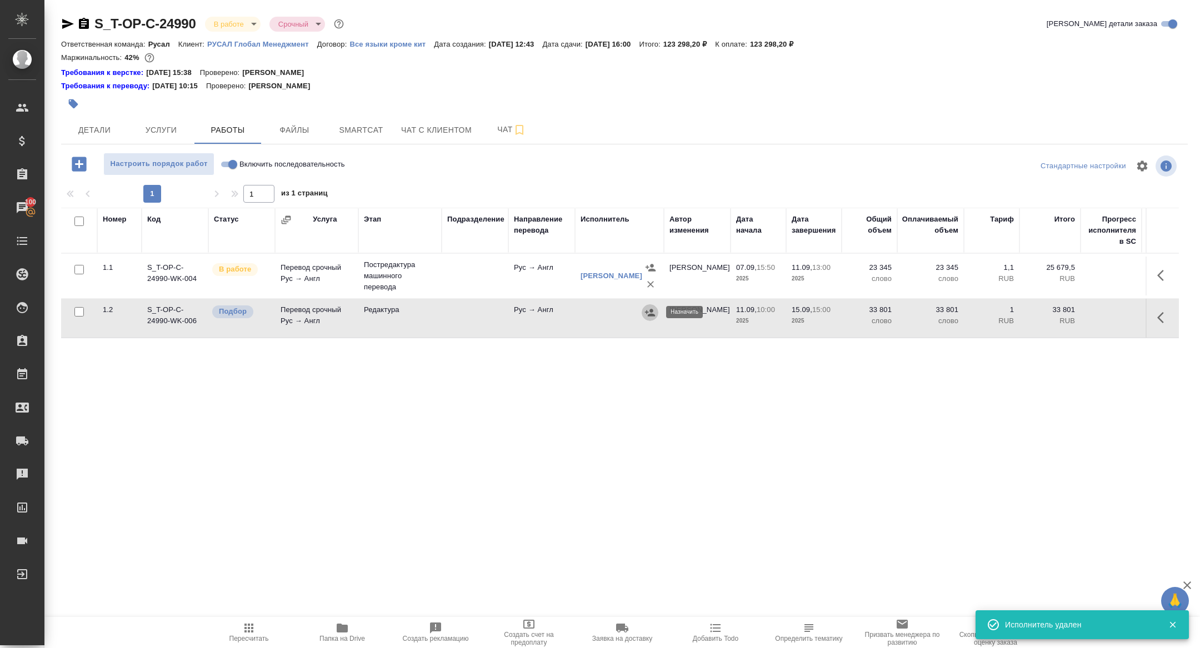
click at [648, 312] on icon "button" at bounding box center [649, 312] width 11 height 11
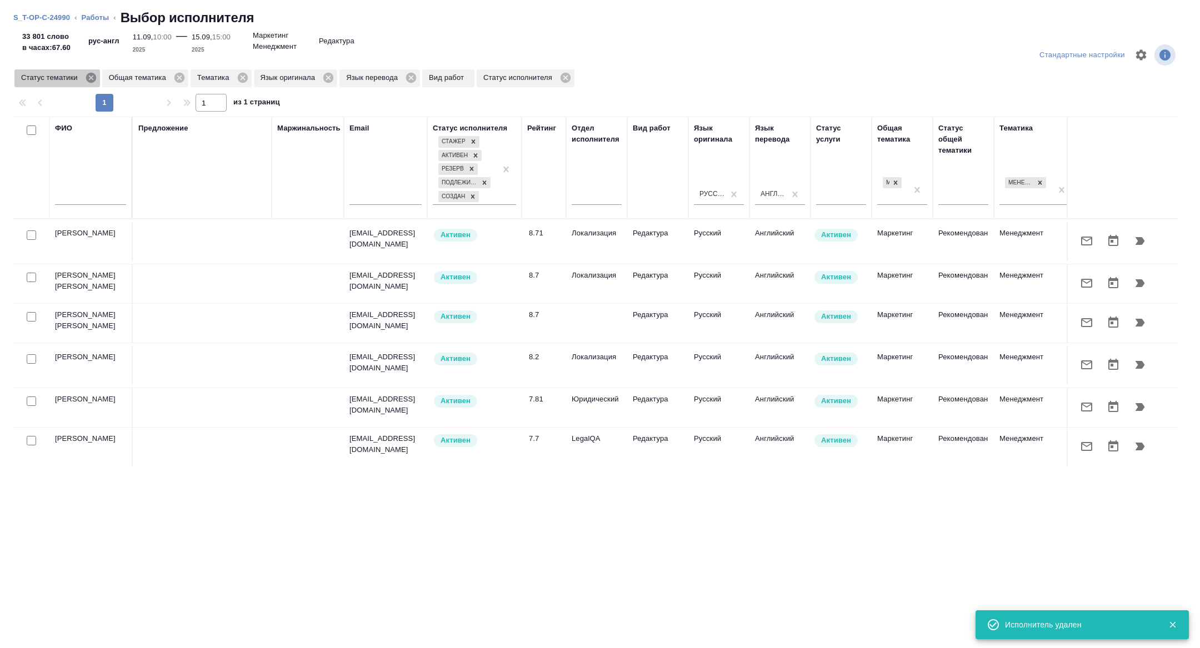
click at [92, 78] on icon at bounding box center [91, 78] width 12 height 12
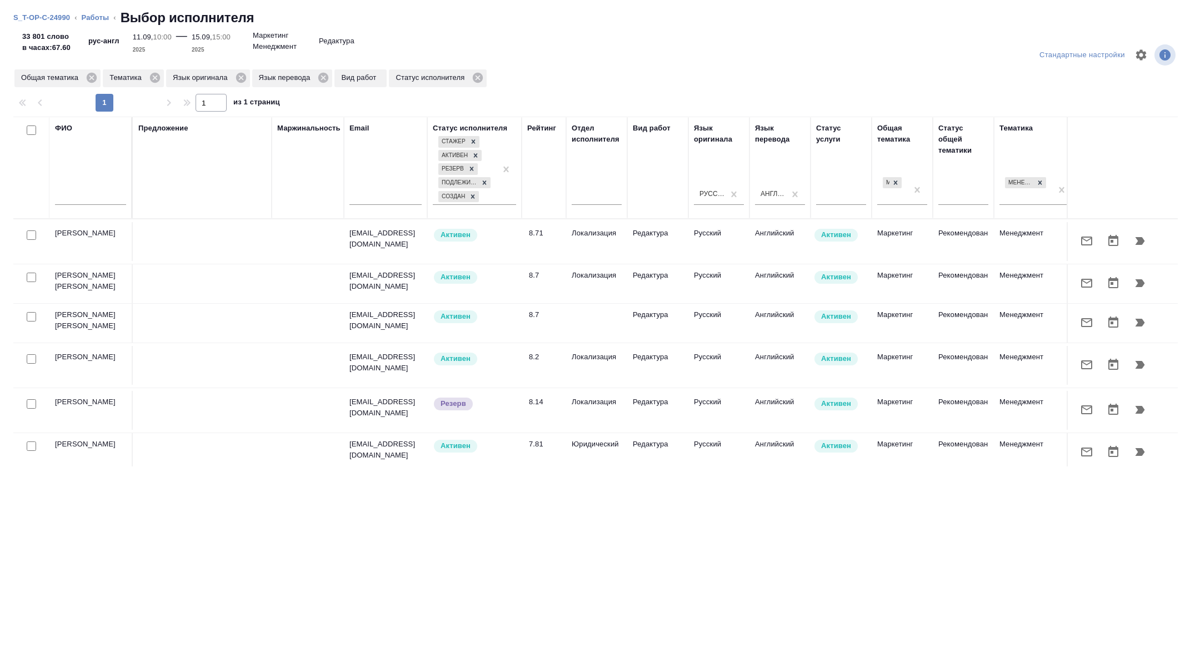
scroll to position [0, 449]
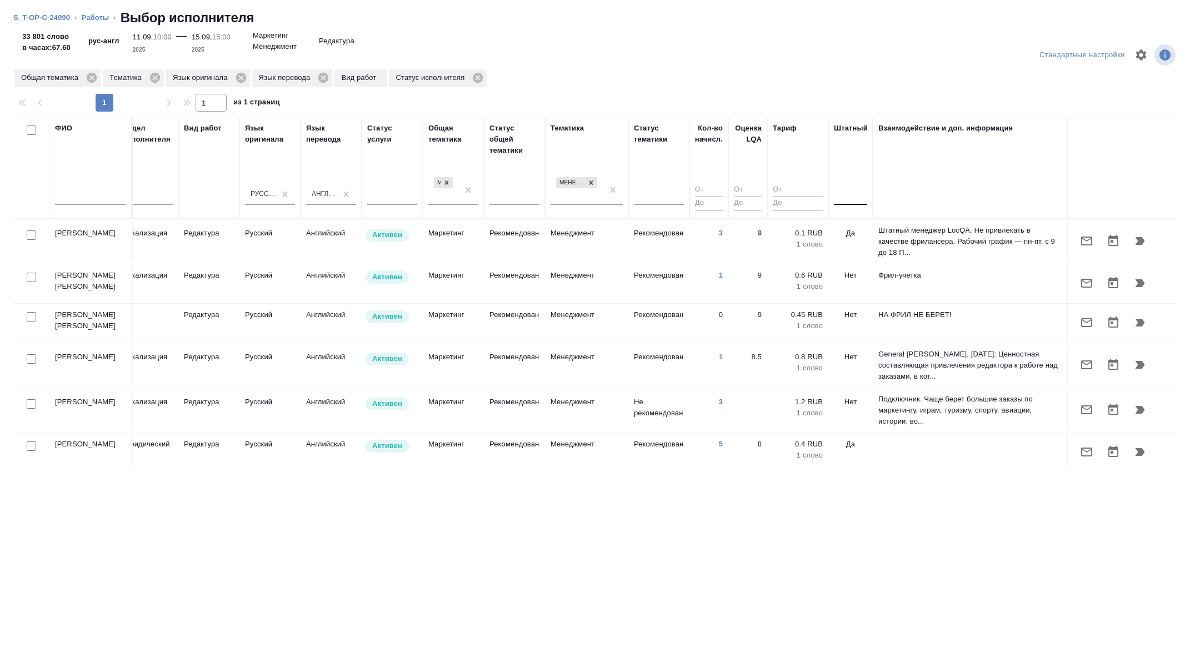
click at [857, 192] on div at bounding box center [850, 194] width 33 height 16
click at [857, 228] on div "Нет" at bounding box center [917, 229] width 167 height 20
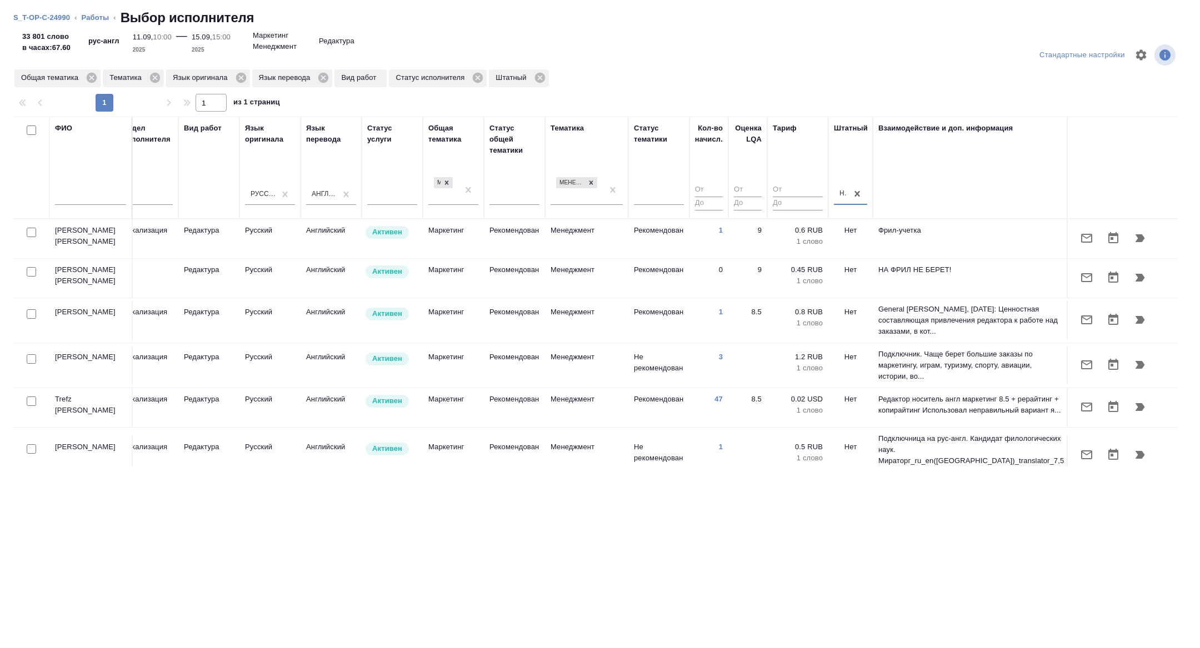
click at [31, 403] on input "checkbox" at bounding box center [31, 401] width 9 height 9
checkbox input "true"
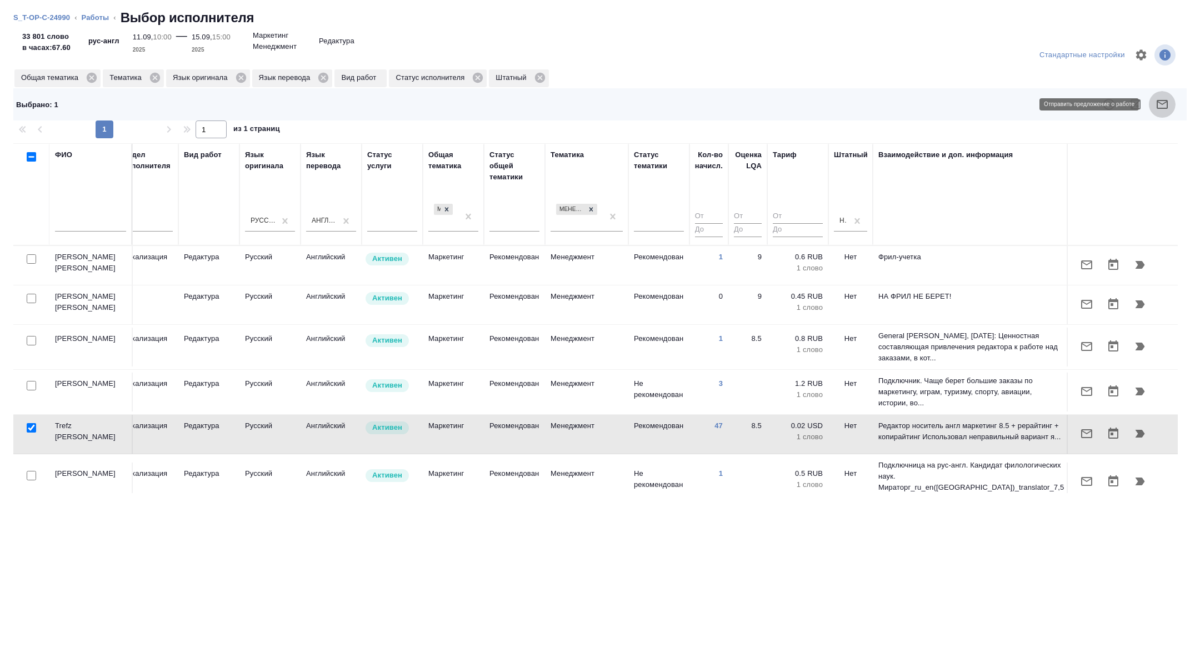
click at [1159, 112] on button "button" at bounding box center [1162, 104] width 27 height 27
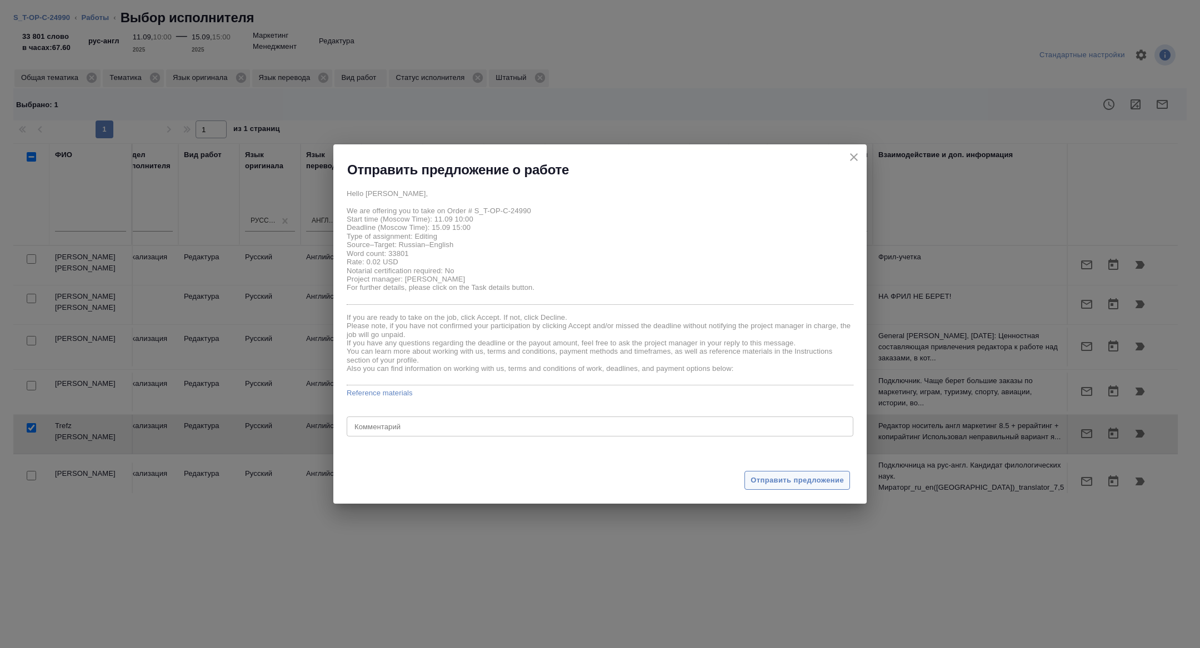
click at [822, 479] on span "Отправить предложение" at bounding box center [796, 480] width 93 height 13
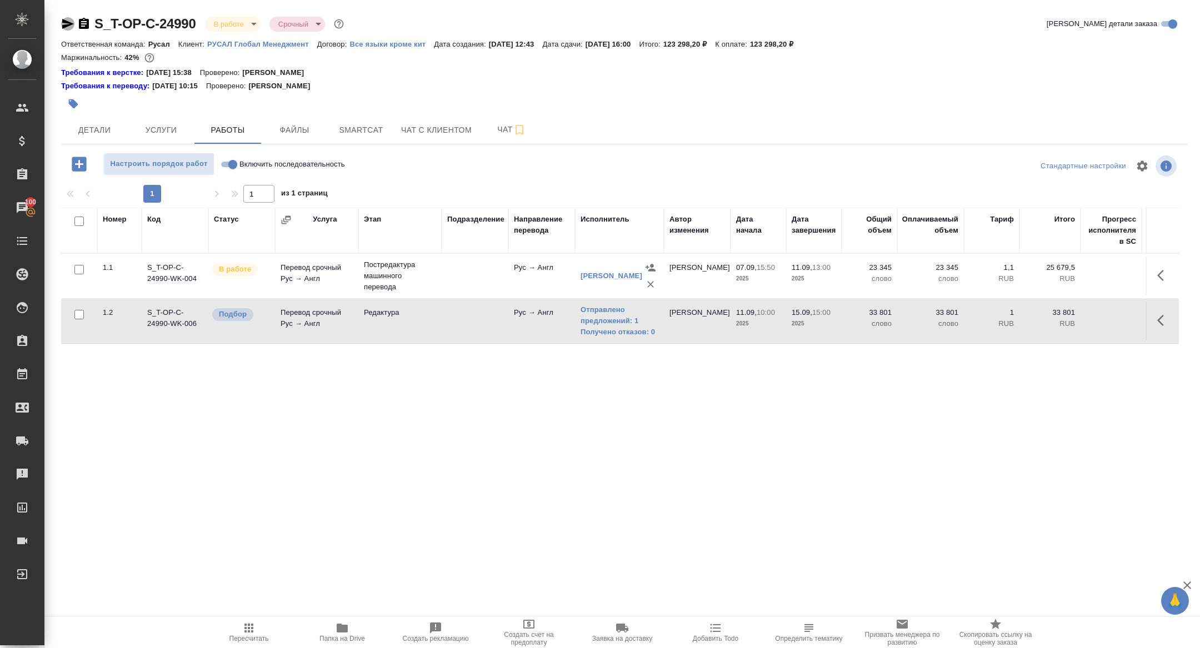
click at [67, 18] on icon "button" at bounding box center [67, 23] width 13 height 13
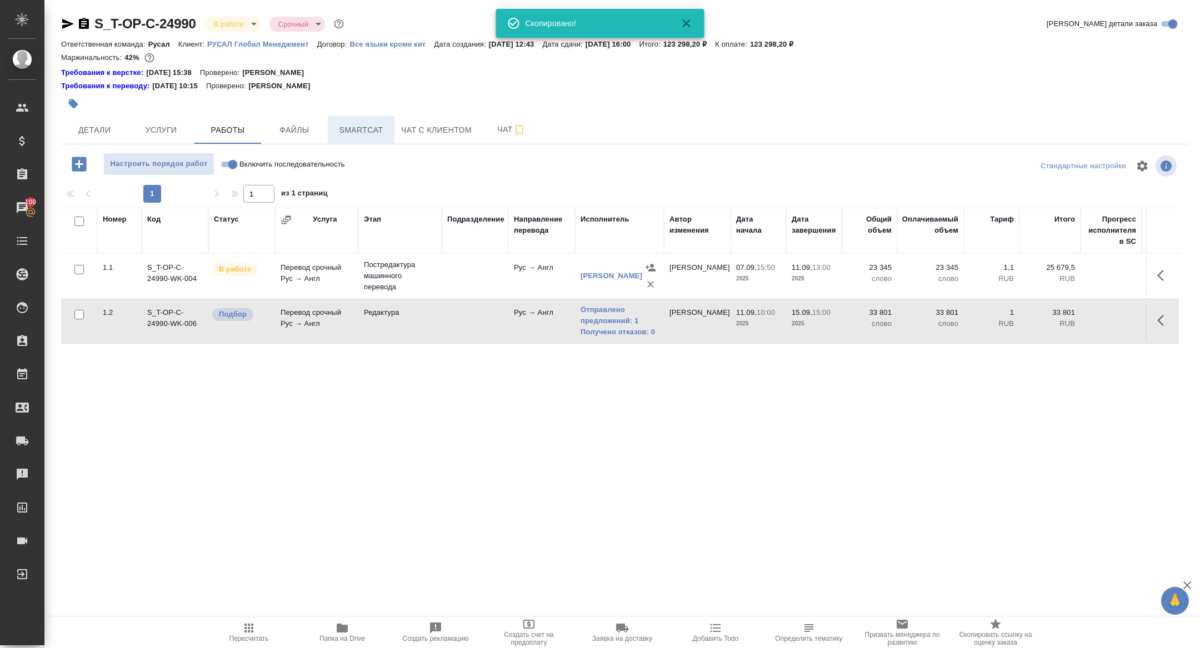
click at [353, 140] on button "Smartcat" at bounding box center [361, 130] width 67 height 28
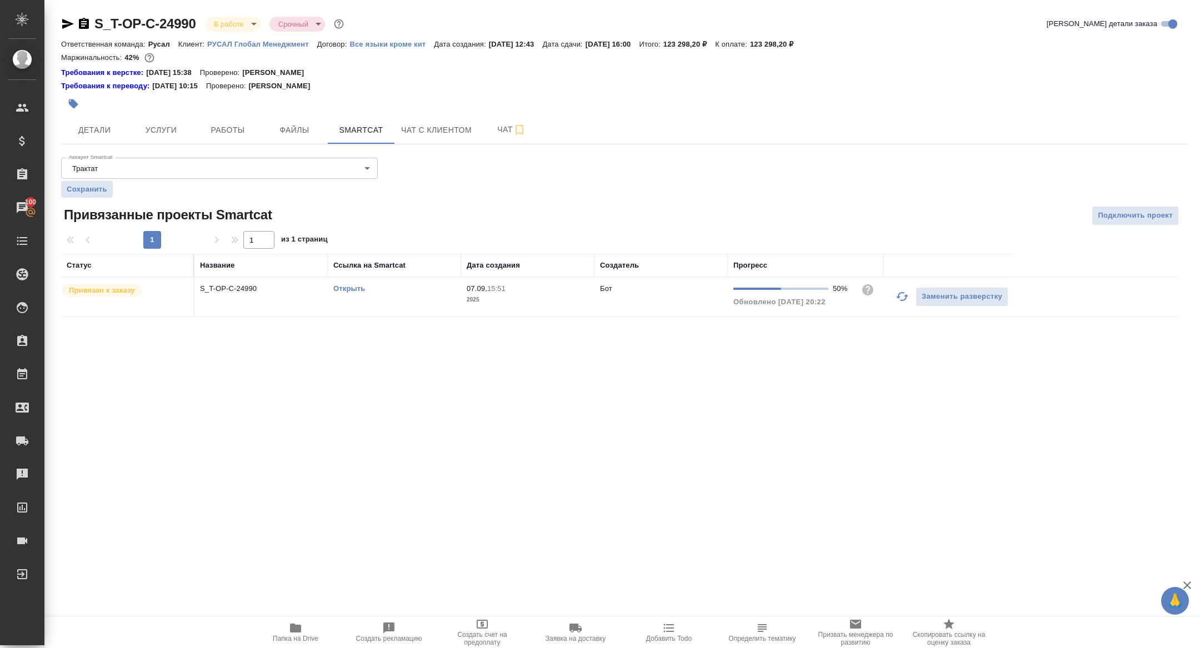
click at [351, 292] on link "Открыть" at bounding box center [349, 288] width 32 height 8
click at [250, 153] on div "Аккаунт Smartcat Трактат 5ee7379ee86966421fbf459a Аккаунт Smartcat Сохранить" at bounding box center [219, 175] width 317 height 44
click at [239, 139] on button "Работы" at bounding box center [227, 130] width 67 height 28
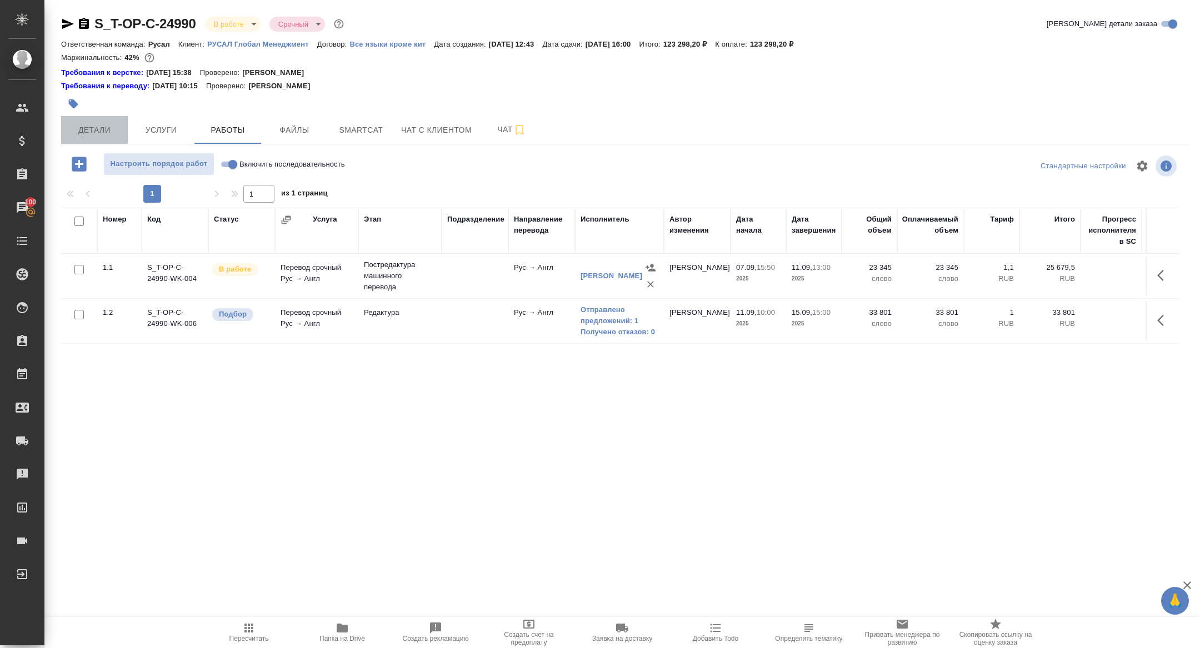
click at [102, 136] on span "Детали" at bounding box center [94, 130] width 53 height 14
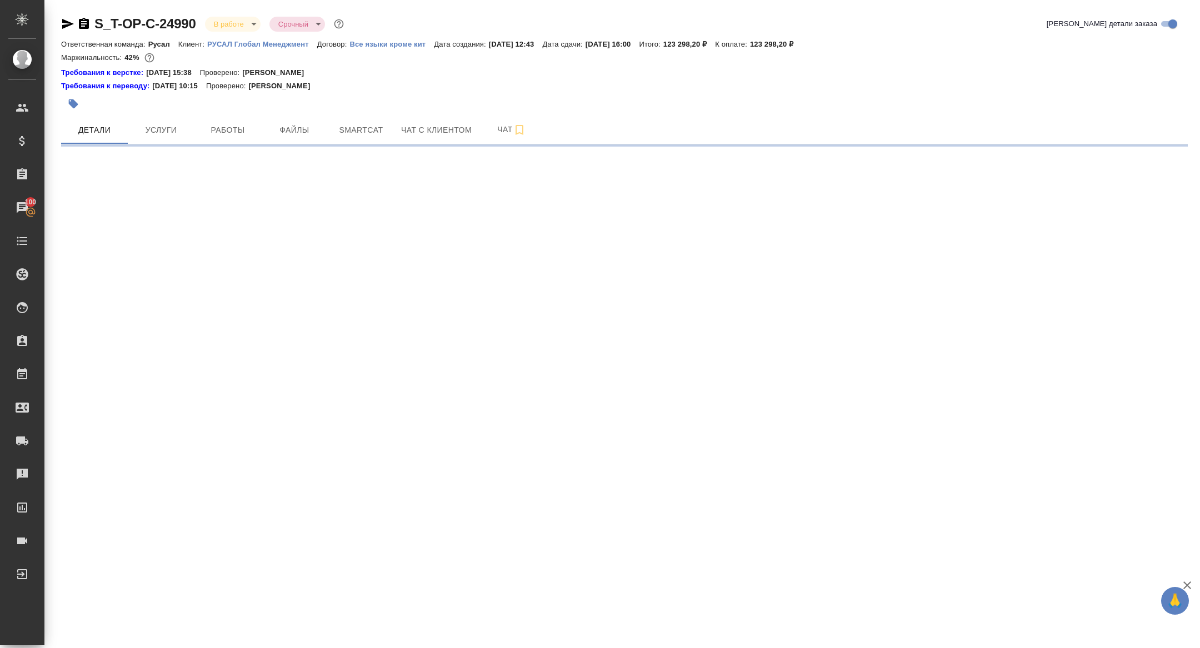
select select "RU"
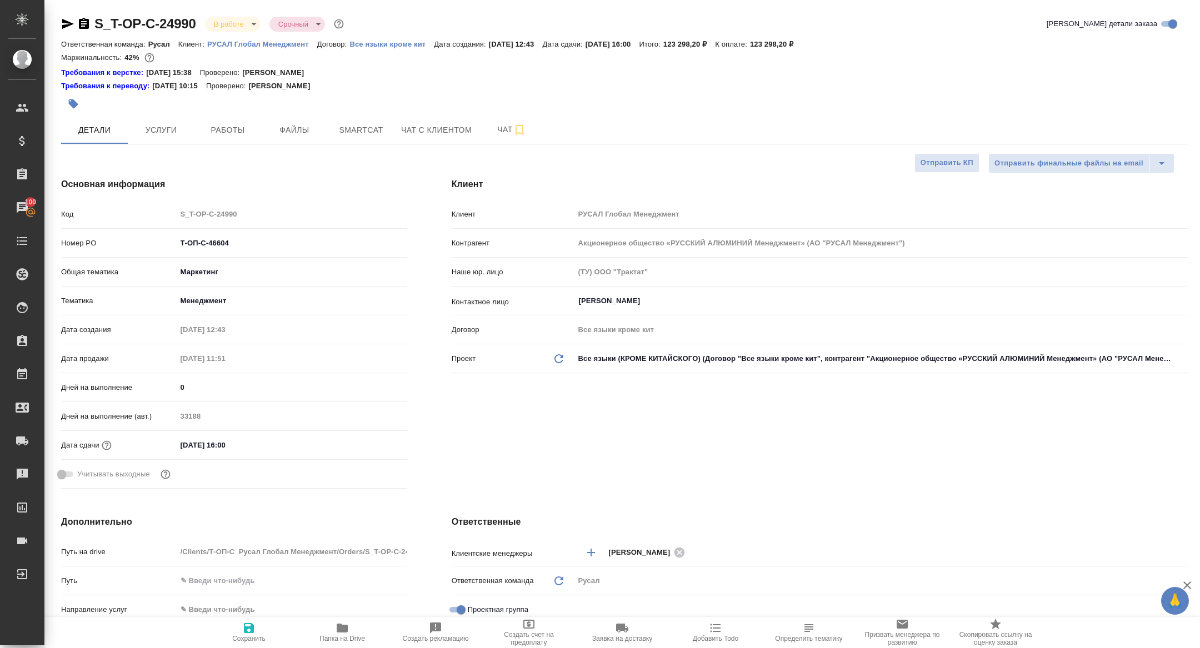
type textarea "x"
click at [68, 22] on icon "button" at bounding box center [68, 24] width 12 height 10
type textarea "x"
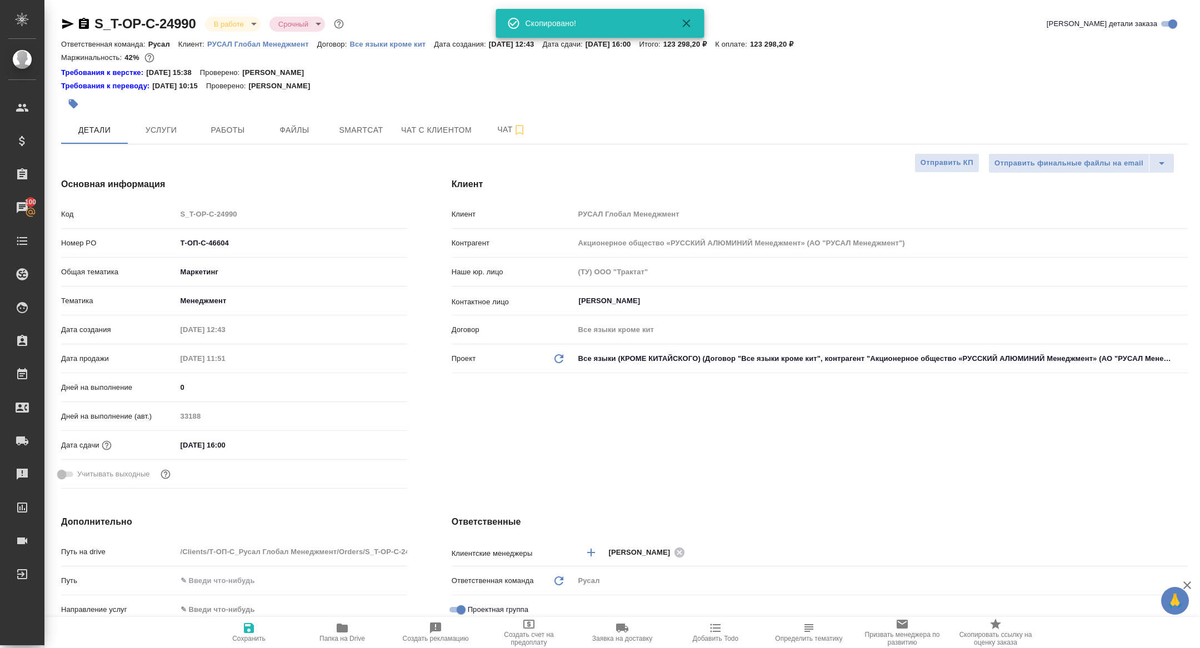
type textarea "x"
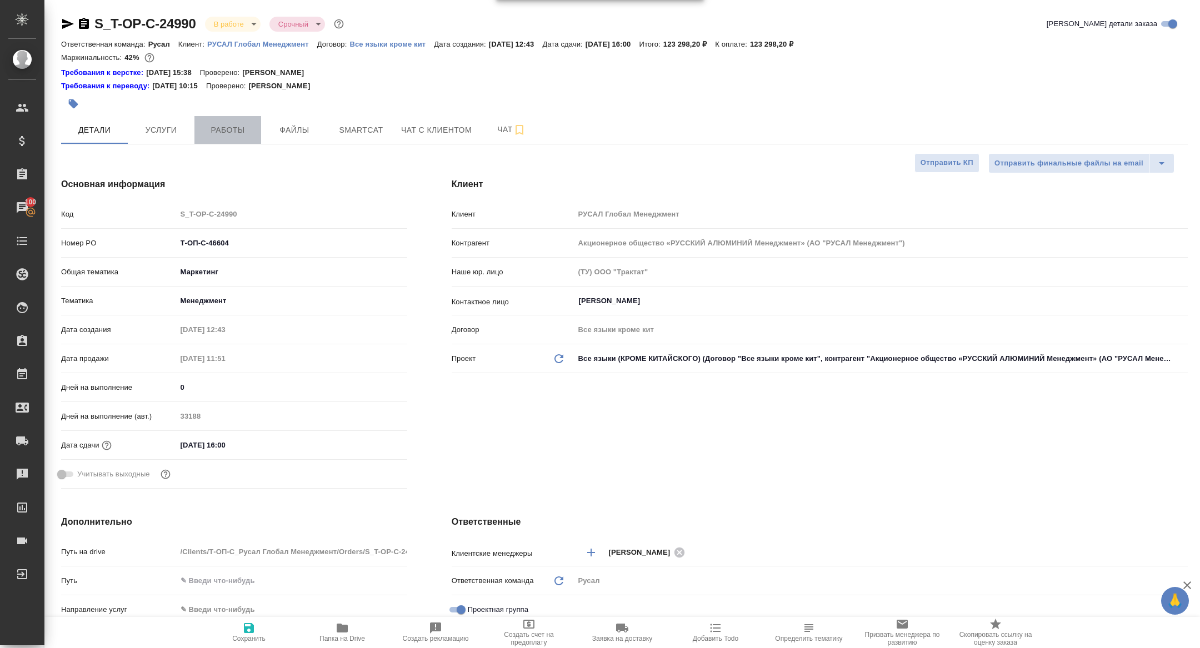
click at [246, 121] on button "Работы" at bounding box center [227, 130] width 67 height 28
